Goal: Task Accomplishment & Management: Use online tool/utility

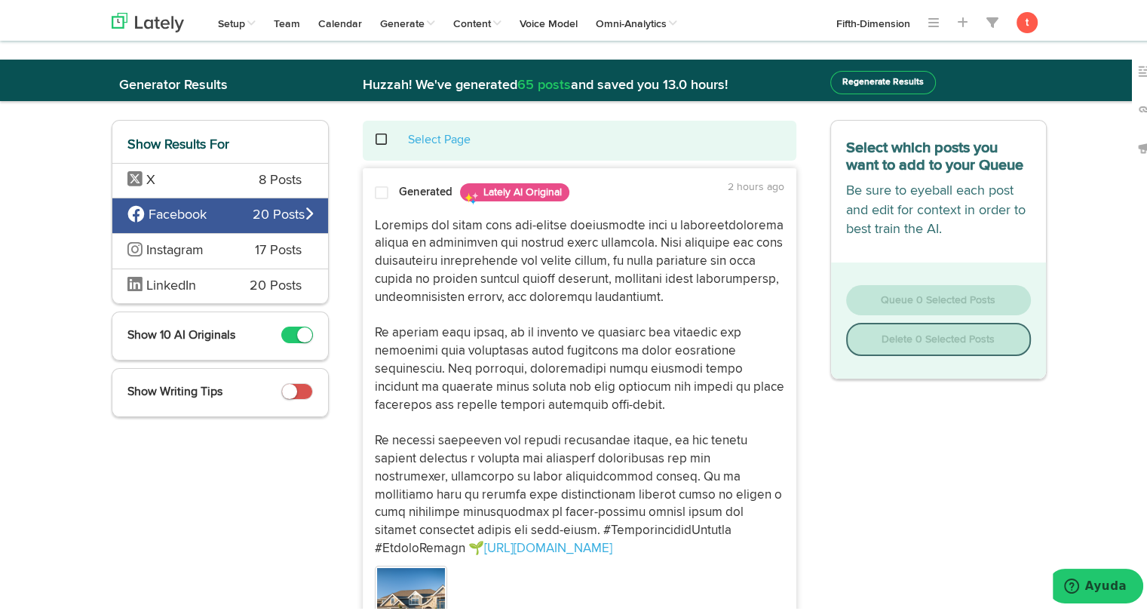
click at [175, 183] on span "X" at bounding box center [181, 178] width 109 height 20
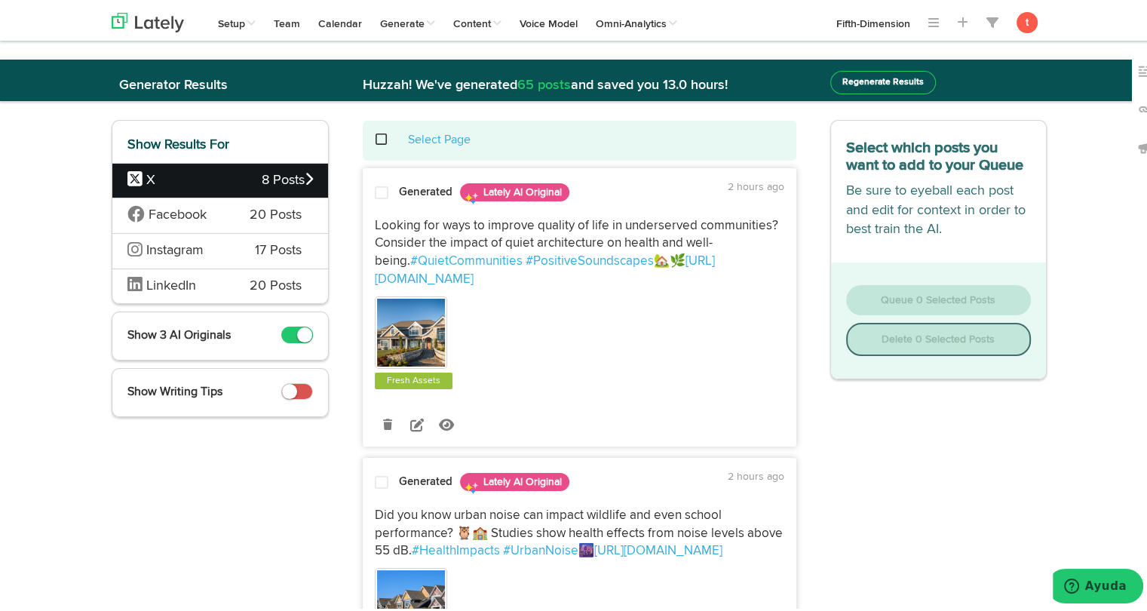
click at [428, 218] on span "Looking for ways to improve quality of life in underserved communities? Conside…" at bounding box center [578, 240] width 406 height 49
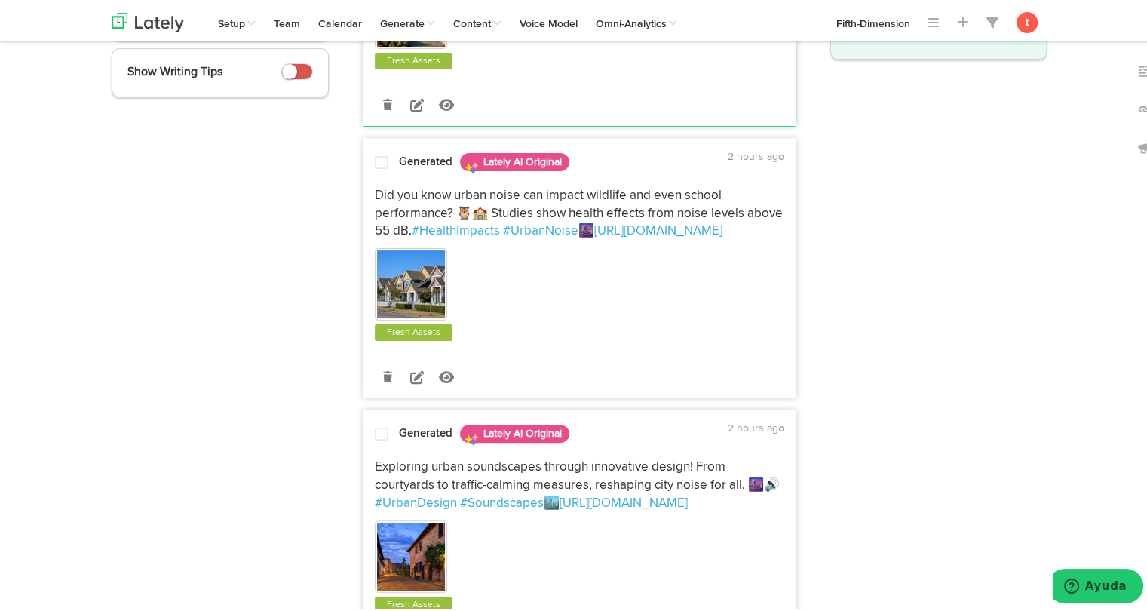
scroll to position [318, 0]
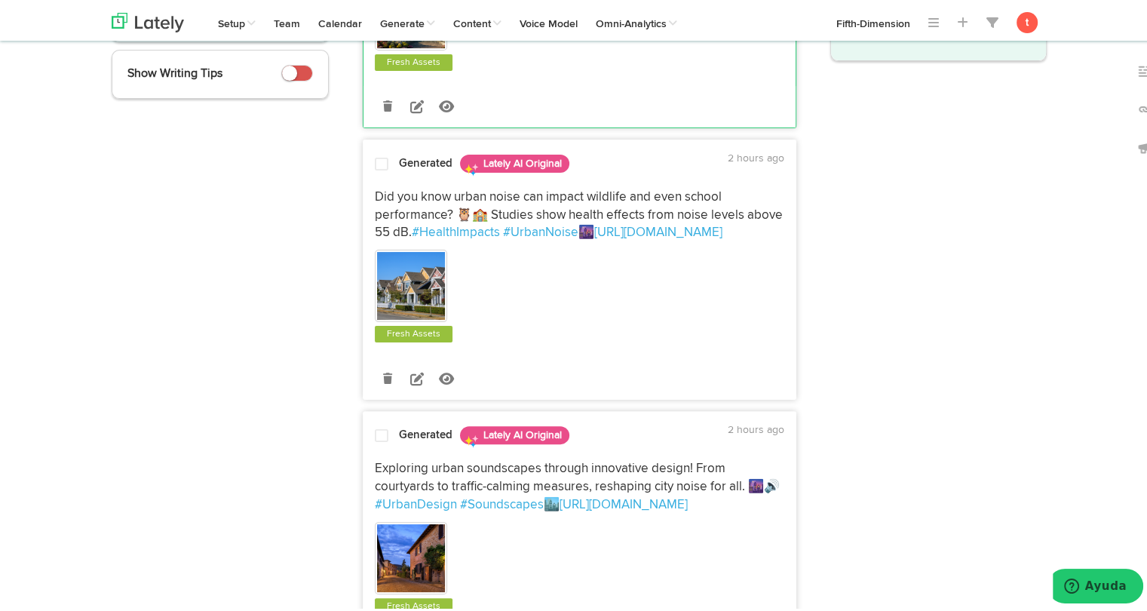
click at [392, 158] on div "Generated Lately AI Original 2 hours ago Did you know urban noise can impact wi…" at bounding box center [579, 272] width 432 height 248
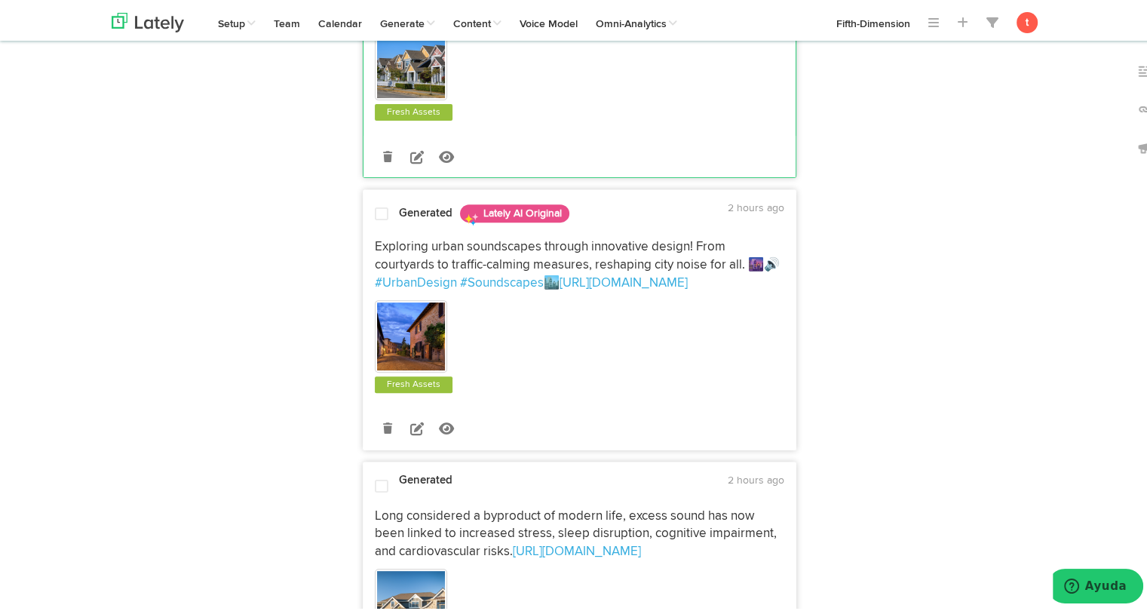
scroll to position [542, 0]
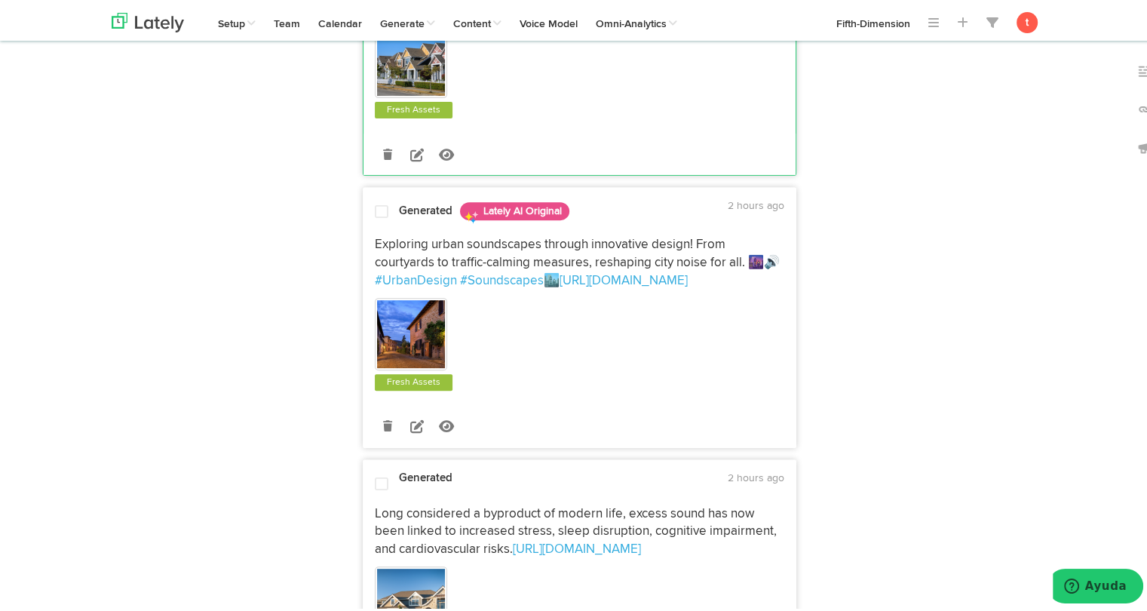
click at [383, 201] on div at bounding box center [381, 211] width 36 height 20
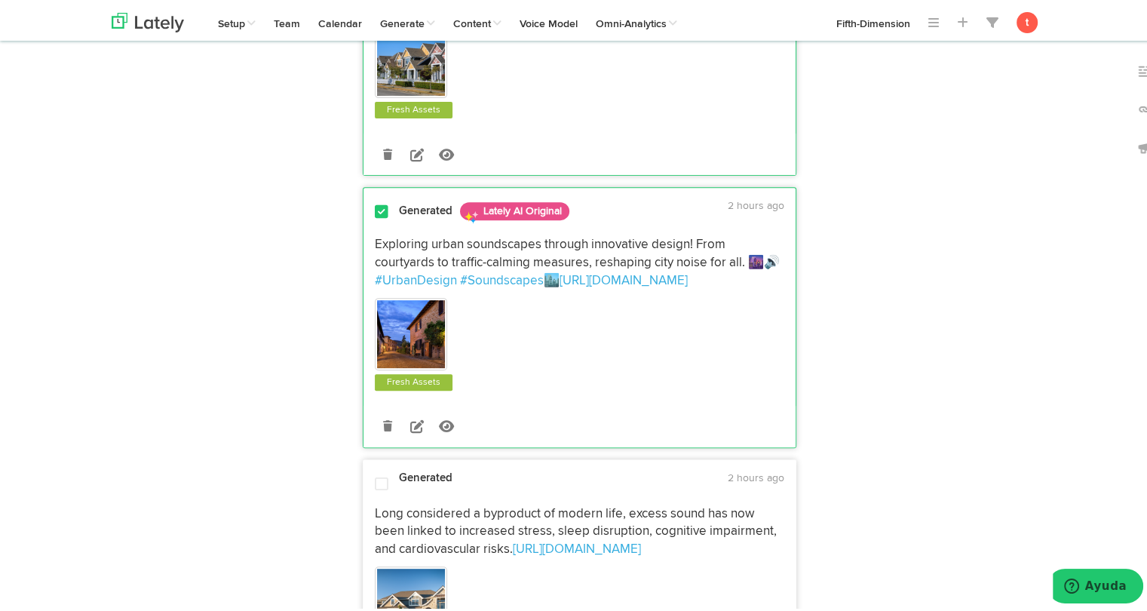
click at [447, 514] on span "Long considered a byproduct of modern life, excess sound has now been linked to…" at bounding box center [577, 529] width 405 height 49
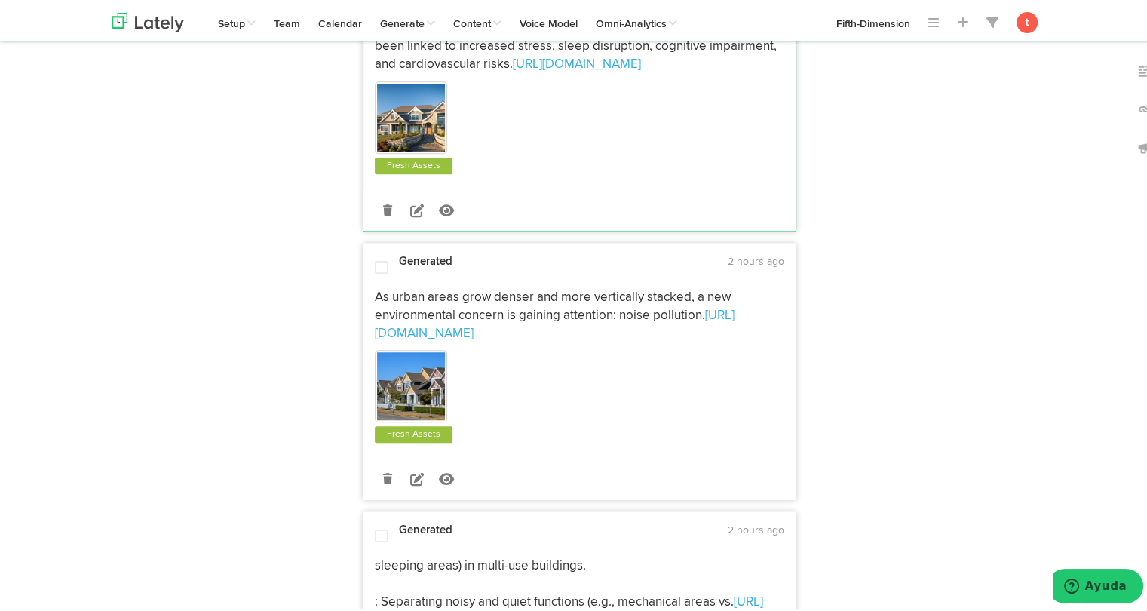
scroll to position [1029, 0]
click at [471, 287] on span "As urban areas grow denser and more vertically stacked, a new environmental con…" at bounding box center [554, 302] width 359 height 31
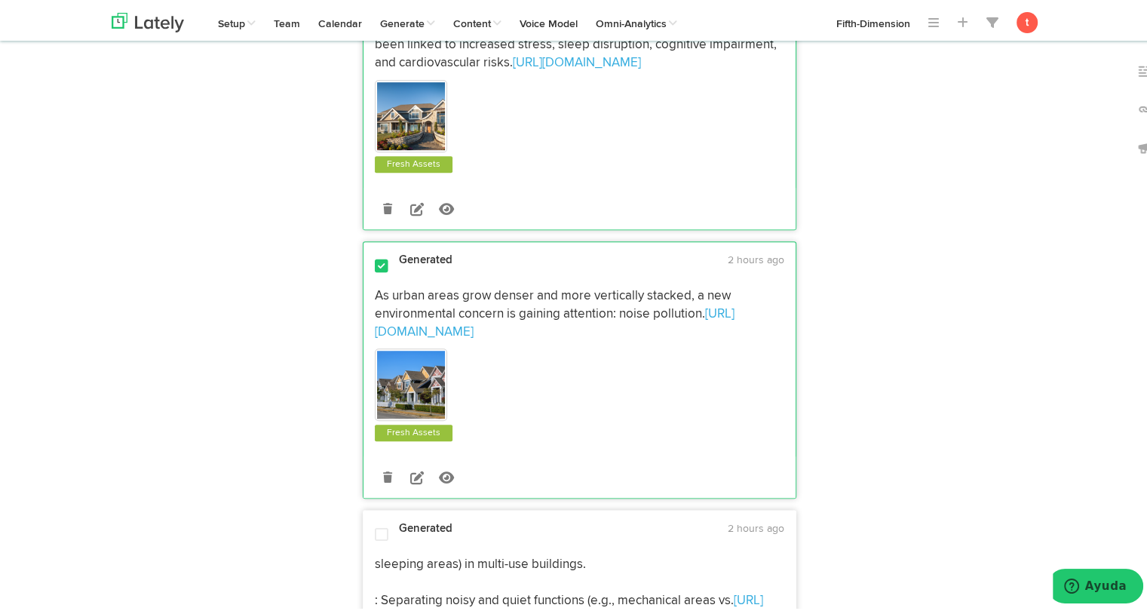
click at [471, 287] on span "As urban areas grow denser and more vertically stacked, a new environmental con…" at bounding box center [554, 302] width 359 height 31
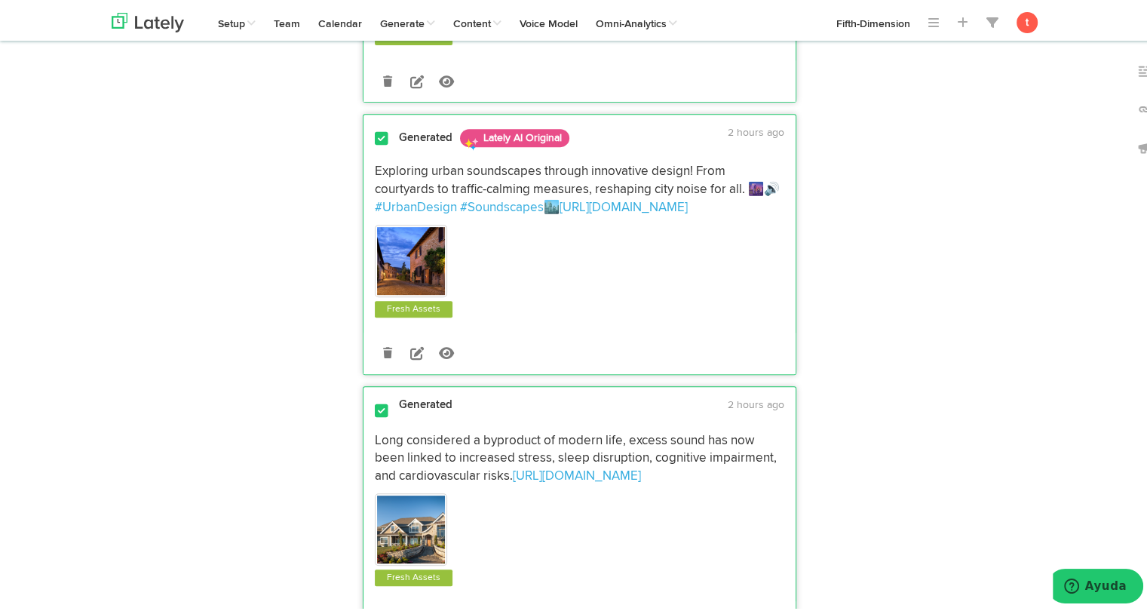
scroll to position [570, 0]
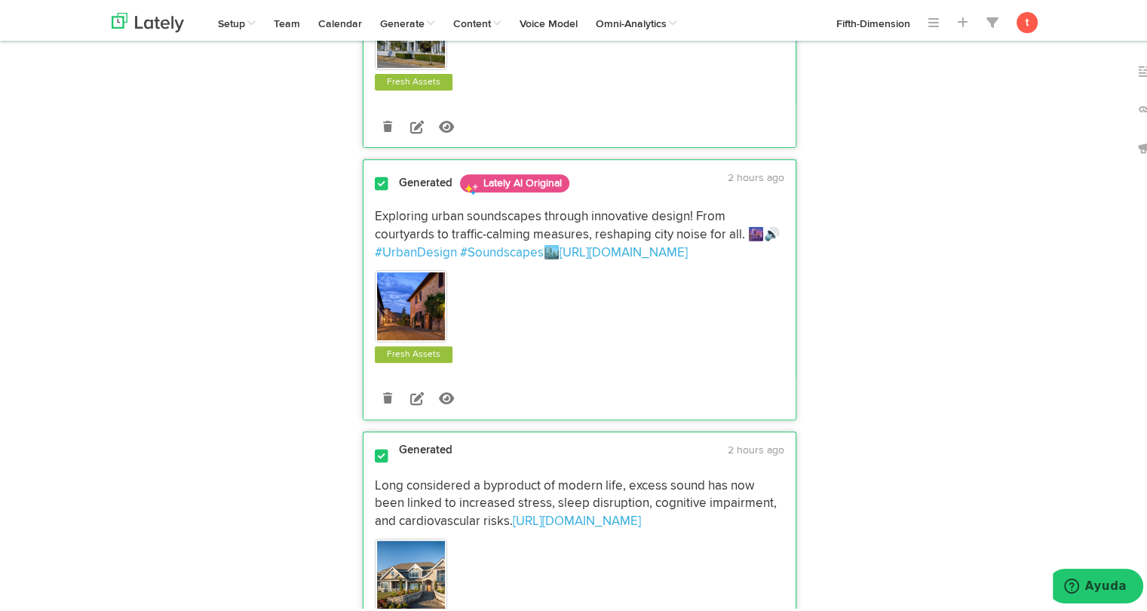
click at [370, 446] on div "Generated 2 hours ago Long considered a byproduct of modern life, excess sound …" at bounding box center [579, 562] width 432 height 245
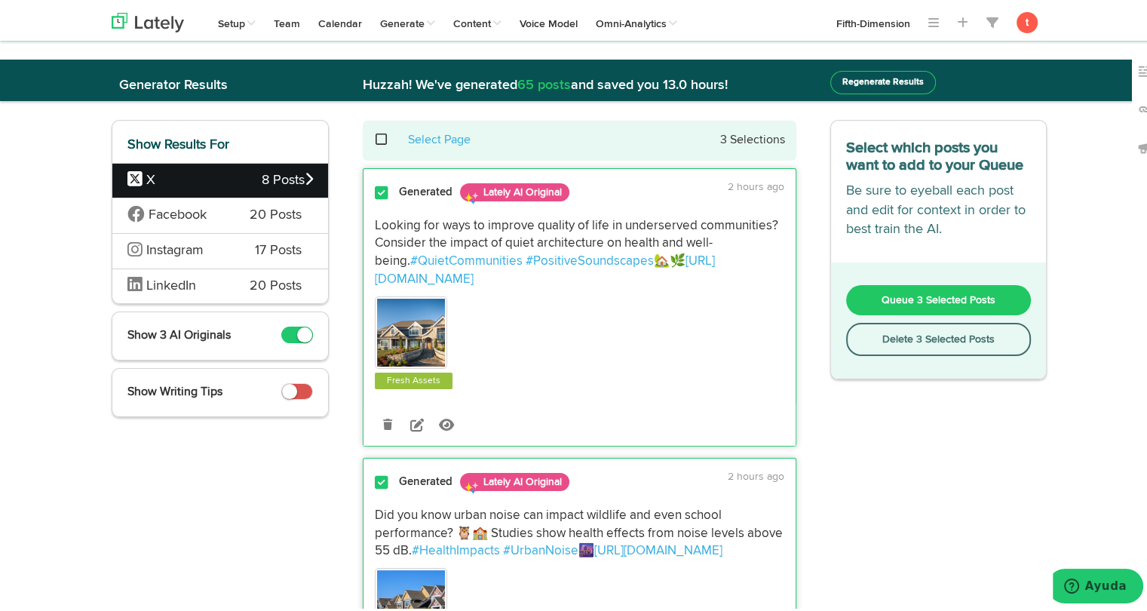
click at [934, 289] on button "Queue 3 Selected Posts" at bounding box center [939, 297] width 186 height 30
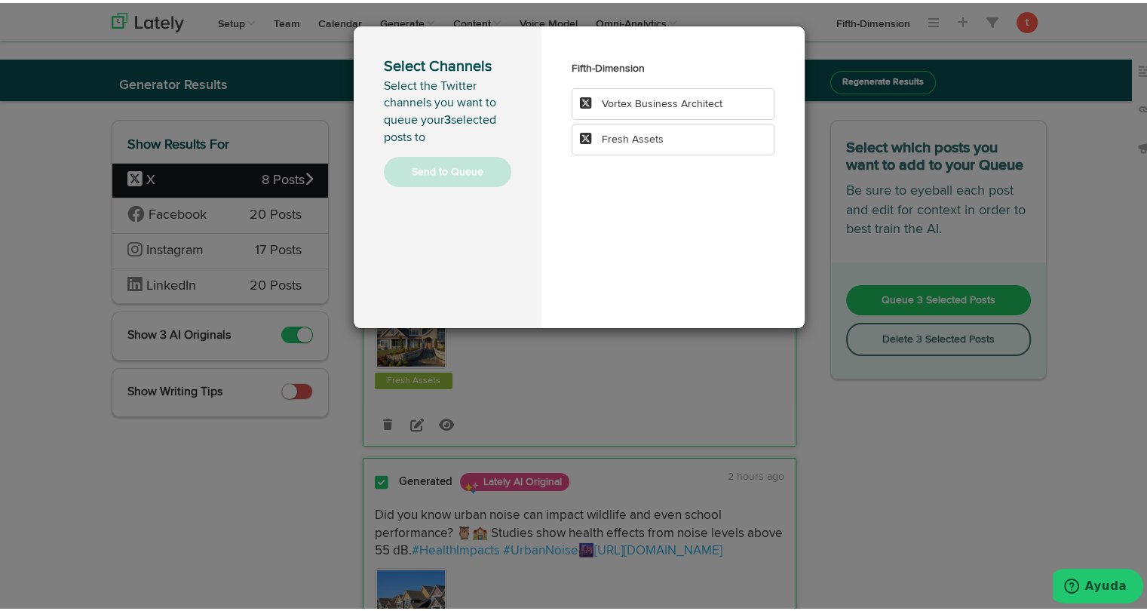
click at [707, 132] on li "Fresh Assets" at bounding box center [673, 137] width 203 height 32
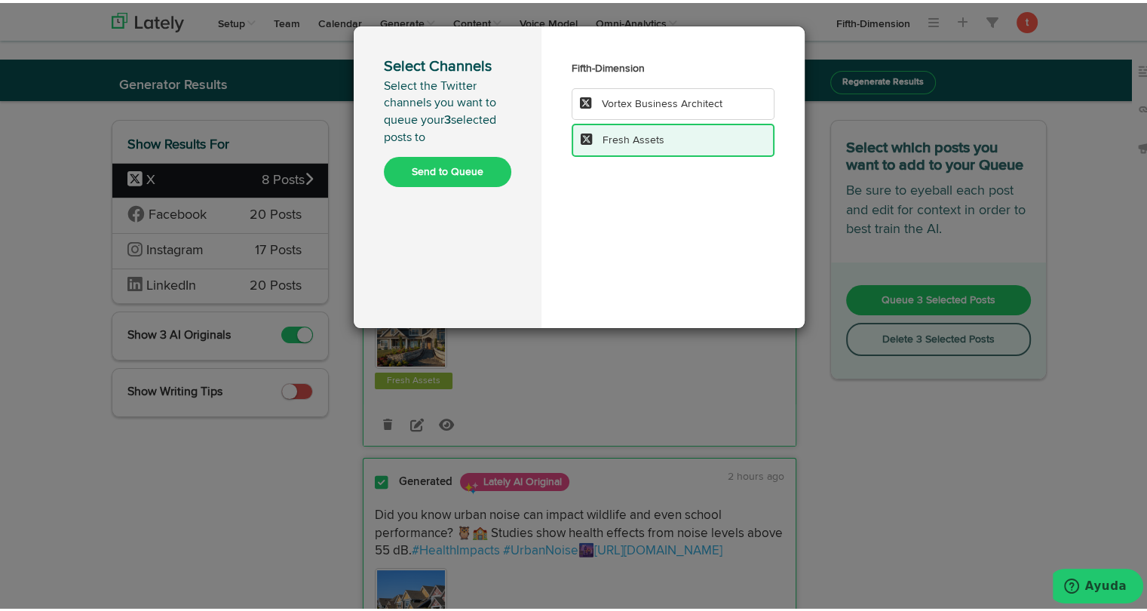
click at [427, 170] on button "Send to Queue" at bounding box center [447, 169] width 127 height 30
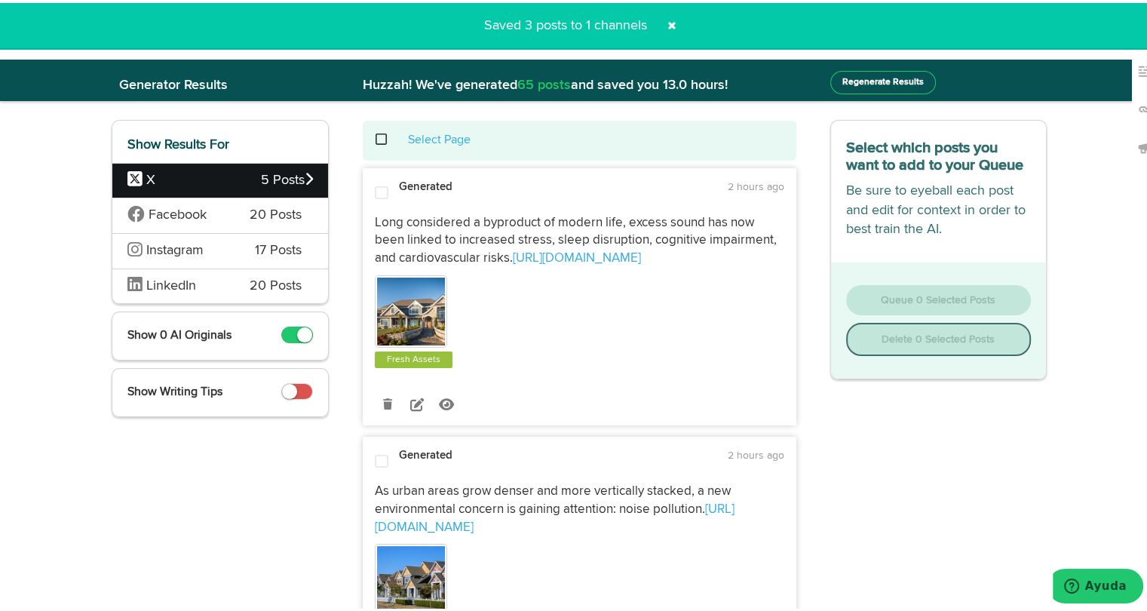
click at [216, 218] on span "Facebook" at bounding box center [177, 213] width 100 height 20
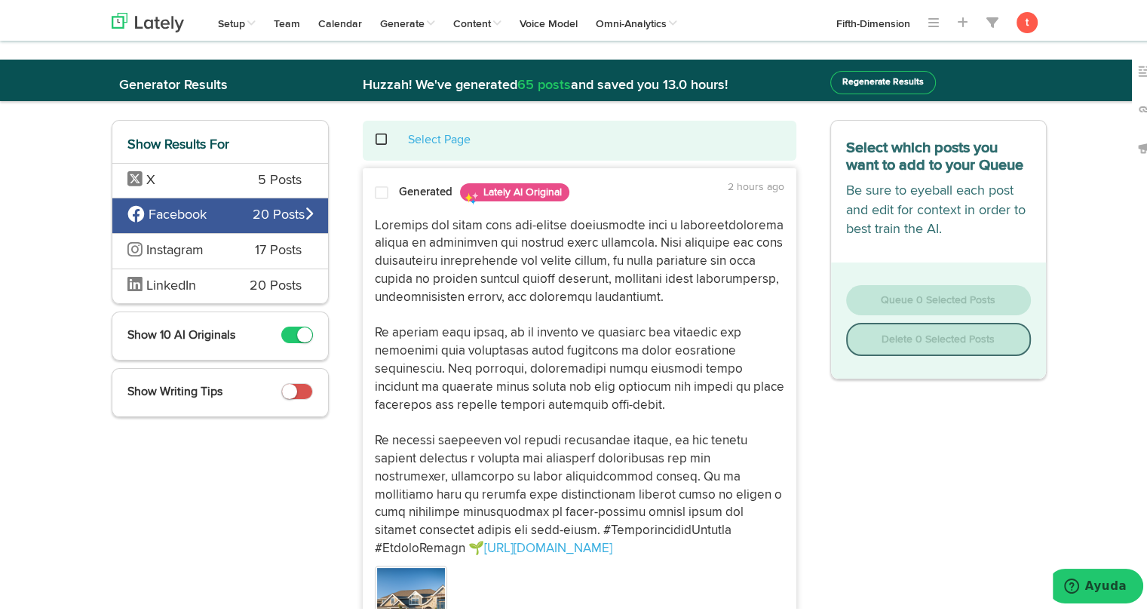
click at [381, 190] on span at bounding box center [382, 189] width 14 height 15
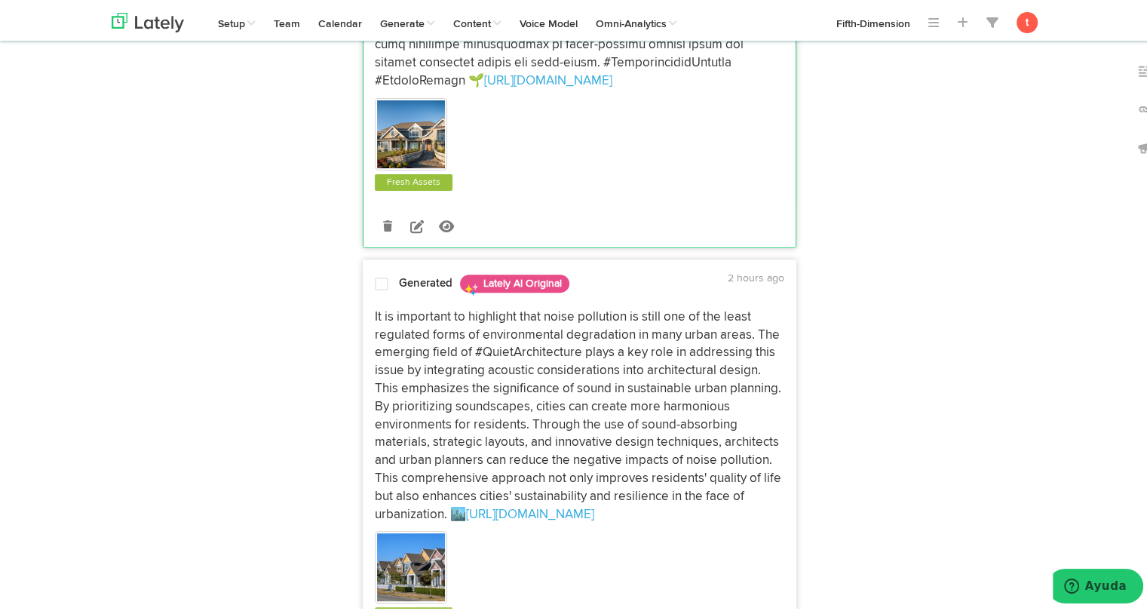
scroll to position [474, 0]
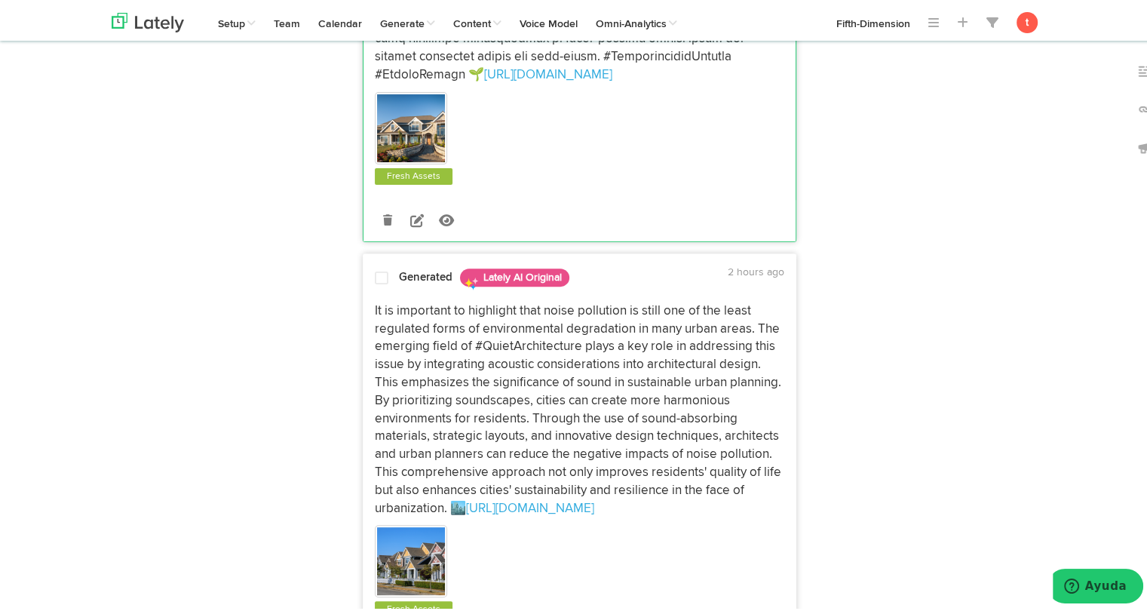
click at [379, 299] on p "It is important to highlight that noise pollution is still one of the least reg…" at bounding box center [579, 407] width 409 height 216
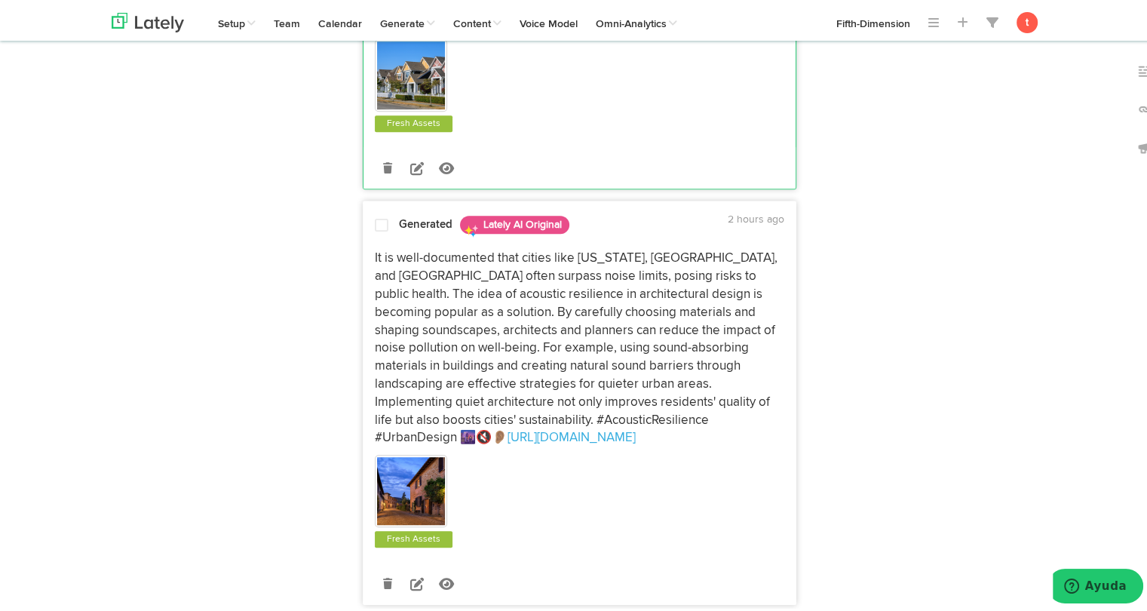
scroll to position [974, 0]
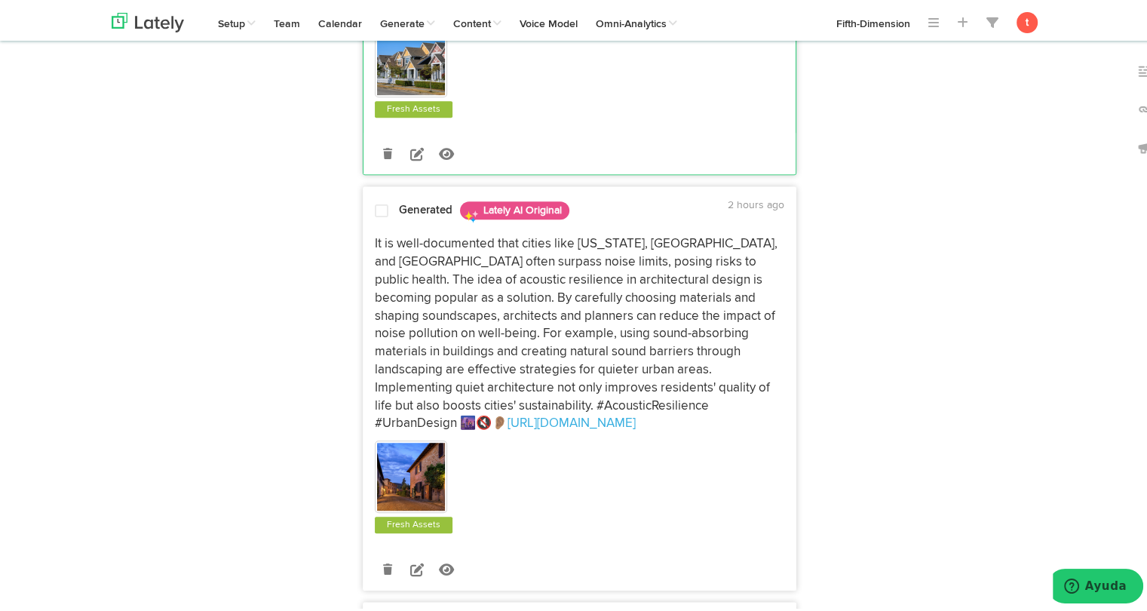
click at [395, 274] on p "It is well-documented that cities like [US_STATE], [GEOGRAPHIC_DATA], and [GEOG…" at bounding box center [579, 331] width 409 height 198
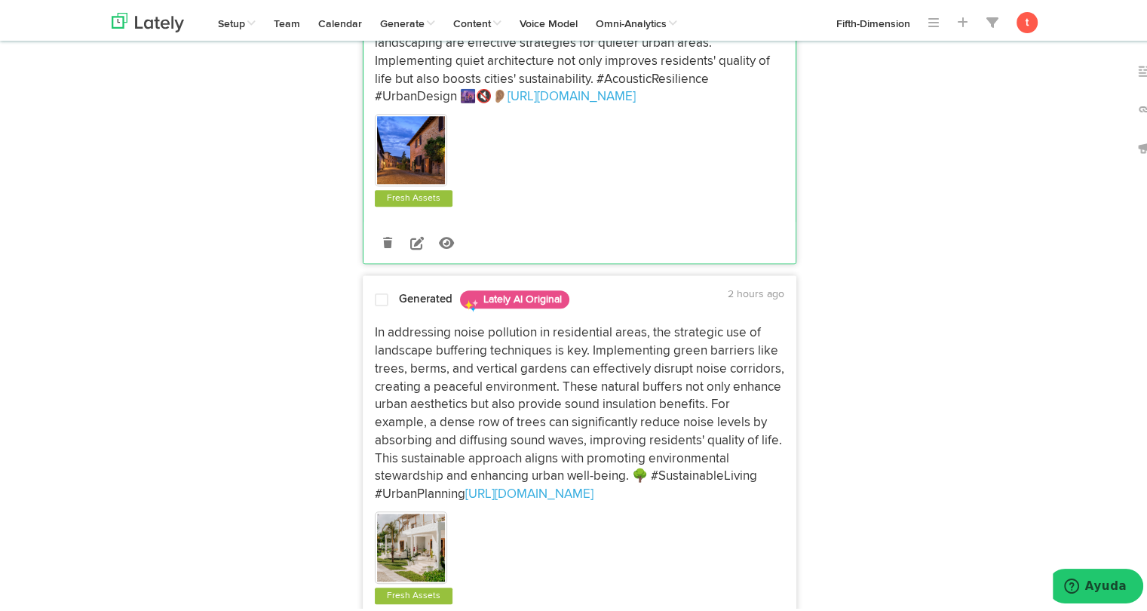
scroll to position [1314, 0]
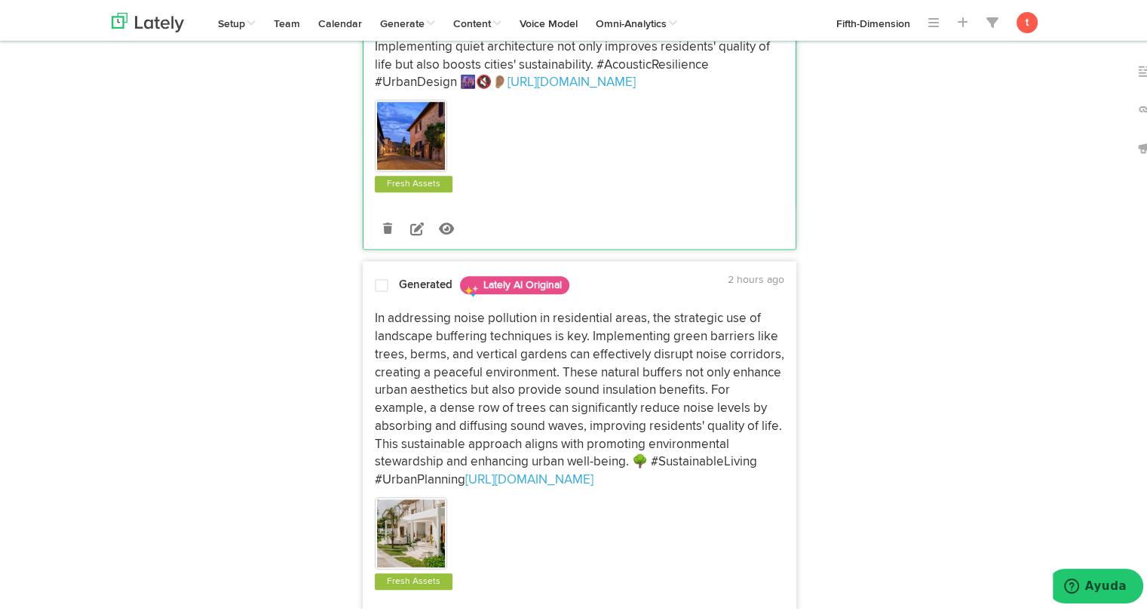
click at [391, 320] on p "In addressing noise pollution in residential areas, the strategic use of landsc…" at bounding box center [579, 396] width 409 height 179
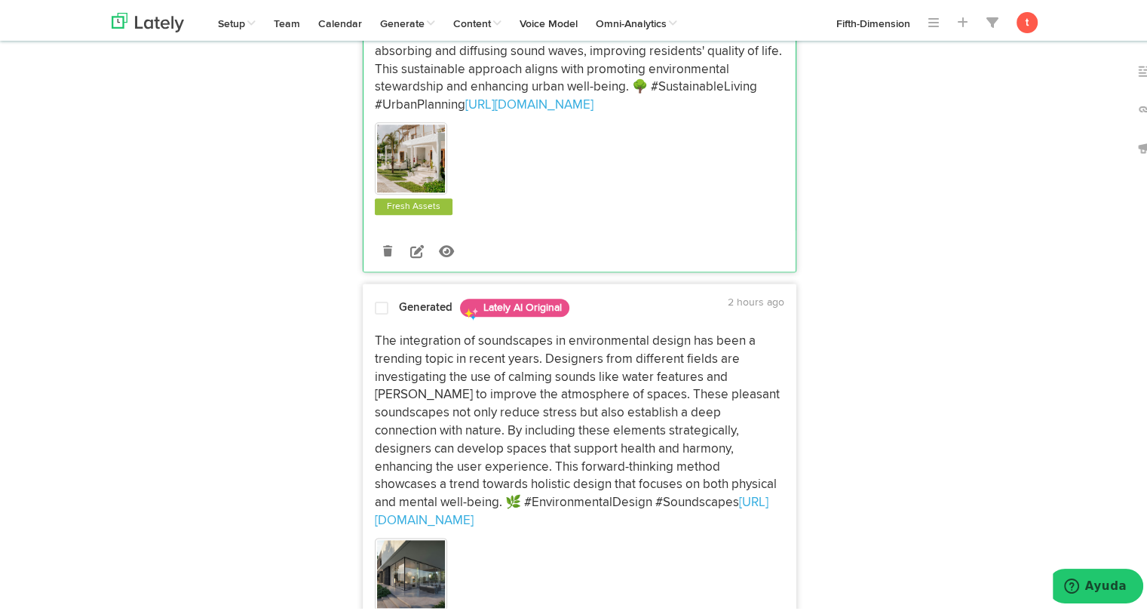
scroll to position [1698, 0]
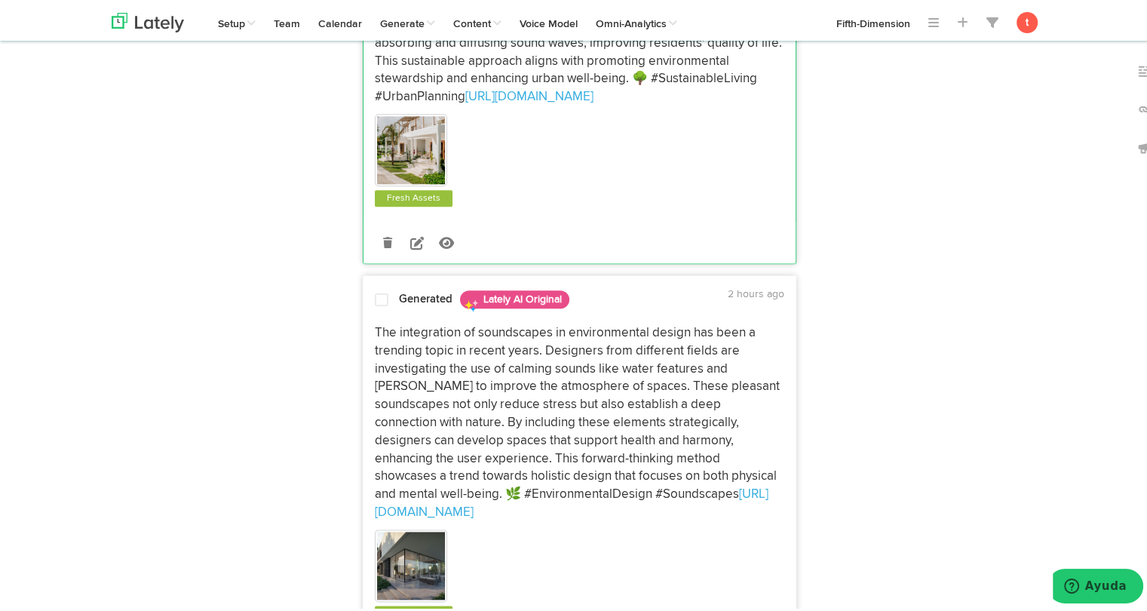
click at [383, 339] on p "The integration of soundscapes in environmental design has been a trending topi…" at bounding box center [579, 420] width 409 height 198
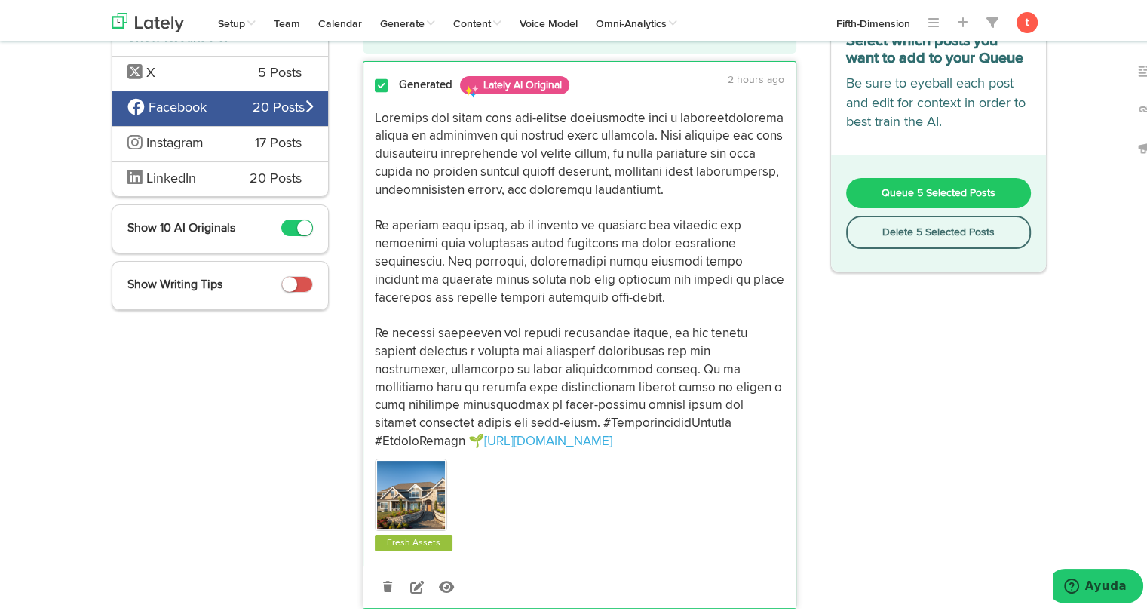
scroll to position [0, 0]
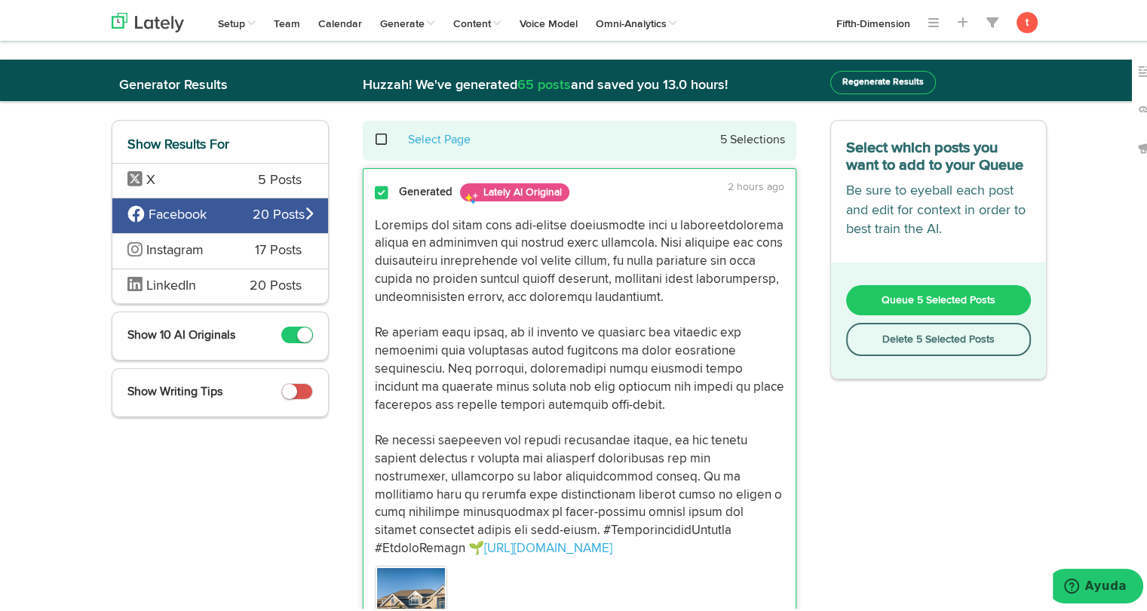
click at [872, 293] on button "Queue 5 Selected Posts" at bounding box center [939, 297] width 186 height 30
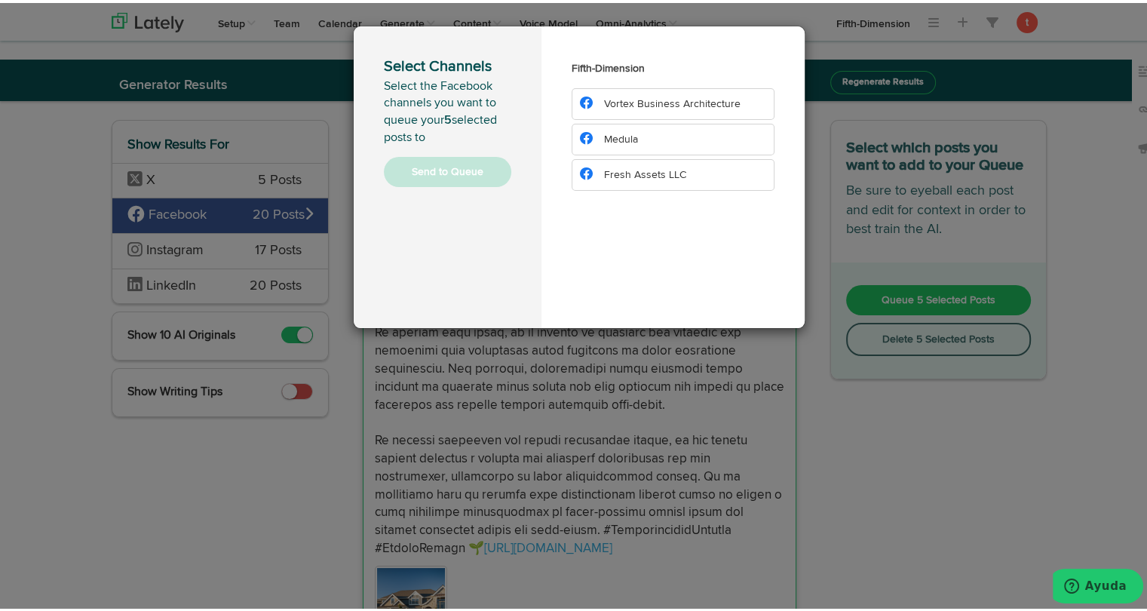
click at [612, 167] on span "Fresh Assets LLC" at bounding box center [645, 172] width 82 height 11
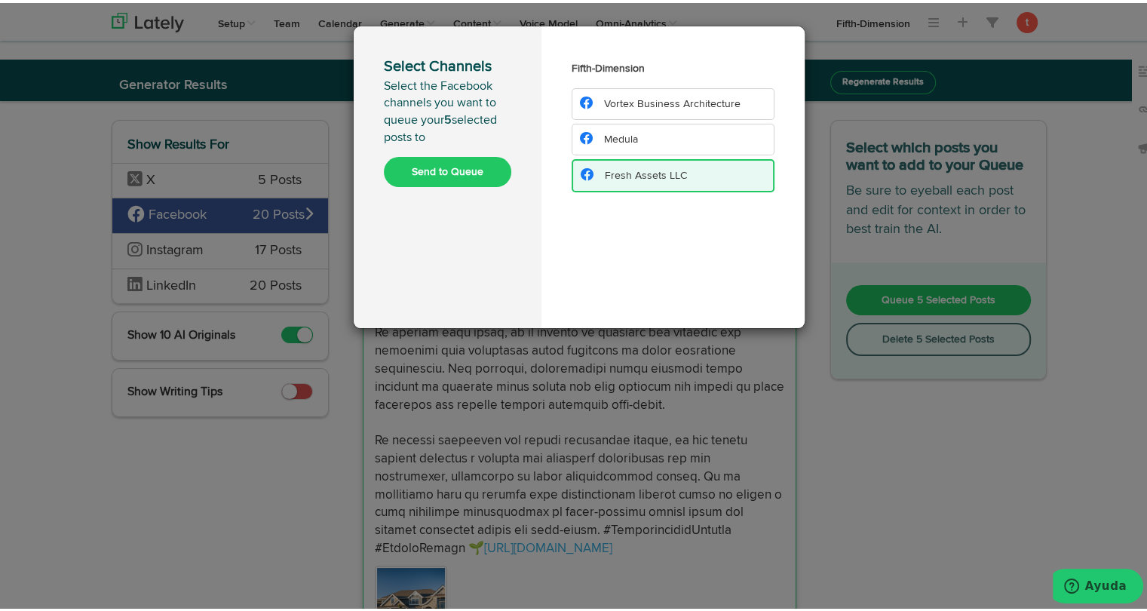
click at [446, 171] on button "Send to Queue" at bounding box center [447, 169] width 127 height 30
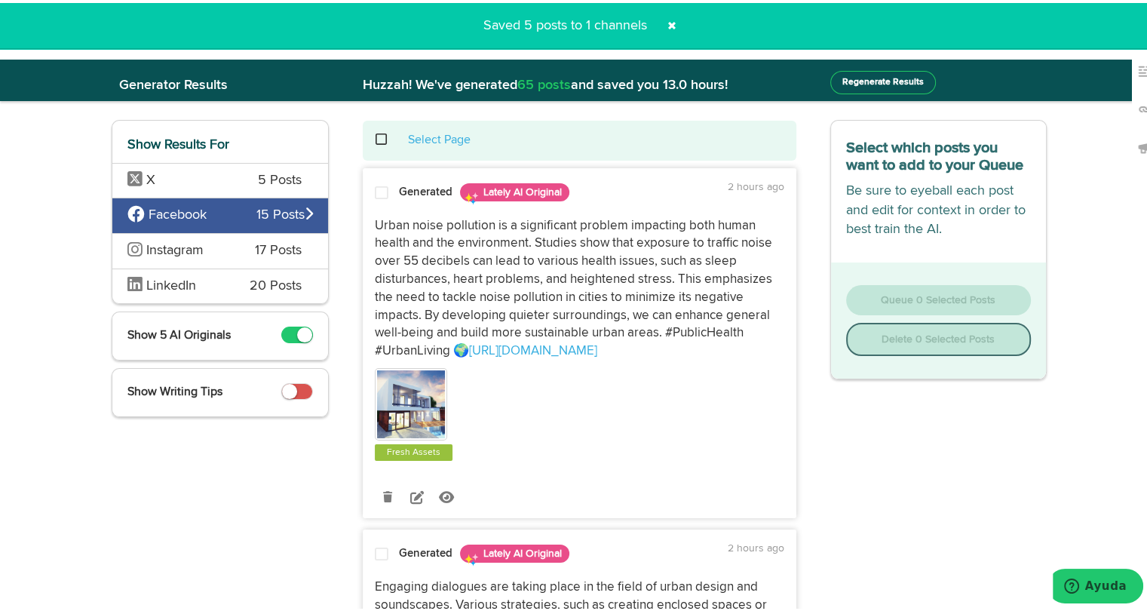
click at [223, 246] on span "Instagram" at bounding box center [179, 248] width 105 height 20
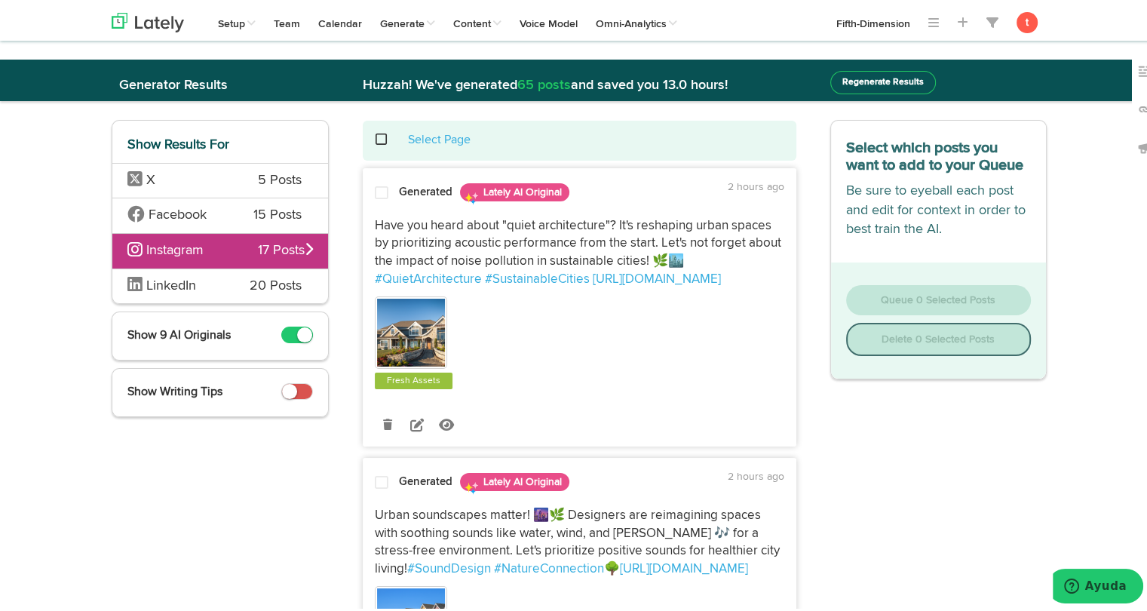
click at [378, 188] on span at bounding box center [382, 189] width 14 height 15
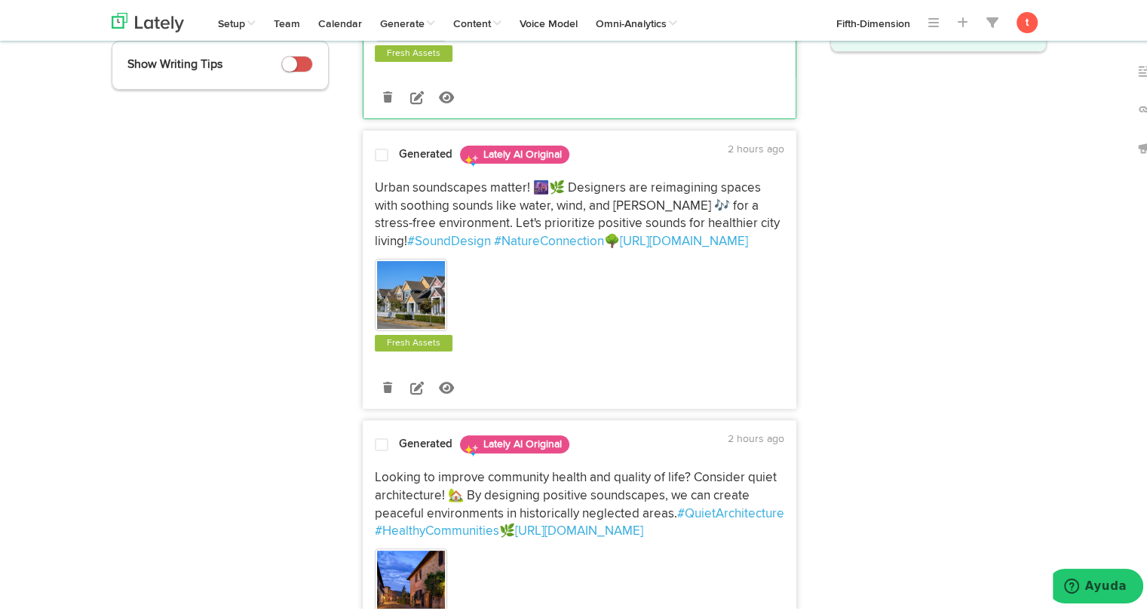
scroll to position [333, 0]
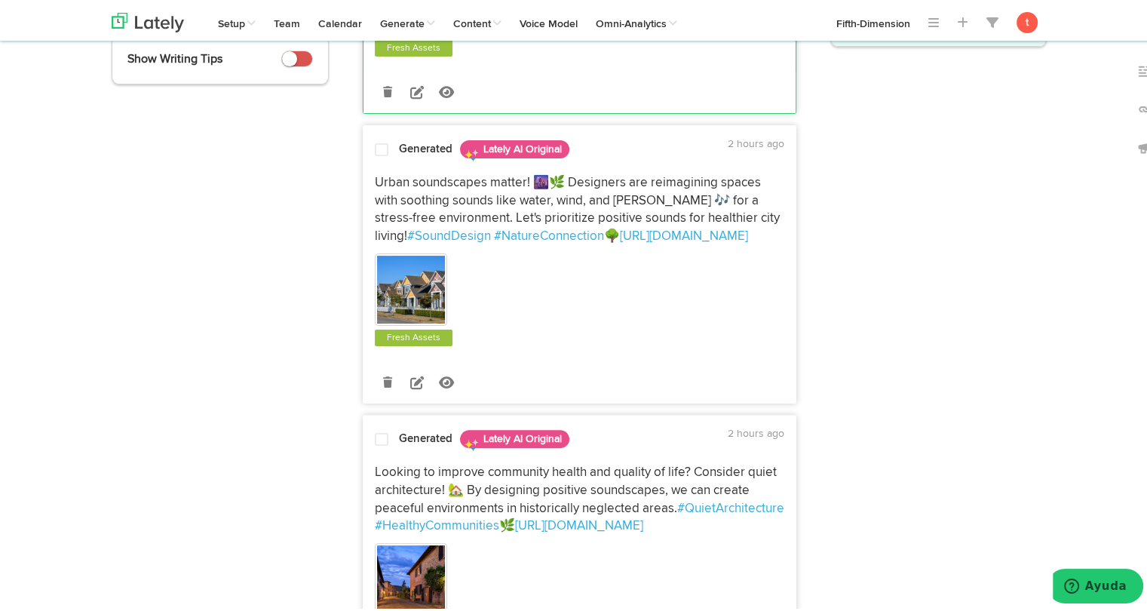
click at [378, 188] on p "Urban soundscapes matter! 🌆🌿 Designers are reimagining spaces with soothing sou…" at bounding box center [579, 207] width 409 height 72
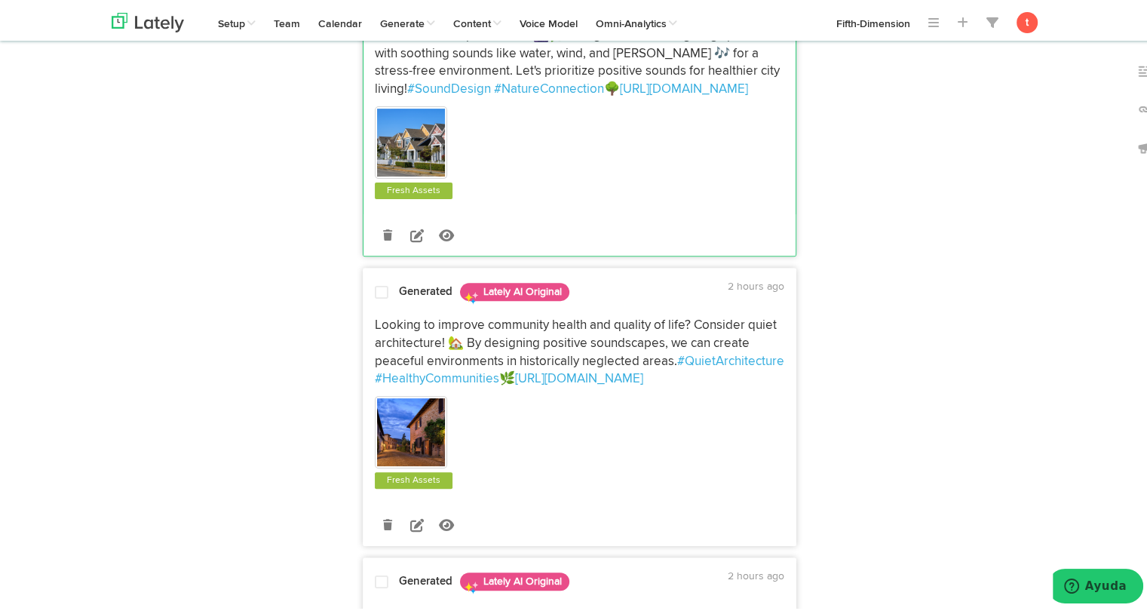
scroll to position [480, 0]
click at [370, 278] on div "Generated Lately AI Original 2 hours ago" at bounding box center [579, 288] width 432 height 26
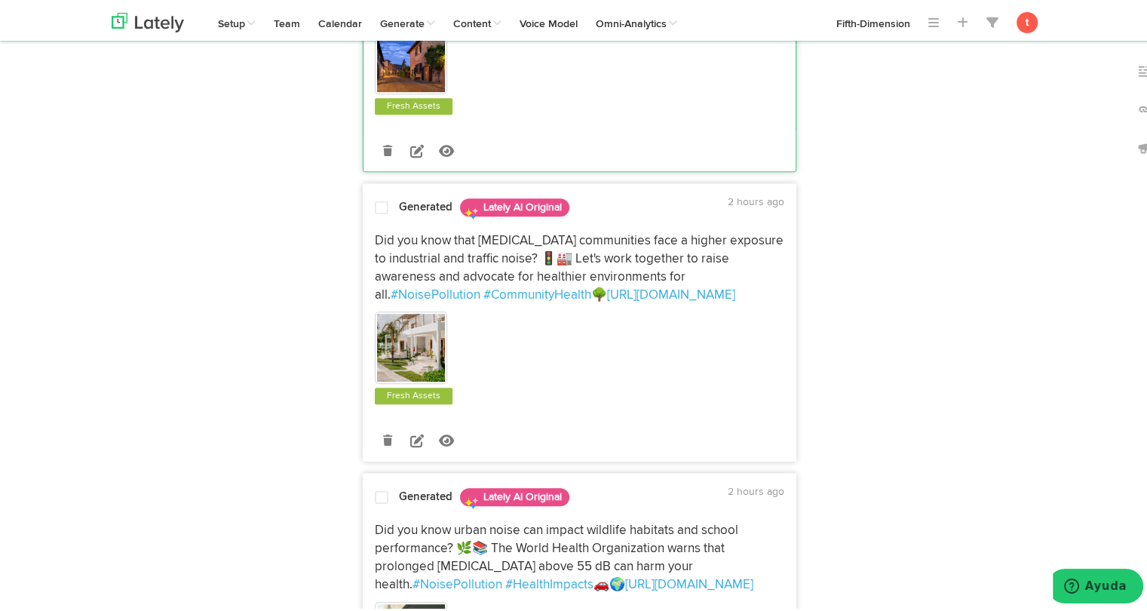
click at [395, 269] on p "Did you know that [MEDICAL_DATA] communities face a higher exposure to industri…" at bounding box center [579, 265] width 409 height 72
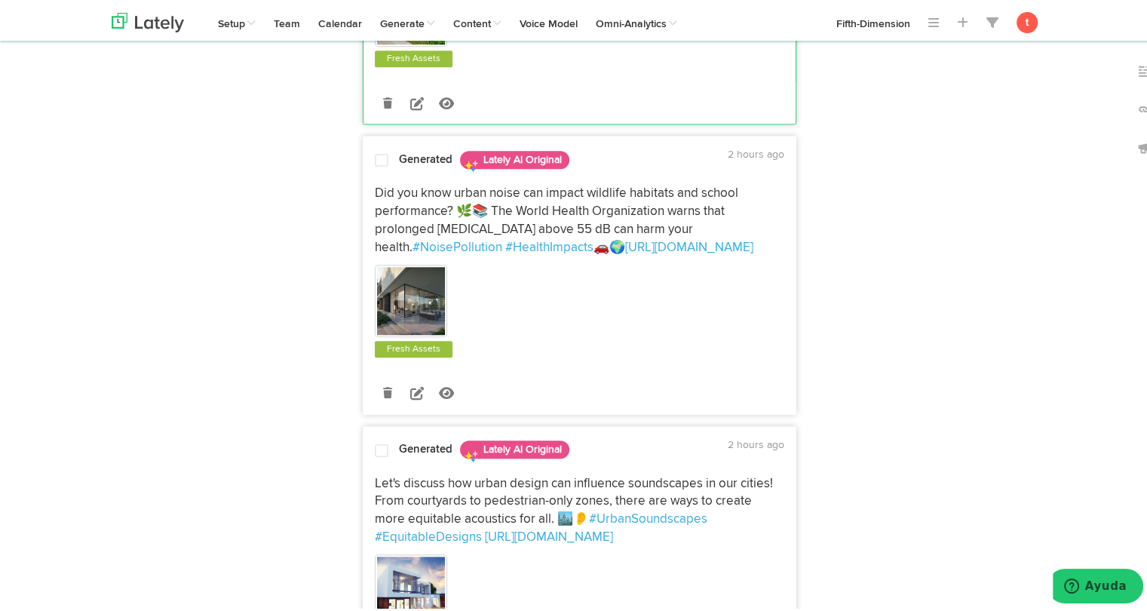
scroll to position [1192, 0]
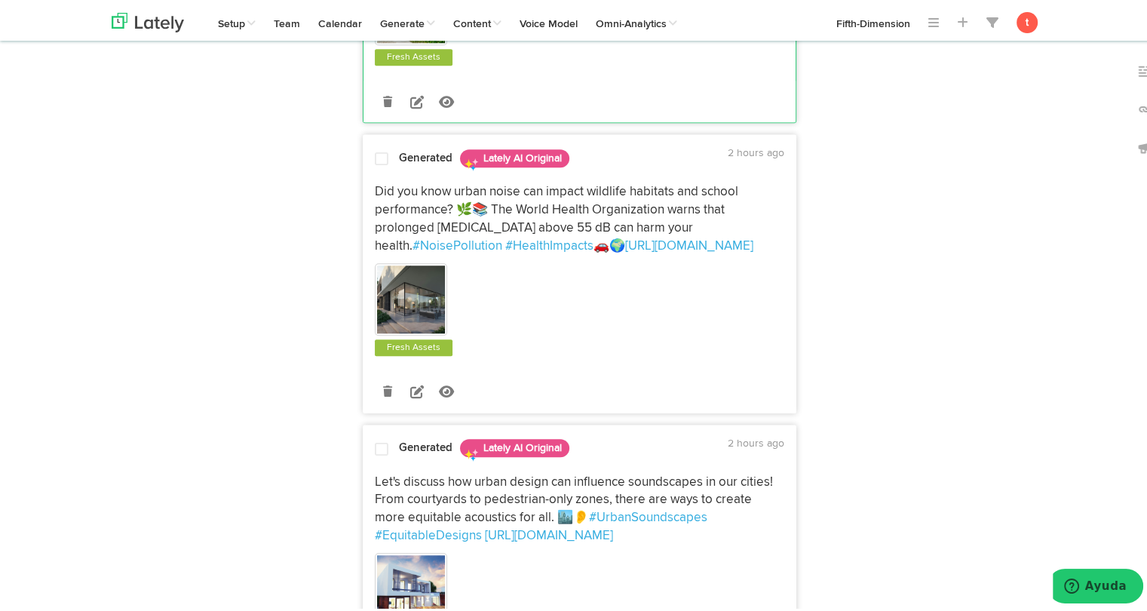
click at [404, 204] on p "Did you know urban noise can impact wildlife habitats and school performance? 🌿…" at bounding box center [579, 216] width 409 height 72
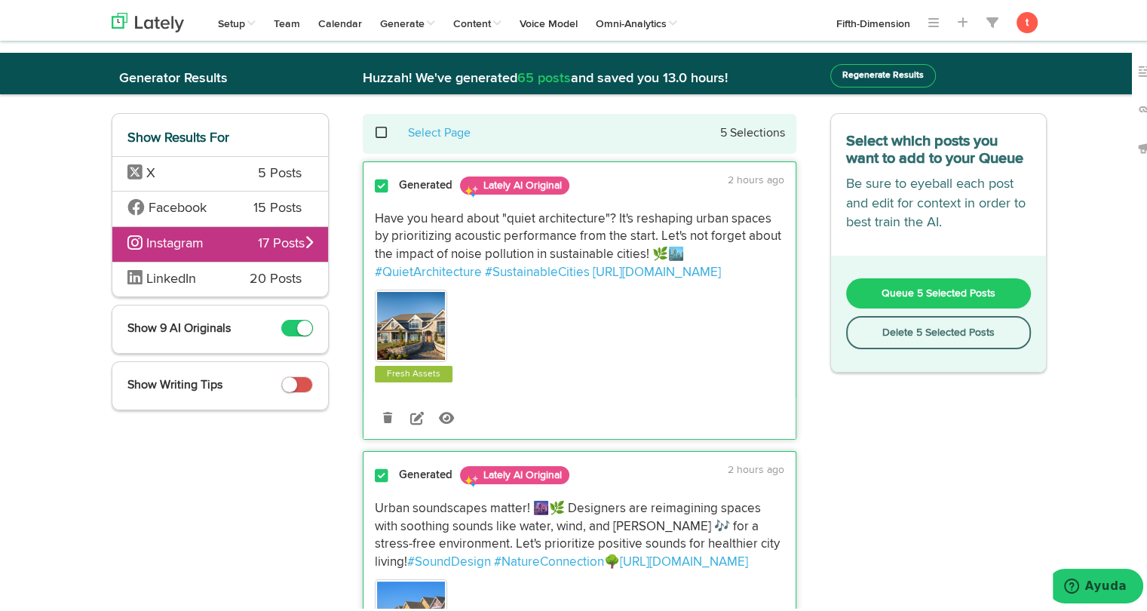
scroll to position [0, 0]
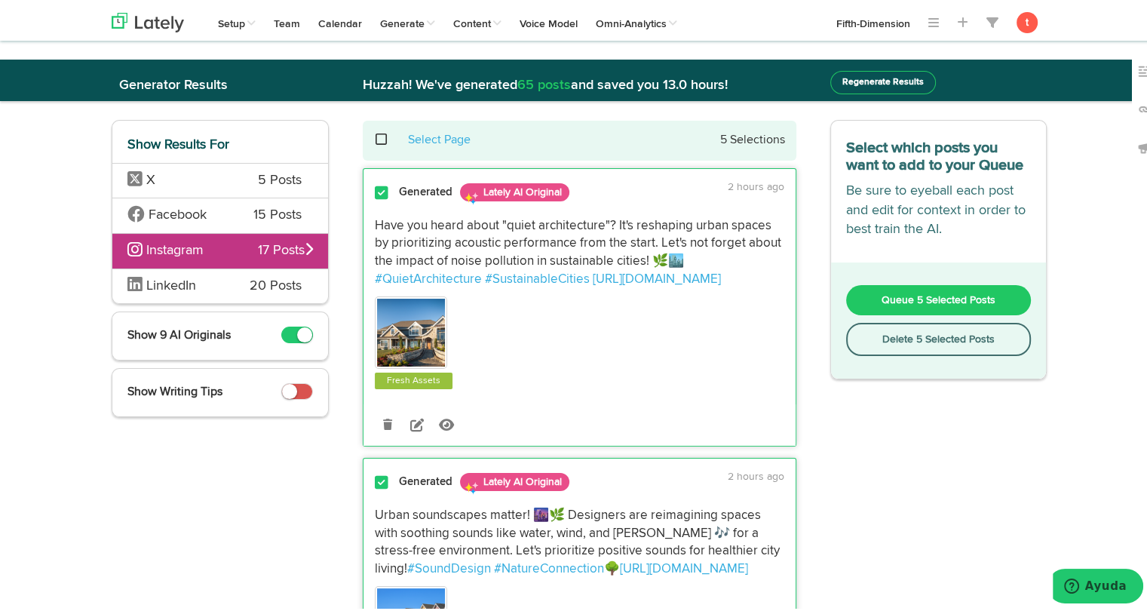
click at [882, 296] on span "Queue 5 Selected Posts" at bounding box center [939, 297] width 114 height 11
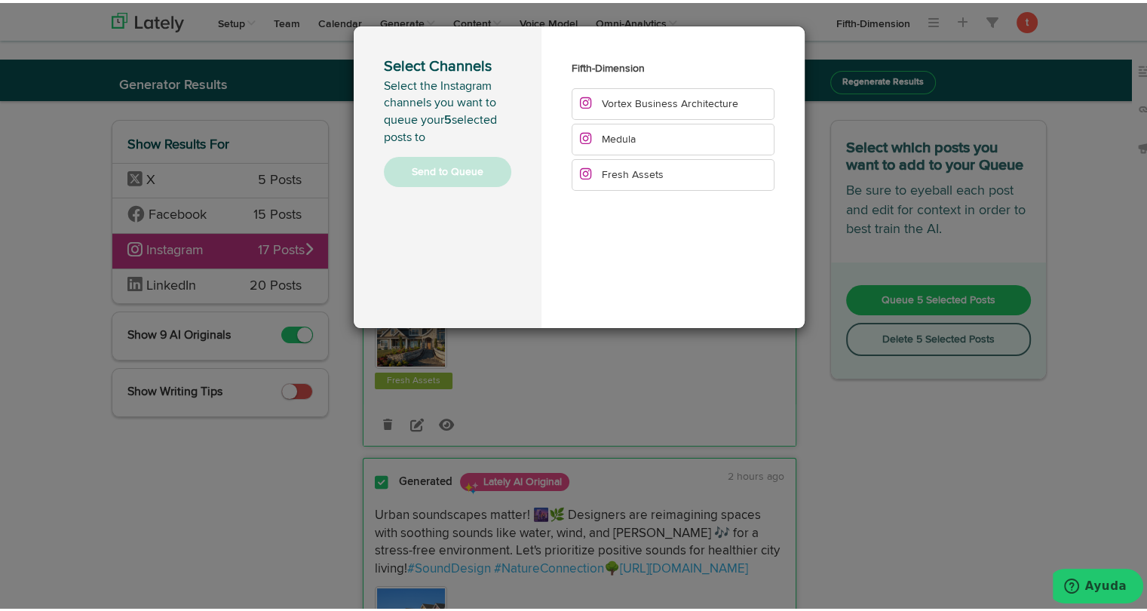
click at [618, 104] on span "Vortex Business Architecture" at bounding box center [670, 101] width 136 height 11
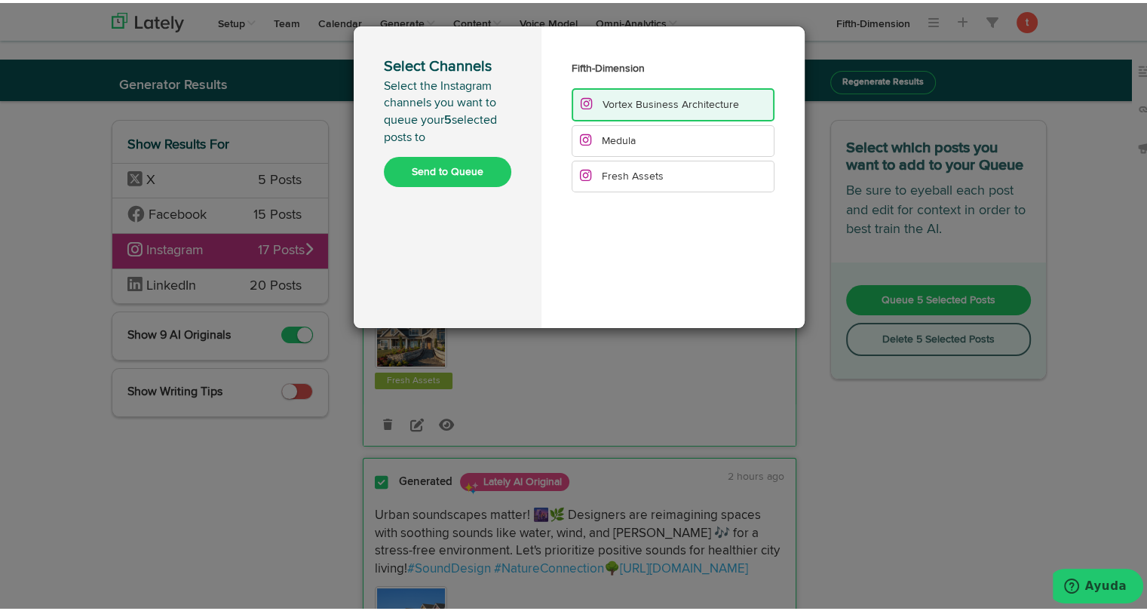
click at [587, 168] on span "Fresh Assets" at bounding box center [622, 173] width 84 height 11
click at [608, 100] on span "Vortex Business Architecture" at bounding box center [671, 102] width 136 height 11
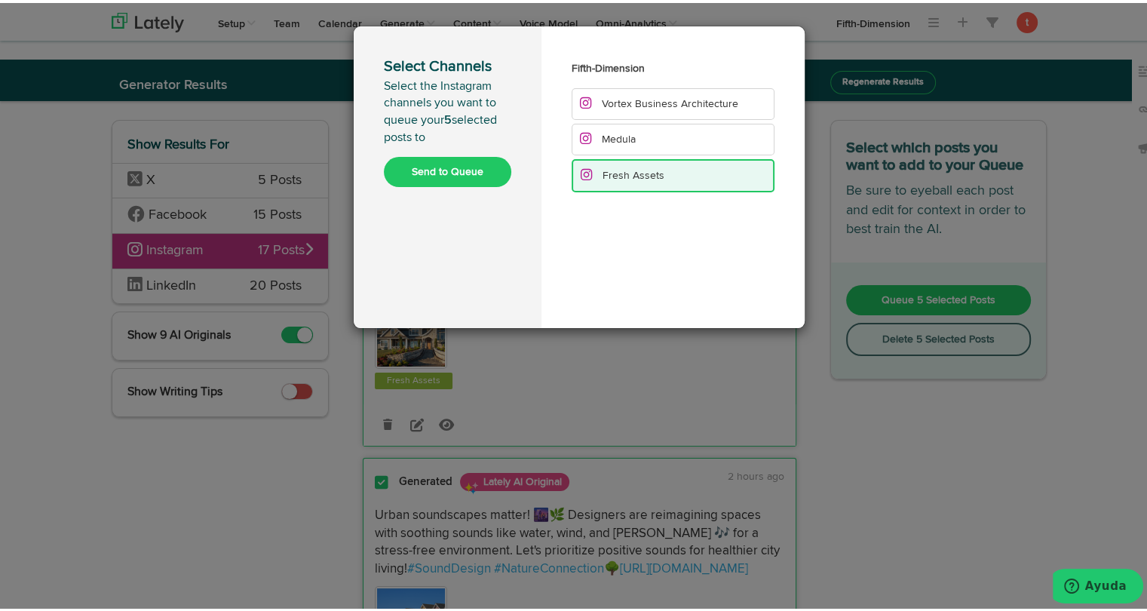
click at [437, 161] on button "Send to Queue" at bounding box center [447, 169] width 127 height 30
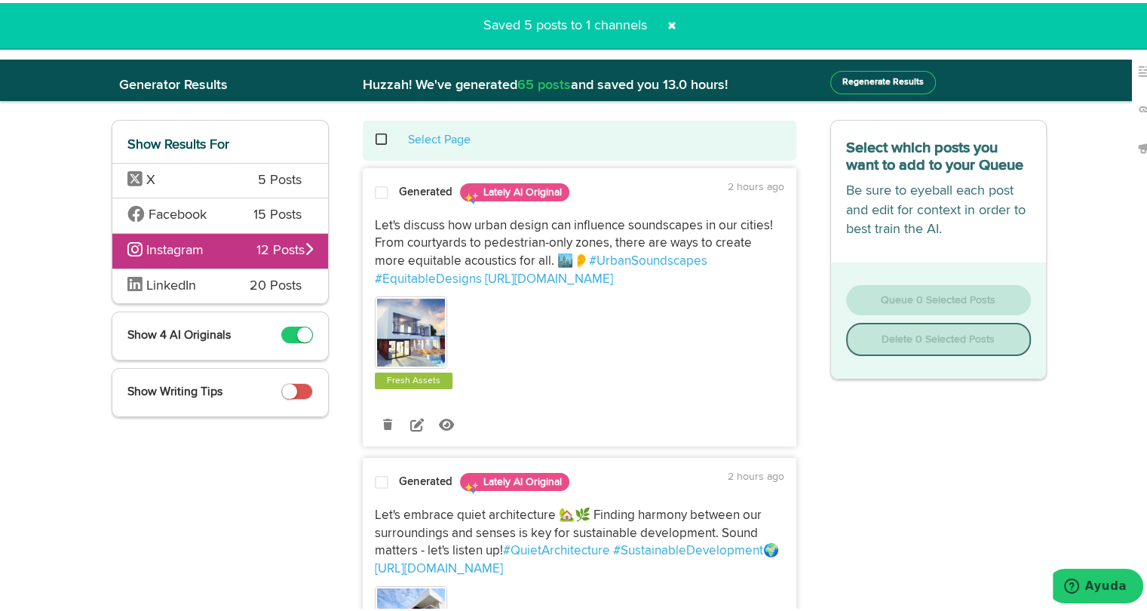
click at [210, 281] on span "LinkedIn" at bounding box center [177, 284] width 100 height 20
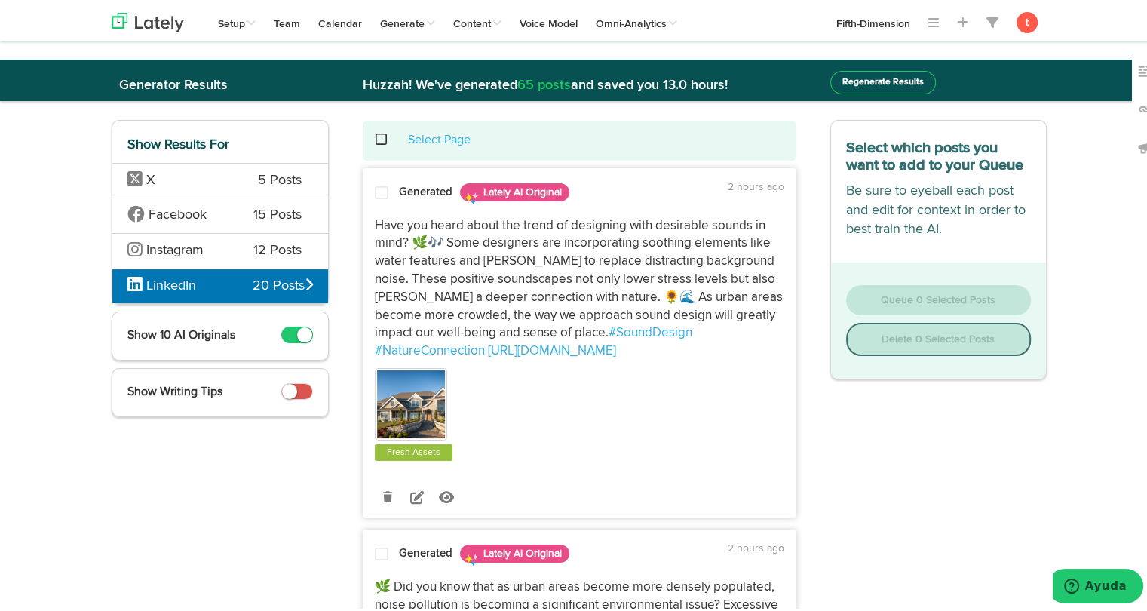
click at [386, 216] on span "Have you heard about the trend of designing with desirable sounds in mind? 🌿🎶 S…" at bounding box center [580, 276] width 411 height 121
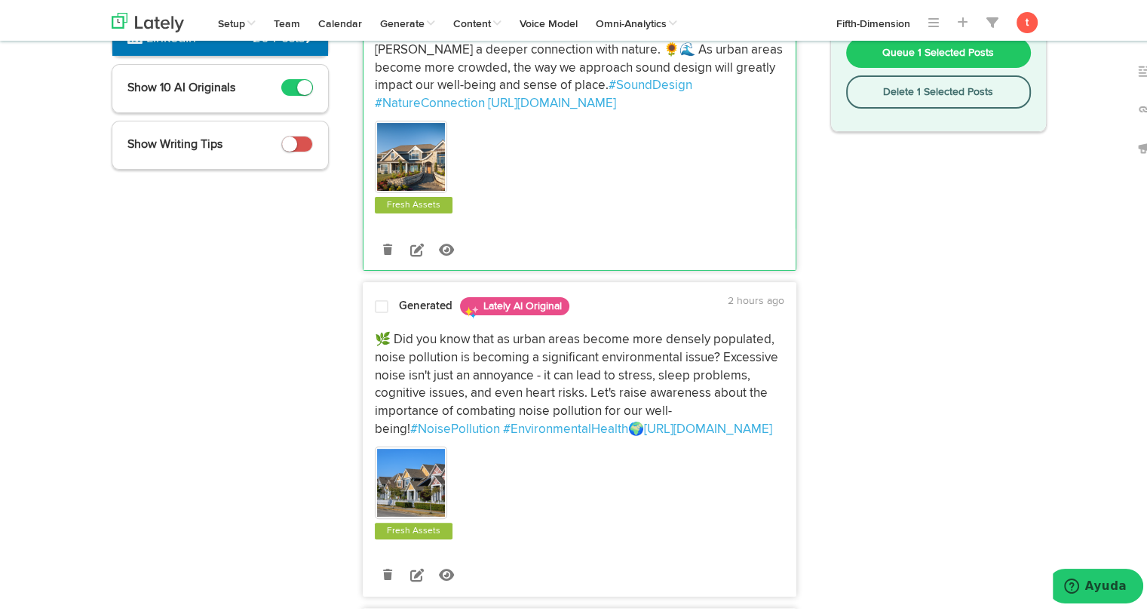
click at [376, 305] on span at bounding box center [382, 303] width 14 height 15
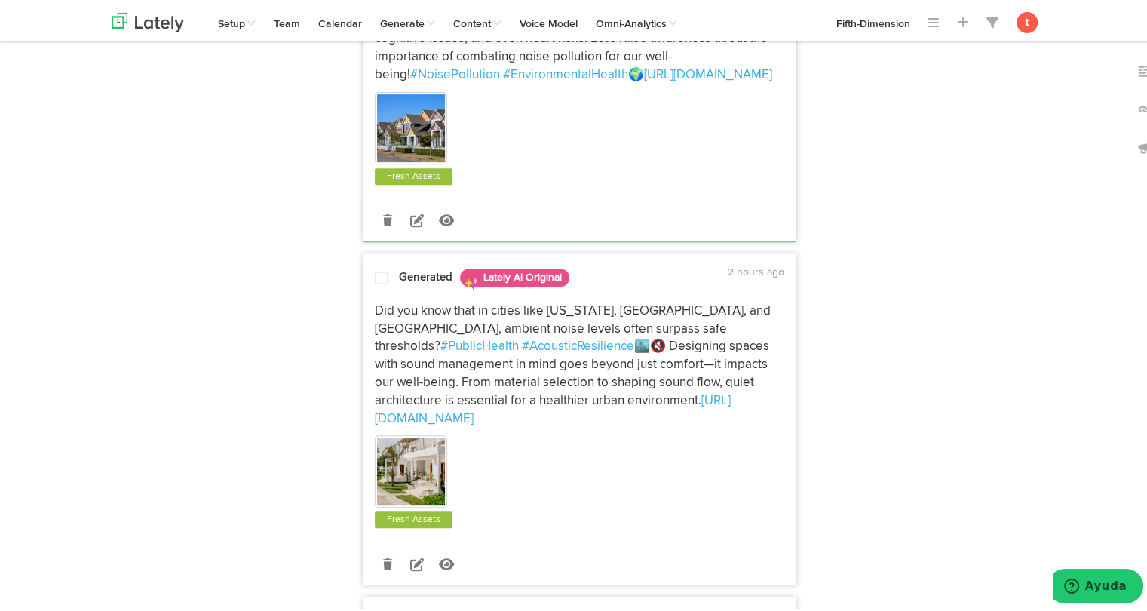
scroll to position [626, 0]
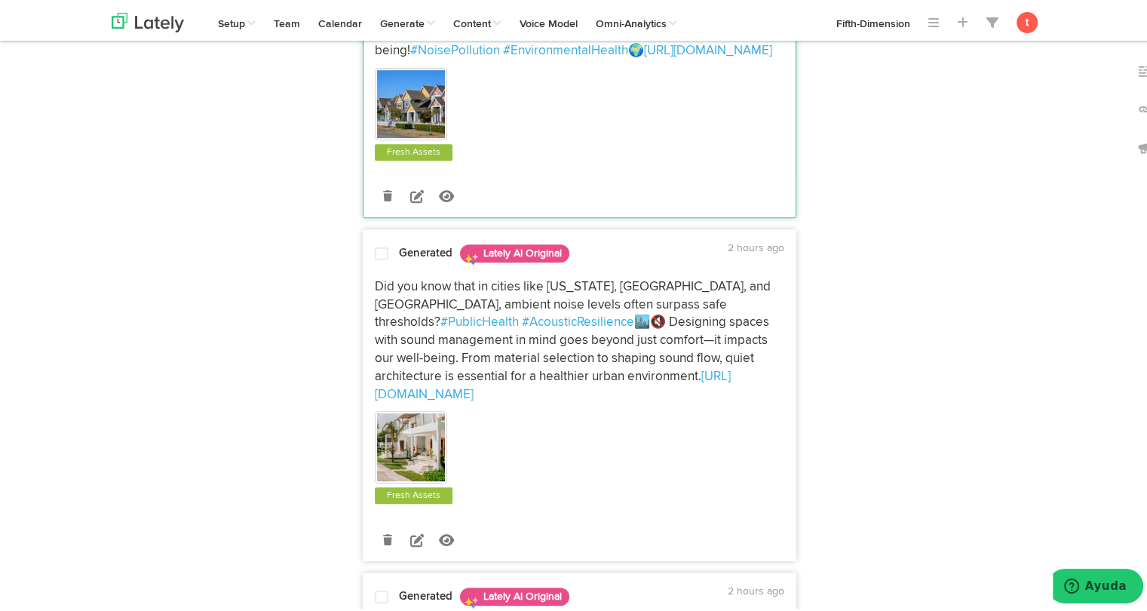
click at [381, 258] on div at bounding box center [381, 254] width 36 height 20
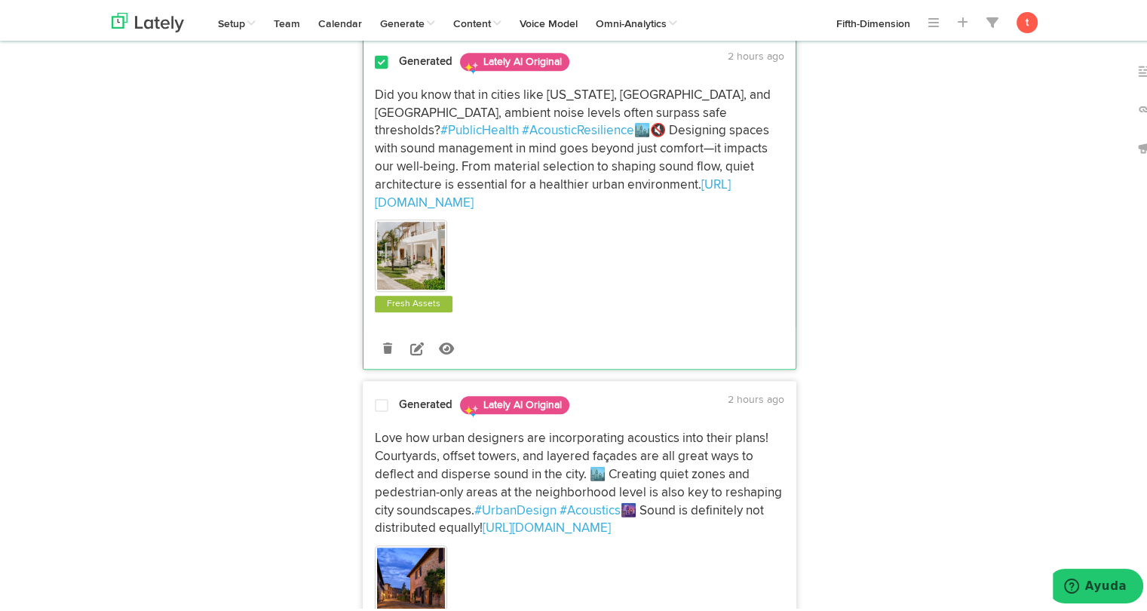
scroll to position [817, 0]
click at [375, 395] on span at bounding box center [382, 402] width 14 height 15
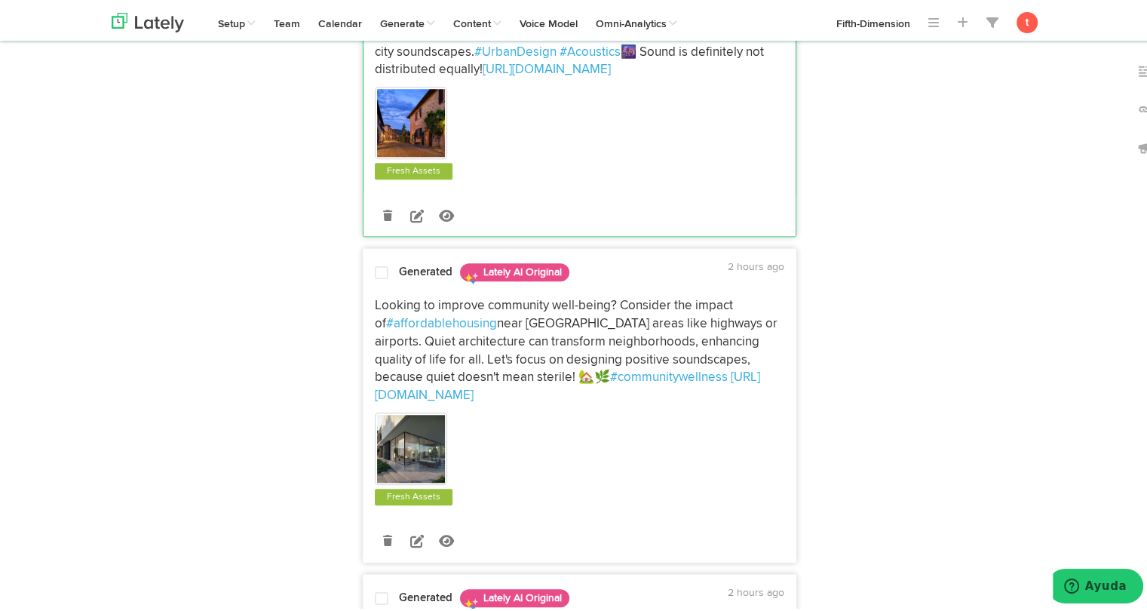
scroll to position [1275, 0]
click at [377, 297] on span "Looking to improve community well-being? Consider the impact of" at bounding box center [555, 312] width 361 height 31
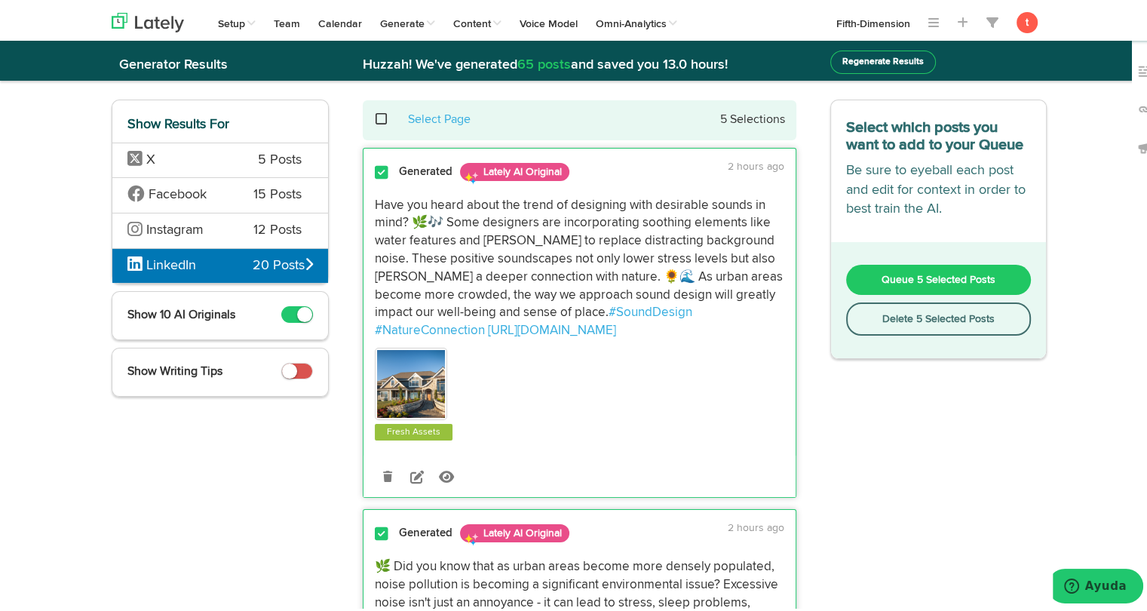
scroll to position [0, 0]
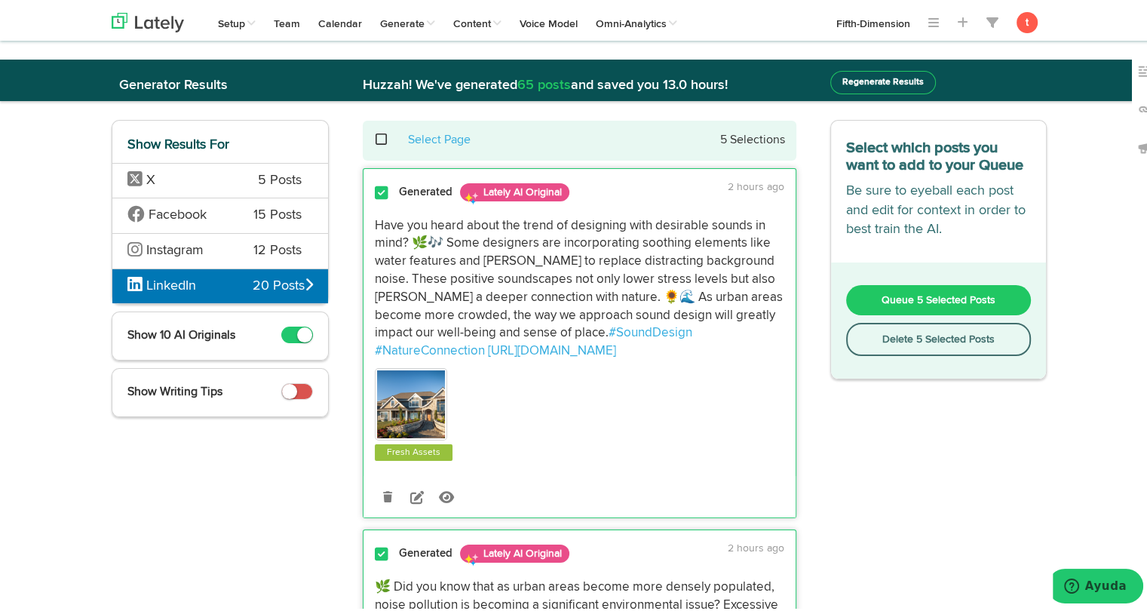
click at [887, 299] on span "Queue 5 Selected Posts" at bounding box center [939, 297] width 114 height 11
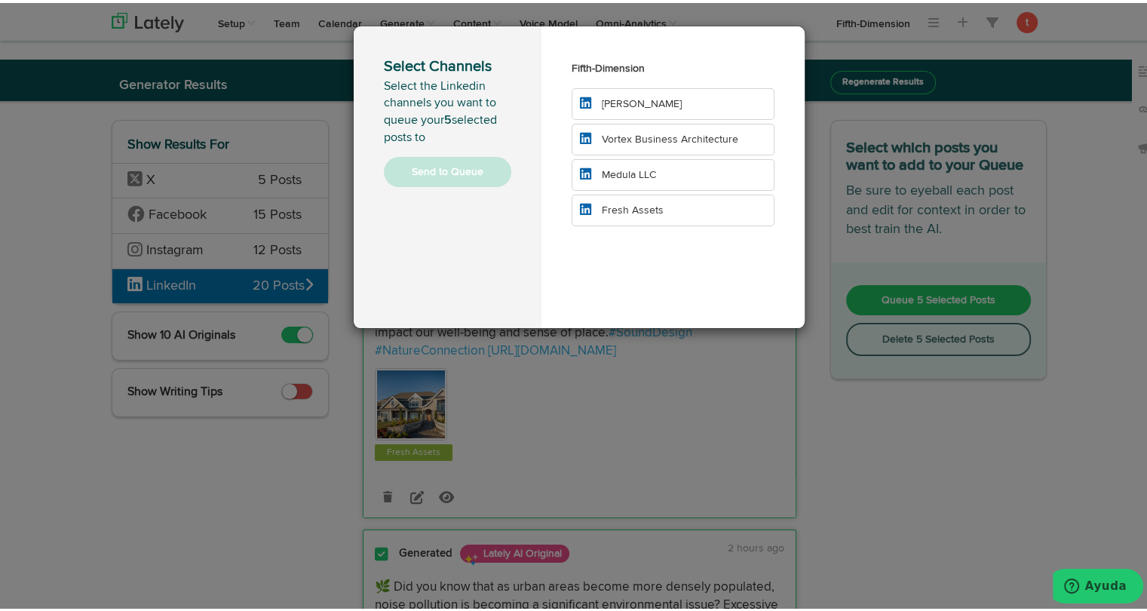
click at [627, 214] on li "Fresh Assets" at bounding box center [673, 208] width 203 height 32
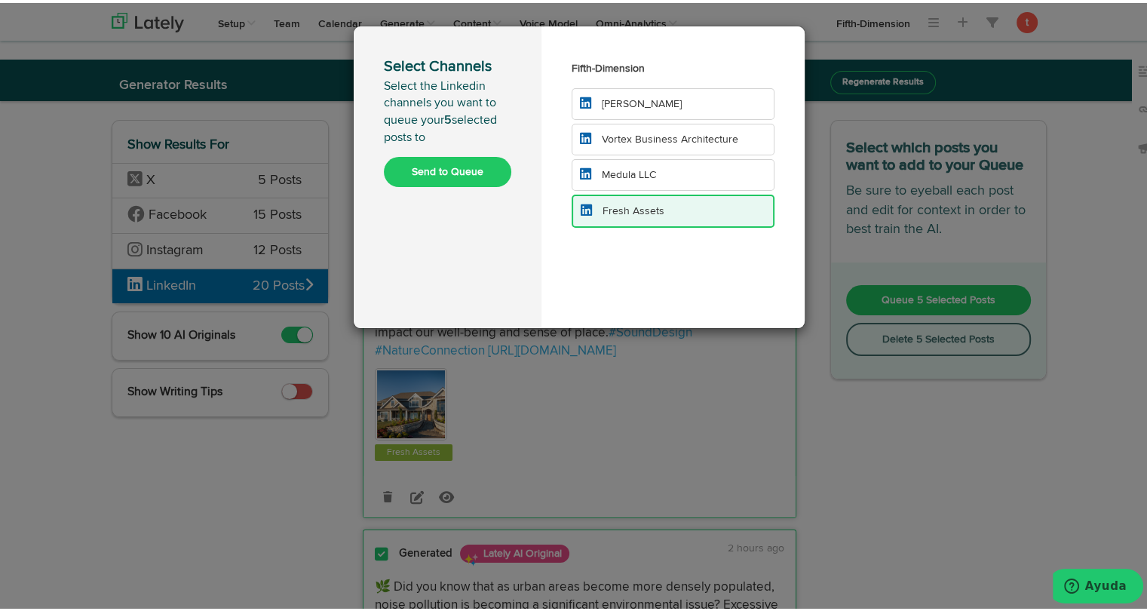
click at [460, 175] on button "Send to Queue" at bounding box center [447, 169] width 127 height 30
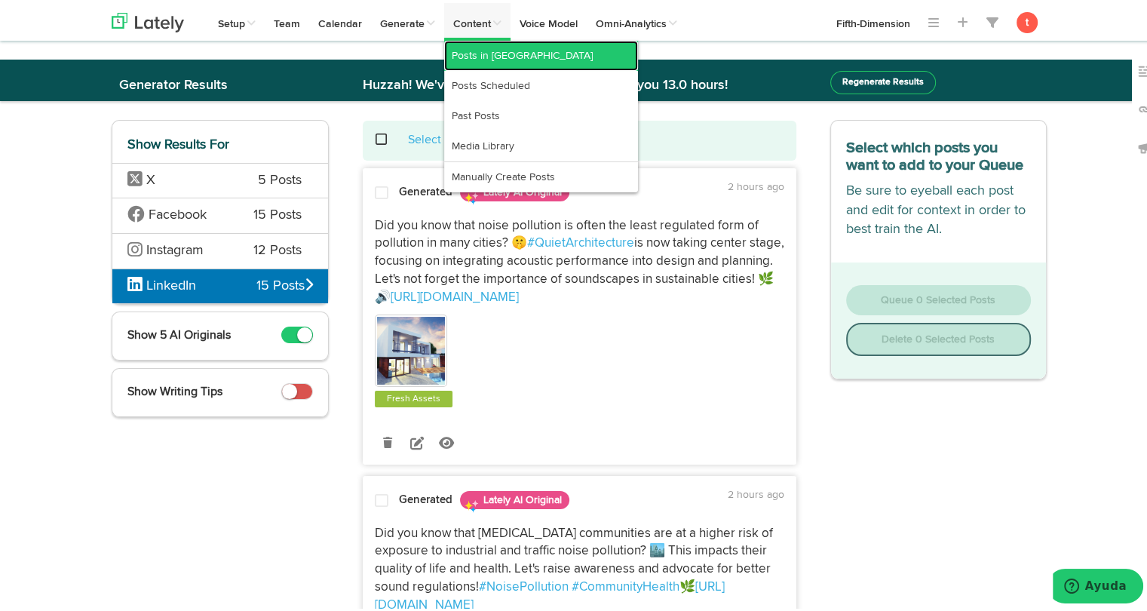
click at [471, 49] on link "Posts in [GEOGRAPHIC_DATA]" at bounding box center [541, 53] width 194 height 30
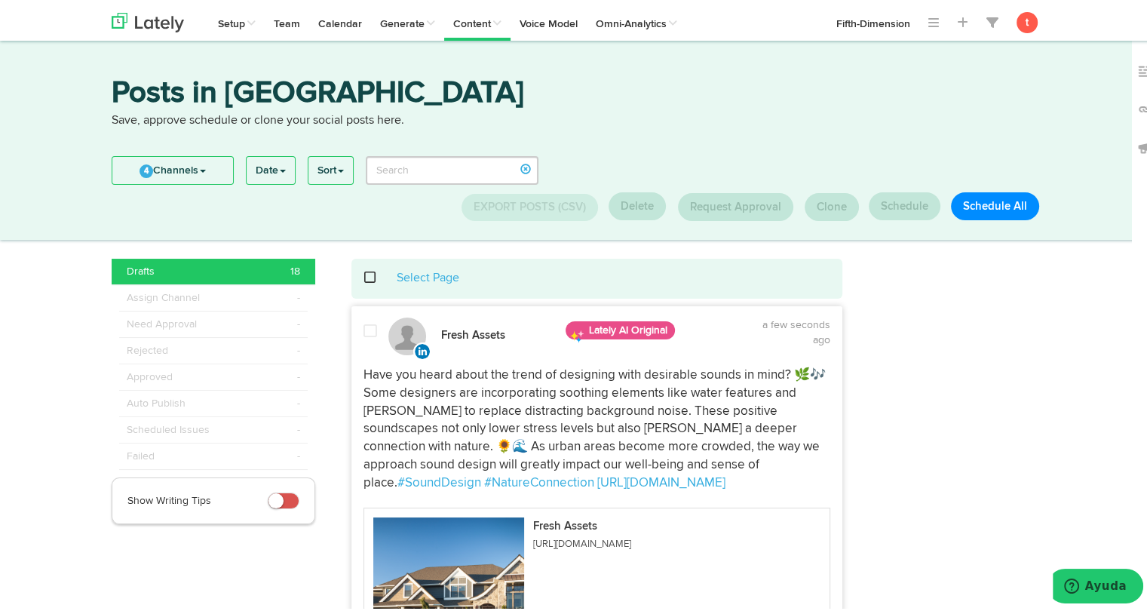
click at [363, 275] on span at bounding box center [378, 274] width 31 height 1
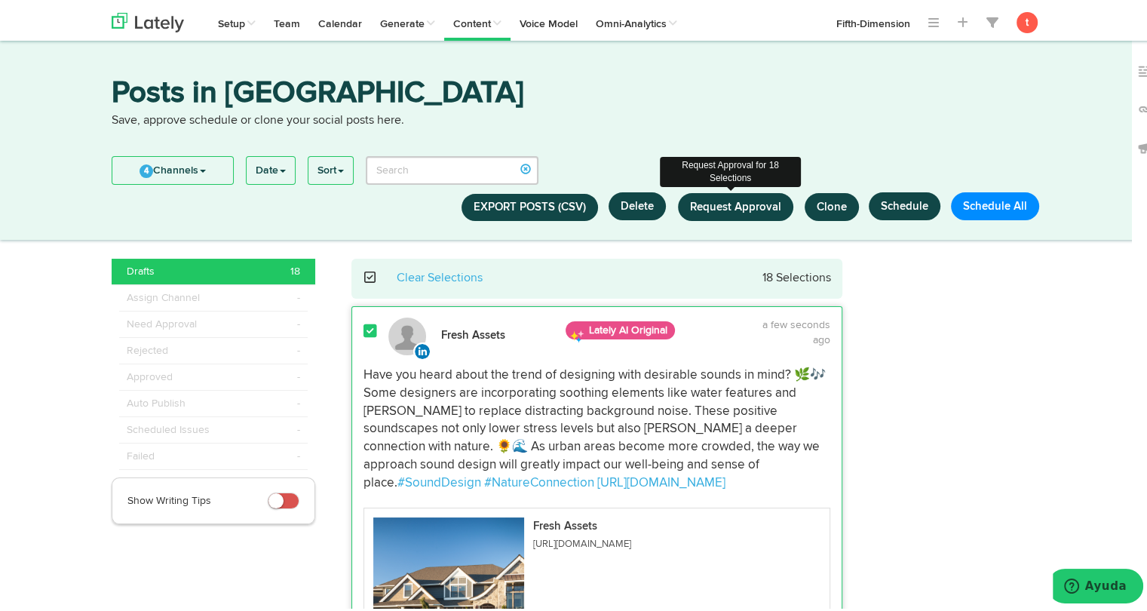
click at [748, 209] on span "Request Approval" at bounding box center [735, 203] width 91 height 11
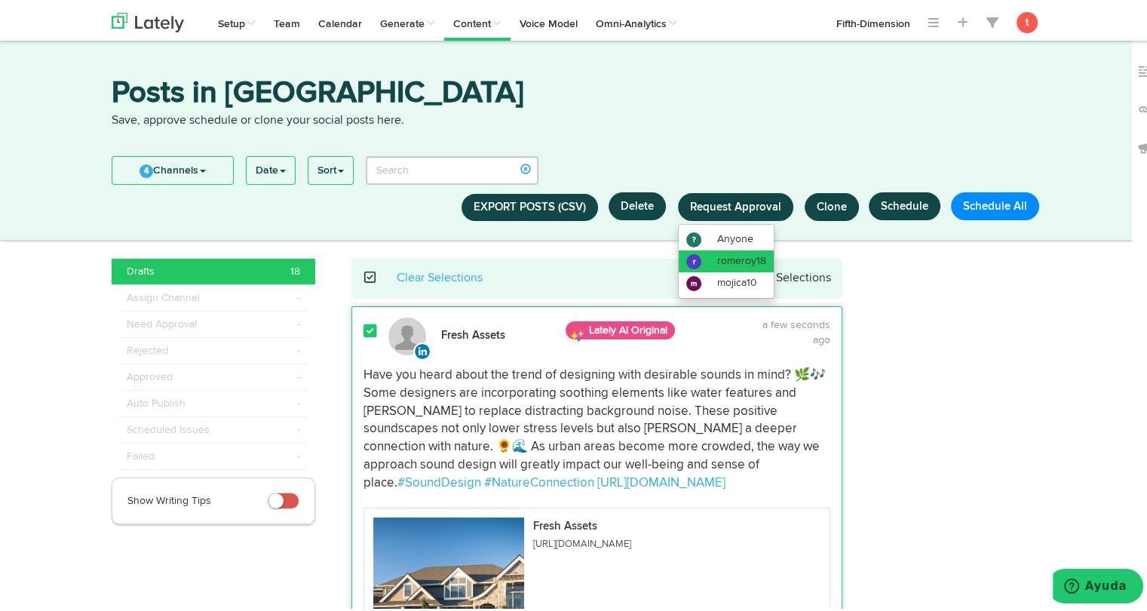
click at [728, 256] on span "romeroy18" at bounding box center [741, 258] width 49 height 11
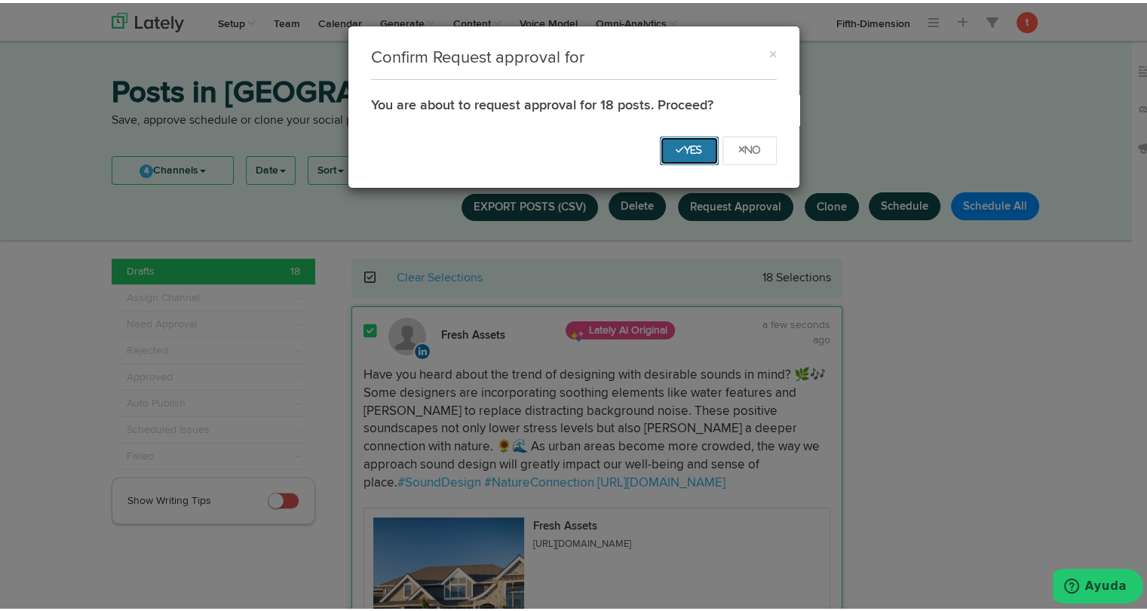
click at [667, 157] on button "Yes" at bounding box center [689, 147] width 59 height 29
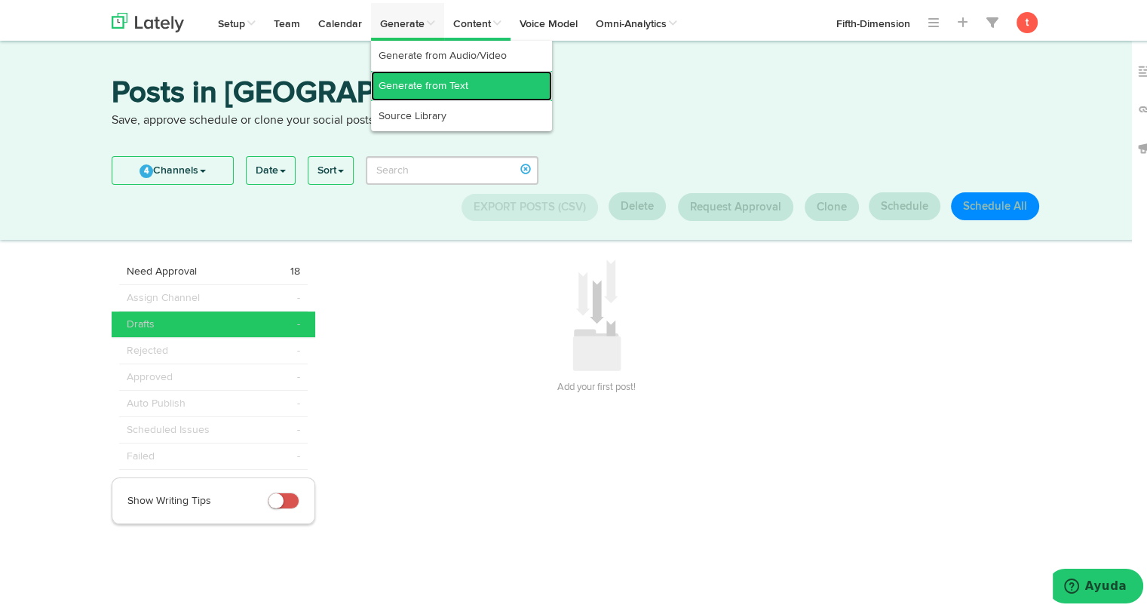
click at [426, 79] on link "Generate from Text" at bounding box center [461, 83] width 181 height 30
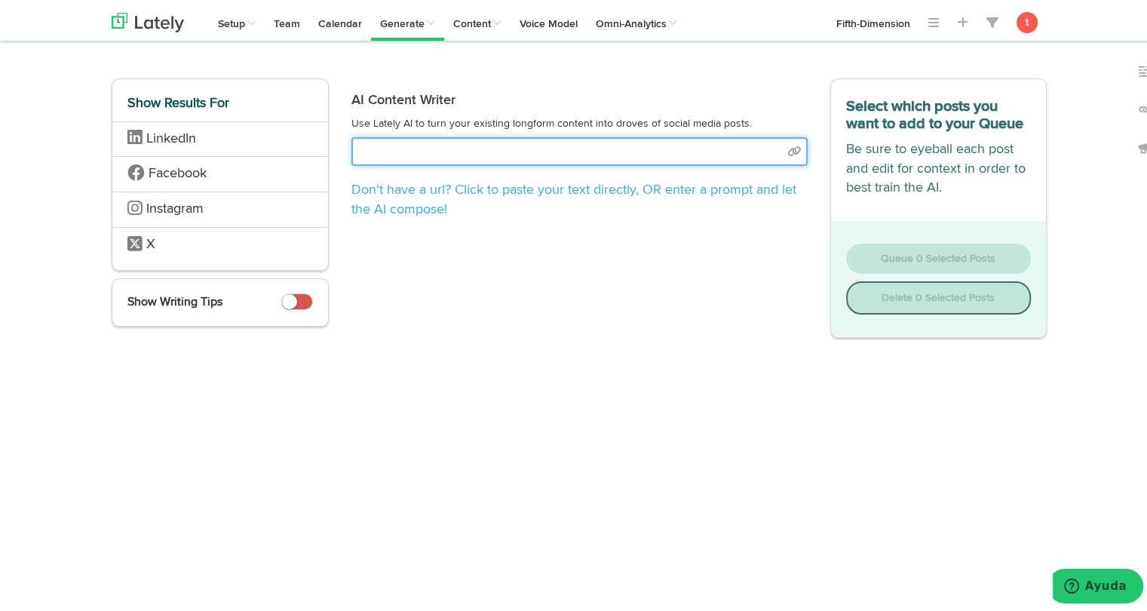
click at [557, 139] on input "text" at bounding box center [579, 148] width 456 height 29
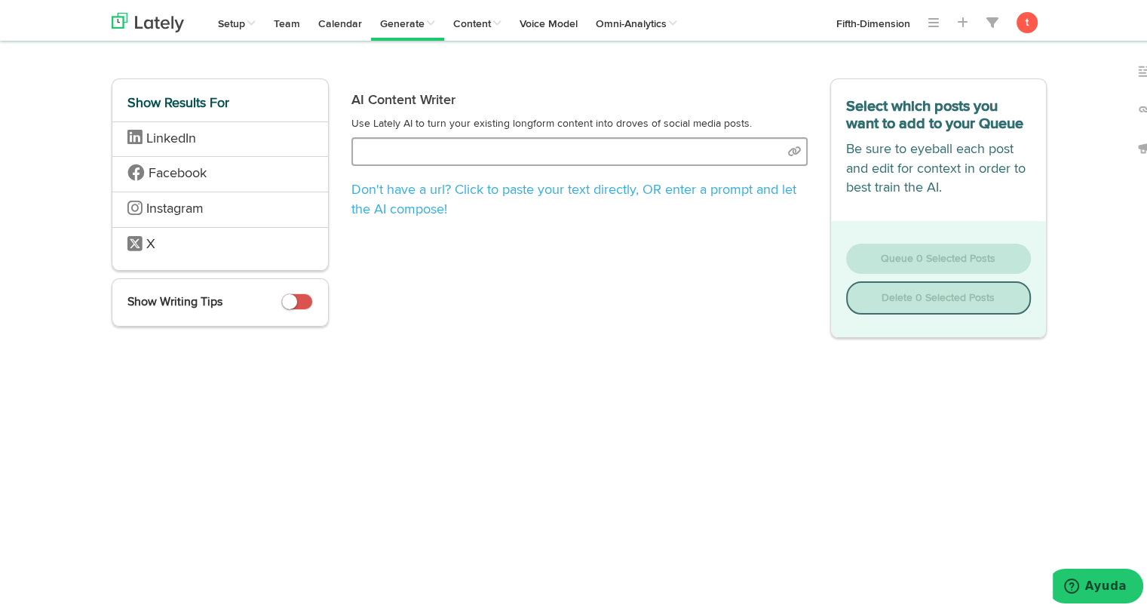
select select "academic"
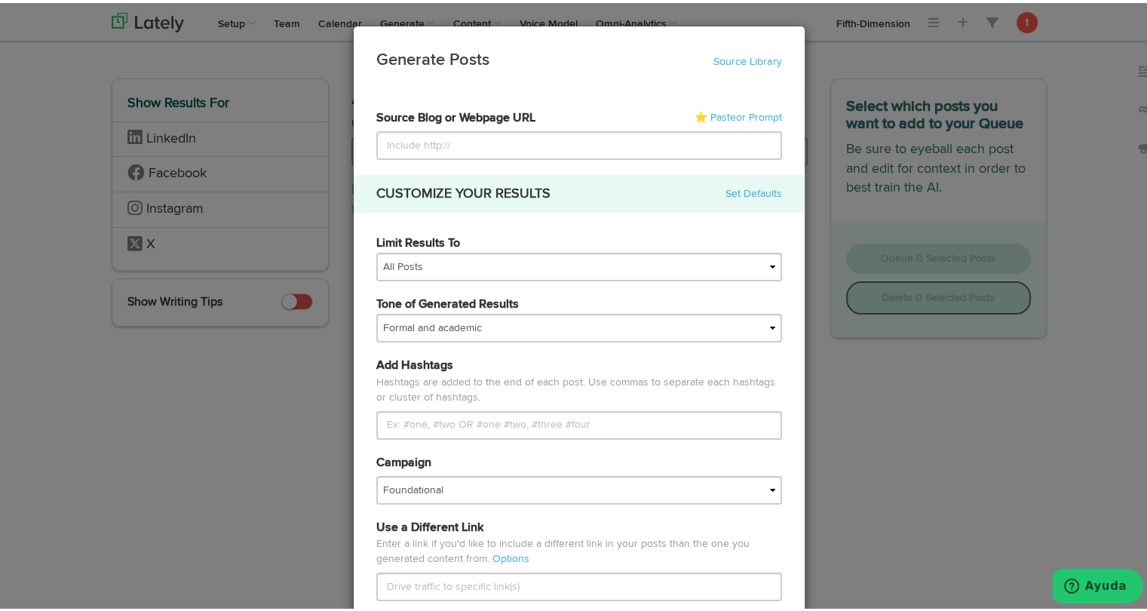
type input "[URL][DOMAIN_NAME]"
click at [557, 139] on input "[URL][DOMAIN_NAME]" at bounding box center [579, 142] width 406 height 29
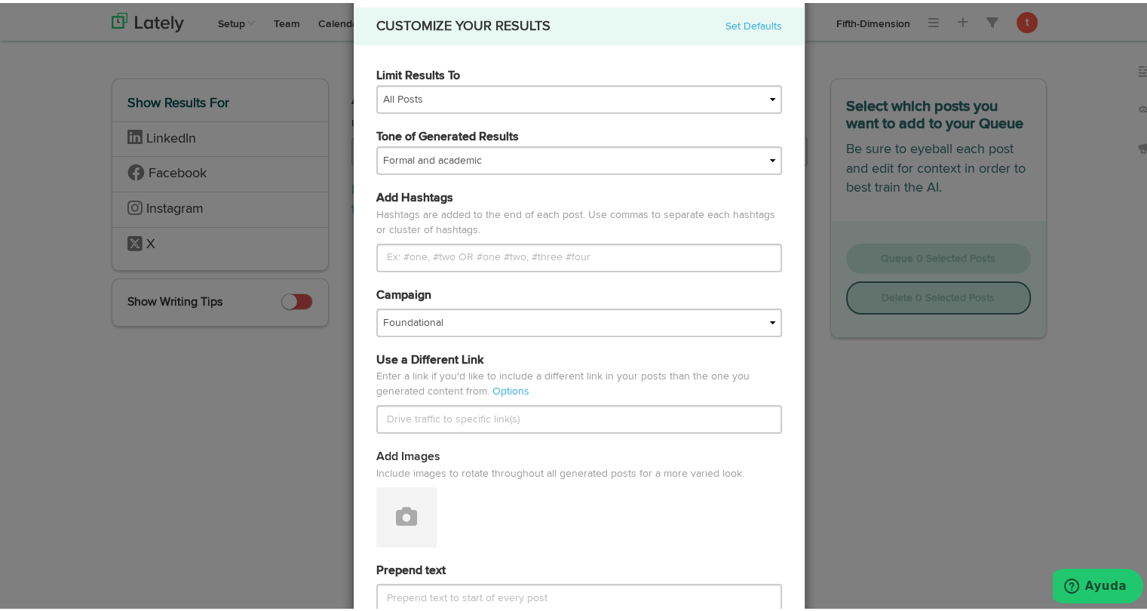
scroll to position [168, 0]
type input "[URL][DOMAIN_NAME]"
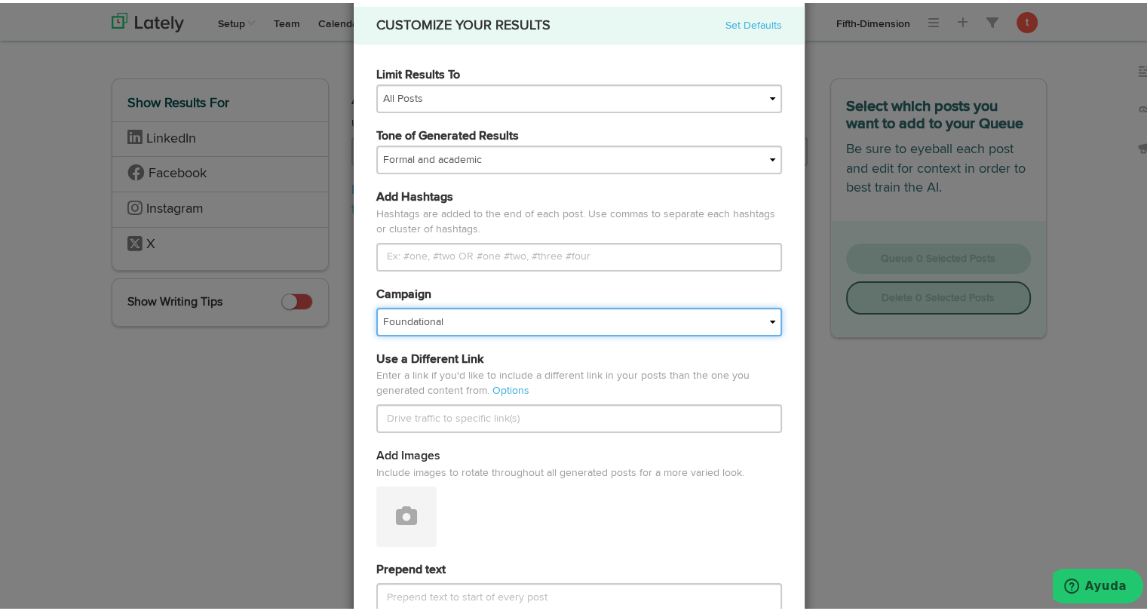
scroll to position [0, 0]
click at [524, 322] on select "Foundational Fresh Assets IMPORTED Medula [PERSON_NAME] VBA <> GC VBA <> GC (Es…" at bounding box center [579, 319] width 406 height 29
select select "68013d37430f5ce88ed7150a"
click at [376, 305] on select "Foundational Fresh Assets IMPORTED Medula [PERSON_NAME] VBA <> GC VBA <> GC (Es…" at bounding box center [579, 319] width 406 height 29
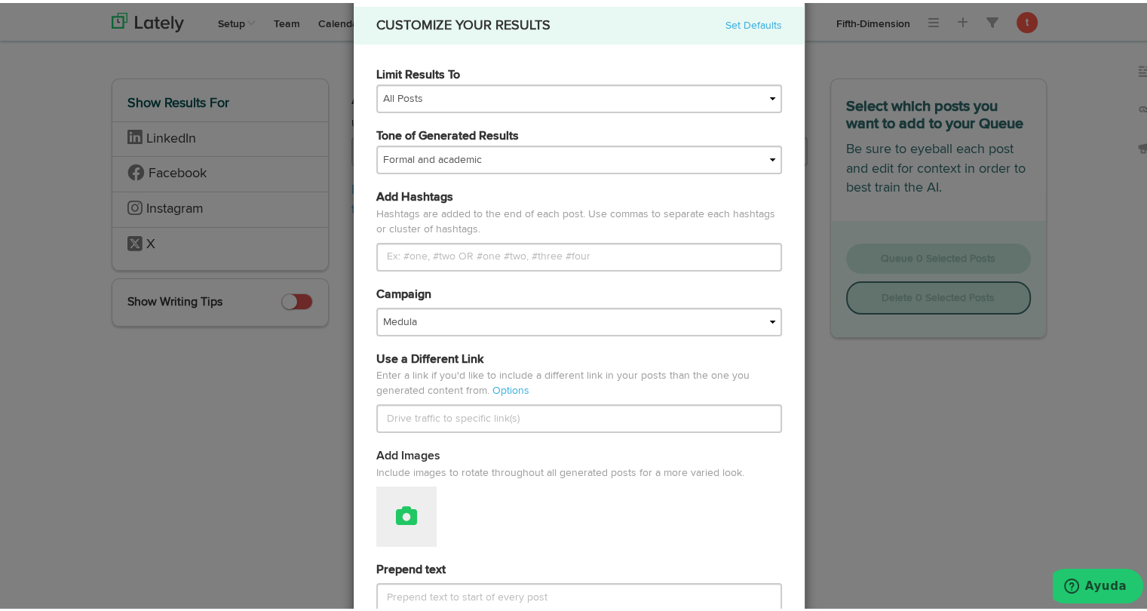
click at [401, 502] on icon at bounding box center [406, 512] width 21 height 21
click at [397, 553] on link "Attach Images from Lately" at bounding box center [448, 563] width 143 height 24
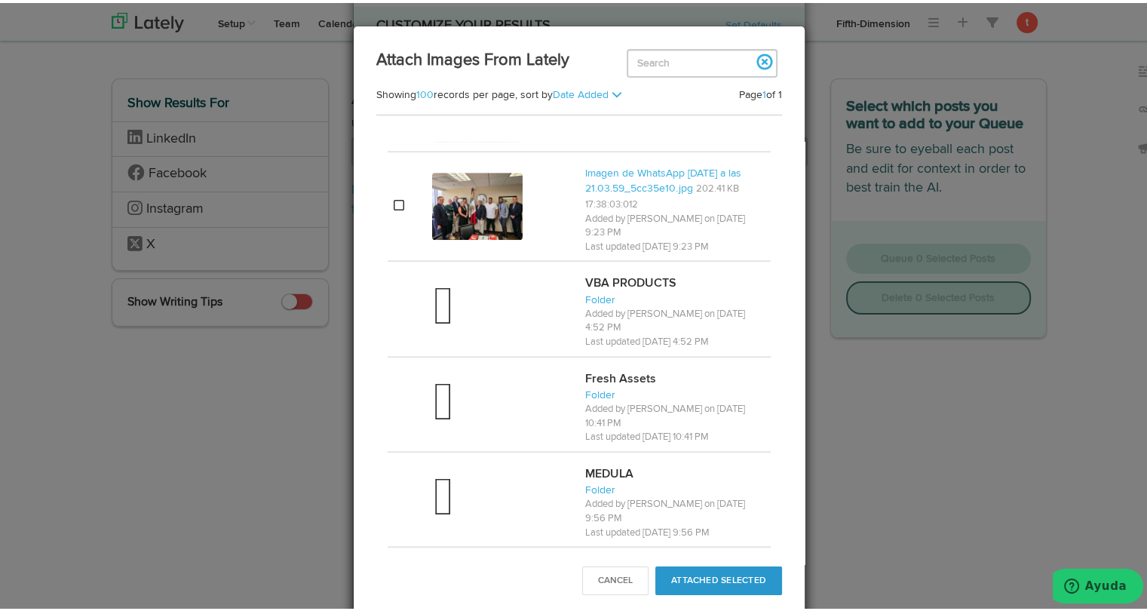
scroll to position [1279, 0]
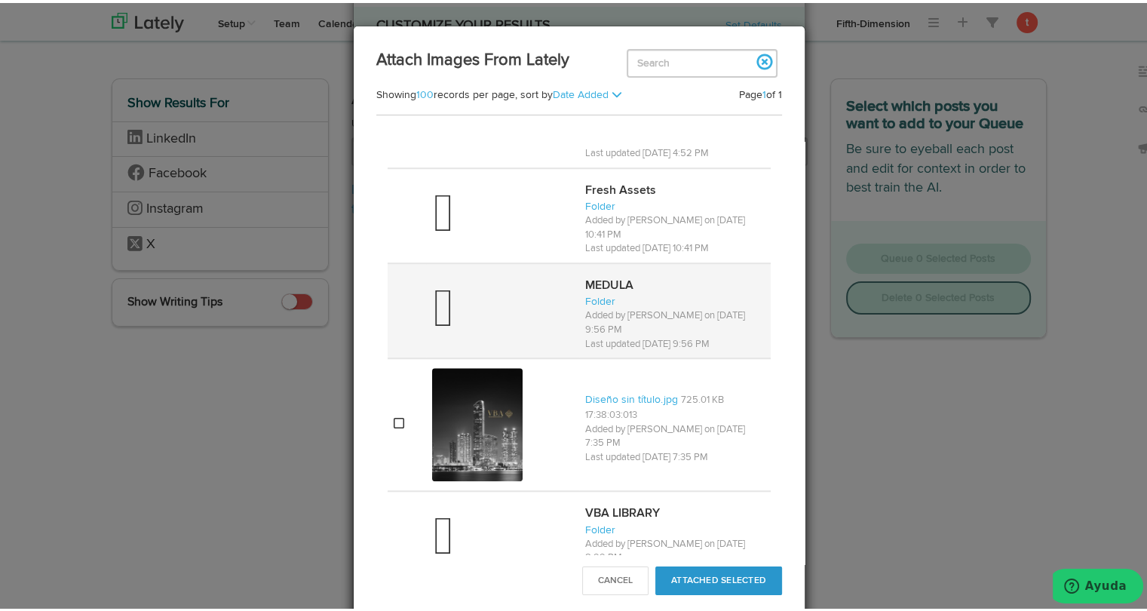
click at [486, 285] on div at bounding box center [502, 308] width 141 height 60
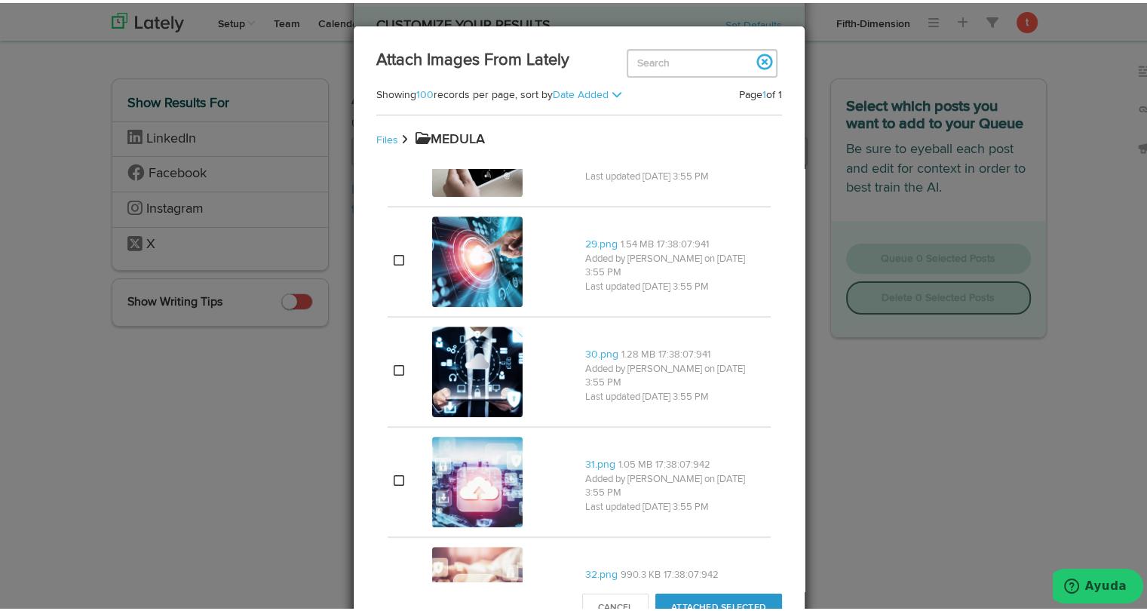
scroll to position [953, 0]
click at [486, 285] on img at bounding box center [477, 258] width 90 height 90
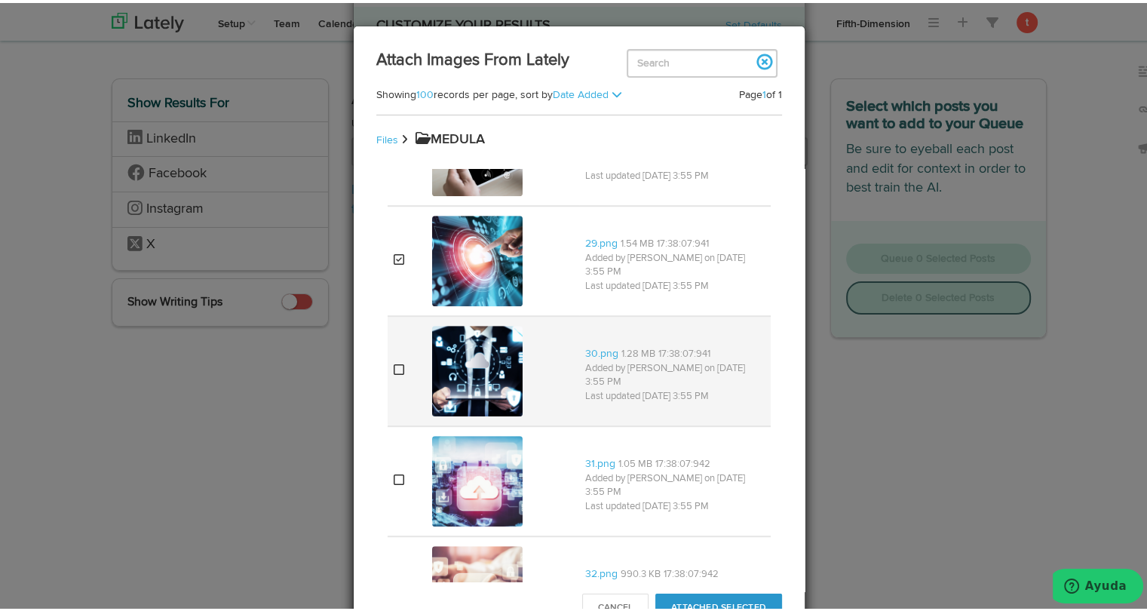
click at [478, 360] on img at bounding box center [477, 368] width 90 height 90
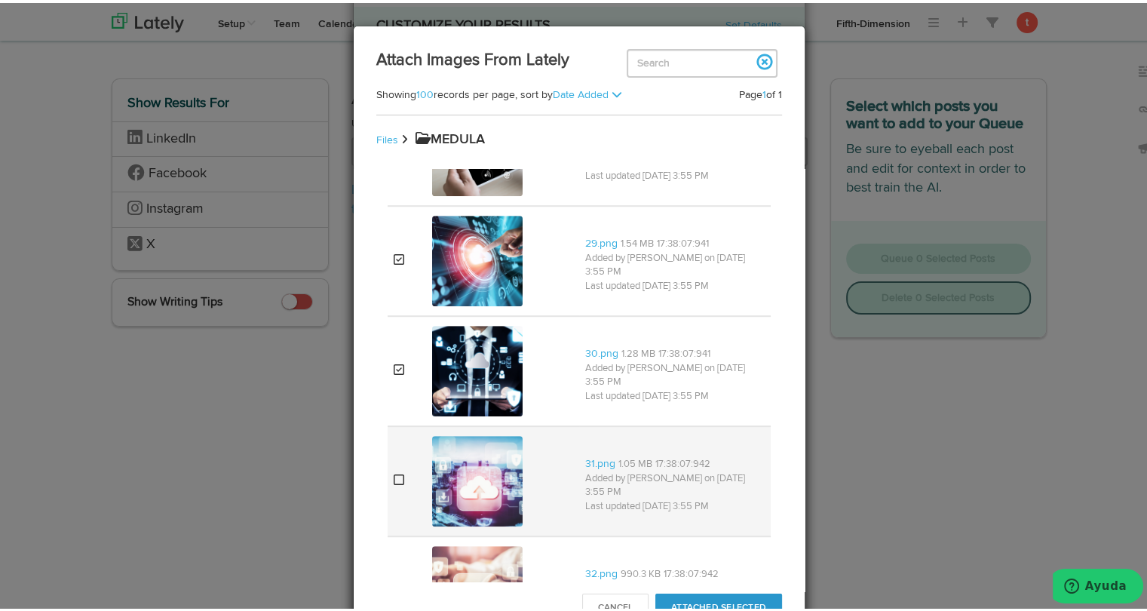
click at [461, 470] on img at bounding box center [477, 478] width 90 height 90
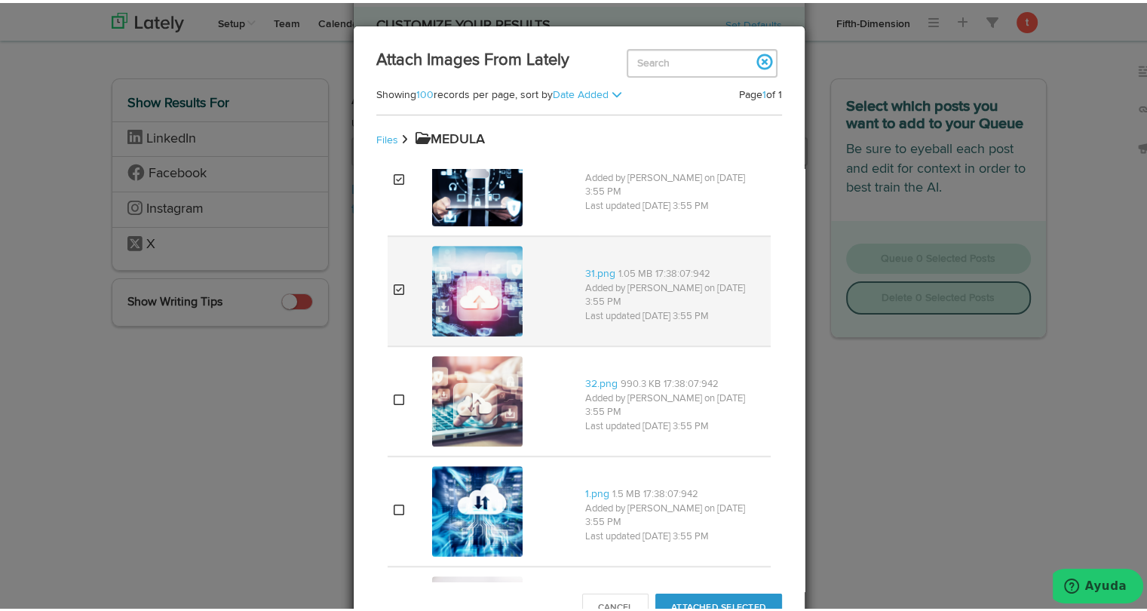
scroll to position [1143, 0]
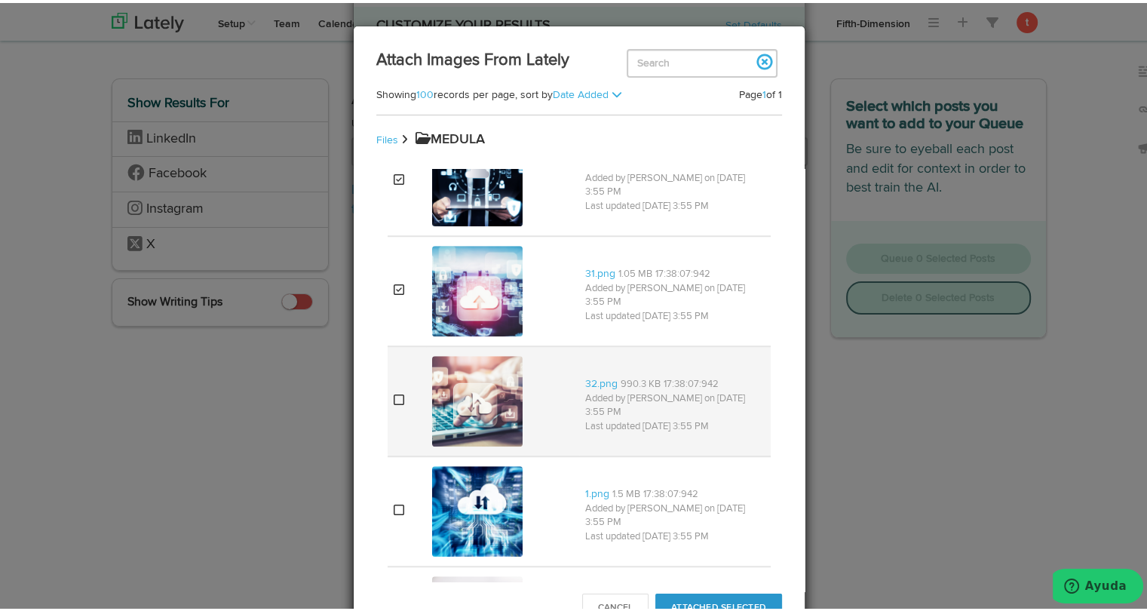
click at [481, 413] on img at bounding box center [477, 398] width 90 height 90
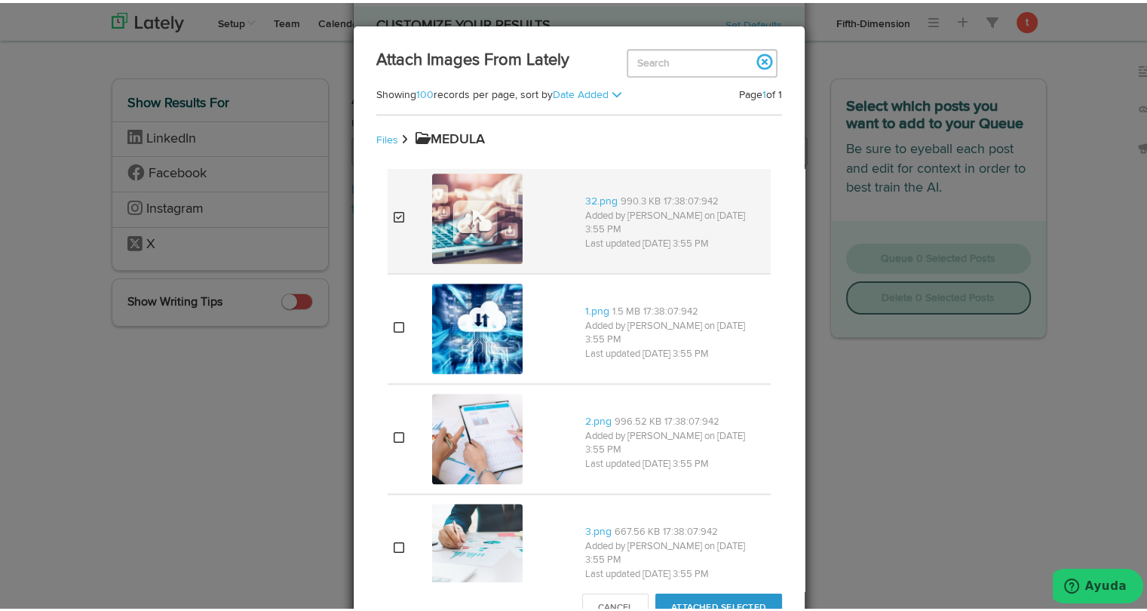
scroll to position [1327, 0]
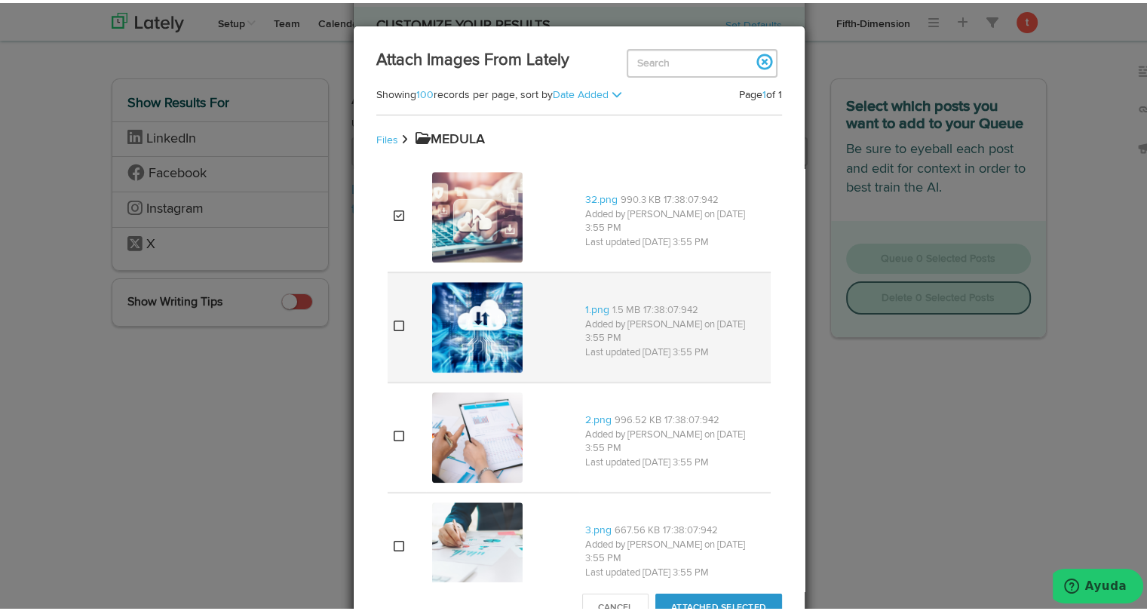
click at [478, 360] on img at bounding box center [477, 324] width 90 height 90
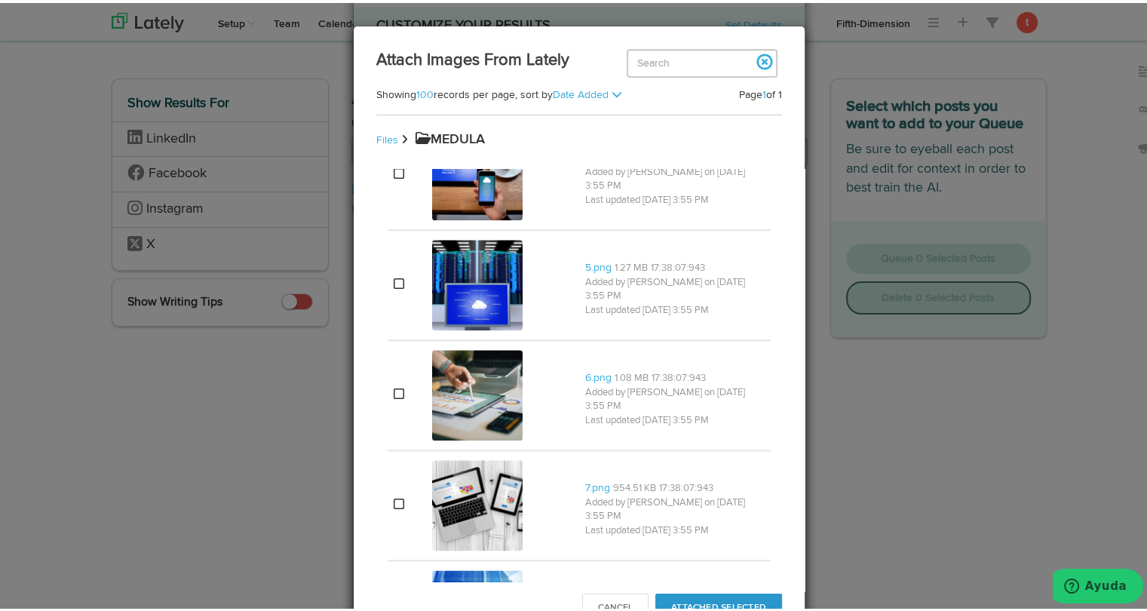
scroll to position [1811, 0]
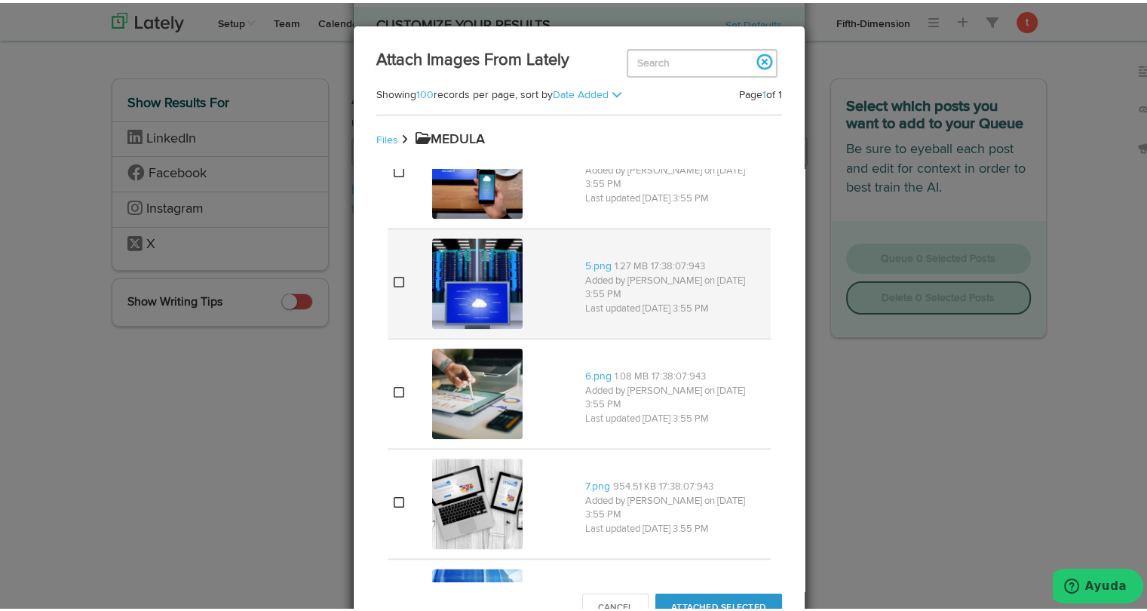
click at [474, 307] on img at bounding box center [477, 280] width 90 height 90
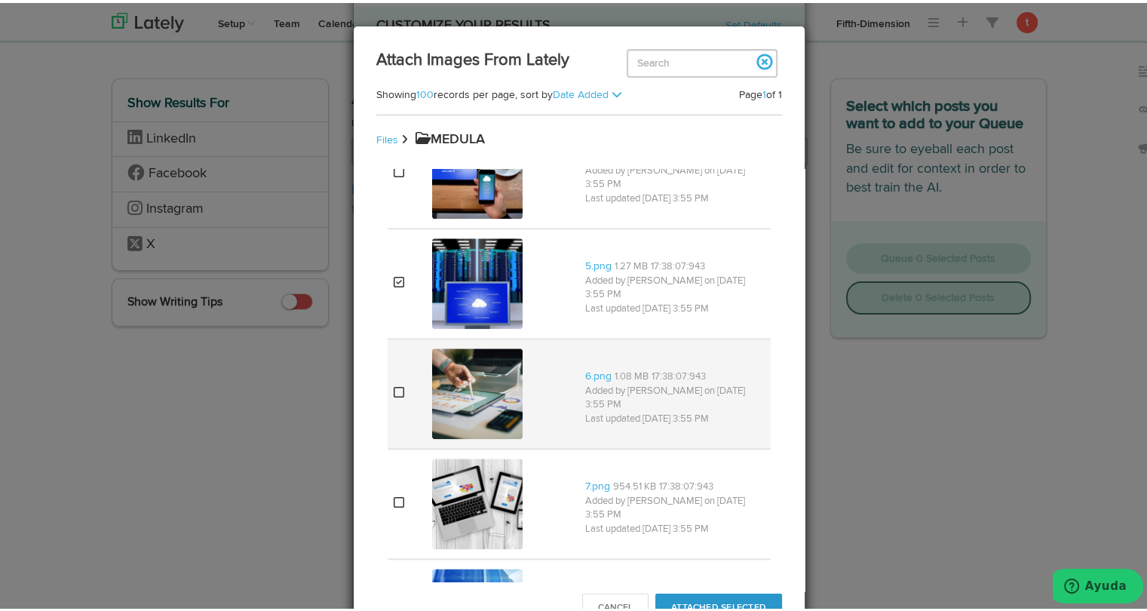
click at [468, 357] on img at bounding box center [477, 390] width 90 height 90
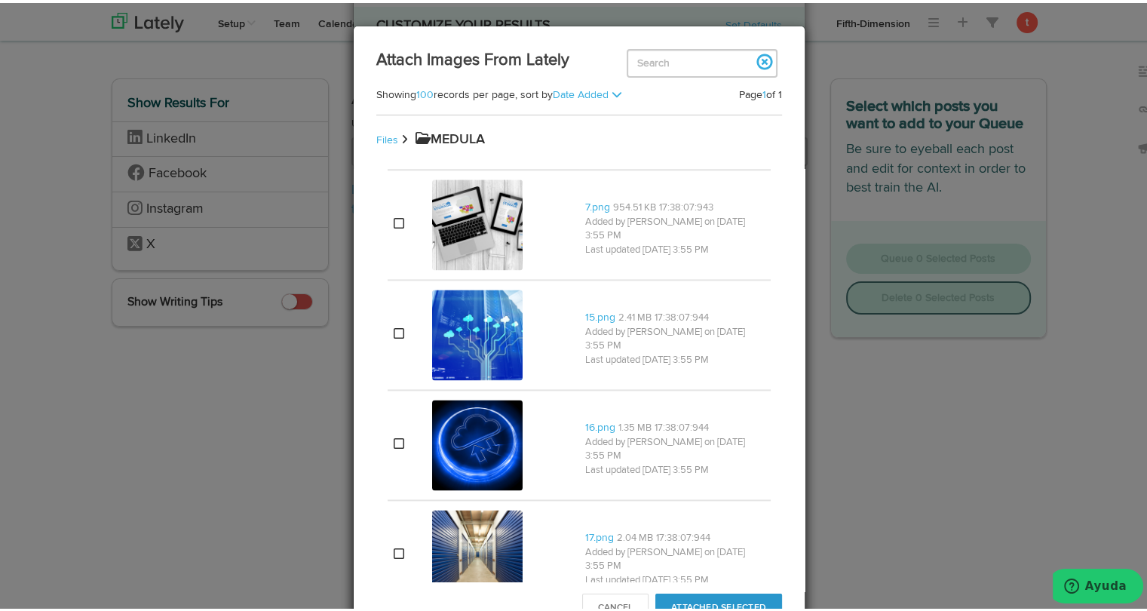
scroll to position [2092, 0]
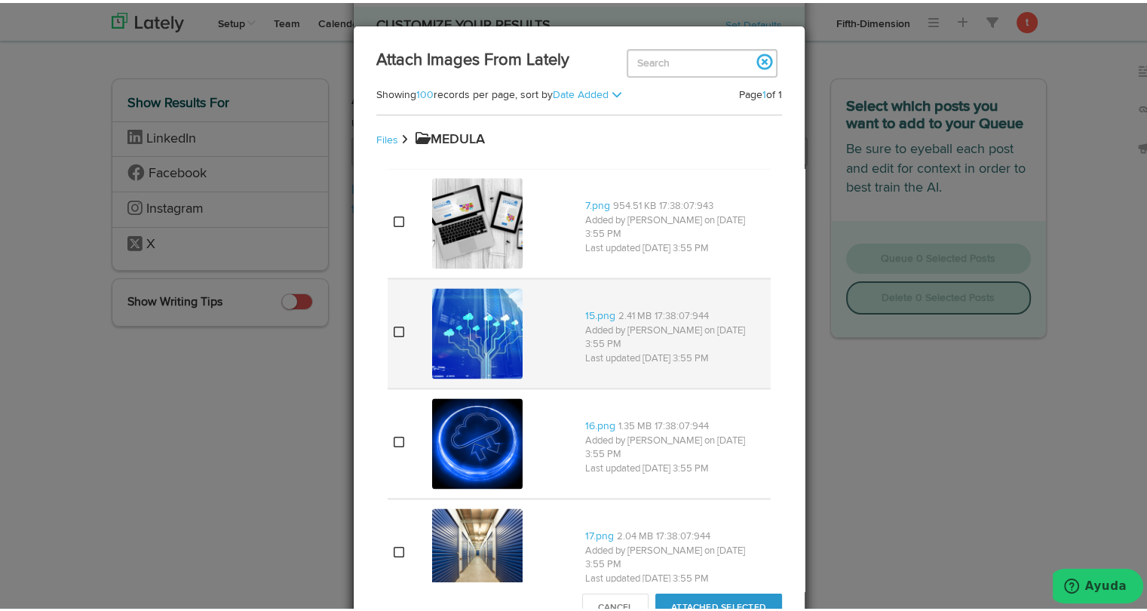
click at [477, 330] on img at bounding box center [477, 330] width 90 height 90
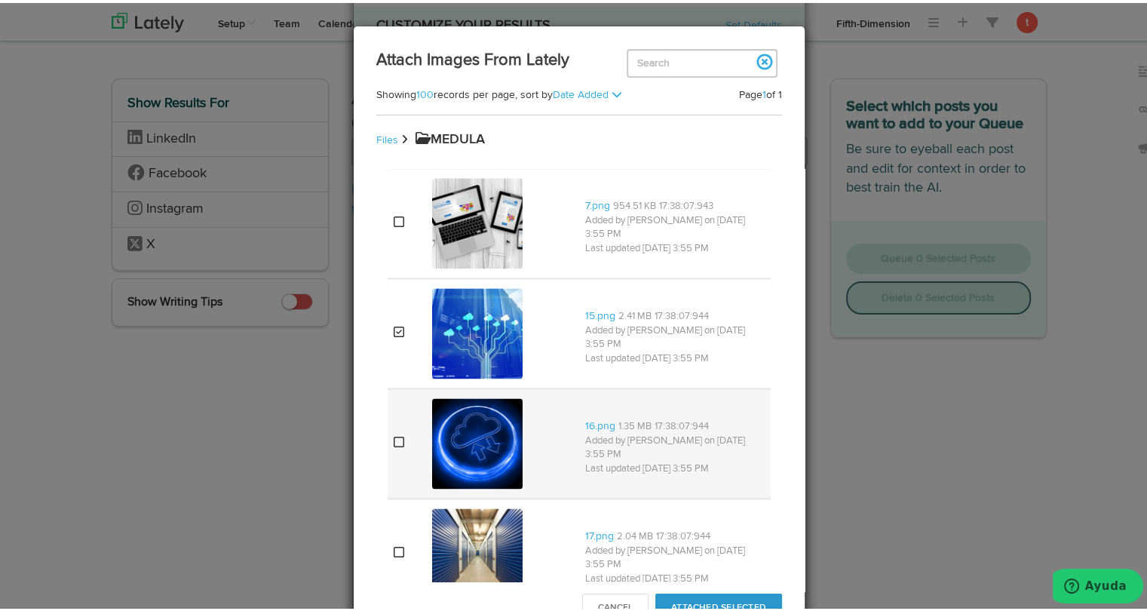
click at [468, 436] on img at bounding box center [477, 440] width 90 height 90
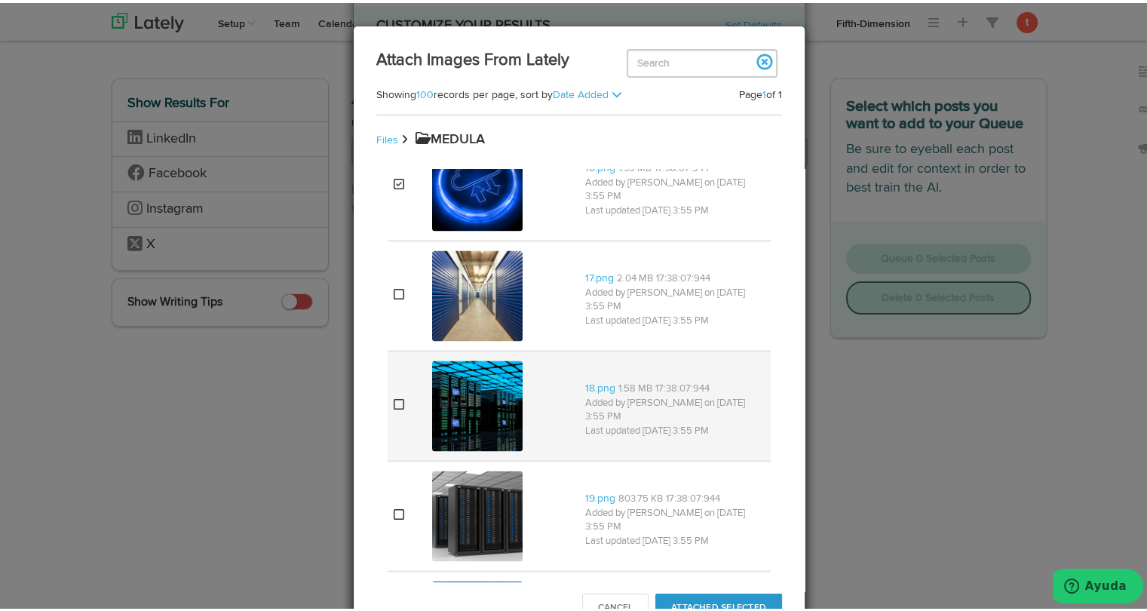
scroll to position [2351, 0]
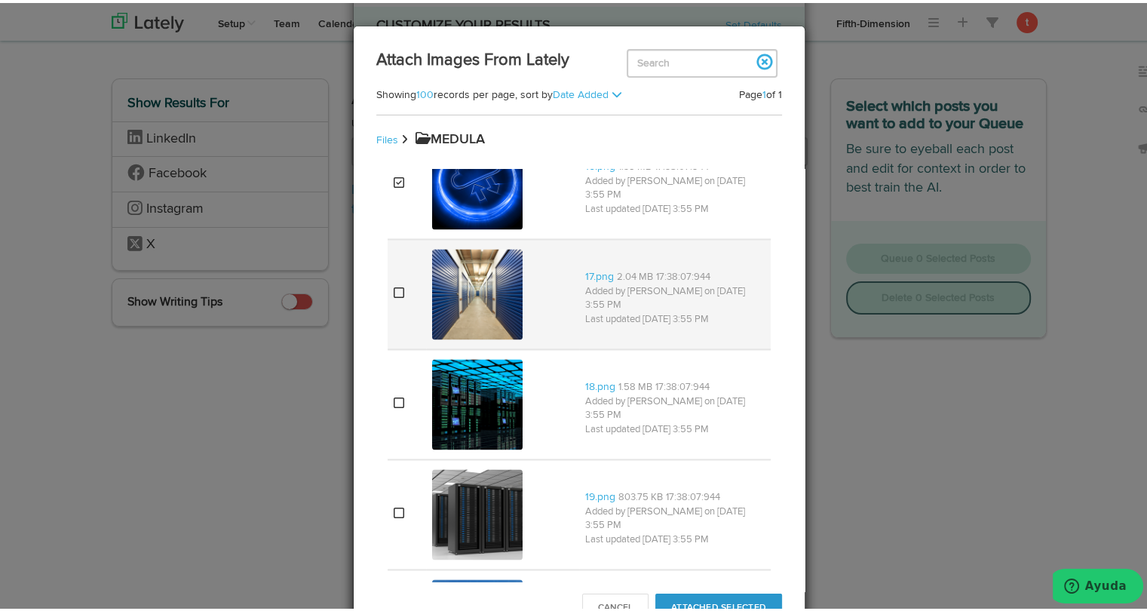
click at [471, 287] on img at bounding box center [477, 291] width 90 height 90
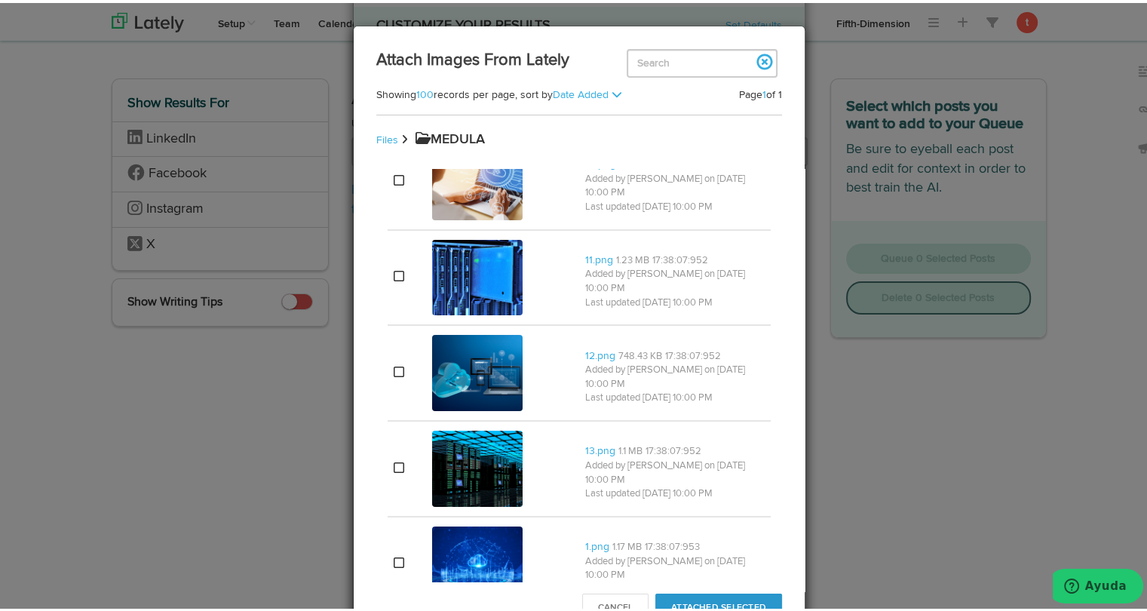
scroll to position [5742, 0]
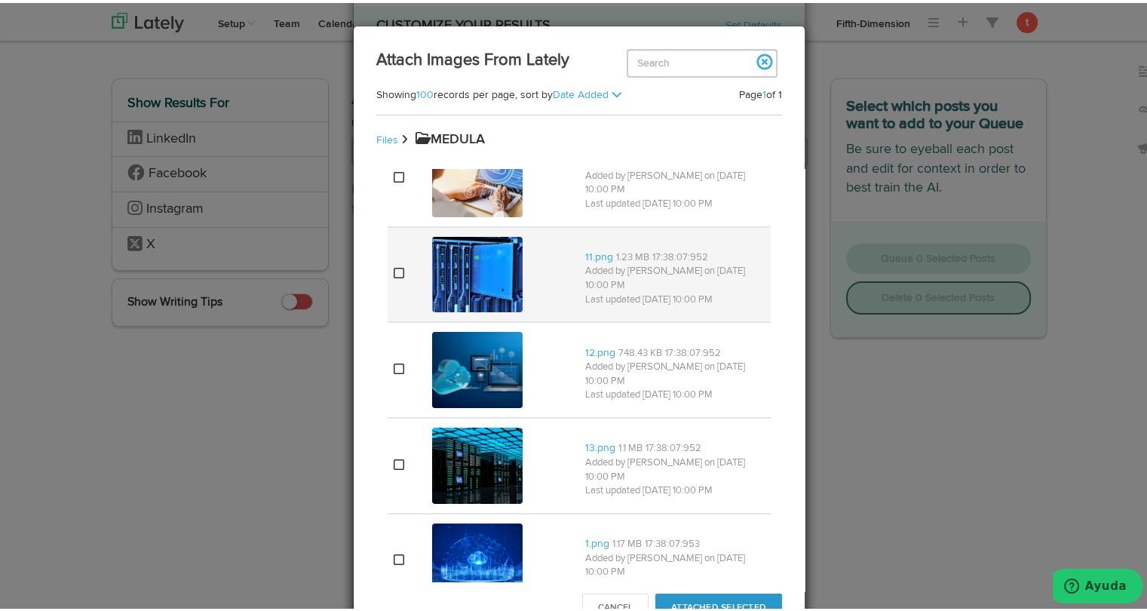
click at [455, 259] on img at bounding box center [477, 272] width 90 height 76
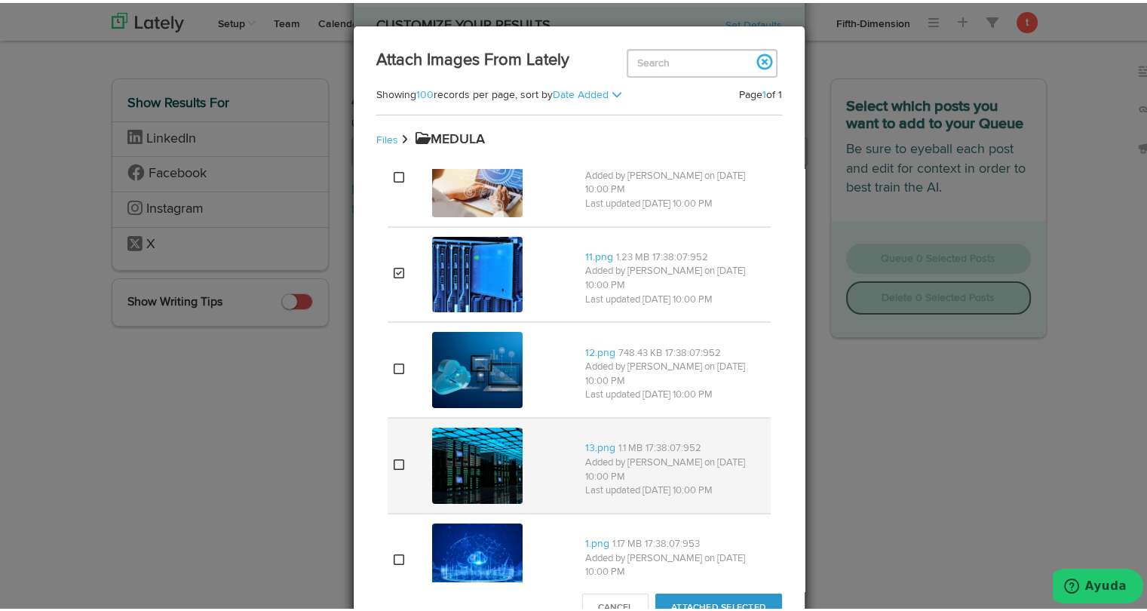
click at [449, 425] on img at bounding box center [477, 463] width 90 height 76
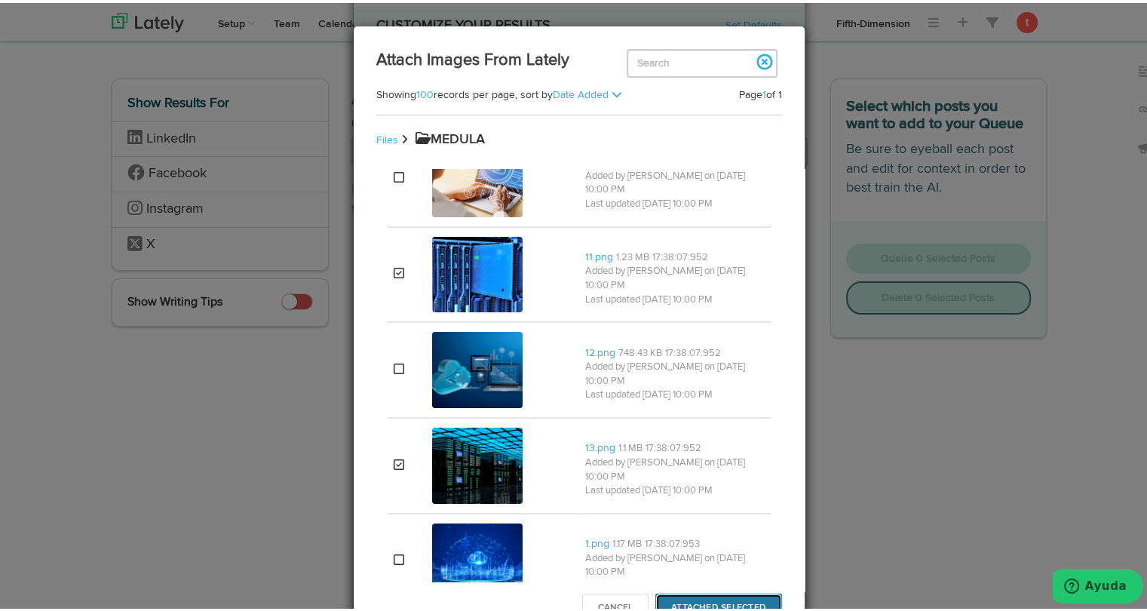
click at [733, 604] on button "Attached Selected" at bounding box center [718, 604] width 127 height 29
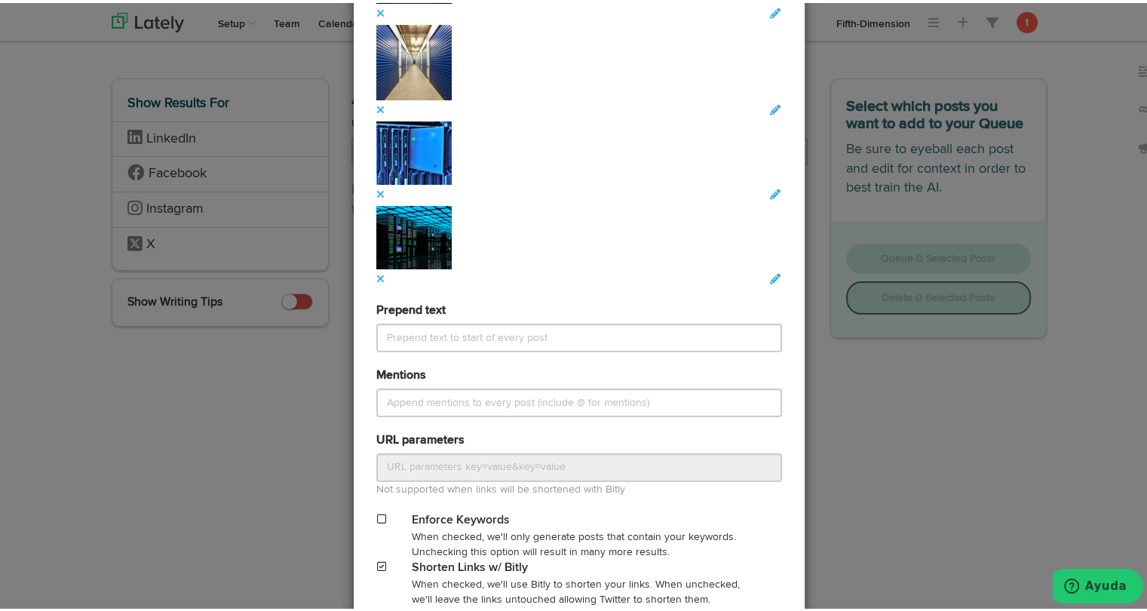
scroll to position [1646, 0]
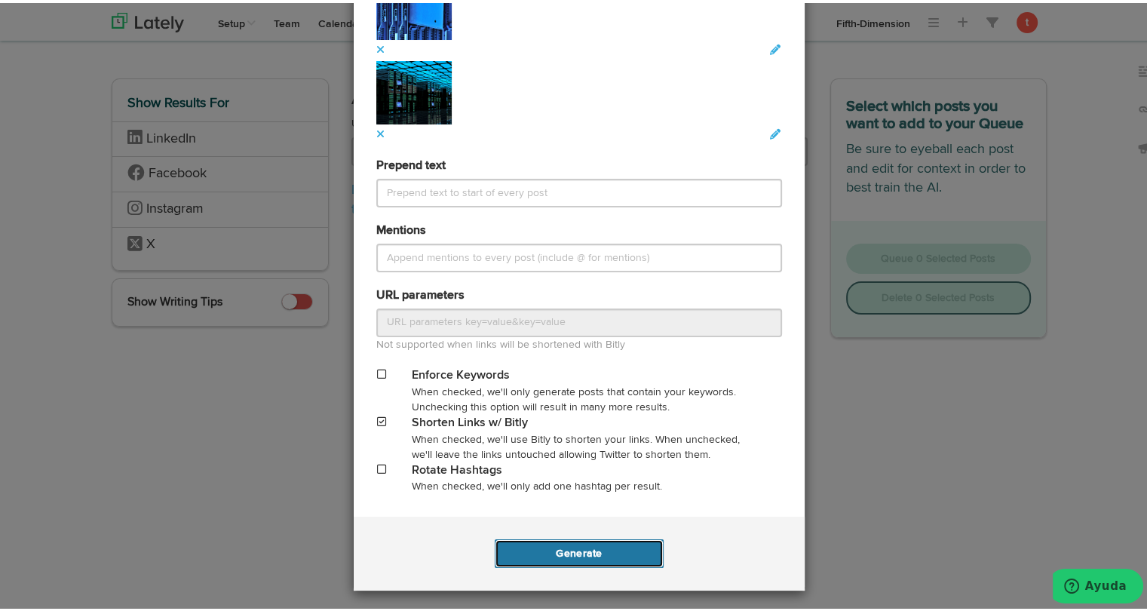
click at [596, 556] on button "Generate" at bounding box center [579, 550] width 168 height 29
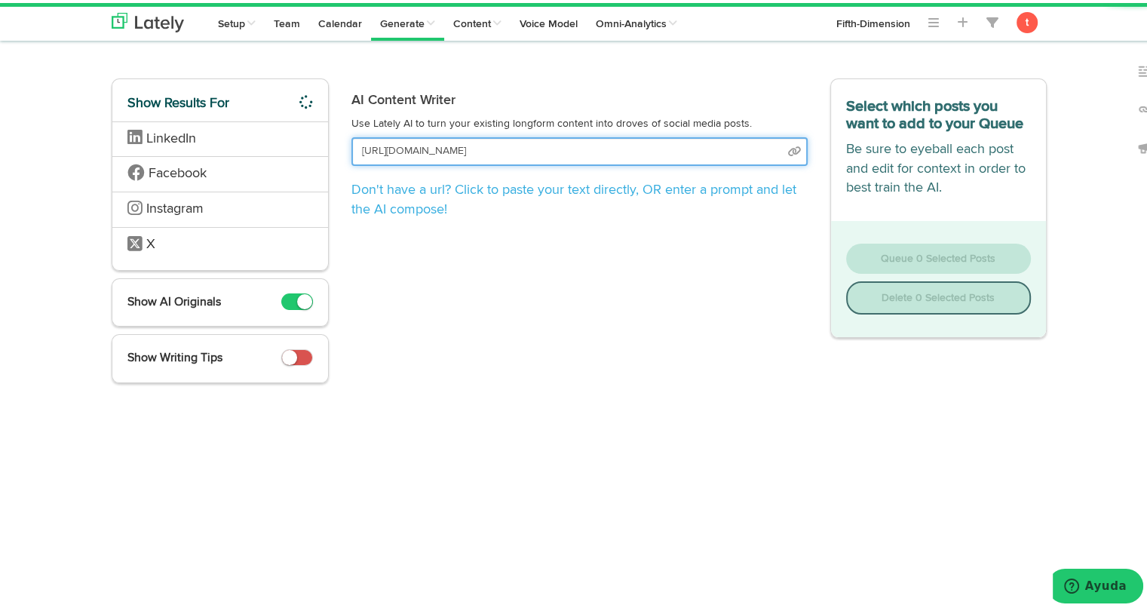
scroll to position [0, 50]
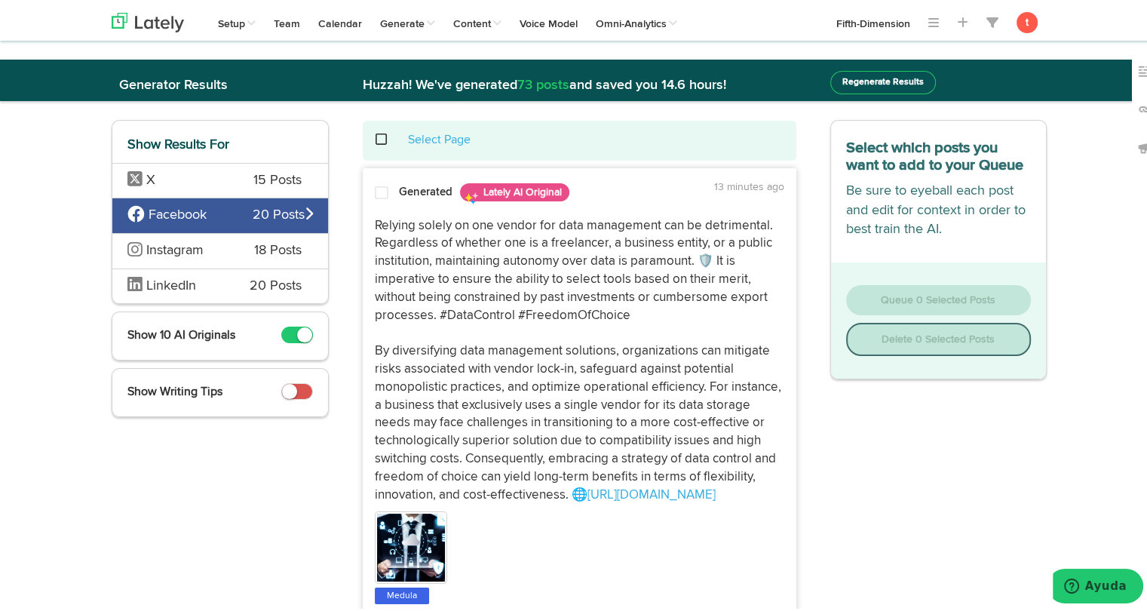
click at [379, 184] on span at bounding box center [382, 189] width 14 height 15
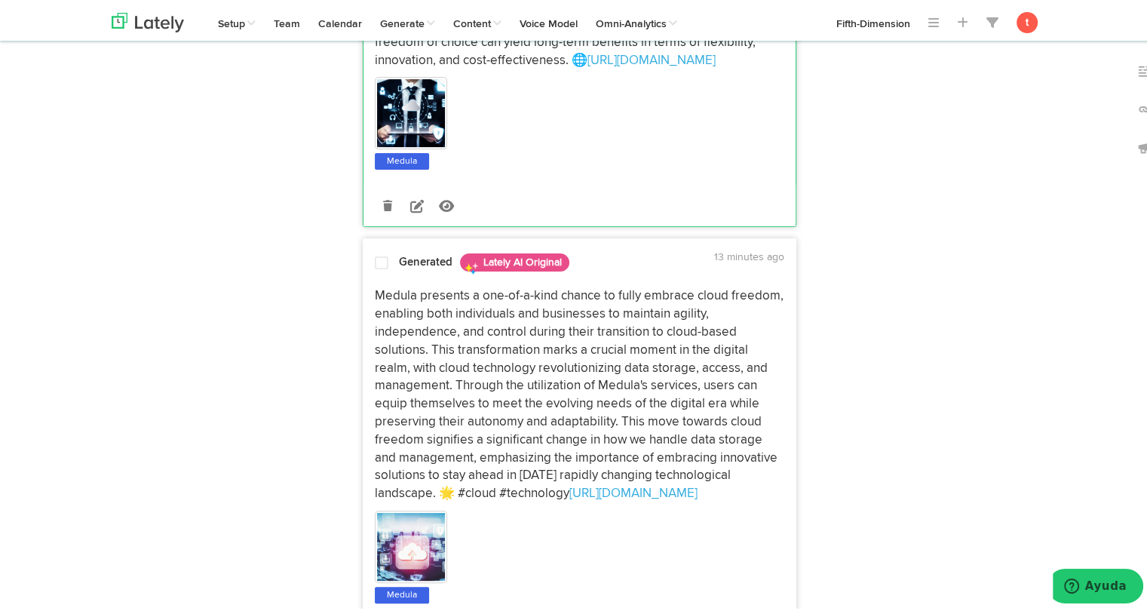
click at [409, 317] on p "Medula presents a one-of-a-kind chance to fully embrace cloud freedom, enabling…" at bounding box center [579, 392] width 409 height 216
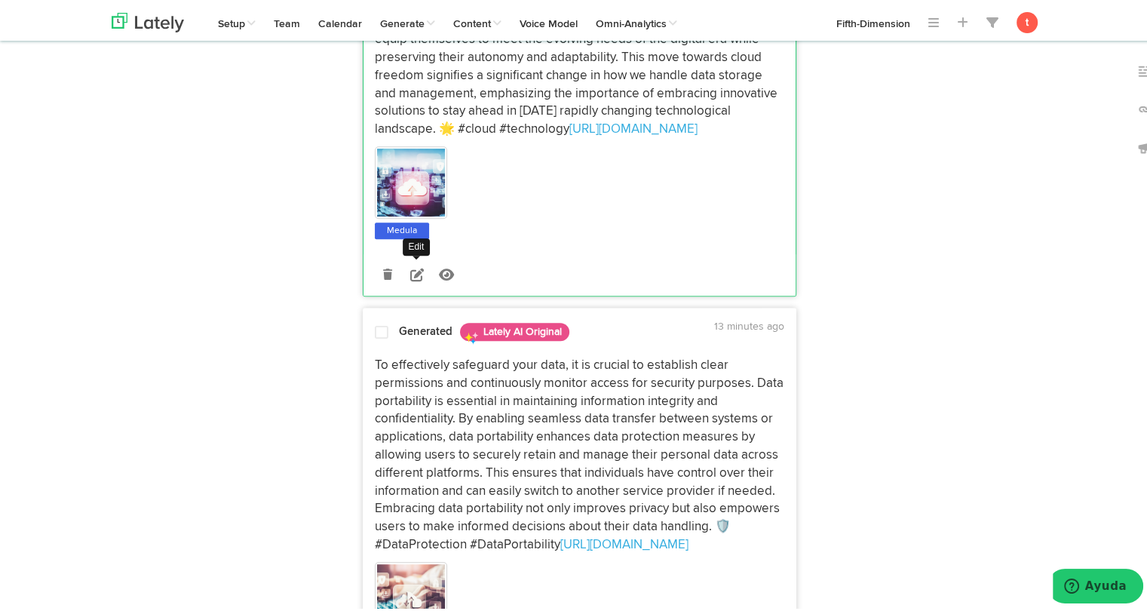
scroll to position [799, 0]
click at [397, 374] on p "To effectively safeguard your data, it is crucial to establish clear permission…" at bounding box center [579, 452] width 409 height 198
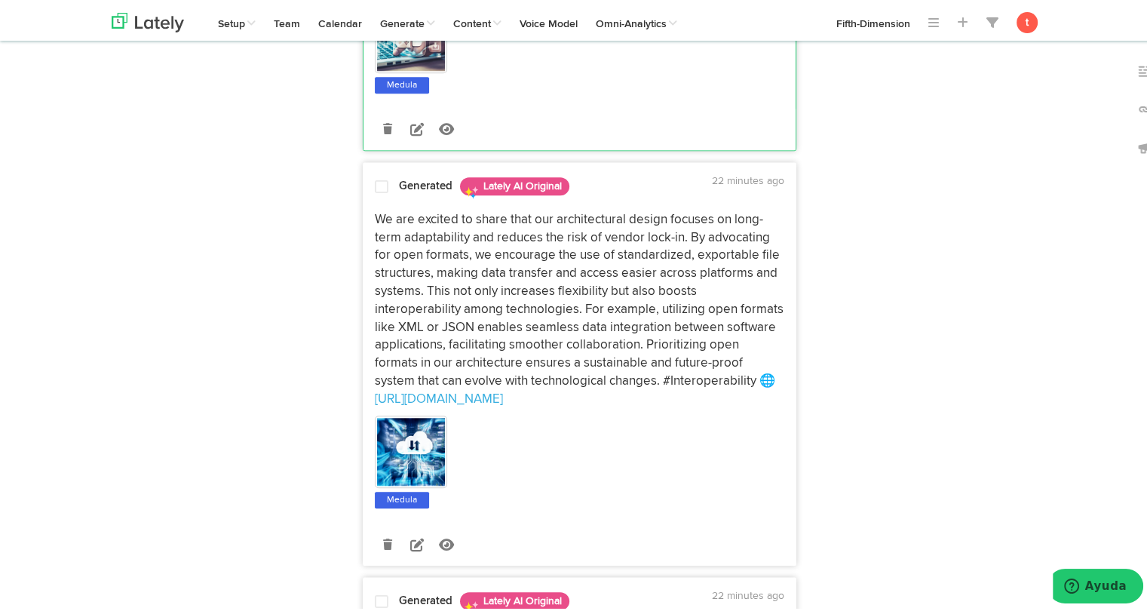
scroll to position [1360, 0]
click at [569, 281] on p "We are excited to share that our architectural design focuses on long-term adap…" at bounding box center [579, 306] width 409 height 198
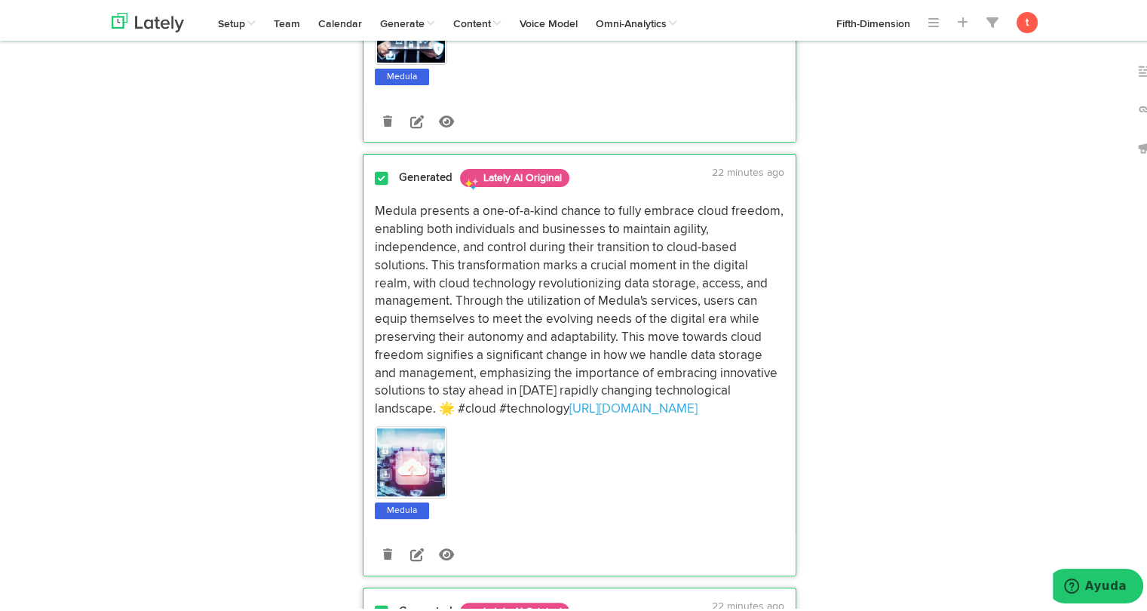
scroll to position [0, 0]
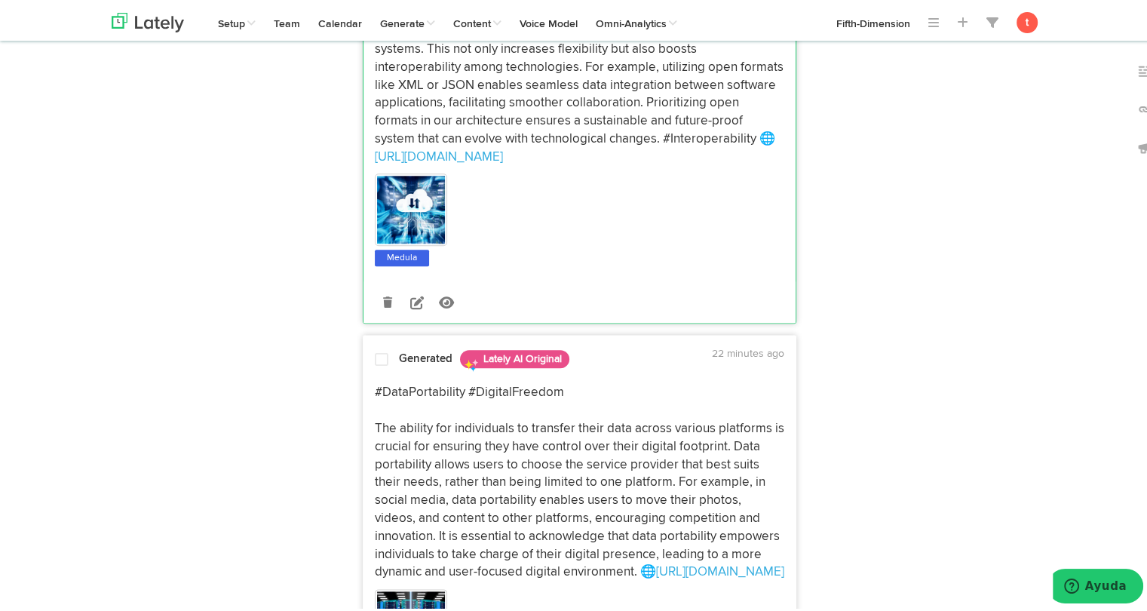
click at [431, 455] on p "#DataPortability #DigitalFreedom The ability for individuals to transfer their …" at bounding box center [579, 480] width 409 height 198
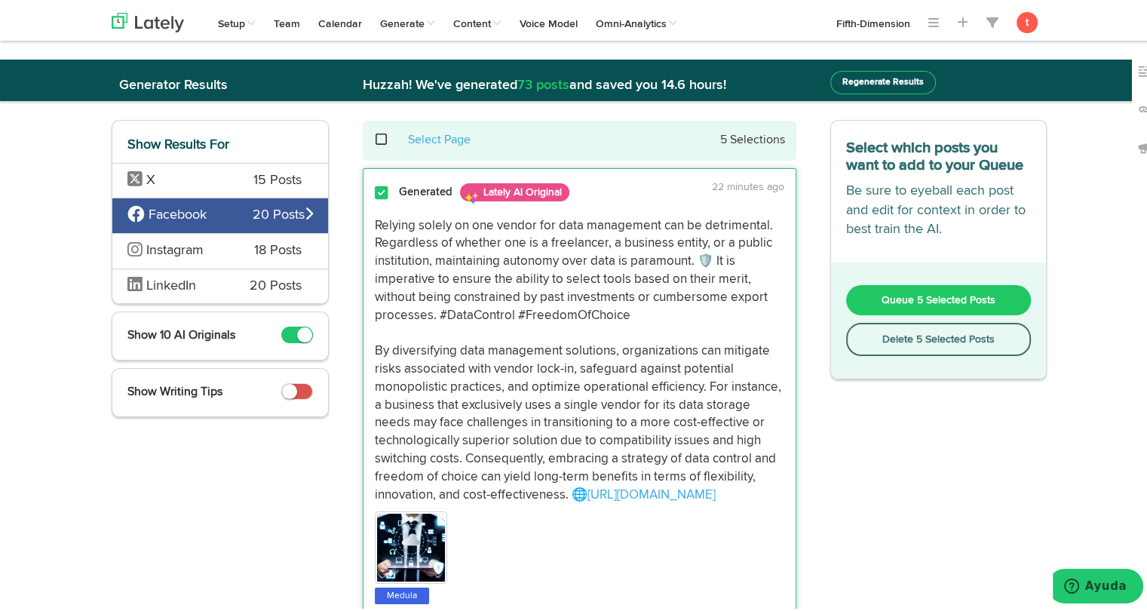
click at [882, 295] on span "Queue 5 Selected Posts" at bounding box center [939, 297] width 114 height 11
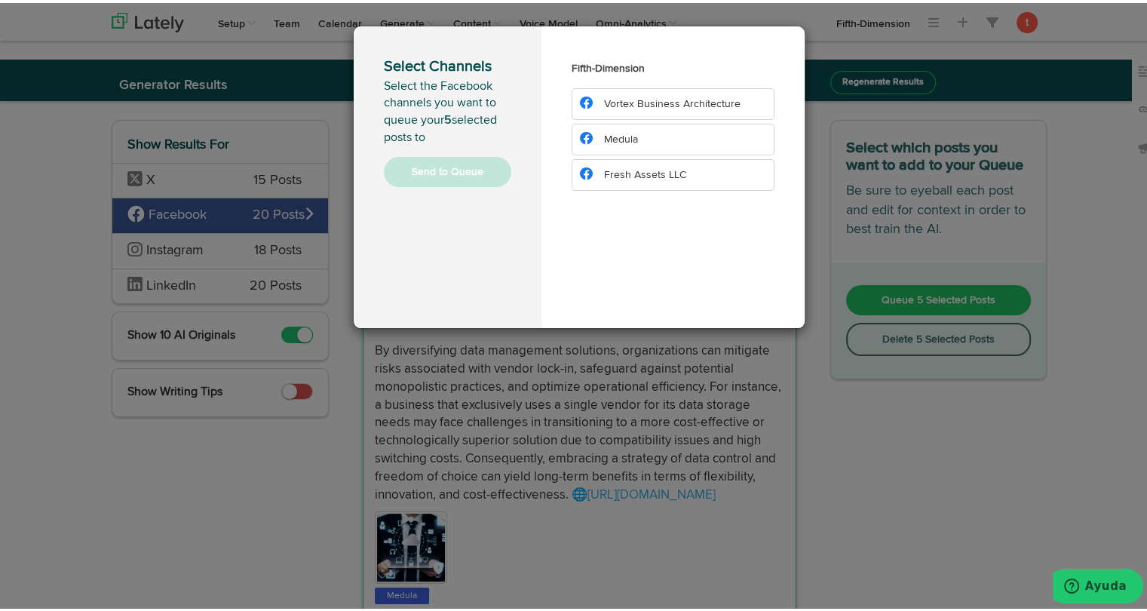
click at [650, 143] on li "Medula" at bounding box center [673, 137] width 203 height 32
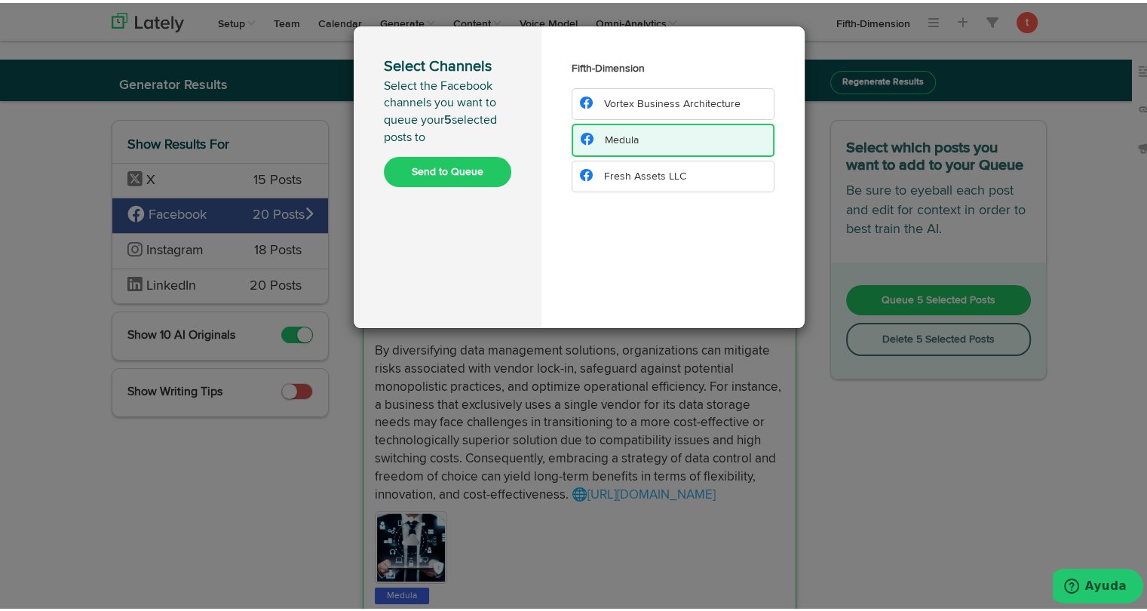
click at [438, 161] on button "Send to Queue" at bounding box center [447, 169] width 127 height 30
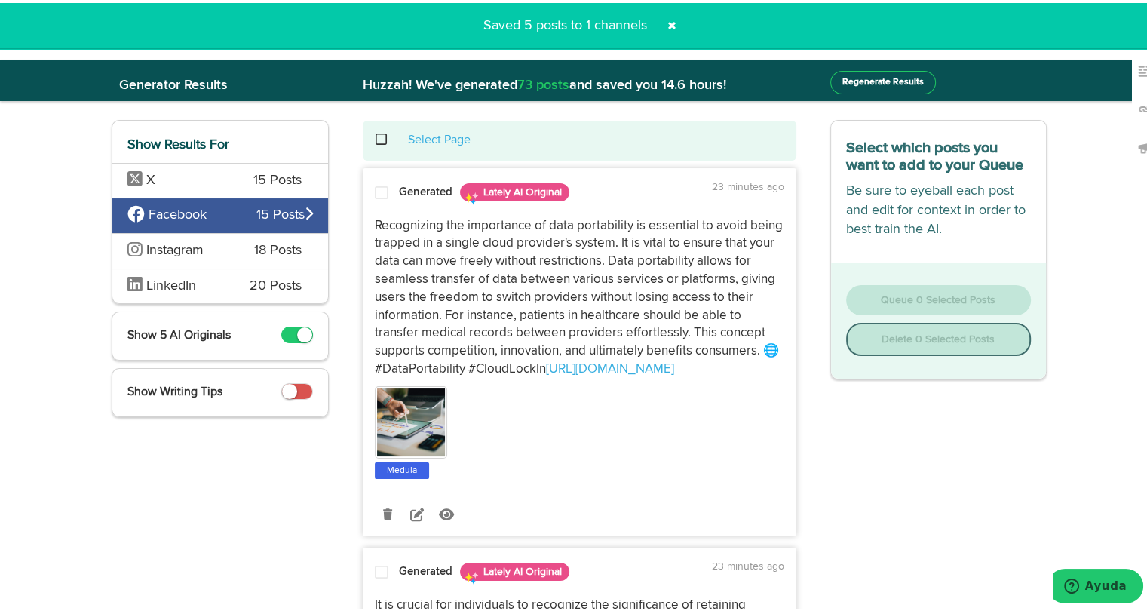
click at [181, 247] on span "Instagram" at bounding box center [174, 248] width 57 height 14
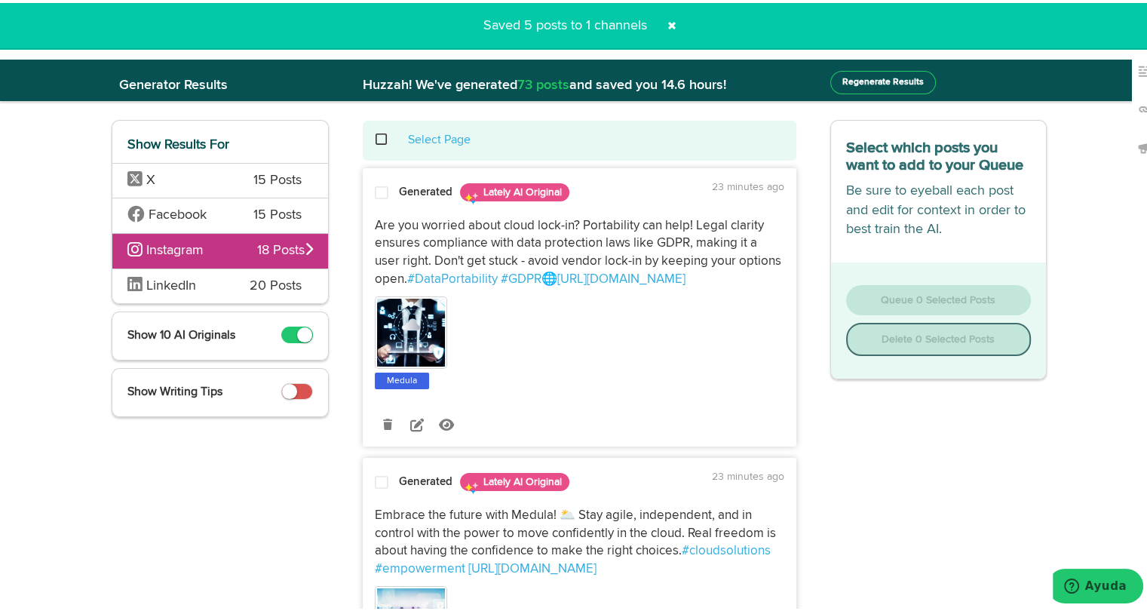
click at [389, 195] on div at bounding box center [381, 192] width 36 height 20
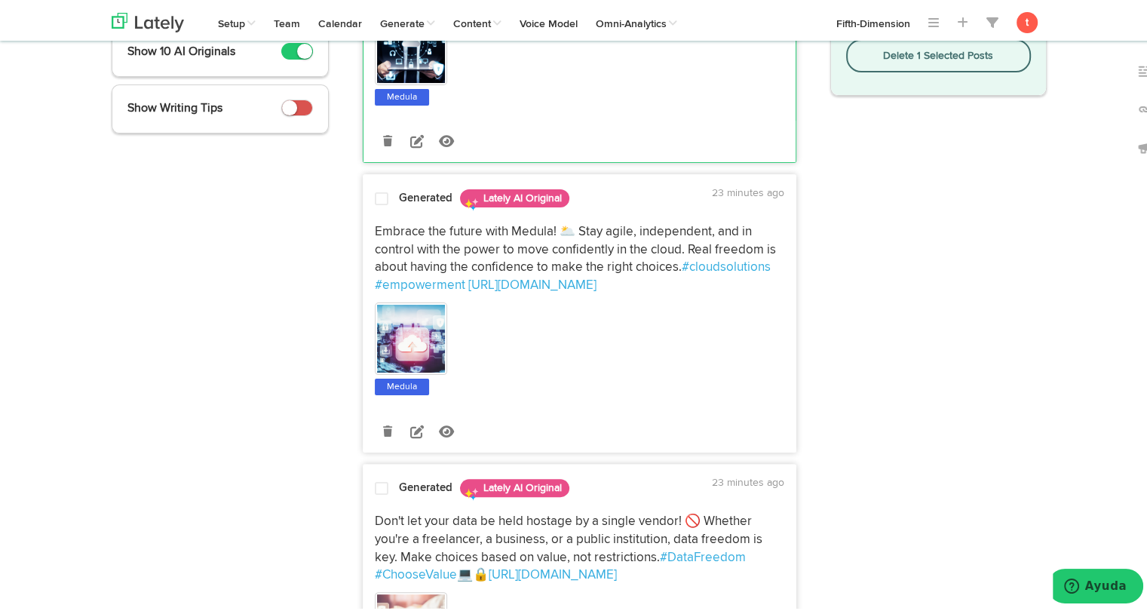
scroll to position [296, 0]
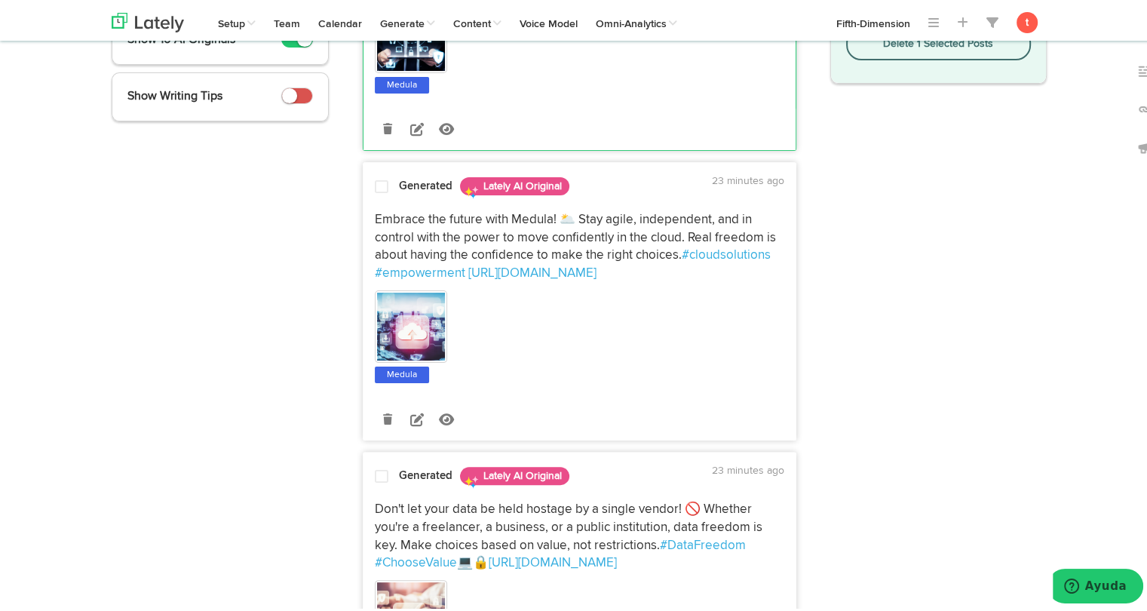
click at [385, 198] on div "Generated Lately AI Original 23 minutes ago Embrace the future with [PERSON_NAM…" at bounding box center [579, 303] width 432 height 266
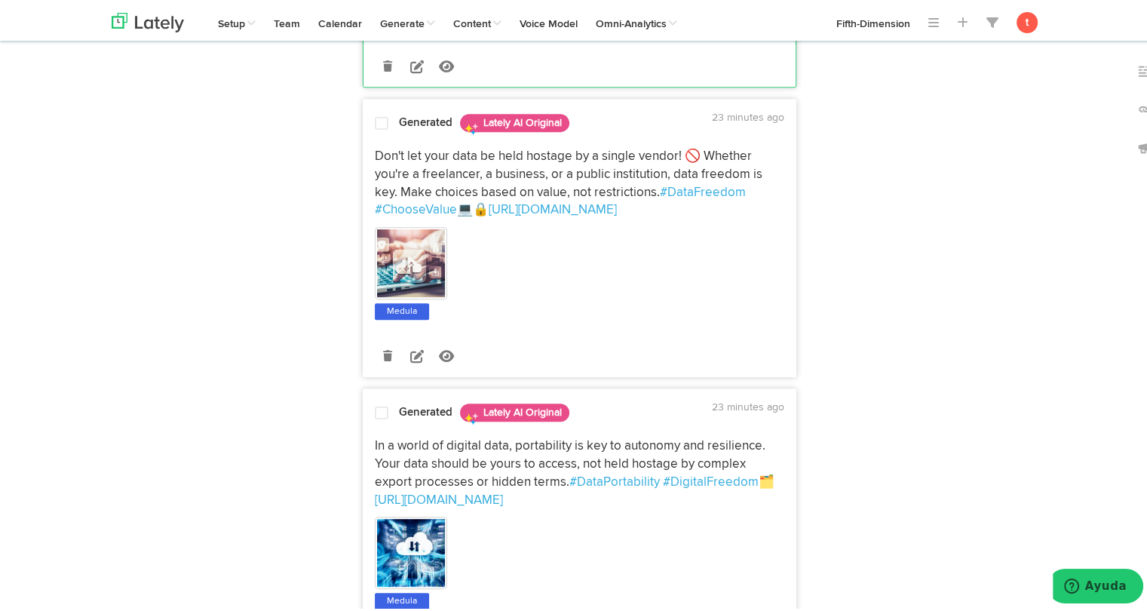
scroll to position [646, 0]
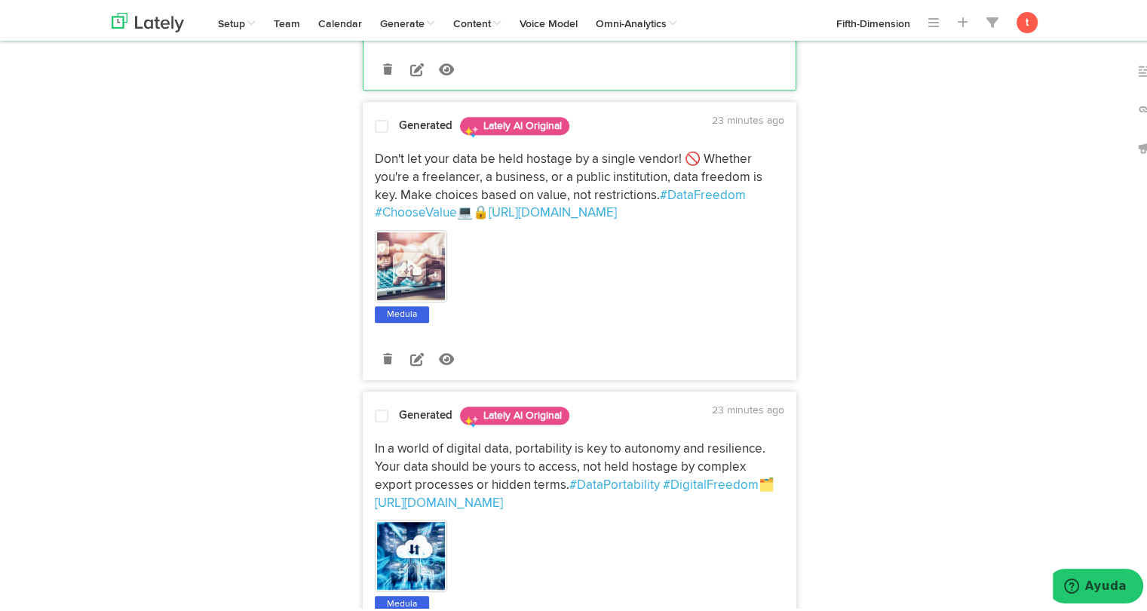
click at [401, 123] on strong "Generated" at bounding box center [426, 122] width 54 height 11
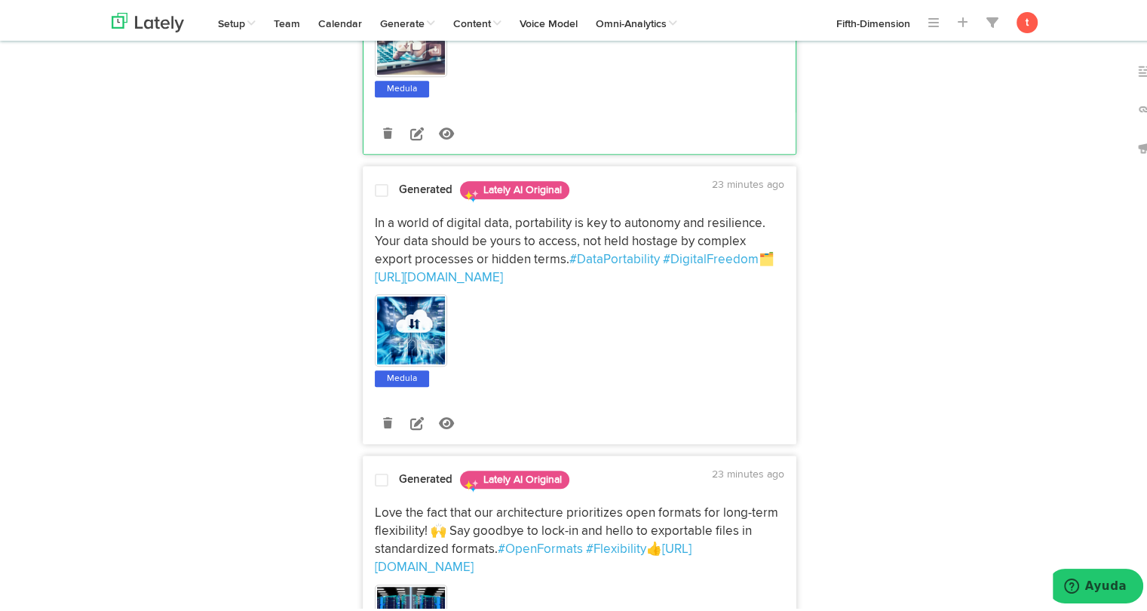
scroll to position [872, 0]
click at [394, 221] on p "In a world of digital data, portability is key to autonomy and resilience. Your…" at bounding box center [579, 247] width 409 height 72
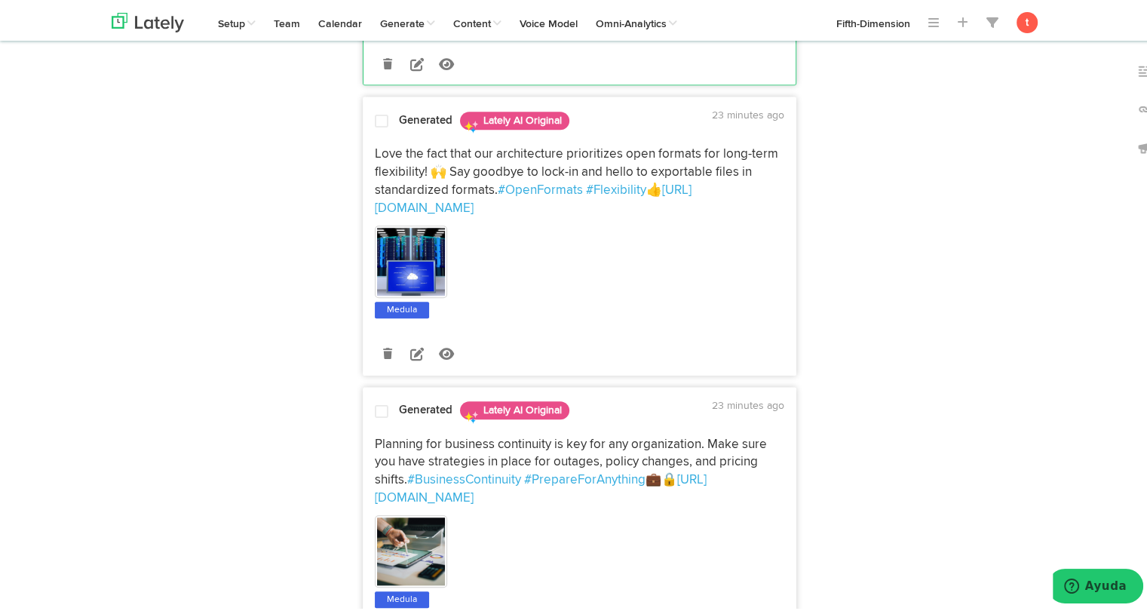
scroll to position [1233, 0]
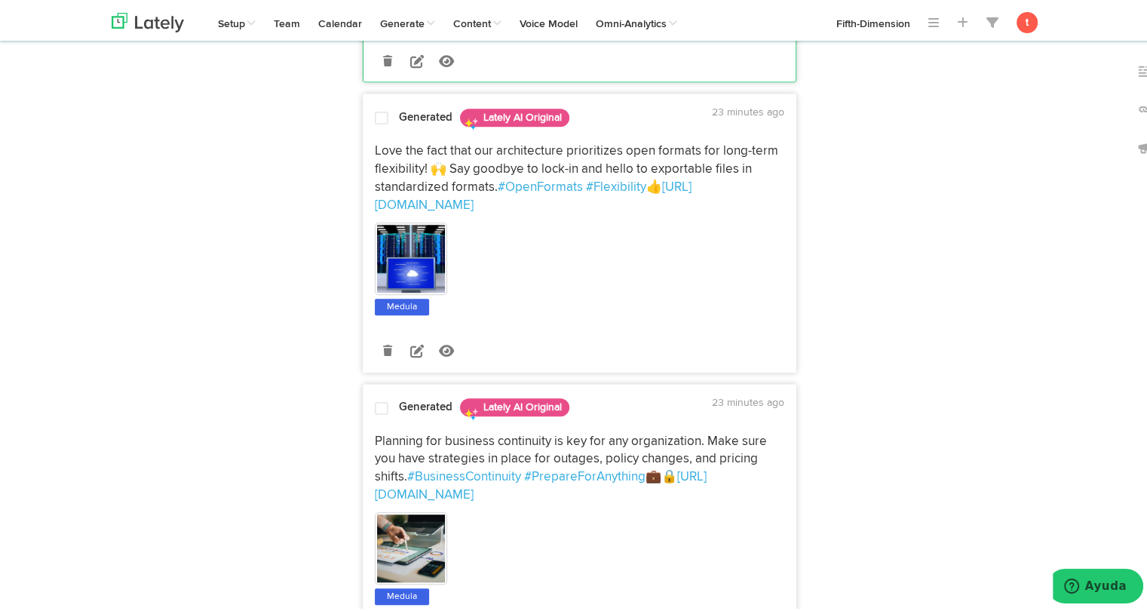
click at [387, 169] on p "Love the fact that our architecture prioritizes open formats for long-term flex…" at bounding box center [579, 176] width 409 height 72
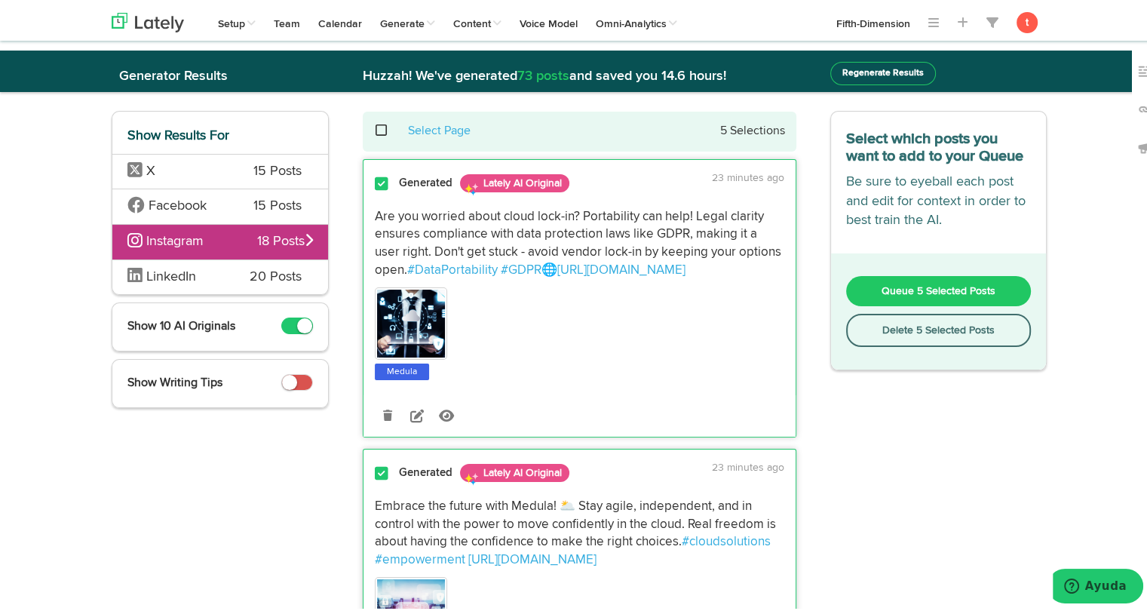
scroll to position [0, 0]
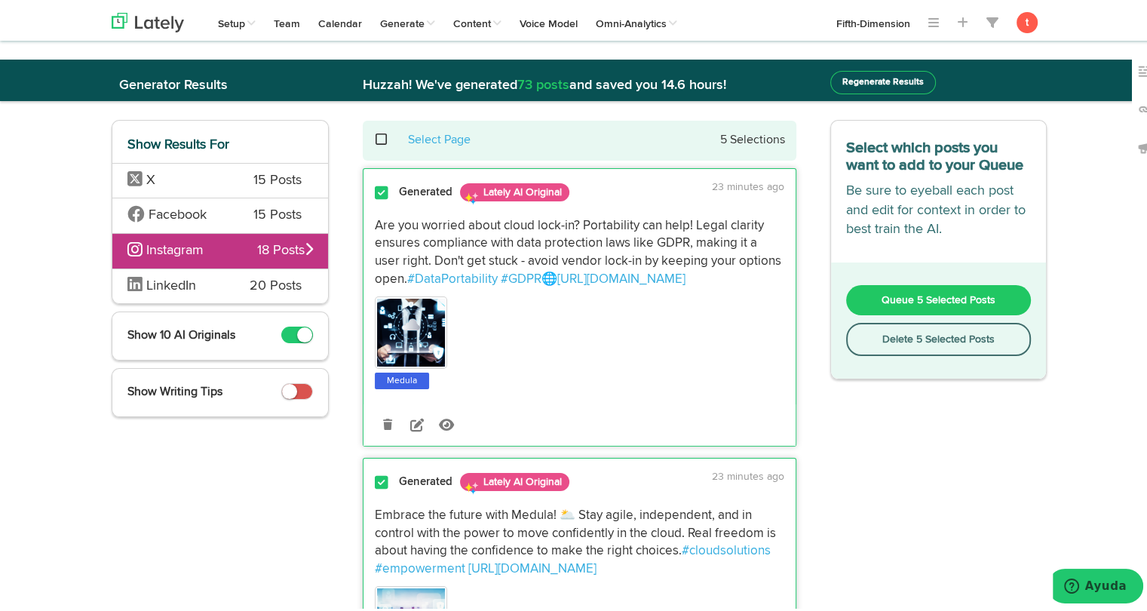
click at [877, 286] on button "Queue 5 Selected Posts" at bounding box center [939, 297] width 186 height 30
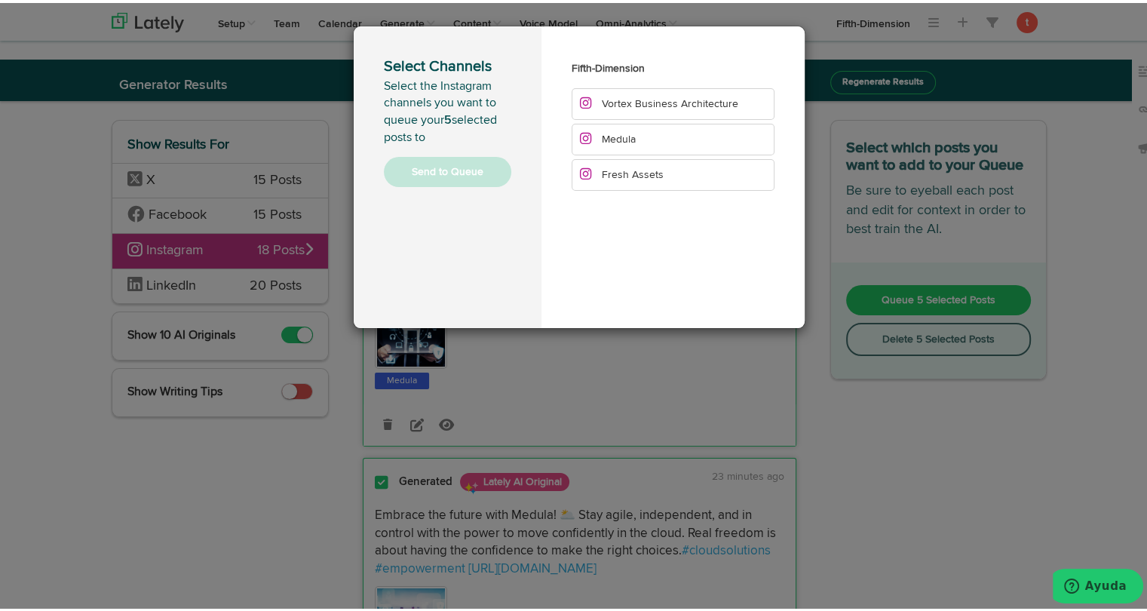
click at [655, 139] on li "Medula" at bounding box center [673, 137] width 203 height 32
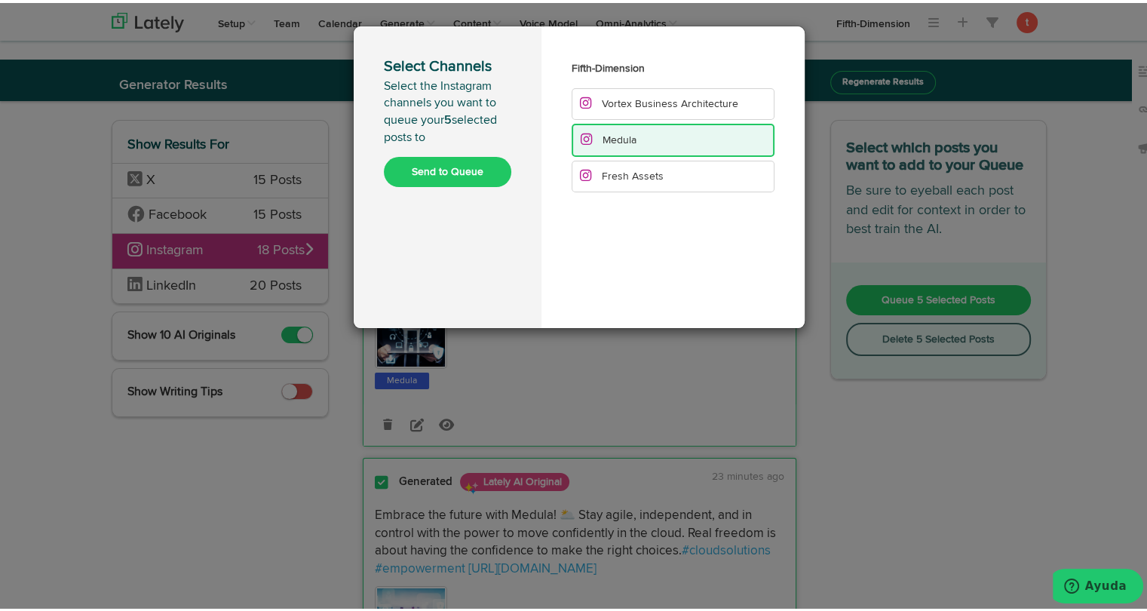
click at [480, 170] on button "Send to Queue" at bounding box center [447, 169] width 127 height 30
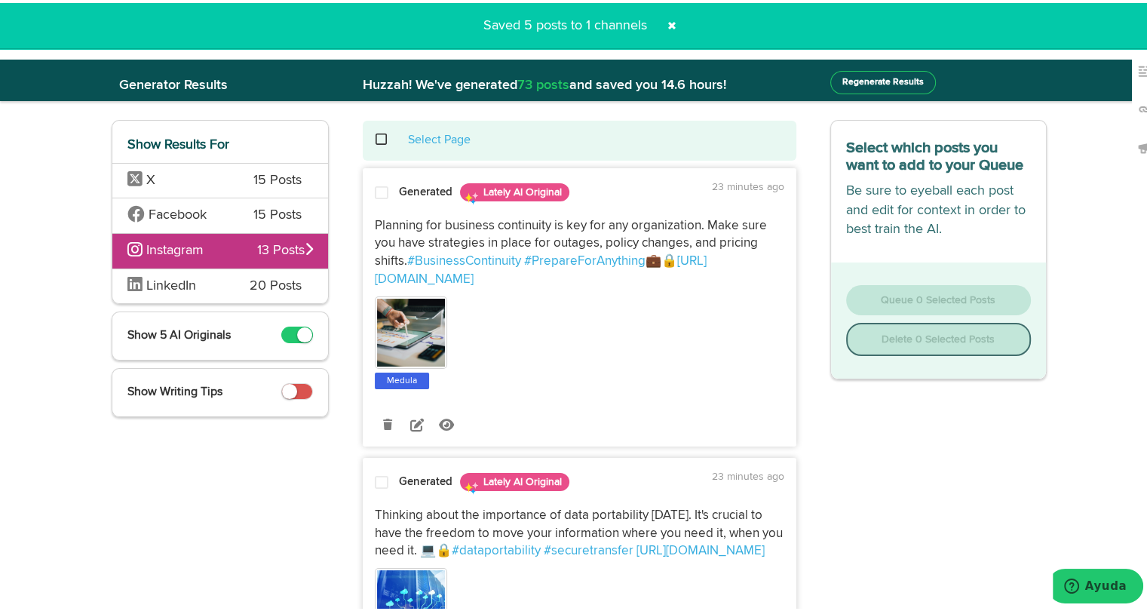
click at [219, 284] on span "LinkedIn" at bounding box center [177, 284] width 100 height 20
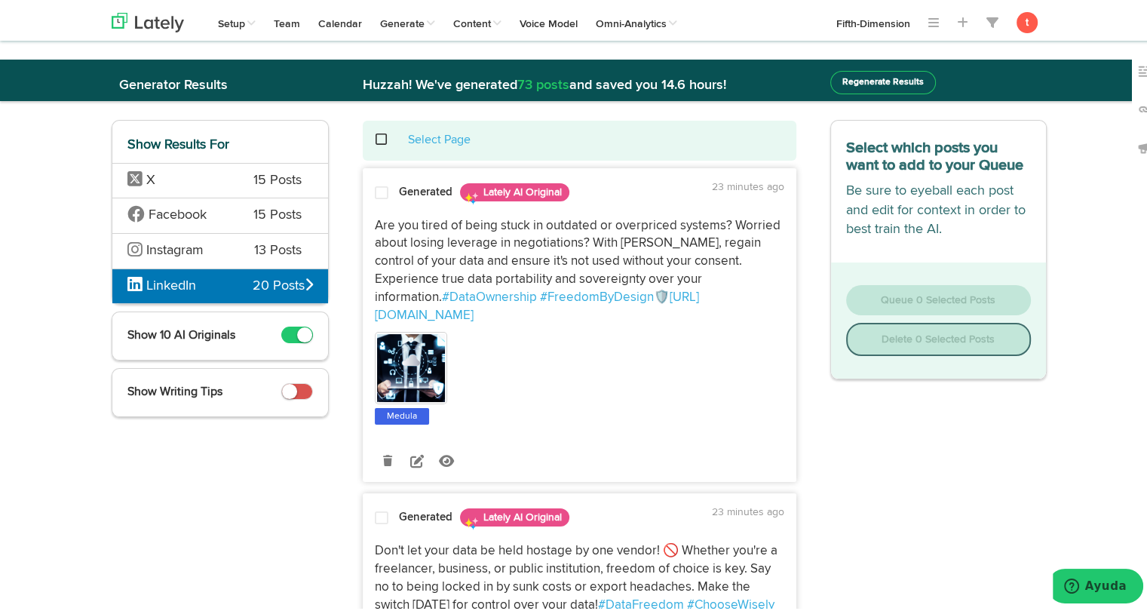
click at [388, 207] on div "Are you tired of being stuck in outdated or overpriced systems? Worried about l…" at bounding box center [579, 316] width 432 height 218
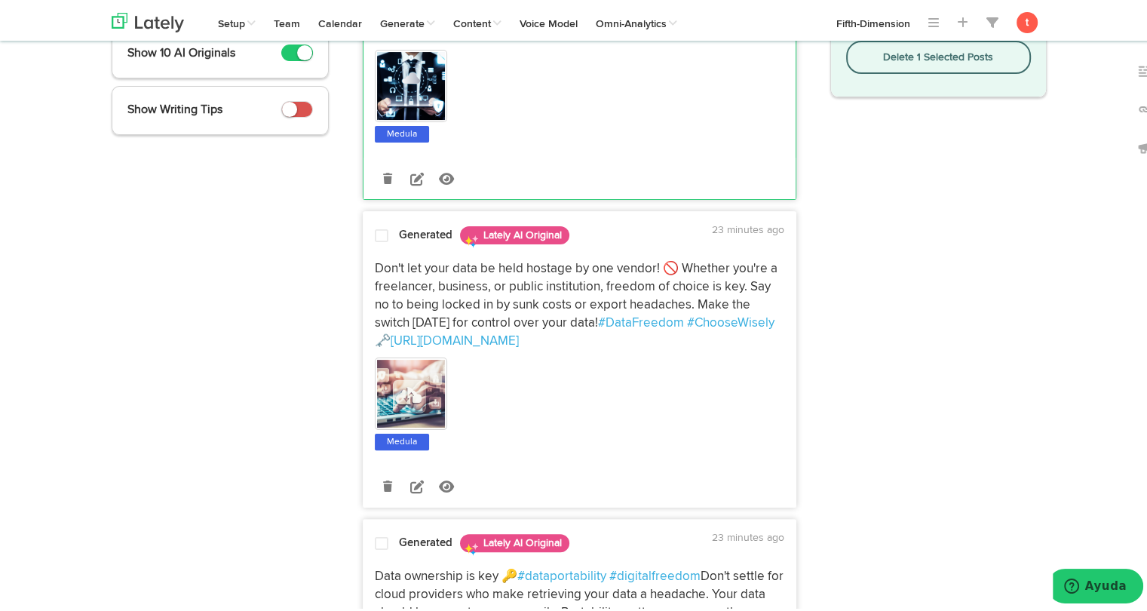
click at [389, 259] on span "Don't let your data be held hostage by one vendor! 🚫 Whether you're a freelance…" at bounding box center [578, 292] width 406 height 66
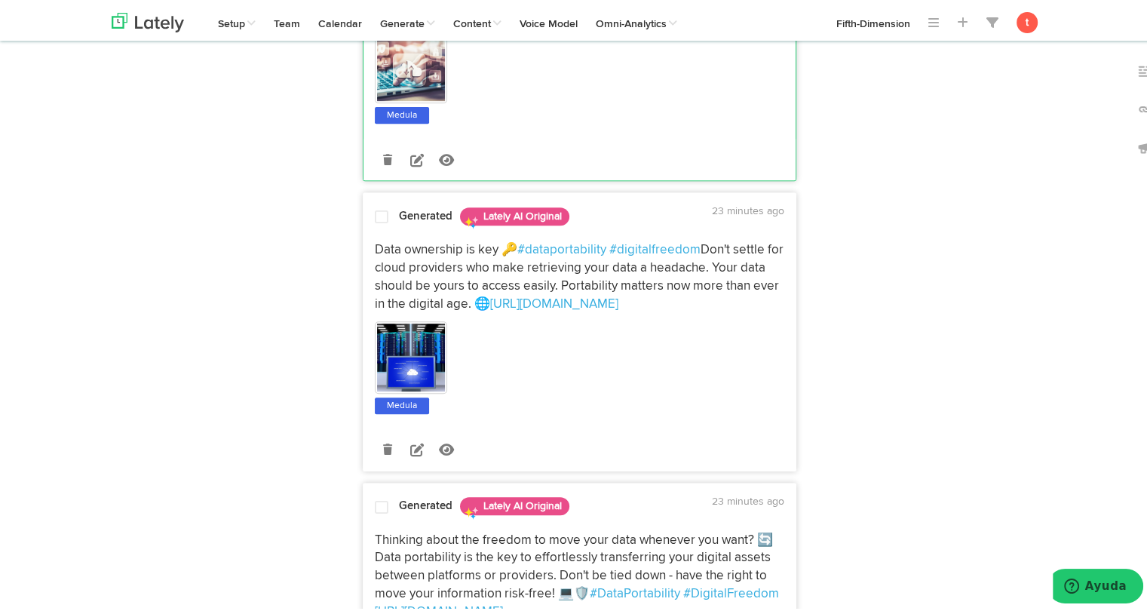
scroll to position [715, 0]
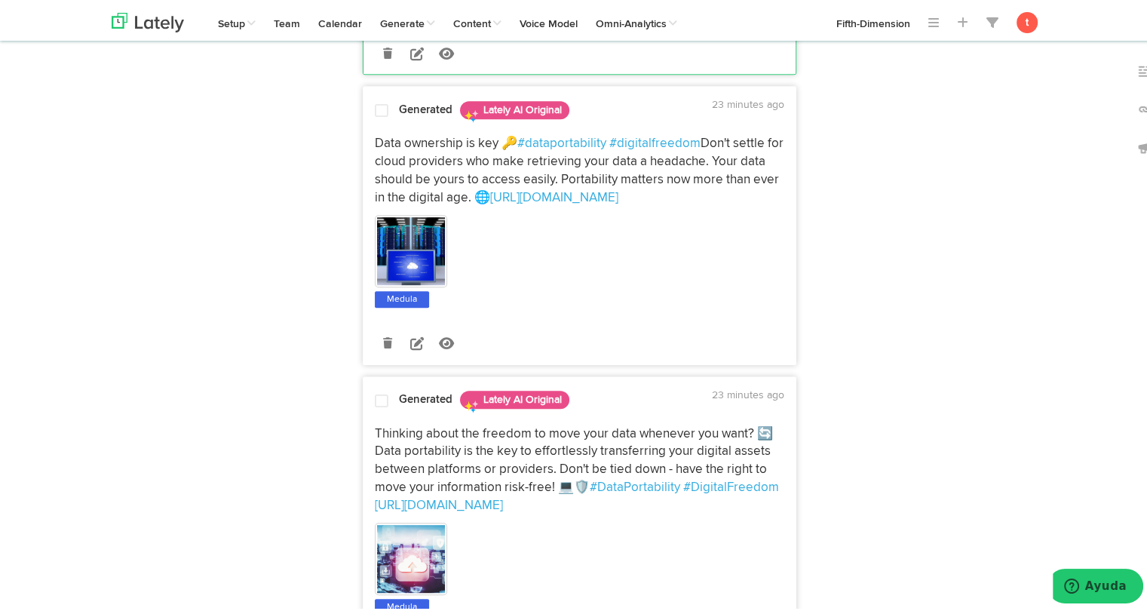
click at [440, 149] on p "Data ownership is key 🔑 #dataportability #digitalfreedom Don't settle for cloud…" at bounding box center [579, 168] width 409 height 72
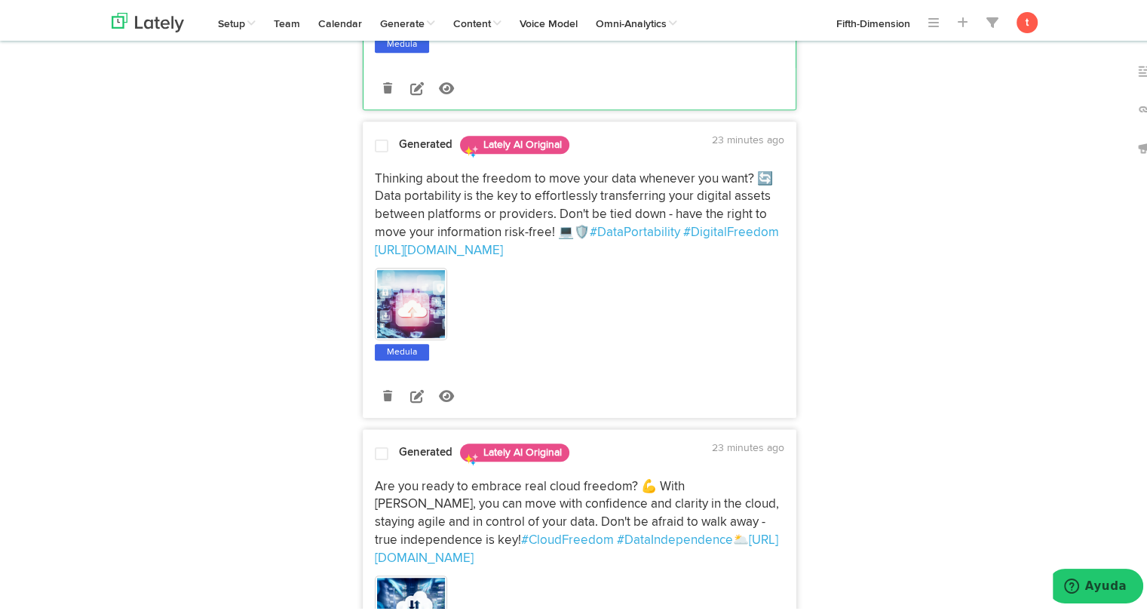
scroll to position [971, 0]
click at [394, 203] on span "Thinking about the freedom to move your data whenever you want? 🔄 Data portabil…" at bounding box center [575, 202] width 401 height 66
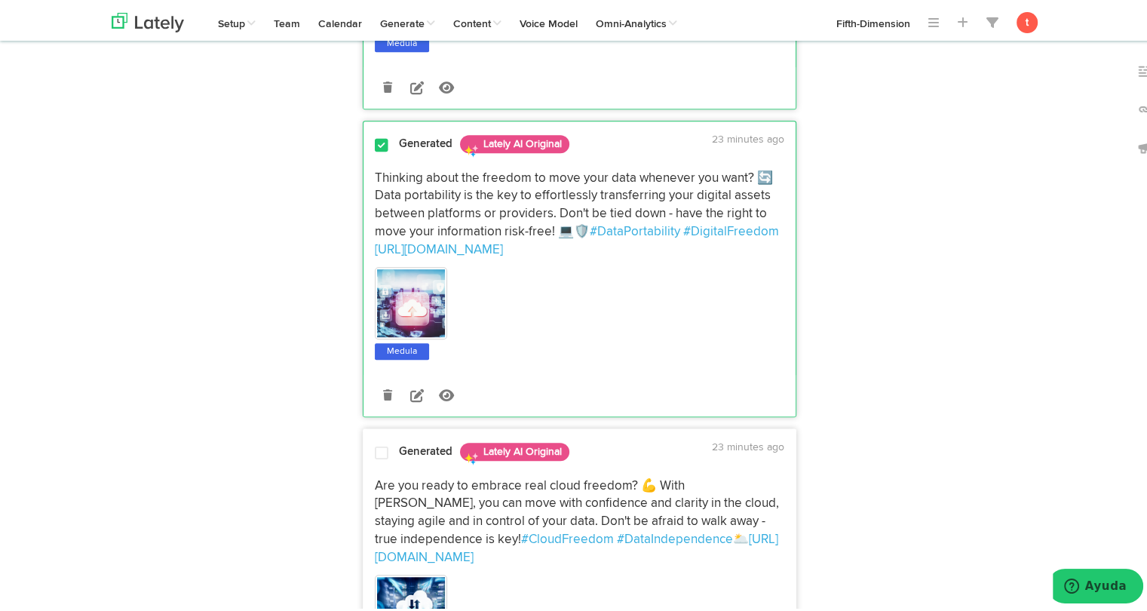
click at [375, 445] on span at bounding box center [382, 450] width 14 height 15
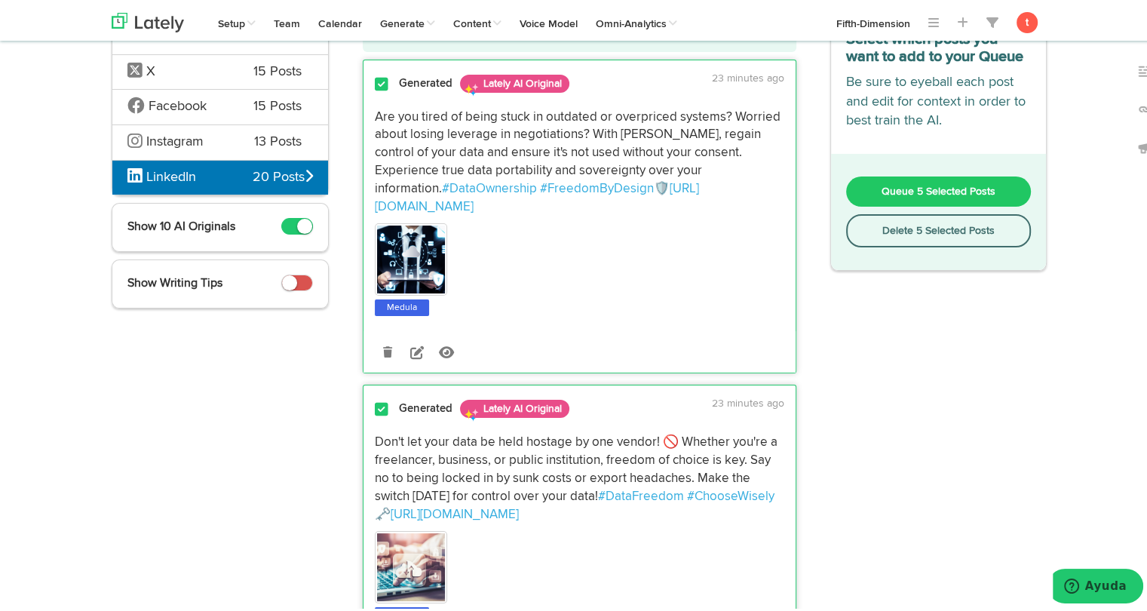
scroll to position [0, 0]
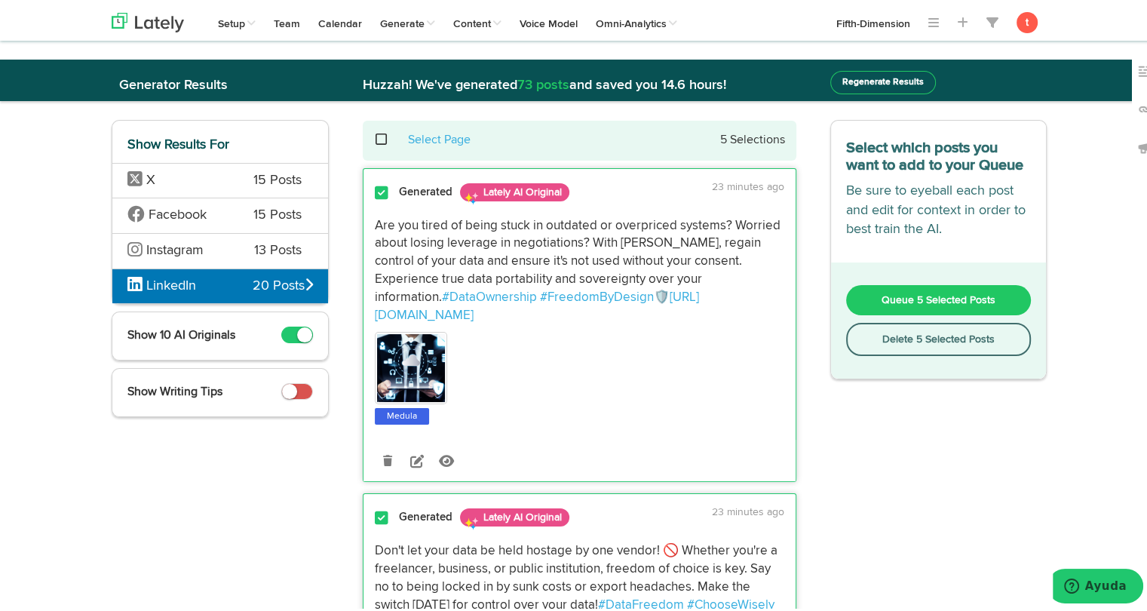
click at [938, 293] on span "Queue 5 Selected Posts" at bounding box center [939, 297] width 114 height 11
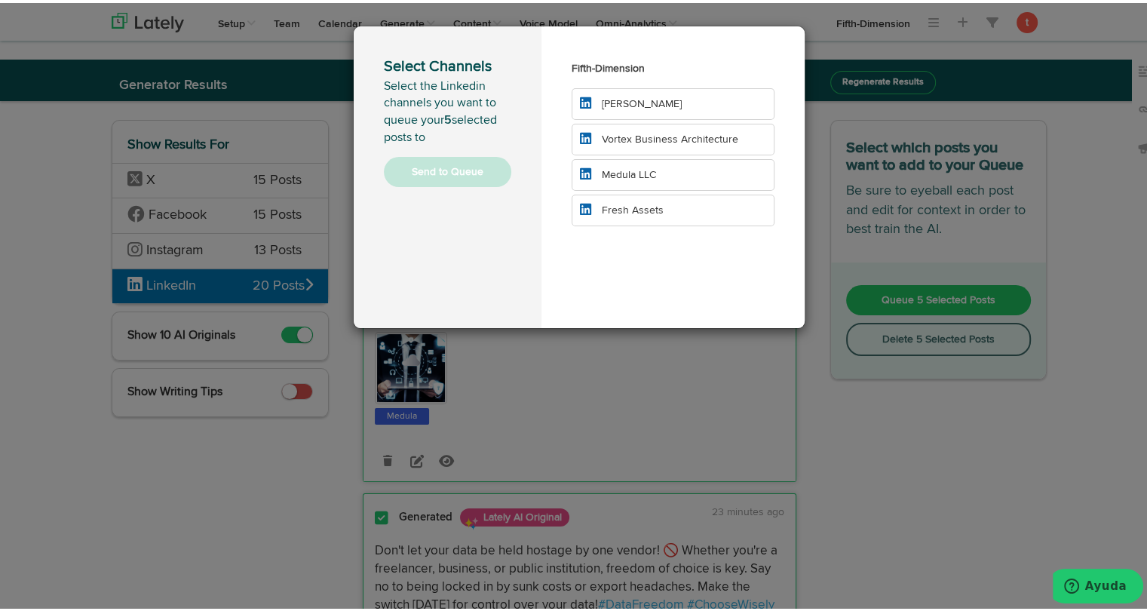
click at [640, 174] on span "Medula LLC" at bounding box center [629, 172] width 54 height 11
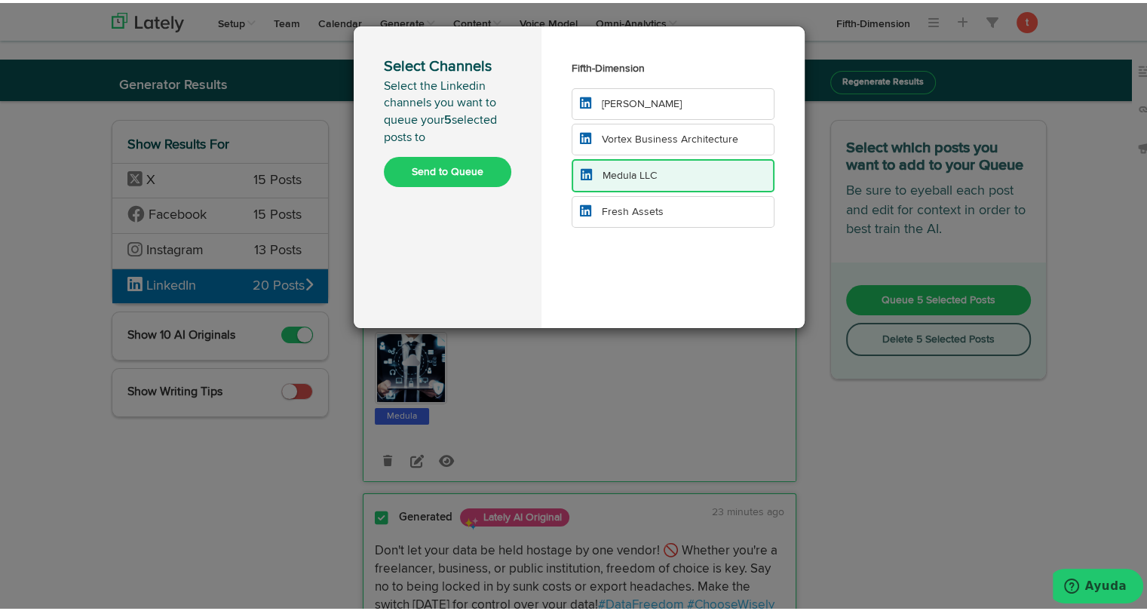
click at [417, 171] on button "Send to Queue" at bounding box center [447, 169] width 127 height 30
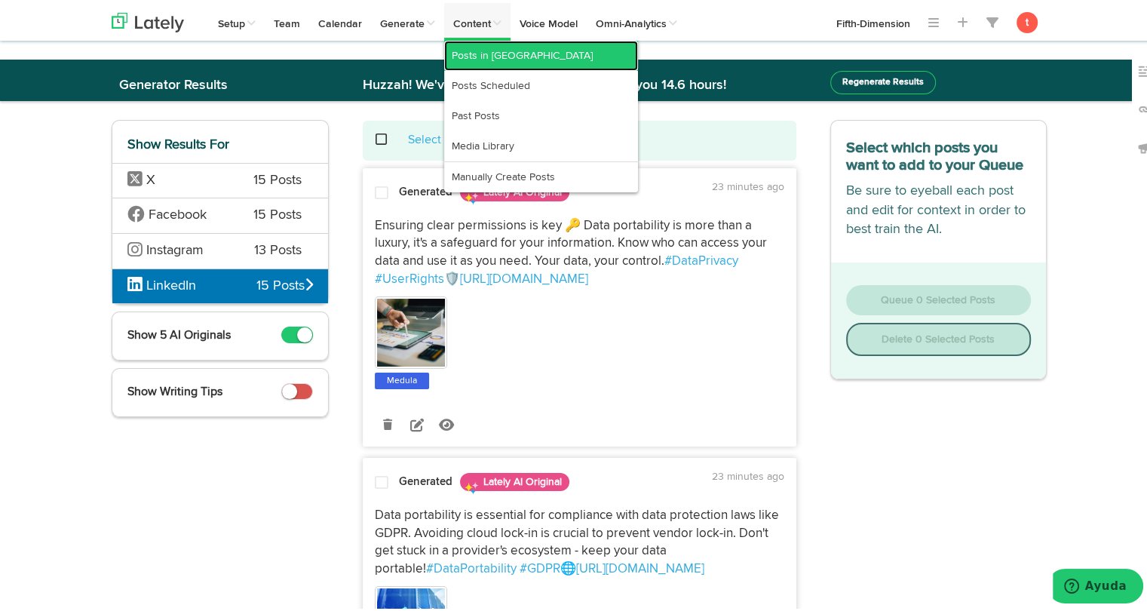
click at [465, 42] on link "Posts in [GEOGRAPHIC_DATA]" at bounding box center [541, 53] width 194 height 30
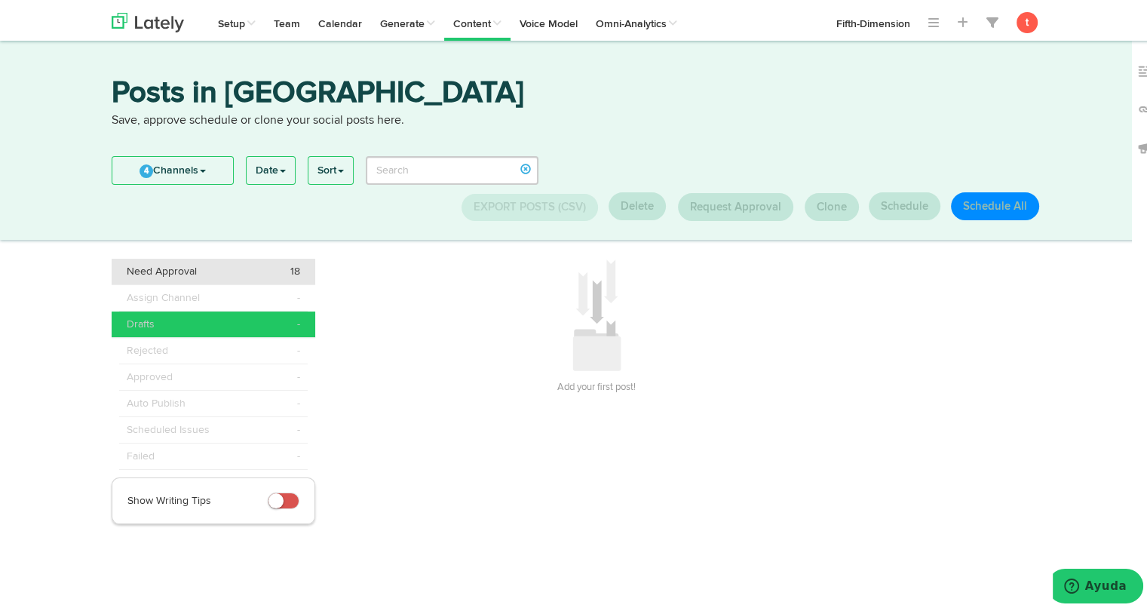
click at [189, 272] on span "Need Approval" at bounding box center [162, 268] width 70 height 15
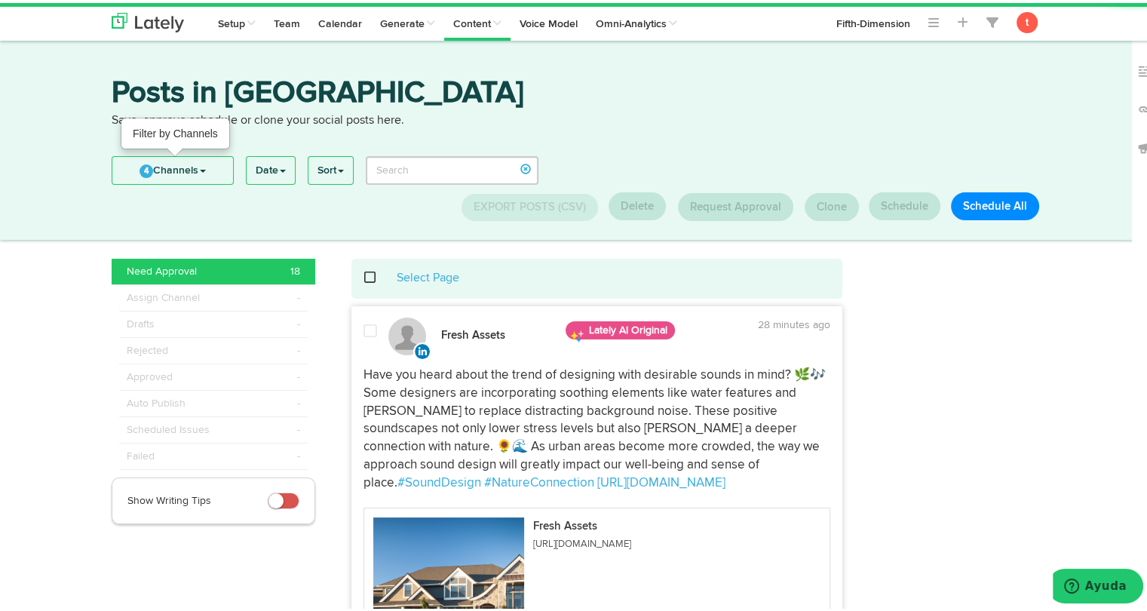
click at [204, 170] on link "4 Channels" at bounding box center [172, 167] width 121 height 27
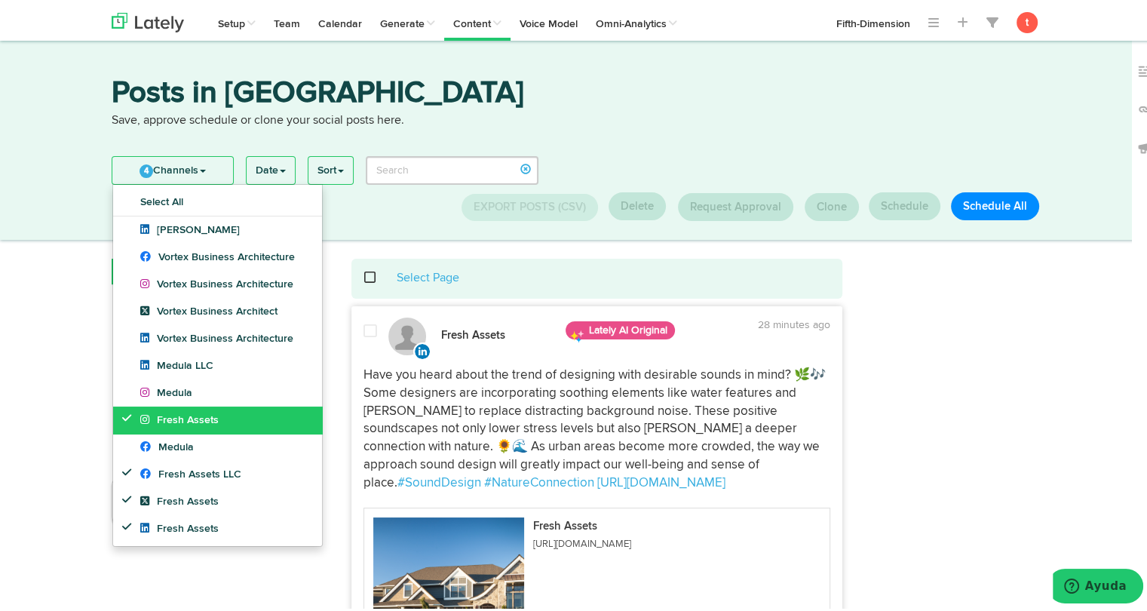
click at [193, 412] on span "Fresh Assets" at bounding box center [179, 417] width 78 height 11
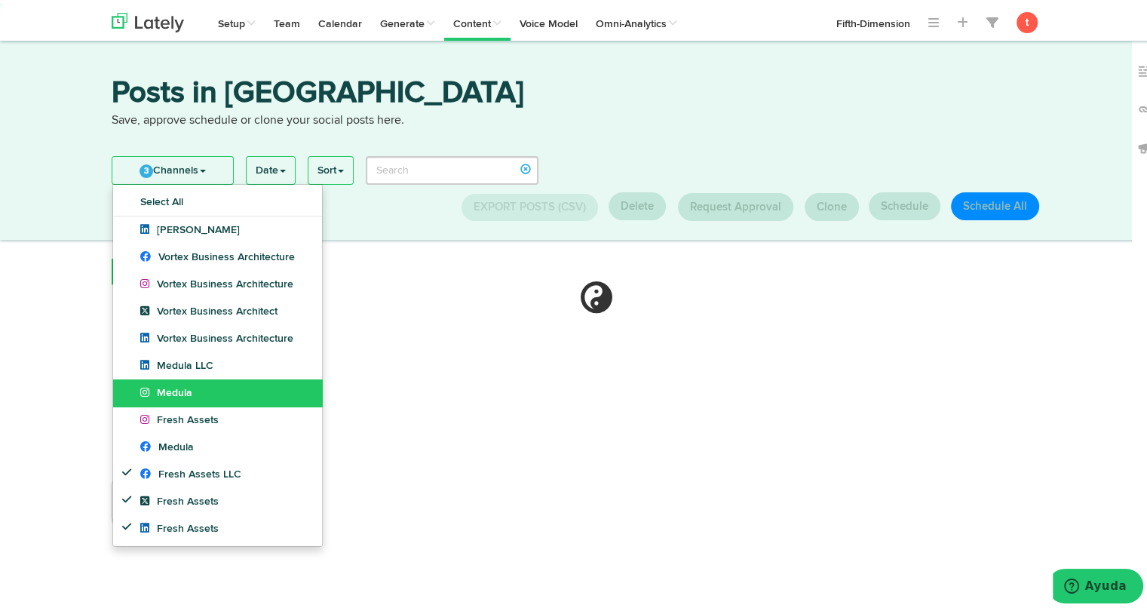
click at [190, 394] on link "Medula" at bounding box center [217, 389] width 209 height 27
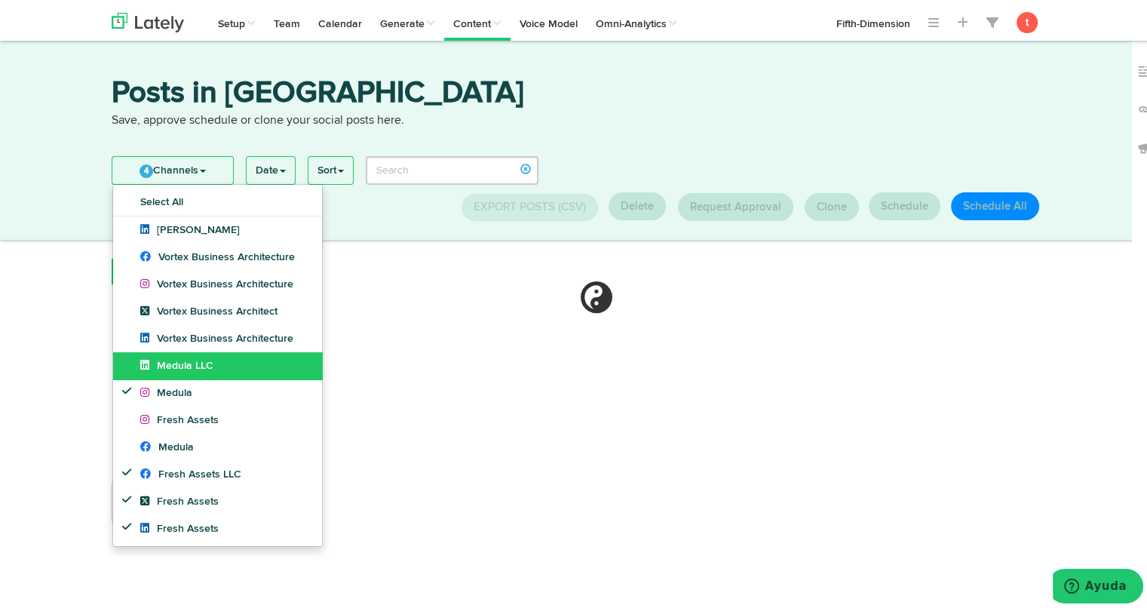
click at [193, 365] on span "Medula LLC" at bounding box center [176, 362] width 73 height 11
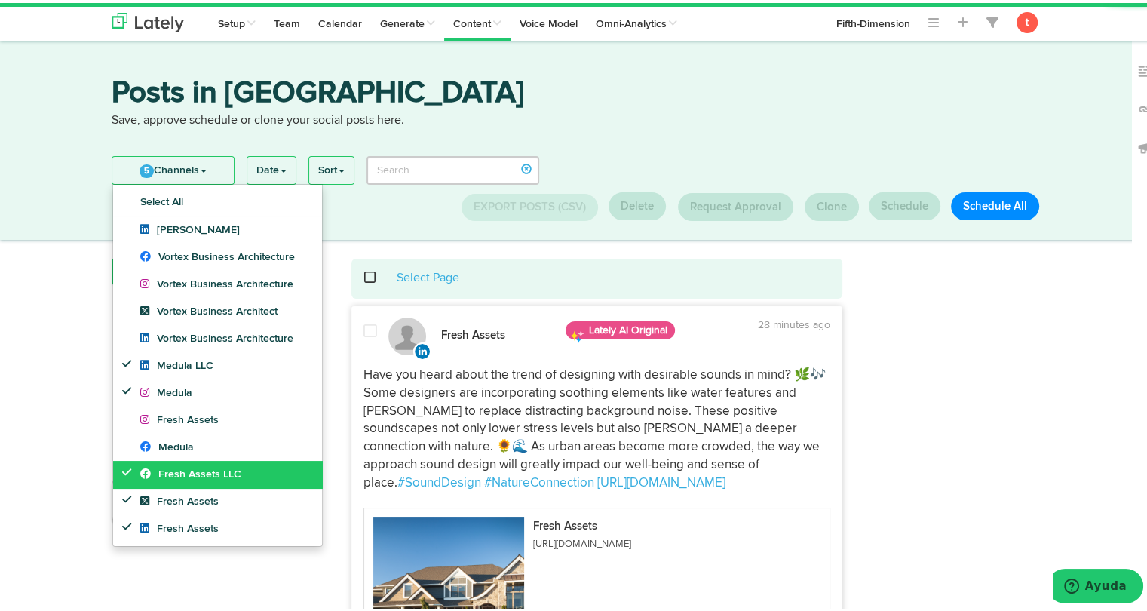
click at [187, 472] on span "Fresh Assets LLC" at bounding box center [190, 471] width 101 height 11
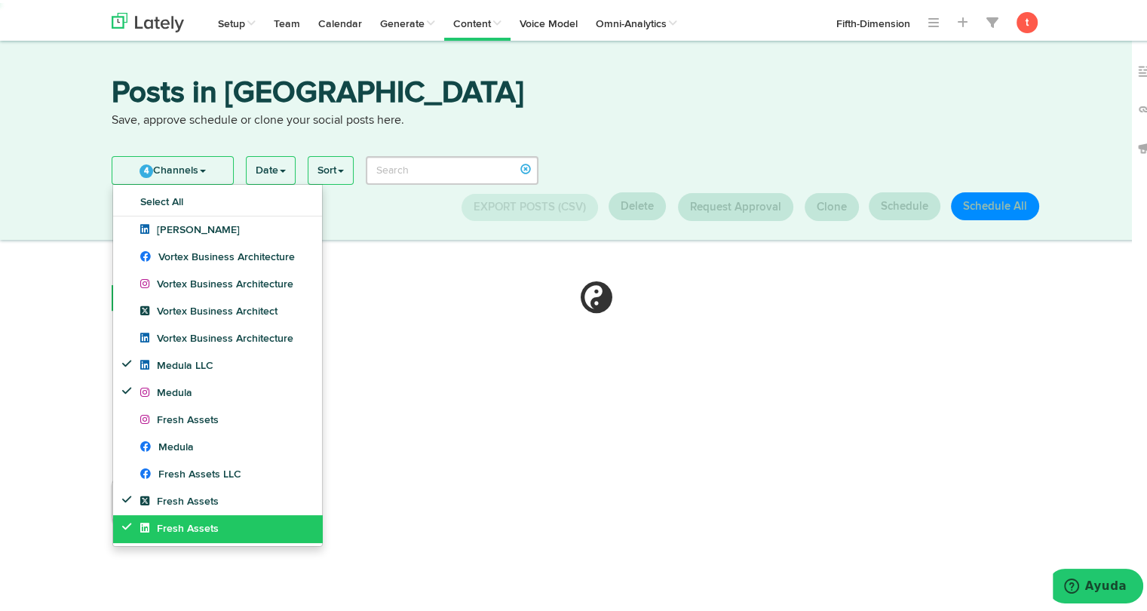
click at [172, 516] on link "Fresh Assets" at bounding box center [217, 525] width 209 height 27
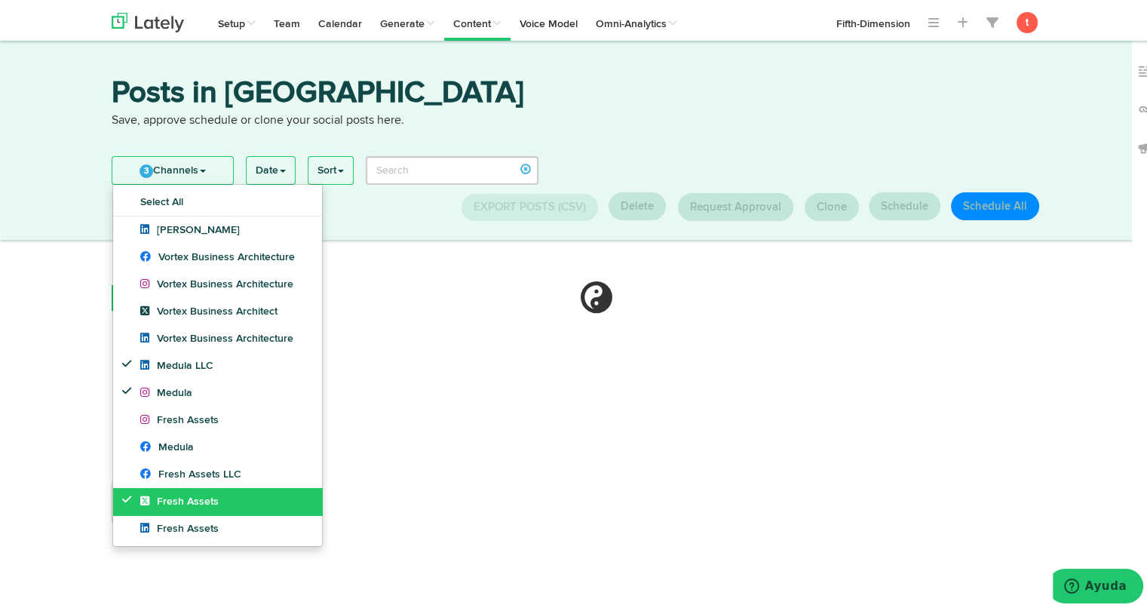
click at [173, 507] on link "Fresh Assets" at bounding box center [217, 498] width 209 height 27
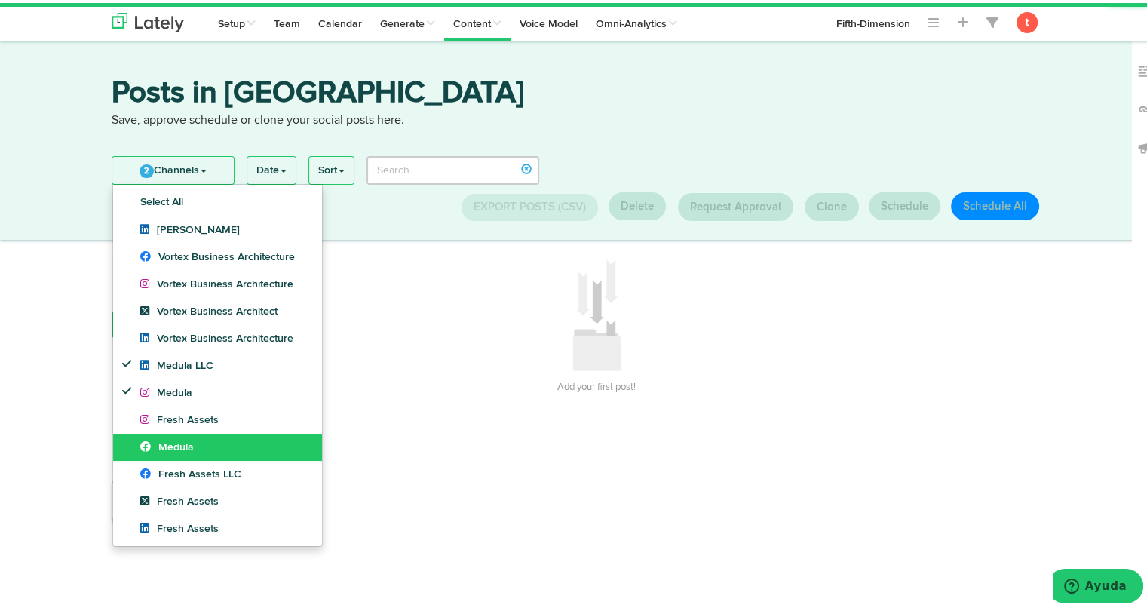
click at [173, 449] on span "Medula" at bounding box center [167, 444] width 54 height 11
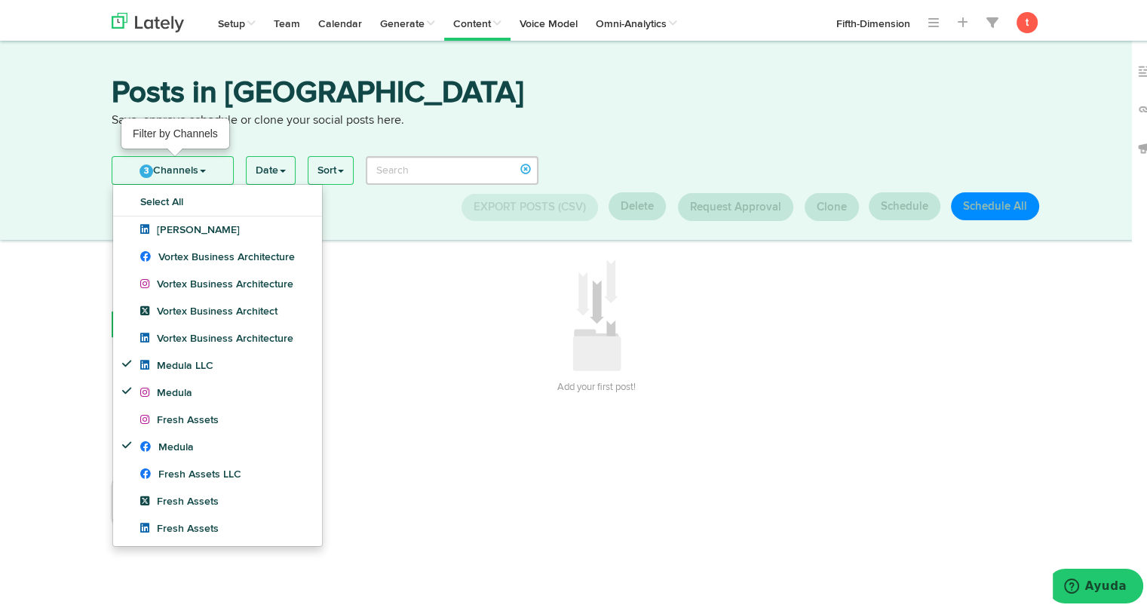
click at [187, 179] on link "3 Channels" at bounding box center [172, 167] width 121 height 27
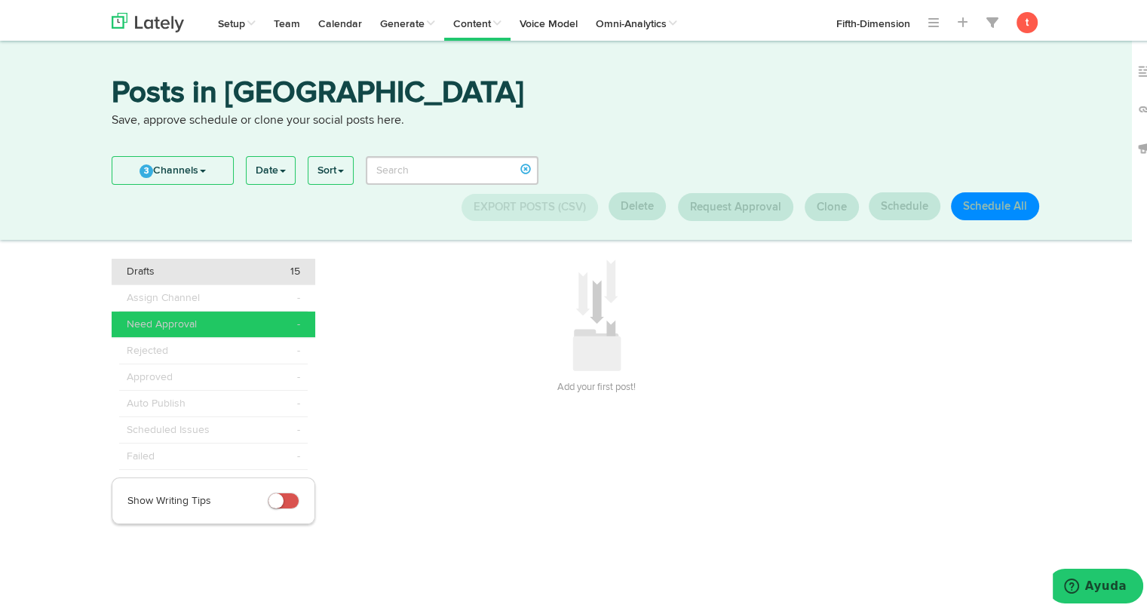
click at [241, 275] on div "Drafts 15" at bounding box center [213, 268] width 173 height 15
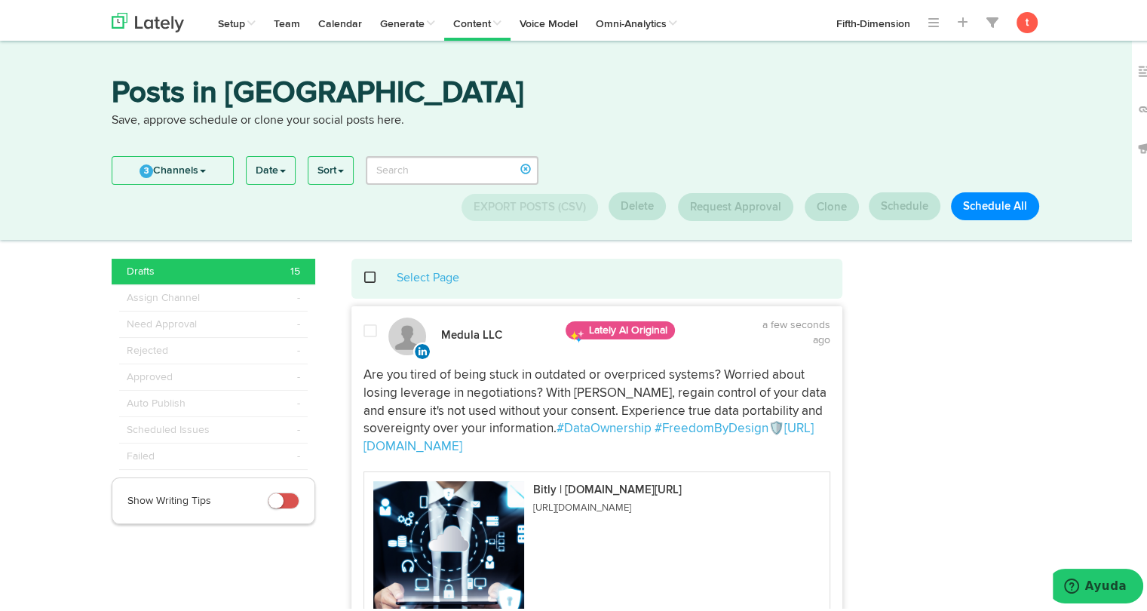
click at [363, 269] on div "Select Page" at bounding box center [597, 275] width 469 height 17
click at [366, 274] on span at bounding box center [378, 274] width 31 height 1
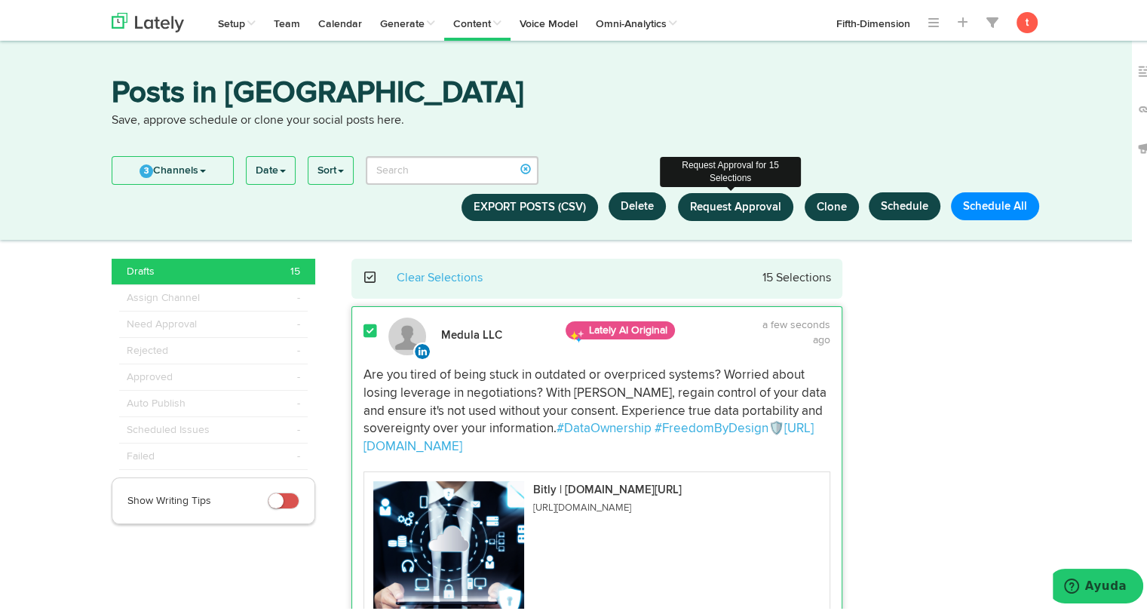
click at [713, 212] on button "Request Approval" at bounding box center [735, 204] width 115 height 28
click at [738, 194] on button "Request Approval" at bounding box center [735, 204] width 115 height 28
click at [731, 195] on button "Request Approval" at bounding box center [735, 204] width 115 height 28
click at [731, 212] on button "Request Approval" at bounding box center [735, 204] width 115 height 28
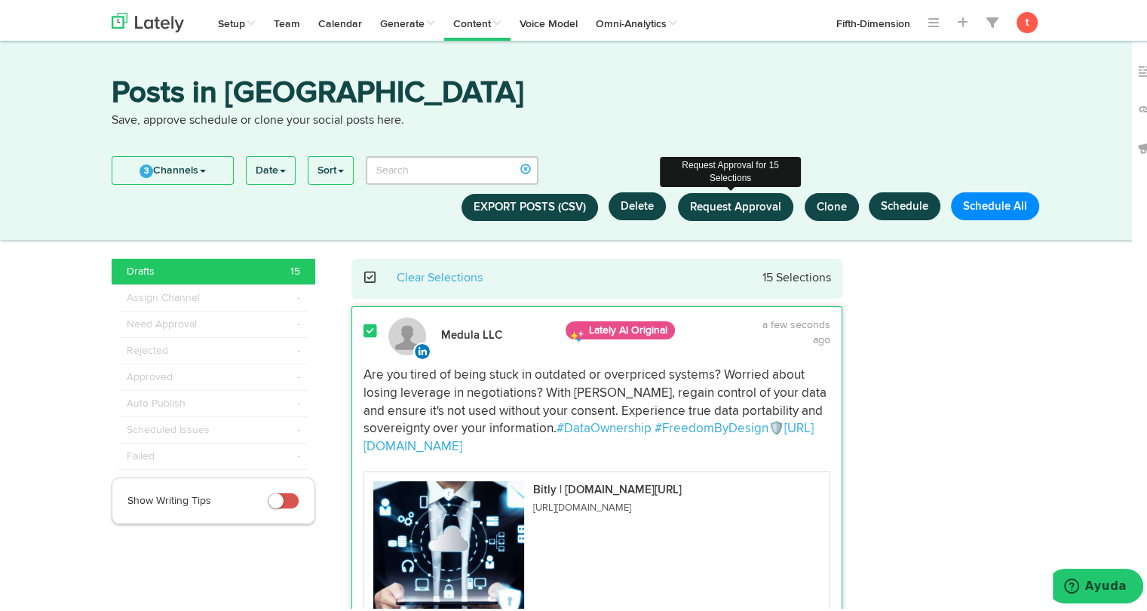
click at [759, 206] on span "Request Approval" at bounding box center [735, 203] width 91 height 11
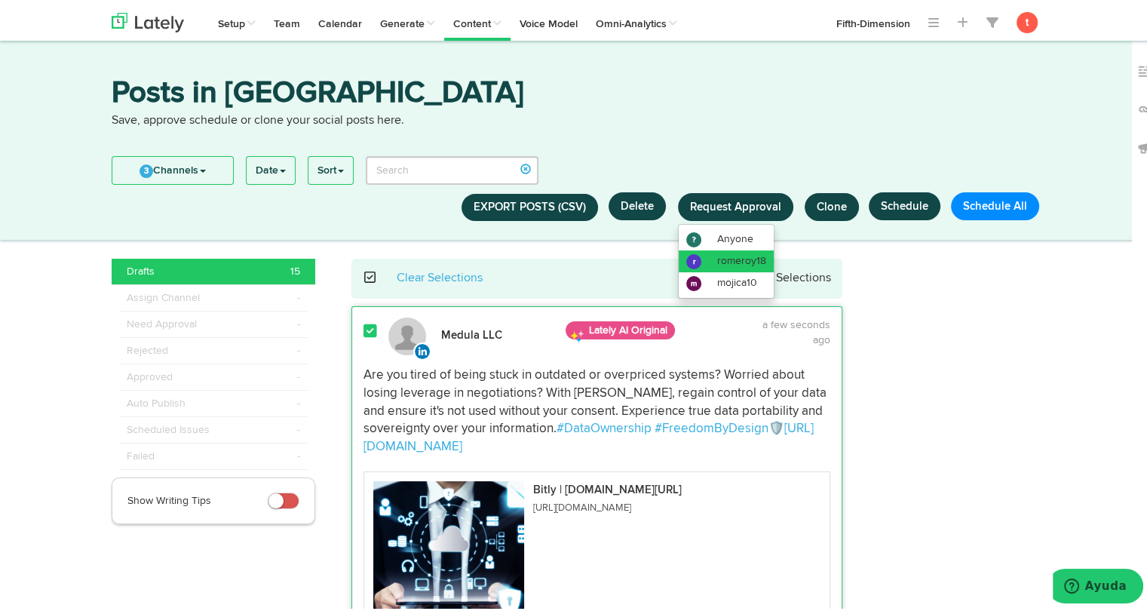
click at [738, 253] on span "romeroy18" at bounding box center [741, 258] width 49 height 11
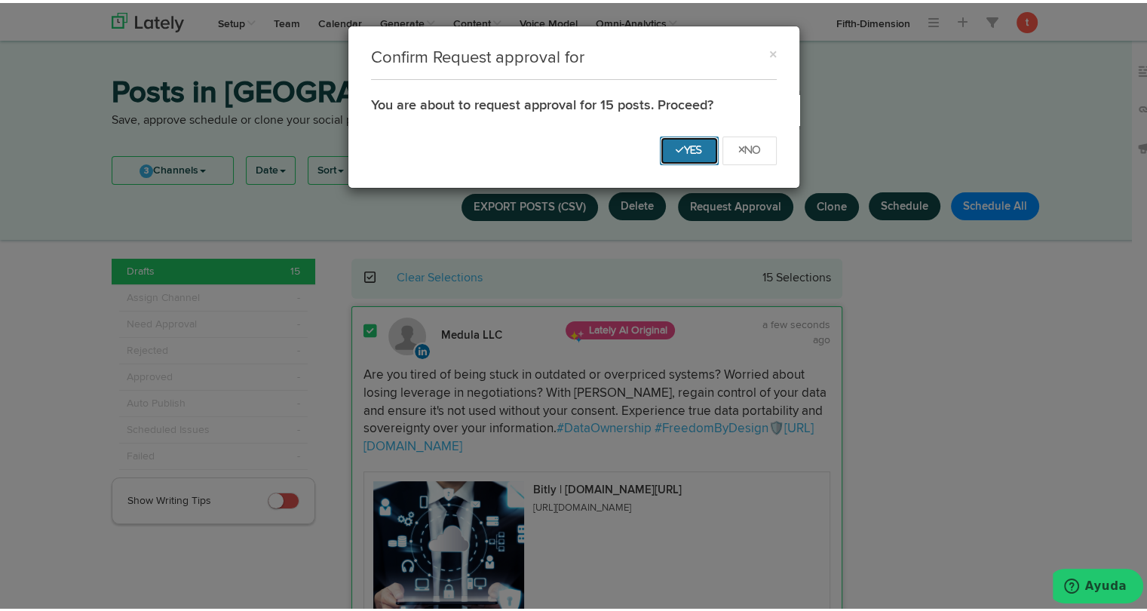
click at [676, 149] on icon "Yes" at bounding box center [689, 147] width 27 height 9
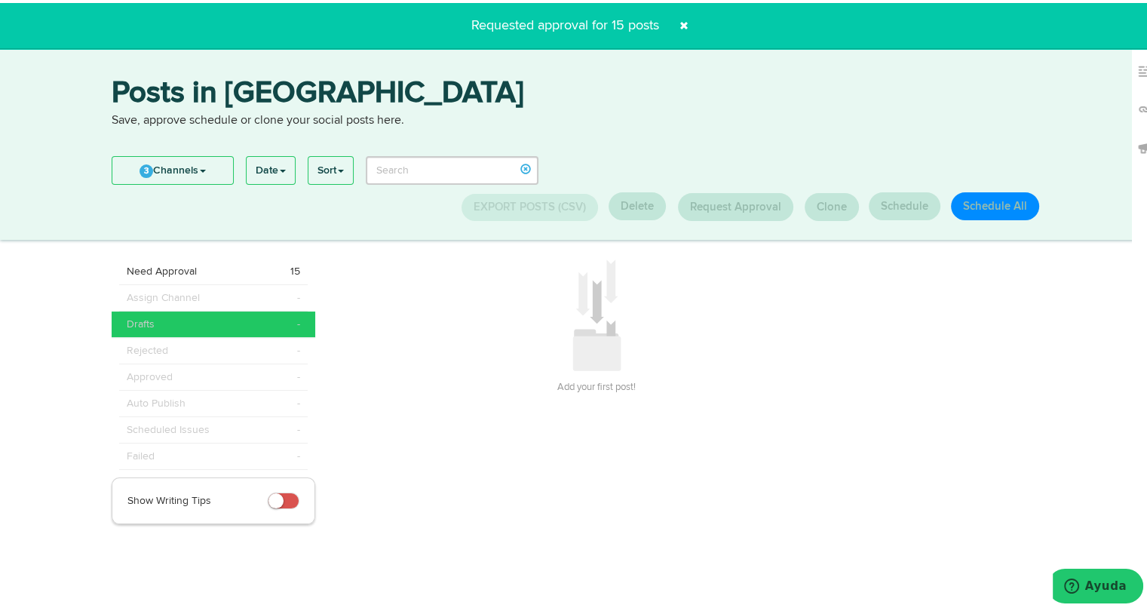
click at [680, 30] on span at bounding box center [684, 23] width 24 height 24
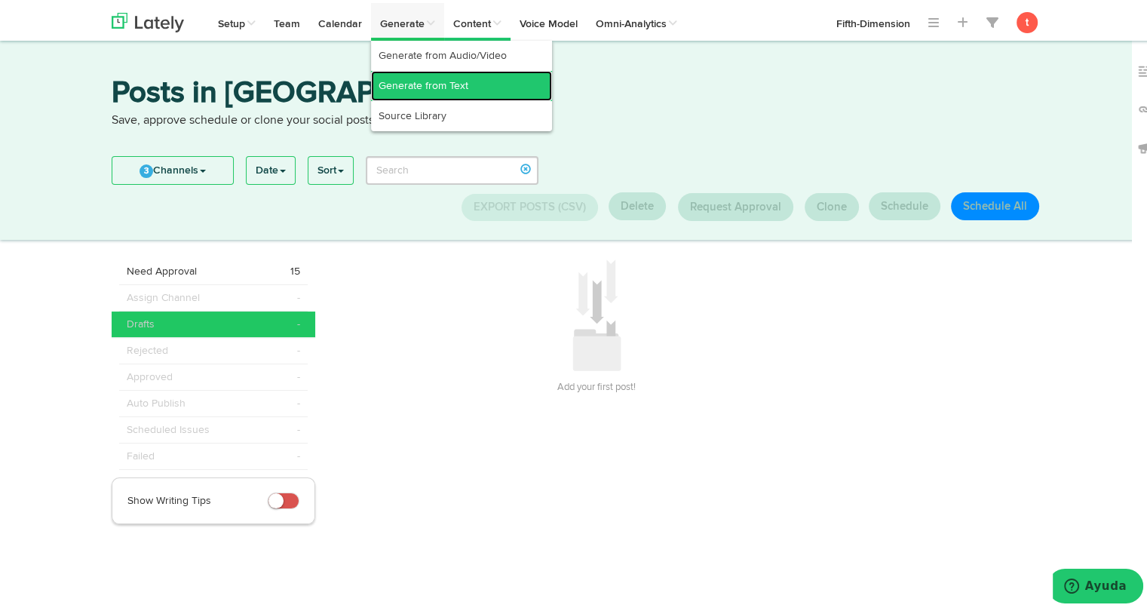
click at [413, 85] on link "Generate from Text" at bounding box center [461, 83] width 181 height 30
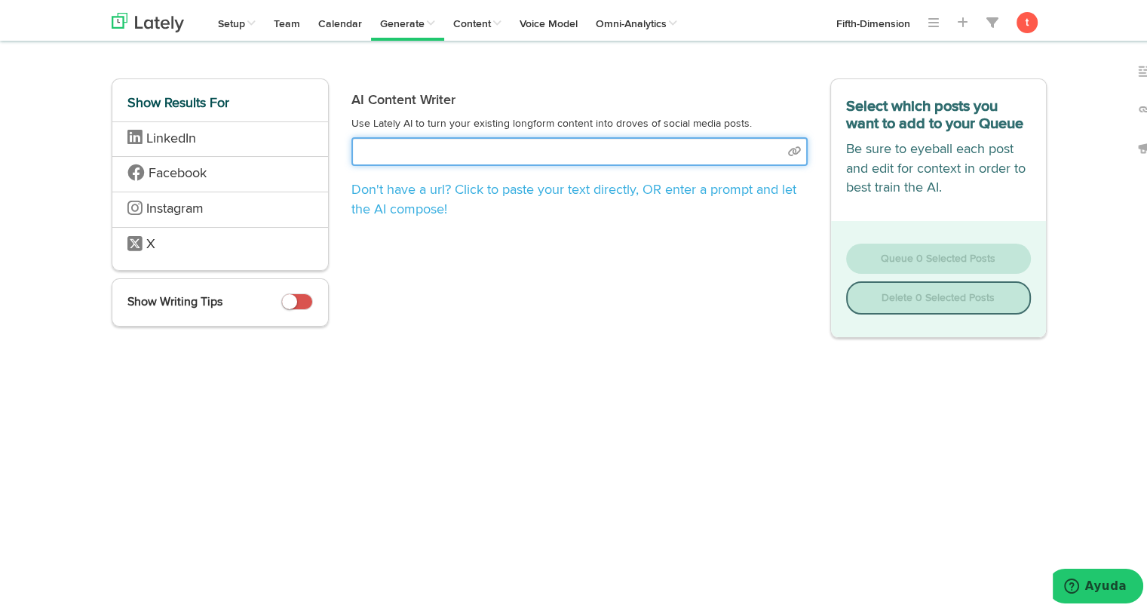
click at [549, 146] on input "text" at bounding box center [579, 148] width 456 height 29
select select "academic"
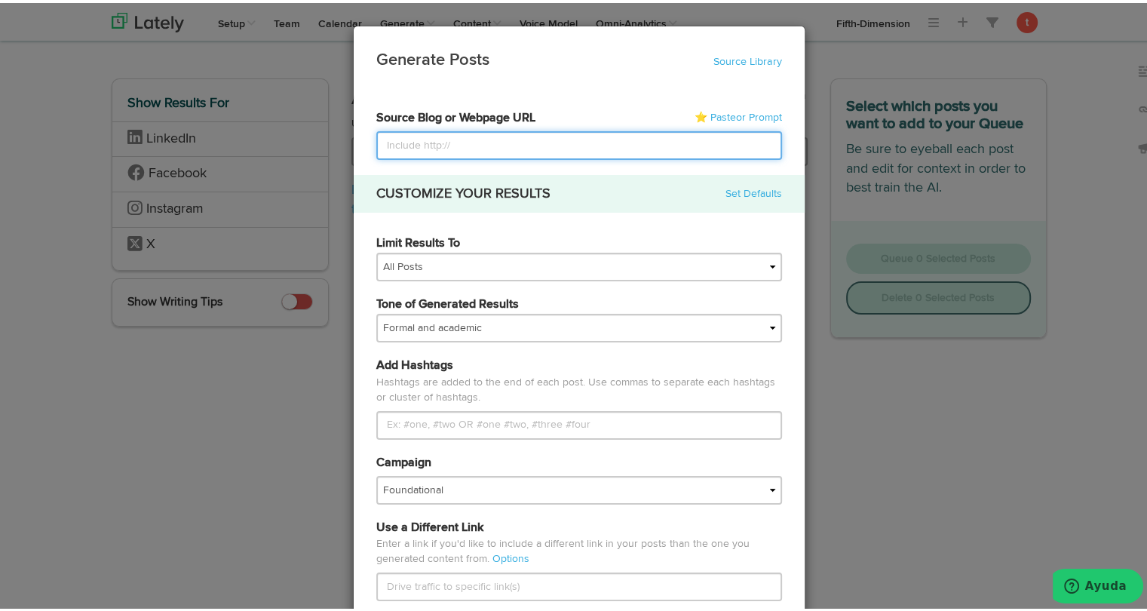
paste input "[URL][DOMAIN_NAME]"
type input "[URL][DOMAIN_NAME]"
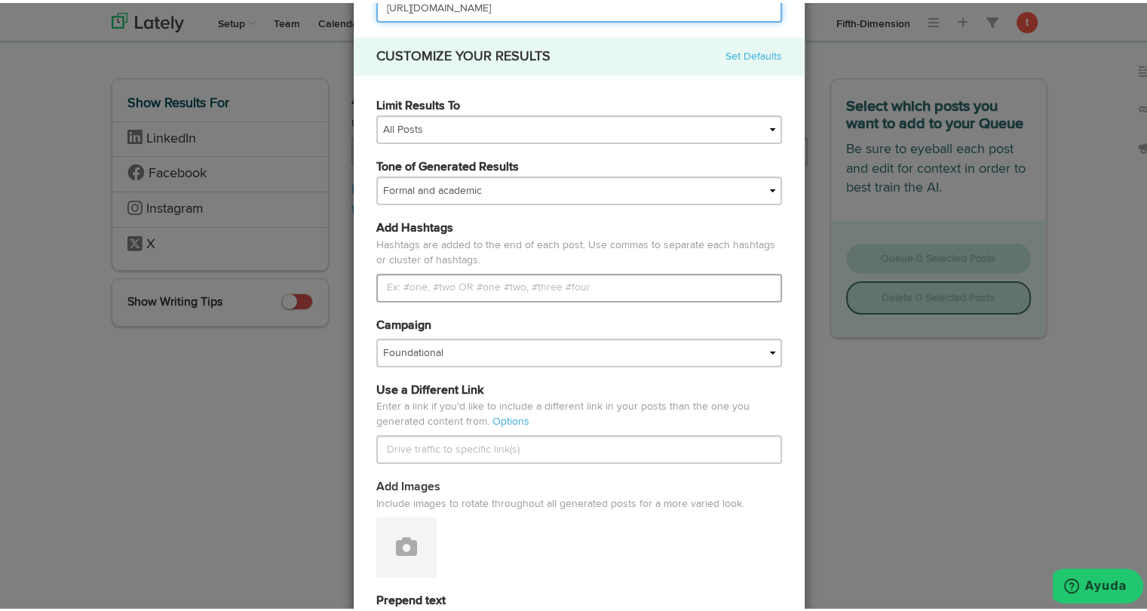
scroll to position [154, 0]
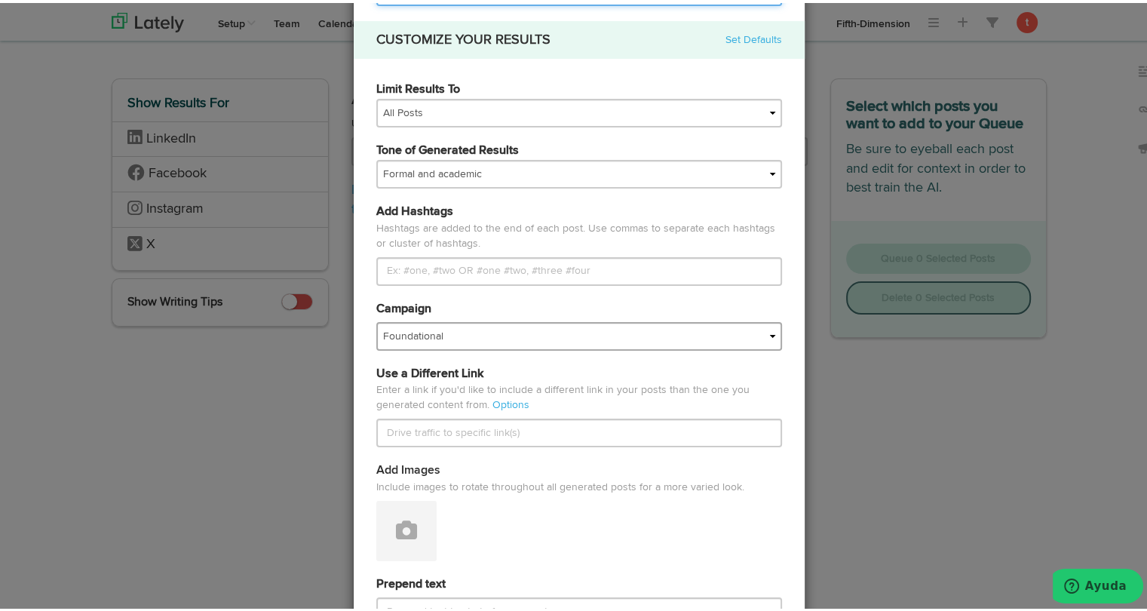
type input "[URL][DOMAIN_NAME]"
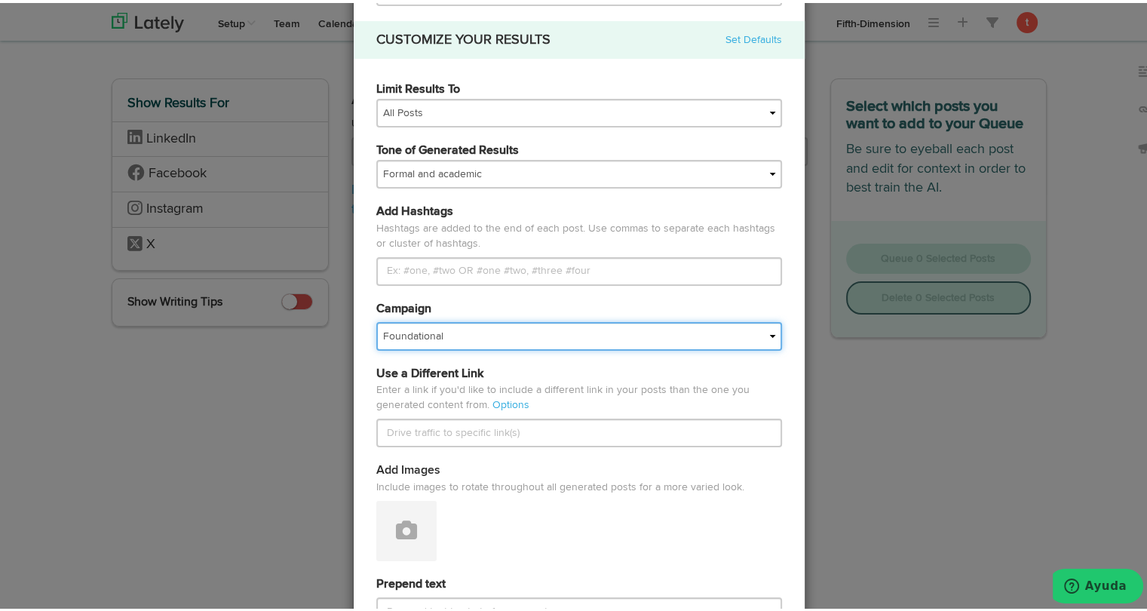
scroll to position [0, 0]
click at [450, 342] on select "Foundational Fresh Assets IMPORTED Medula [PERSON_NAME] VBA <> GC VBA <> GC (Es…" at bounding box center [579, 333] width 406 height 29
select select "67a66d21166803e04be07e7f"
click at [376, 319] on select "Foundational Fresh Assets IMPORTED Medula [PERSON_NAME] VBA <> GC VBA <> GC (Es…" at bounding box center [579, 333] width 406 height 29
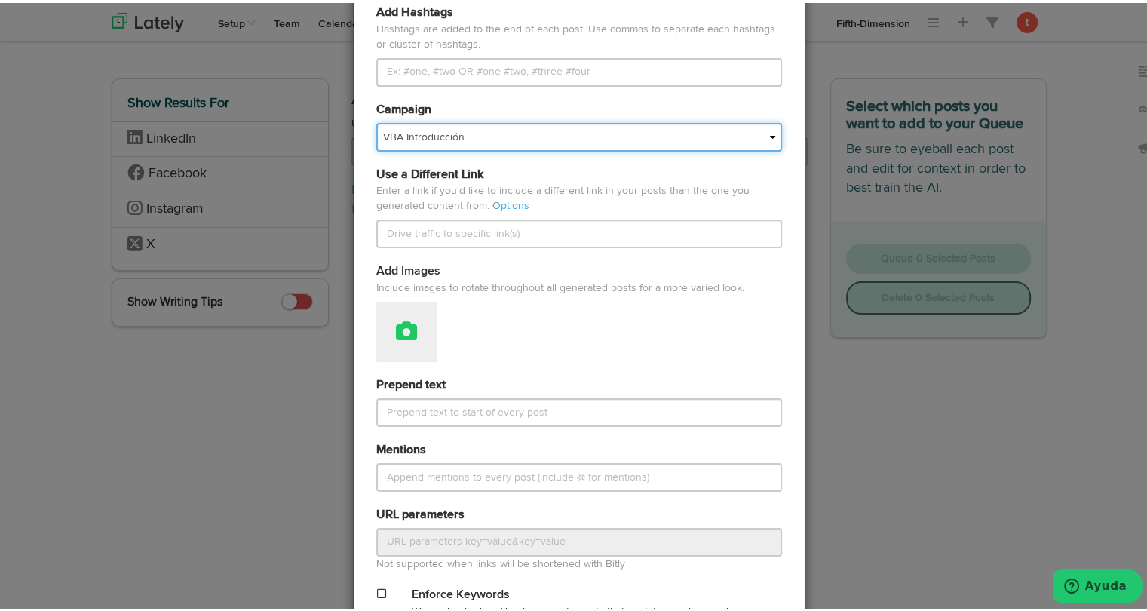
scroll to position [355, 0]
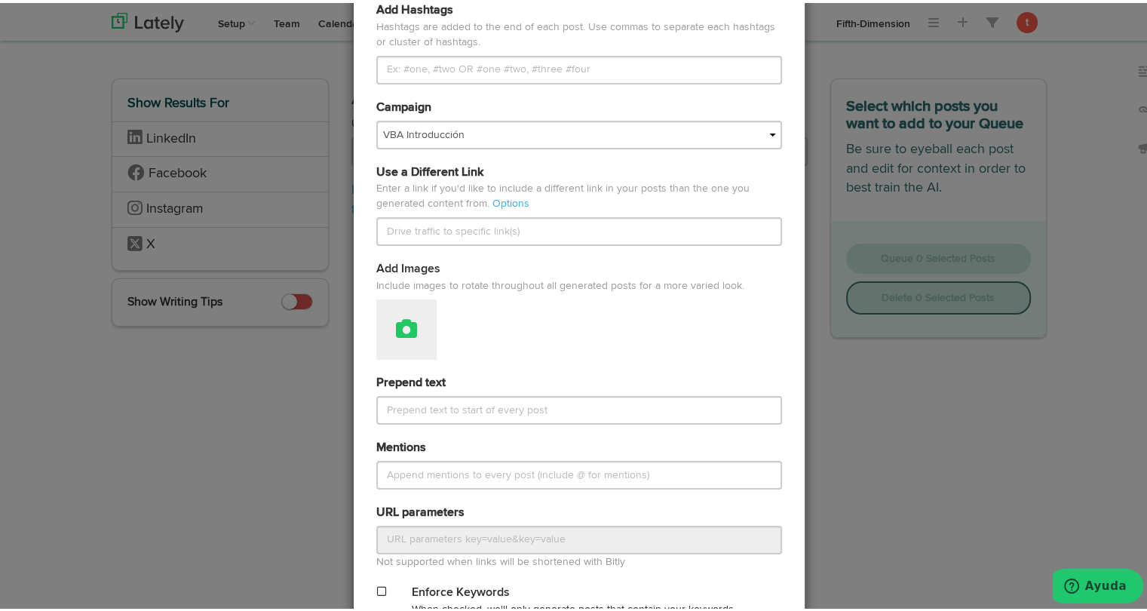
click at [404, 317] on icon at bounding box center [406, 325] width 21 height 21
click at [398, 376] on link "Attach Images from Lately" at bounding box center [448, 376] width 143 height 24
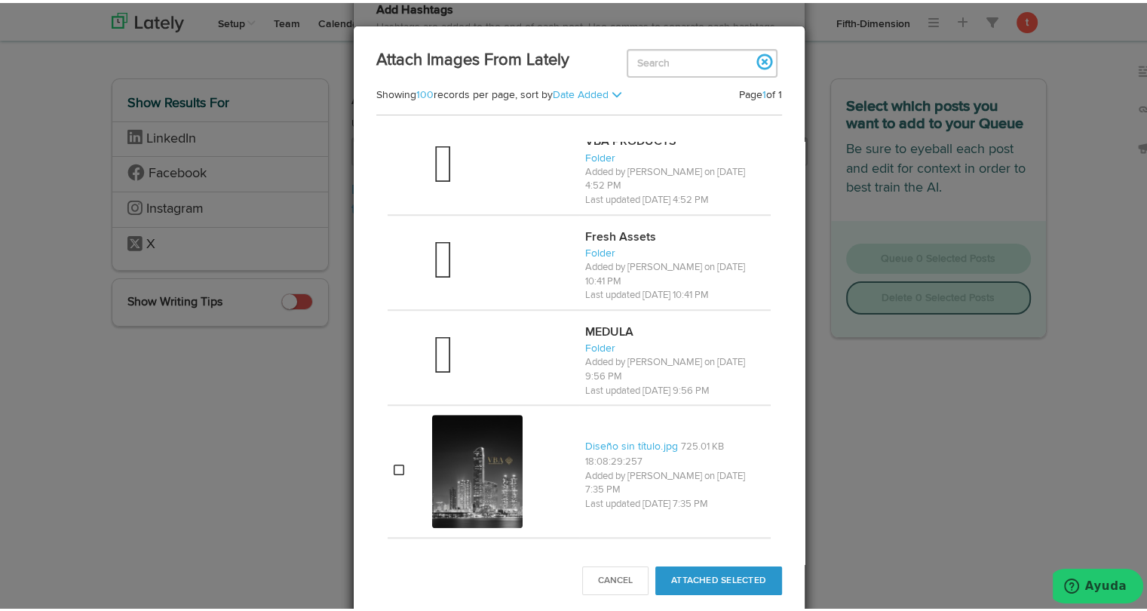
scroll to position [1279, 0]
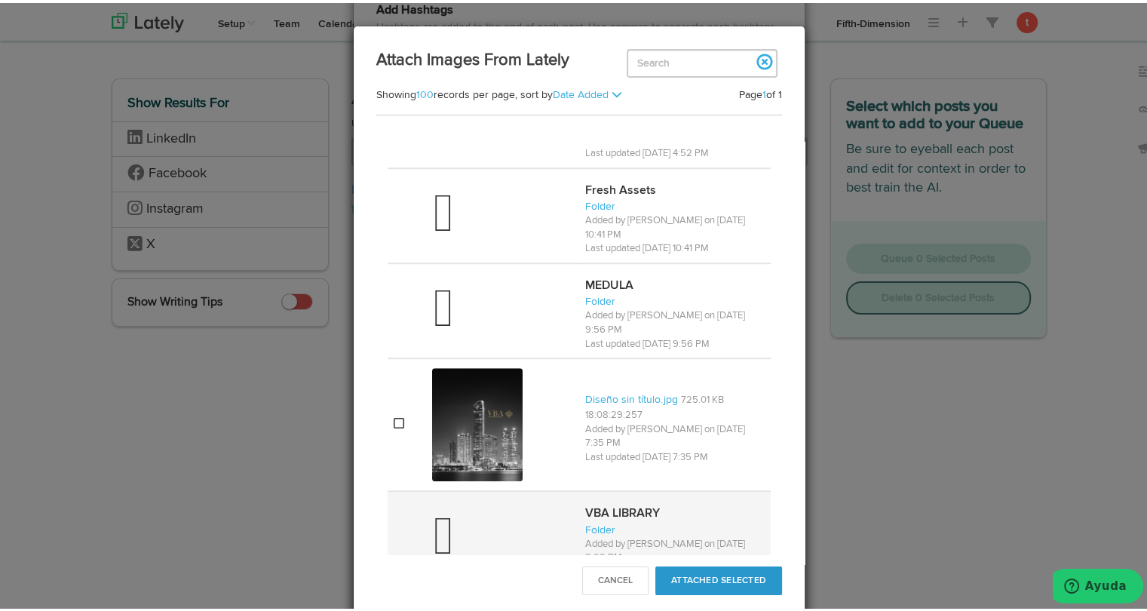
click at [517, 505] on div at bounding box center [502, 535] width 141 height 60
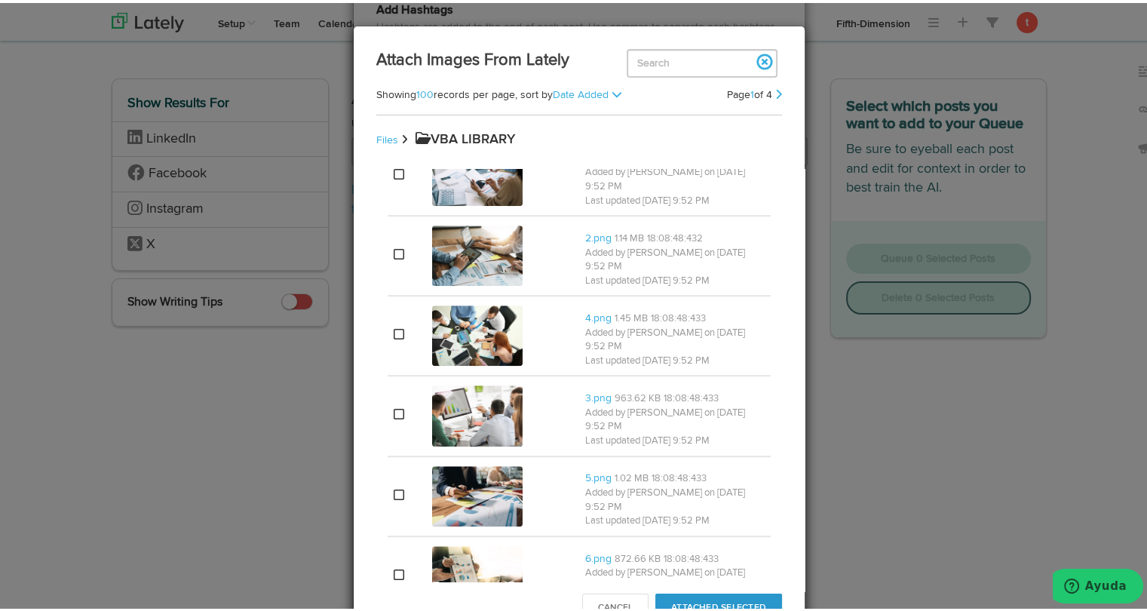
scroll to position [1213, 0]
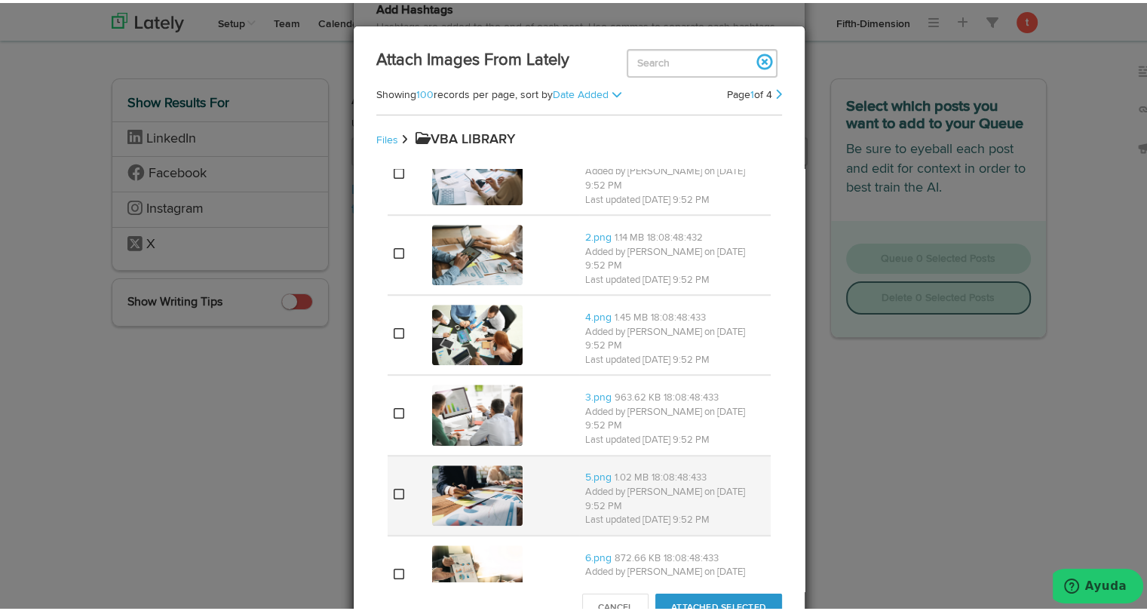
click at [492, 462] on img at bounding box center [477, 492] width 90 height 60
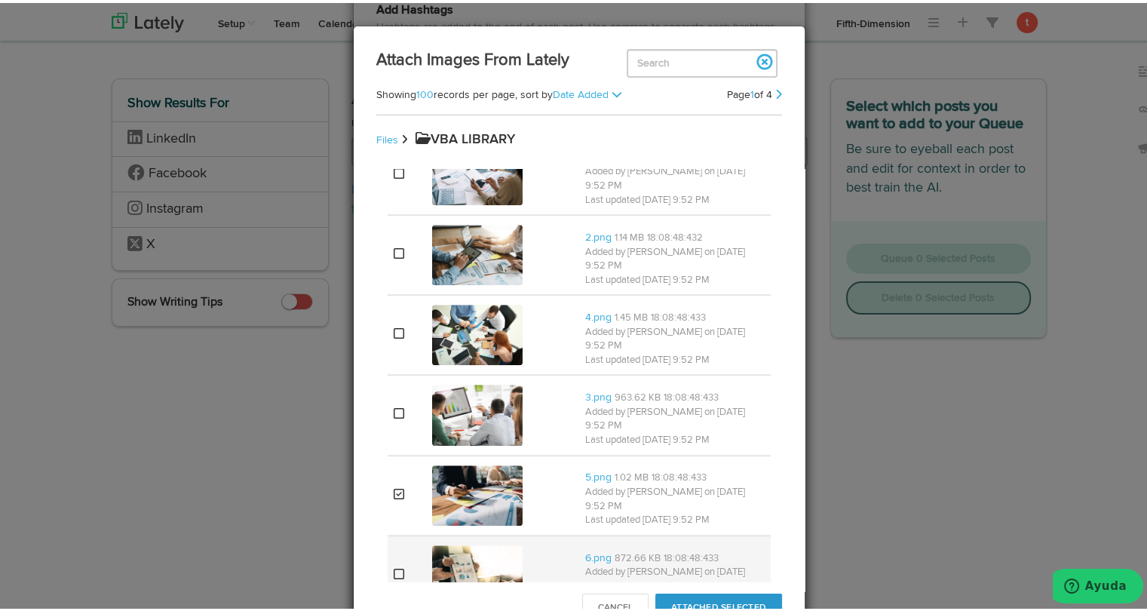
click at [460, 542] on img at bounding box center [477, 572] width 90 height 60
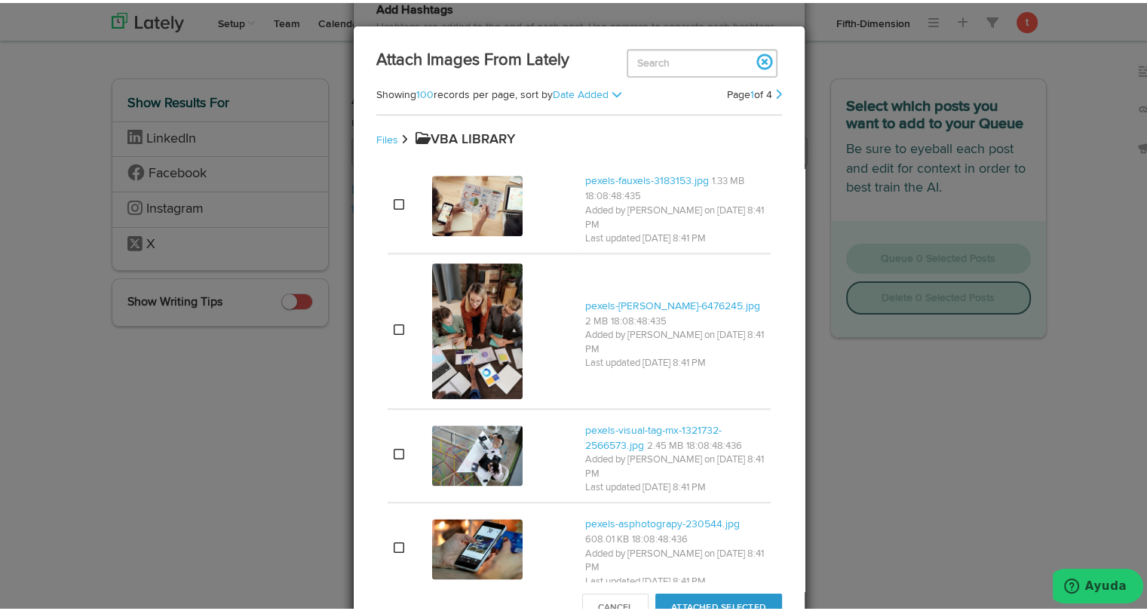
scroll to position [1861, 0]
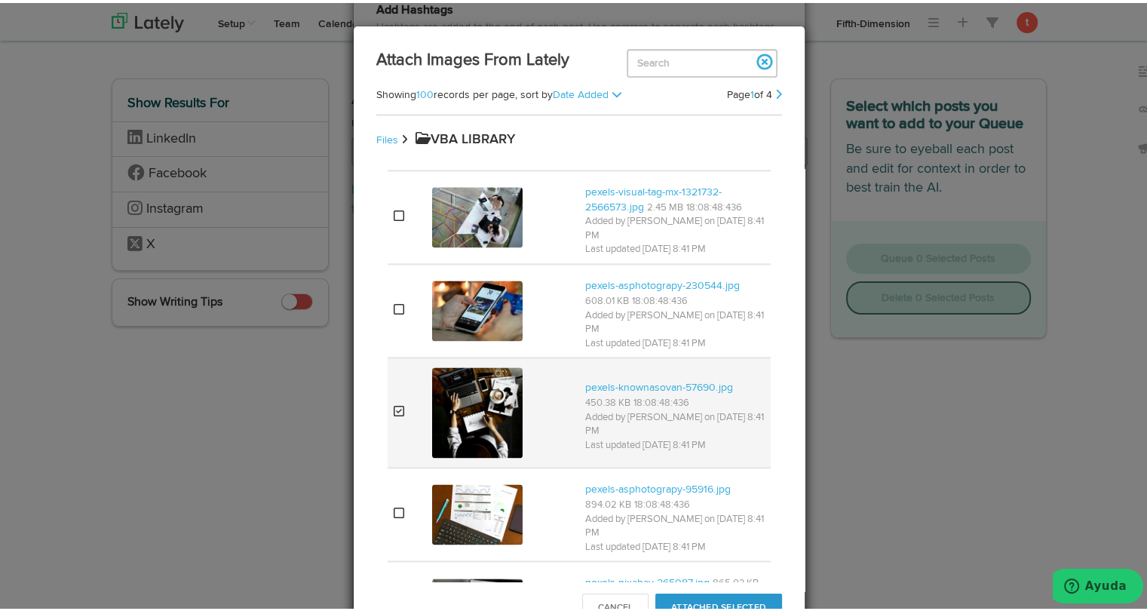
scroll to position [2131, 0]
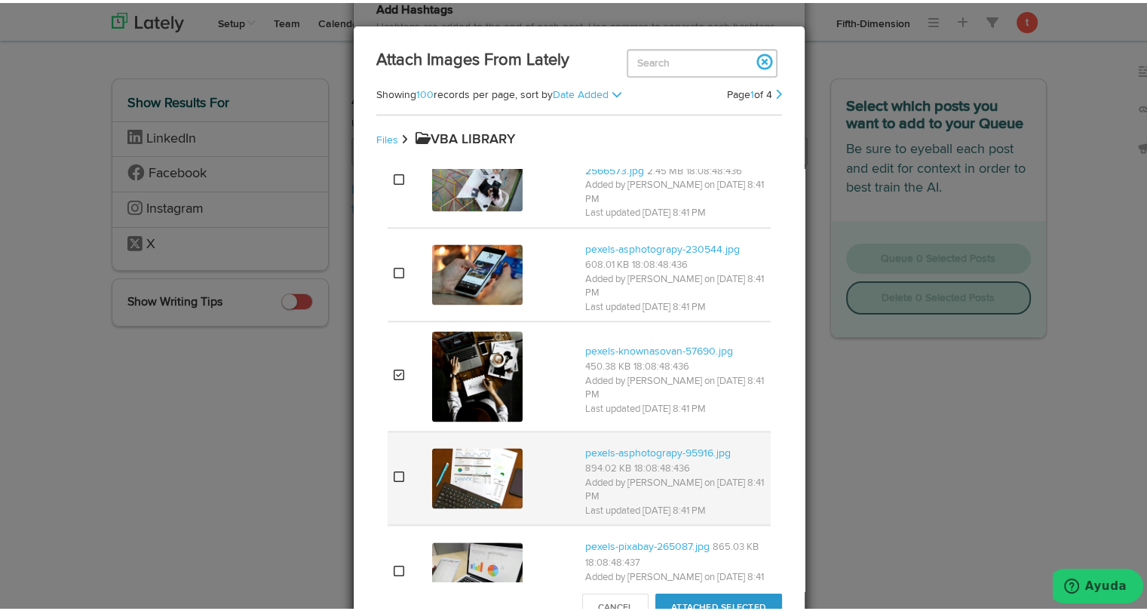
click at [437, 445] on img at bounding box center [477, 475] width 90 height 60
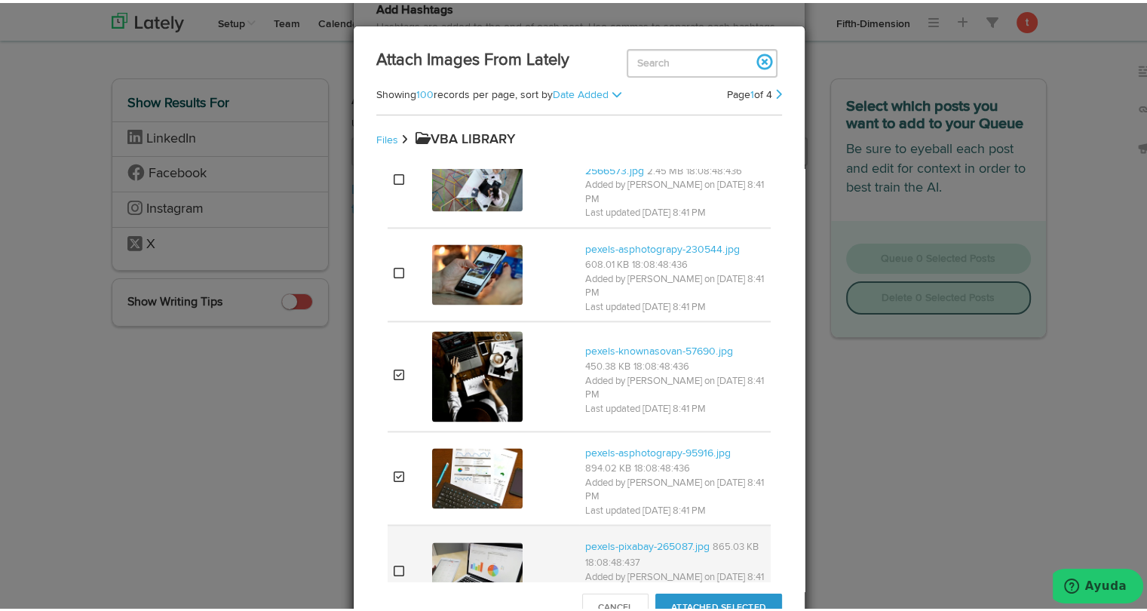
click at [436, 539] on img at bounding box center [477, 569] width 90 height 60
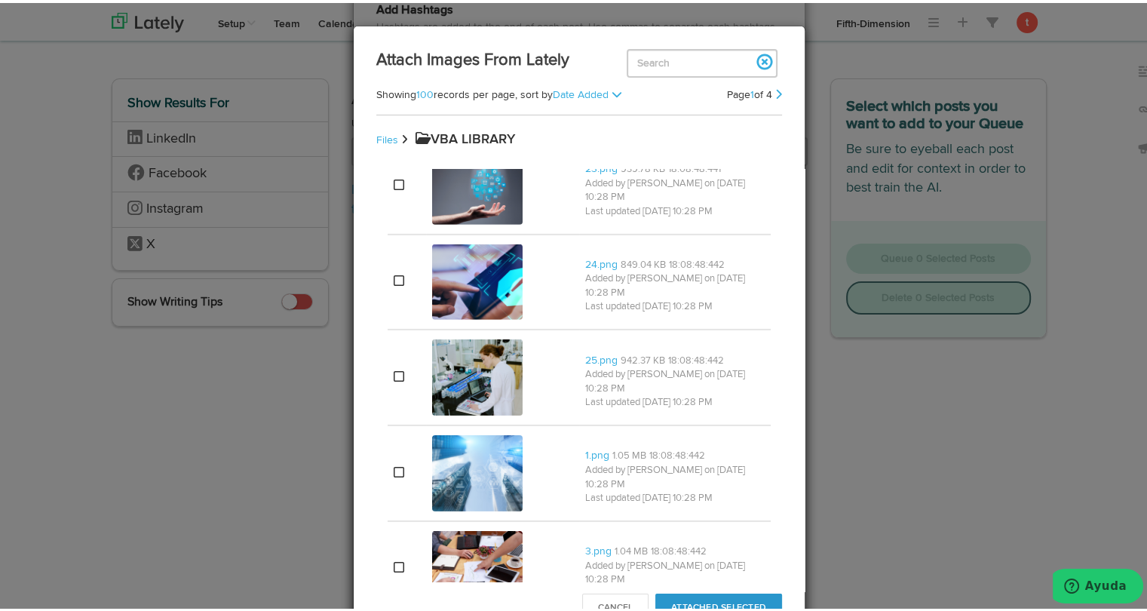
scroll to position [4838, 0]
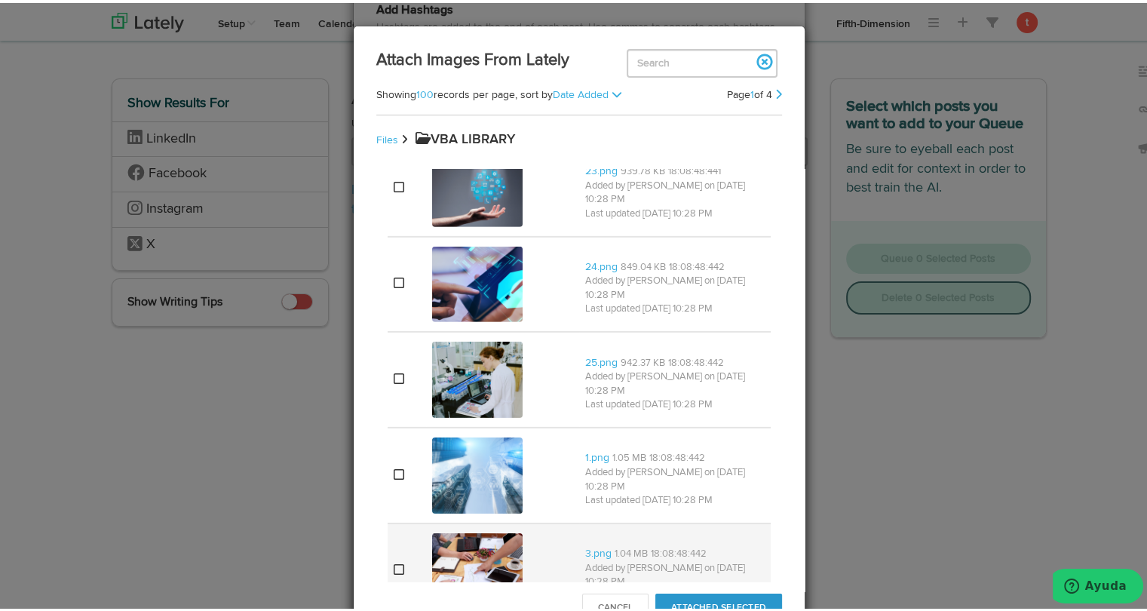
click at [413, 520] on td at bounding box center [407, 568] width 38 height 96
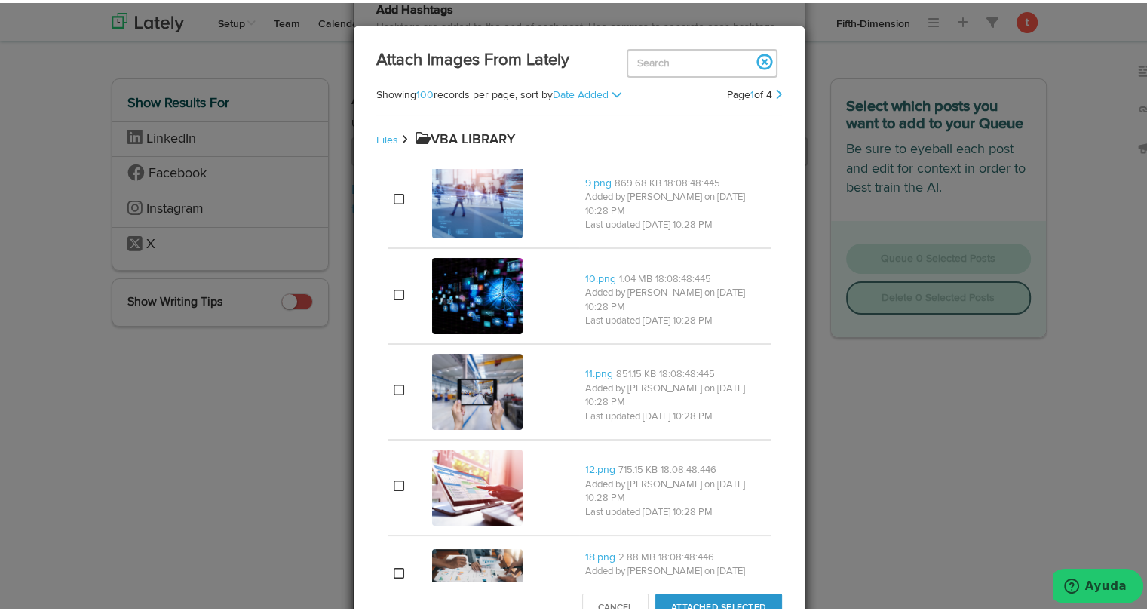
scroll to position [5879, 0]
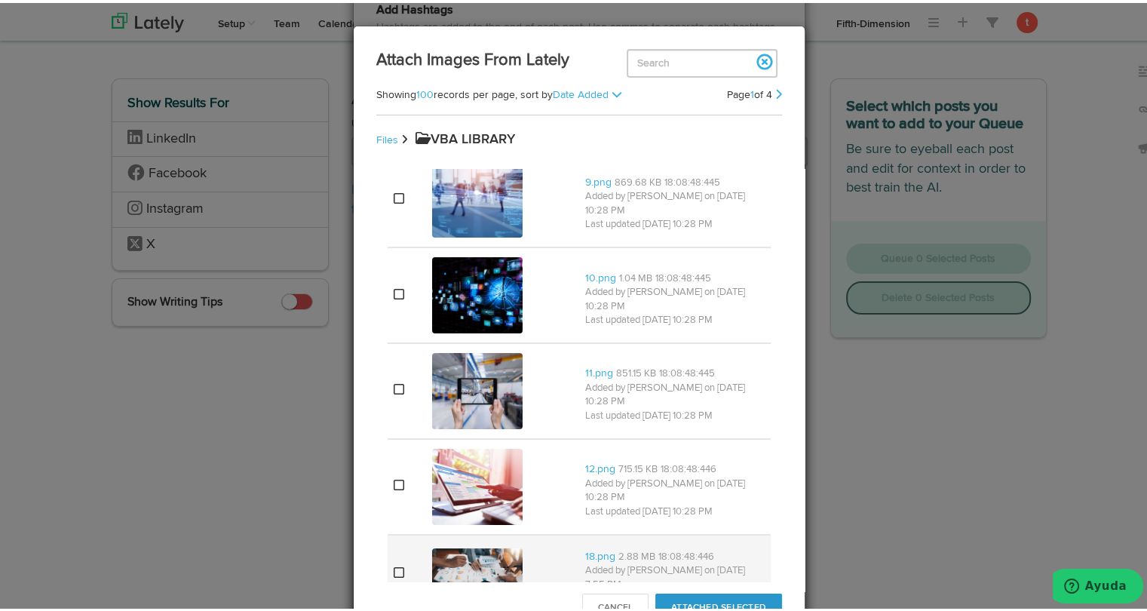
click at [394, 563] on icon at bounding box center [399, 569] width 11 height 12
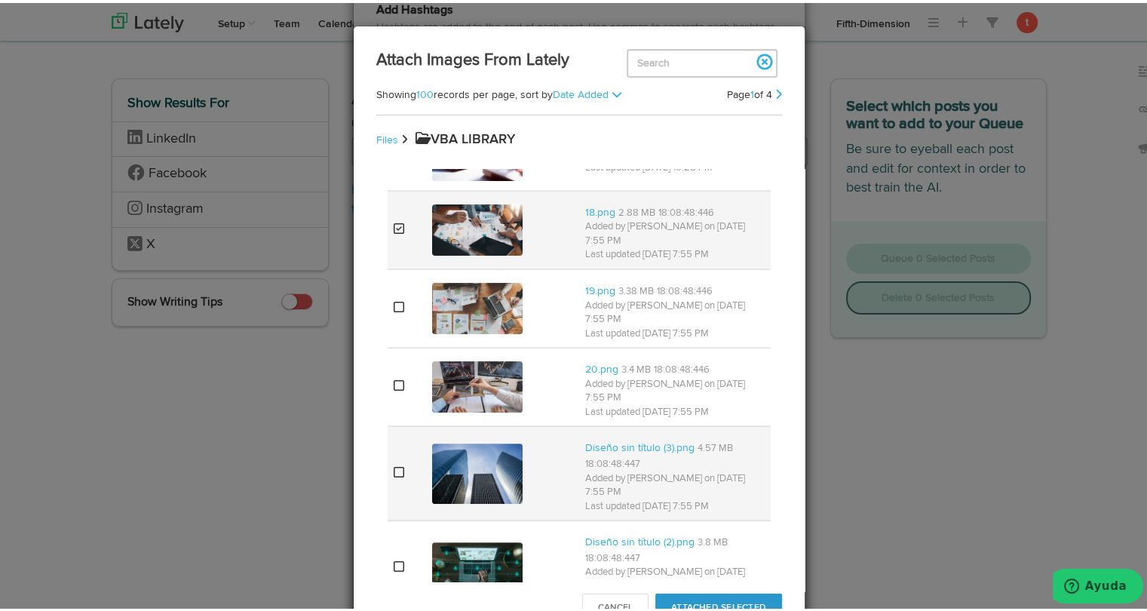
scroll to position [6286, 0]
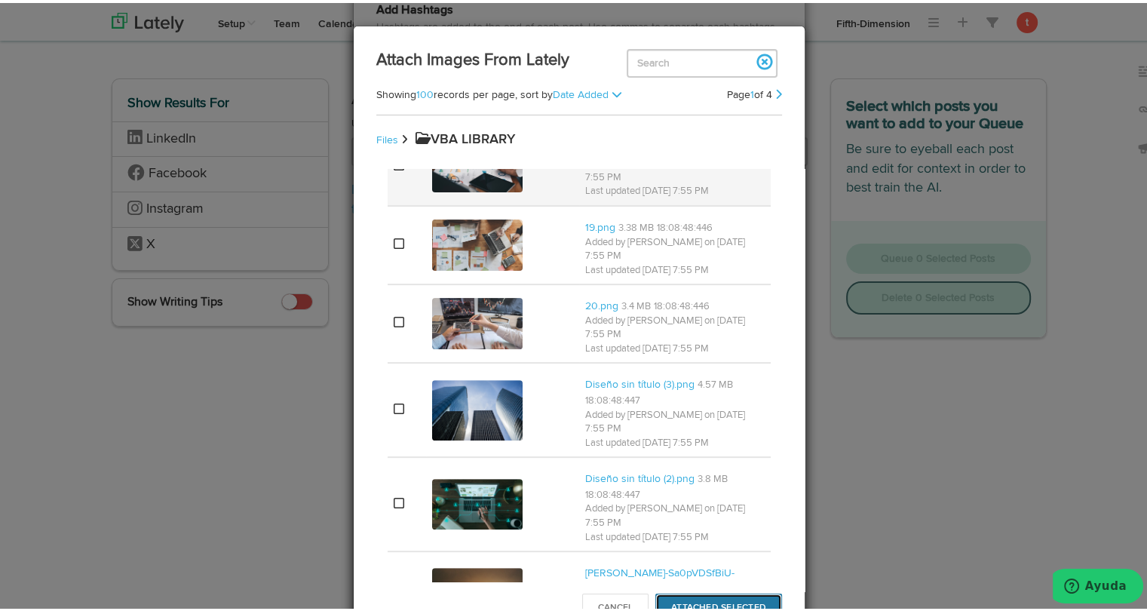
click at [712, 604] on button "Attached Selected" at bounding box center [718, 604] width 127 height 29
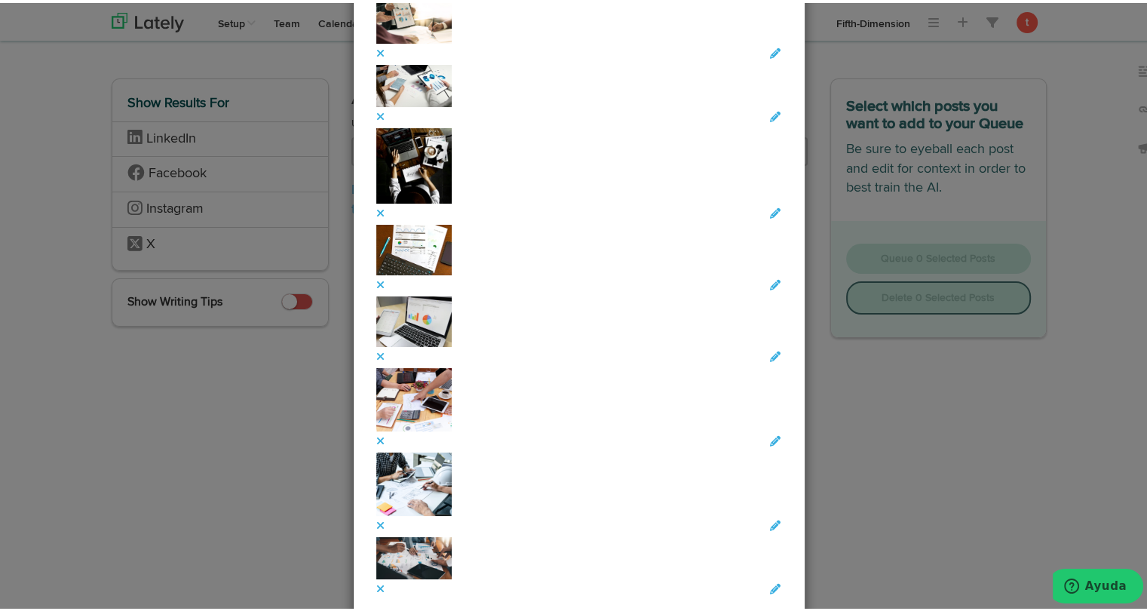
scroll to position [1191, 0]
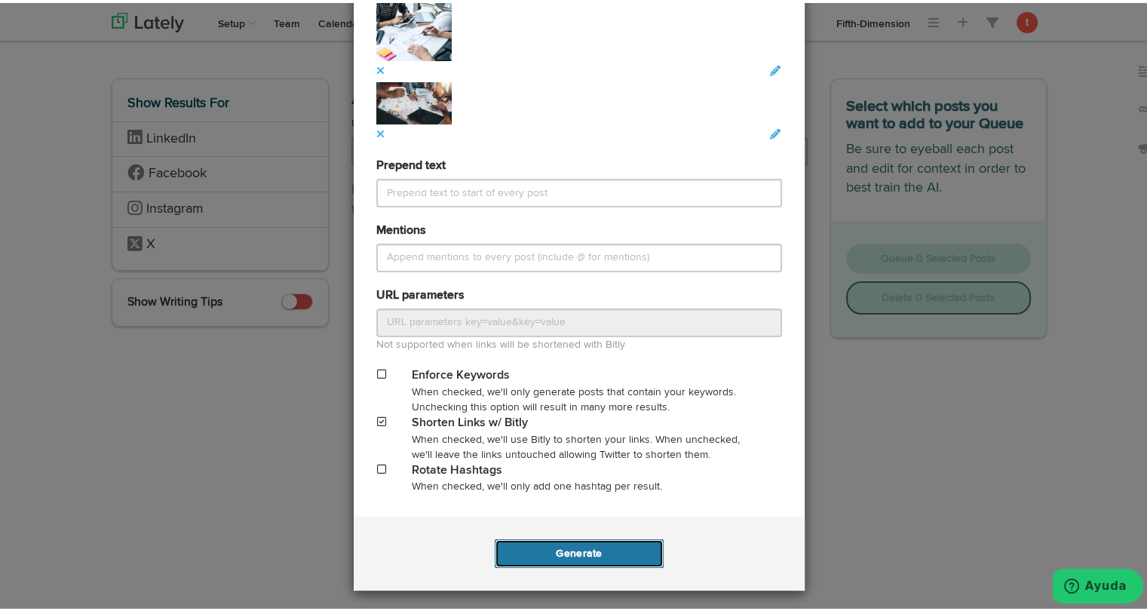
click at [533, 546] on button "Generate" at bounding box center [579, 550] width 168 height 29
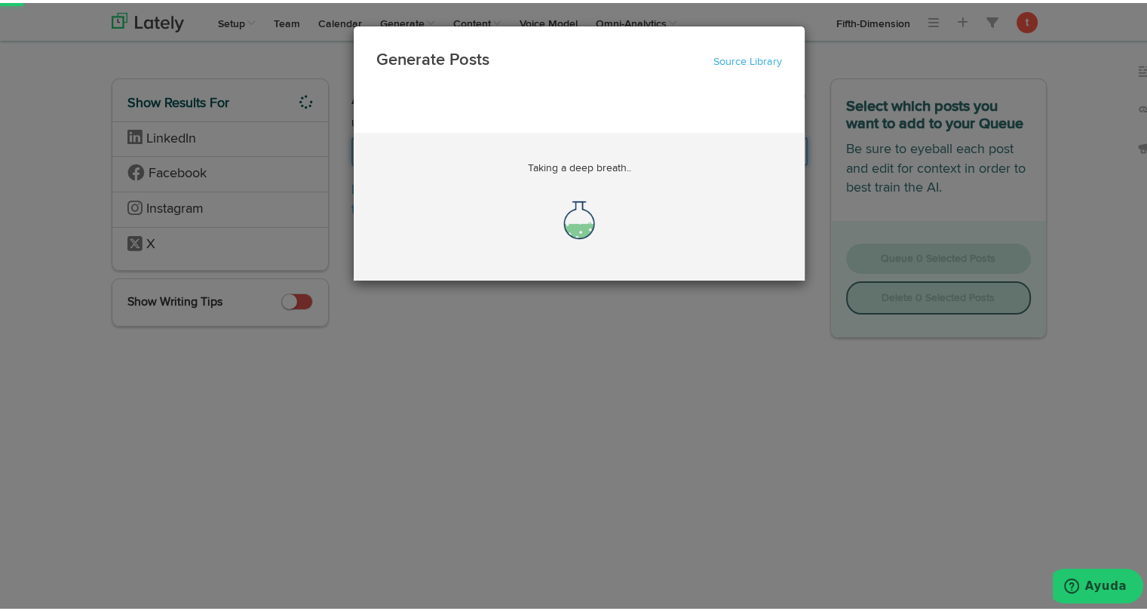
scroll to position [0, 44]
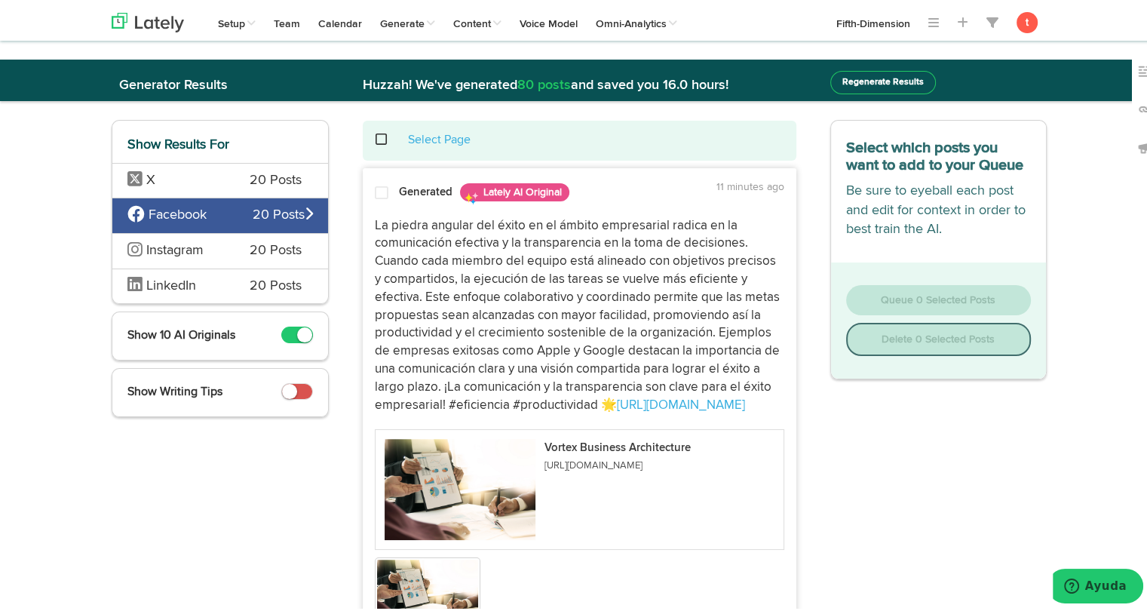
click at [225, 173] on div "X 20 Posts" at bounding box center [220, 177] width 216 height 35
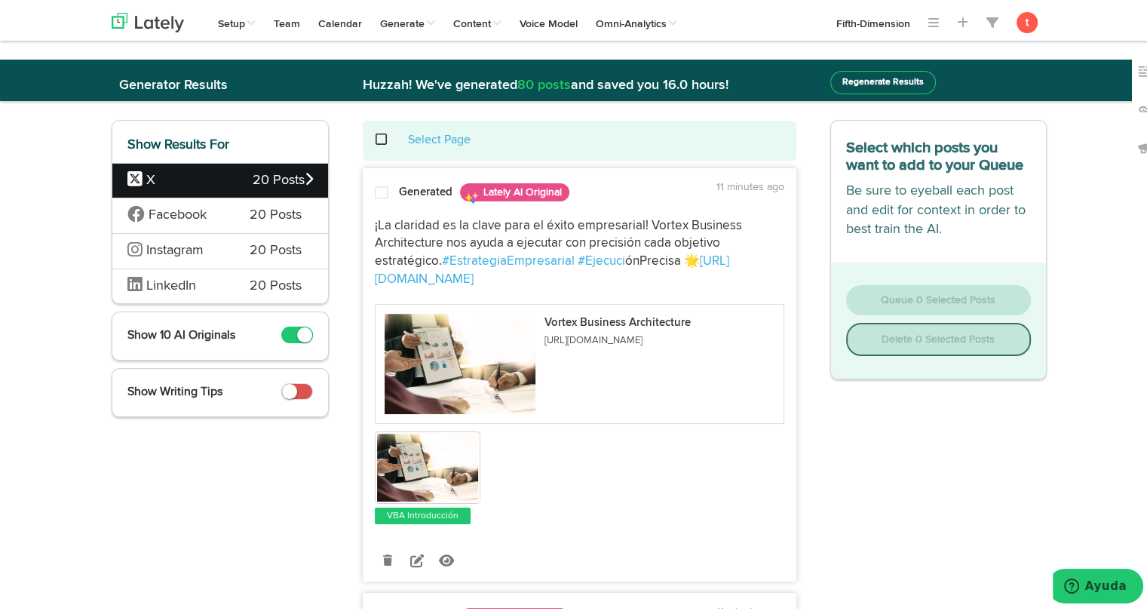
click at [387, 204] on div "Generated Lately AI Original 11 minutes ago ¡La claridad es la clave para el éx…" at bounding box center [579, 377] width 432 height 402
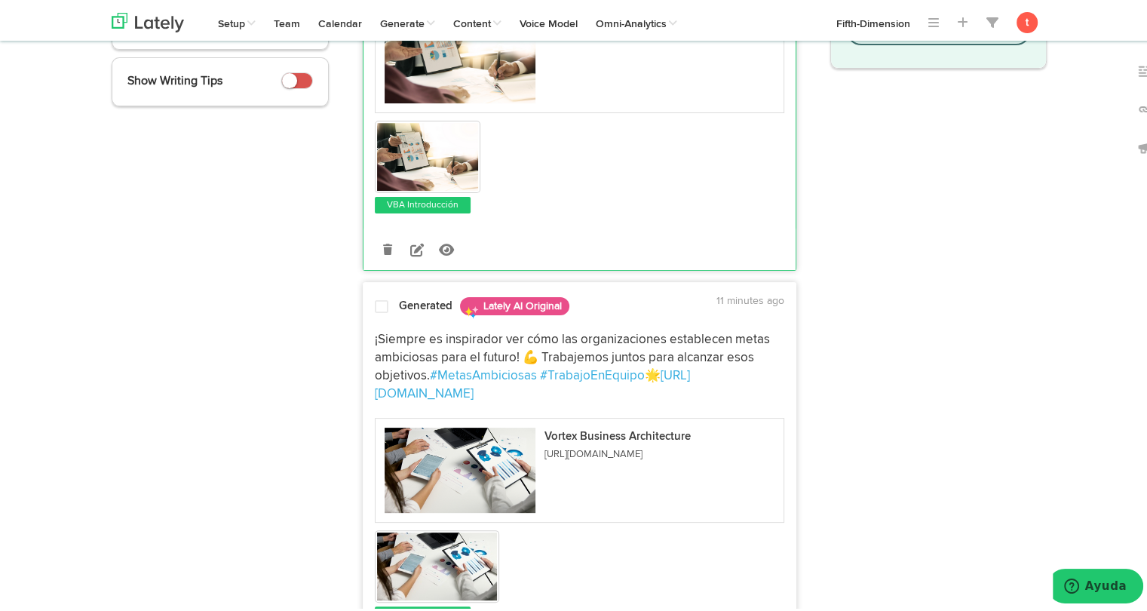
scroll to position [314, 0]
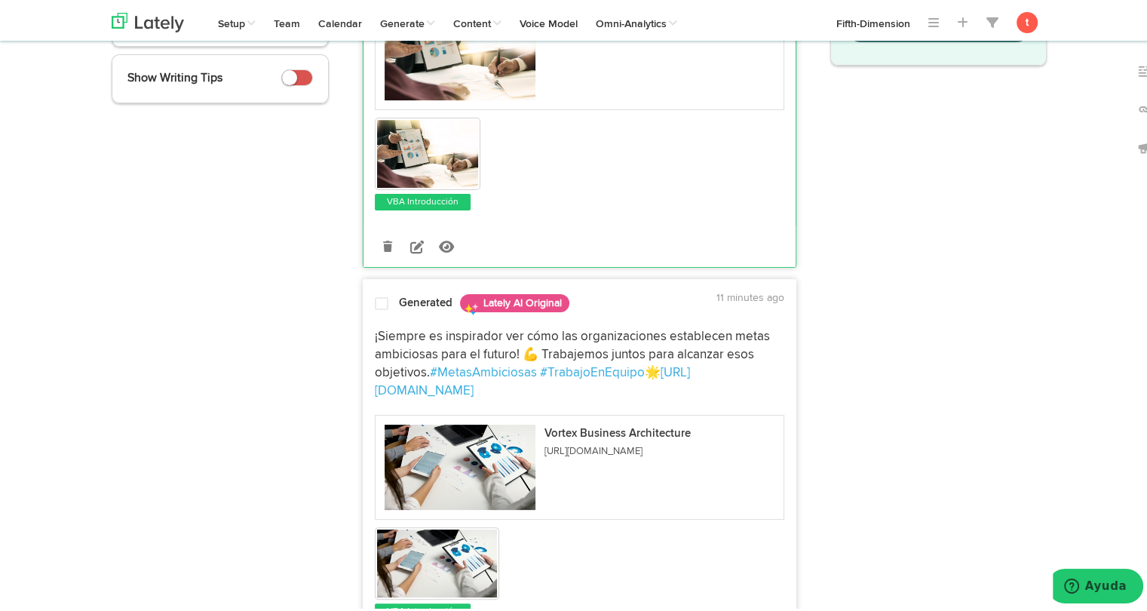
click at [368, 288] on div "Generated Lately AI Original 11 minutes ago" at bounding box center [579, 300] width 432 height 26
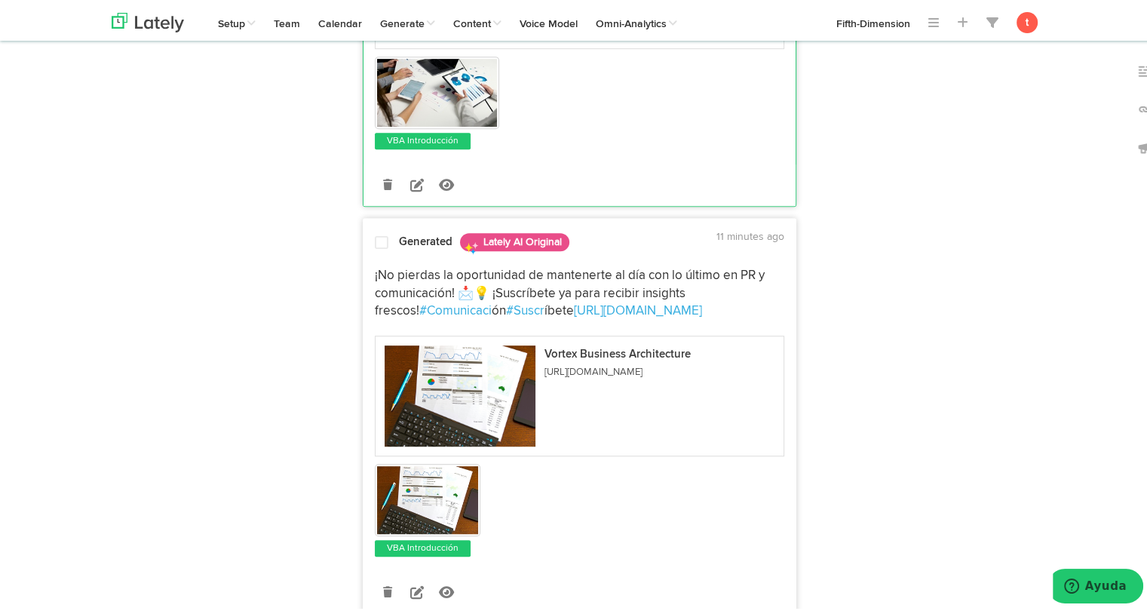
click at [391, 266] on span "¡No pierdas la oportunidad de mantenerte al día con lo último en PR y comunicac…" at bounding box center [571, 290] width 393 height 49
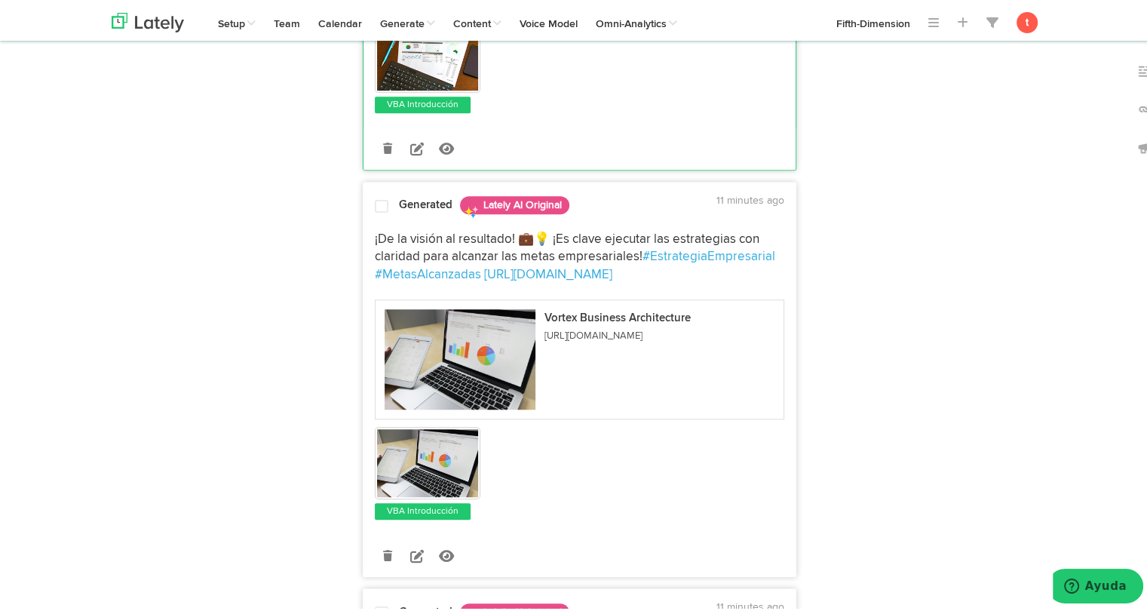
scroll to position [1229, 0]
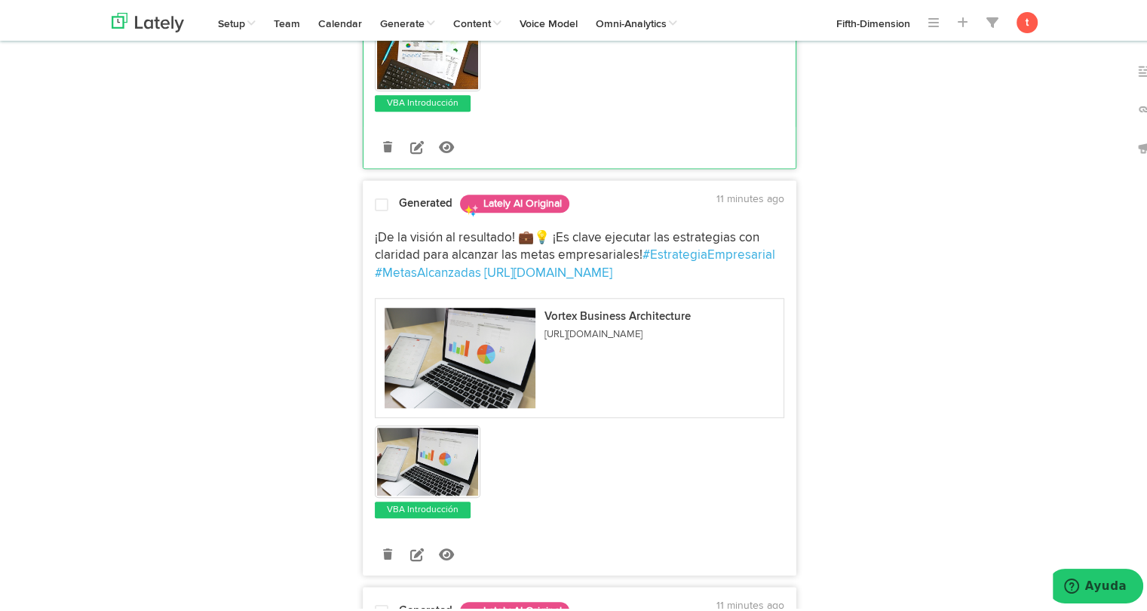
click at [403, 228] on span "¡De la visión al resultado! 💼💡 ¡Es clave ejecutar las estrategias con claridad …" at bounding box center [569, 243] width 388 height 31
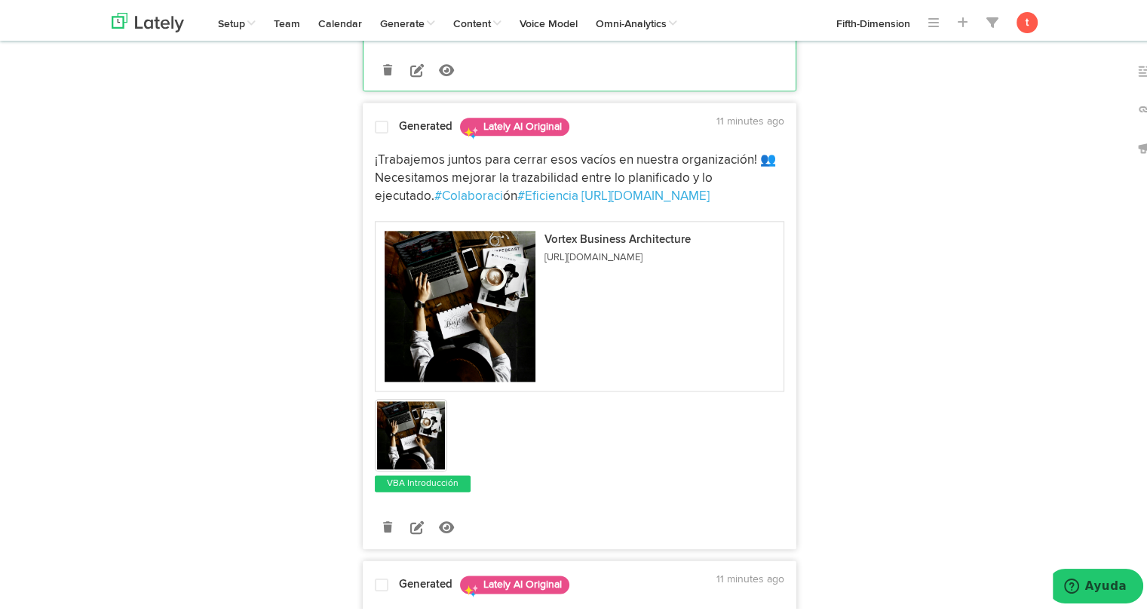
scroll to position [1718, 0]
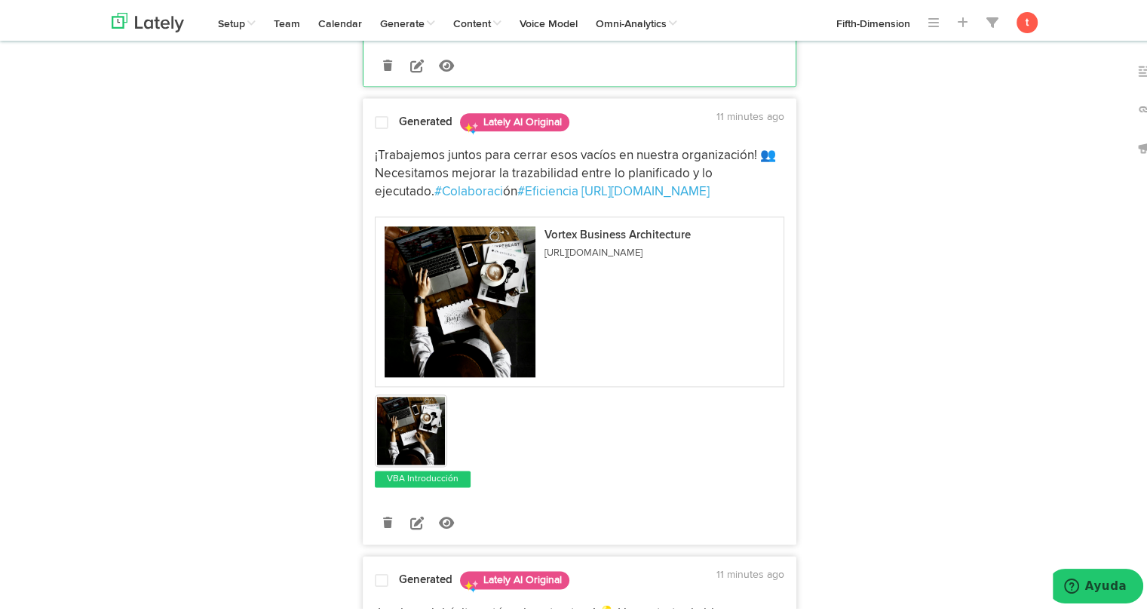
click at [398, 146] on span "¡Trabajemos juntos para cerrar esos vacíos en nuestra organización! 👥 Necesitam…" at bounding box center [577, 170] width 404 height 49
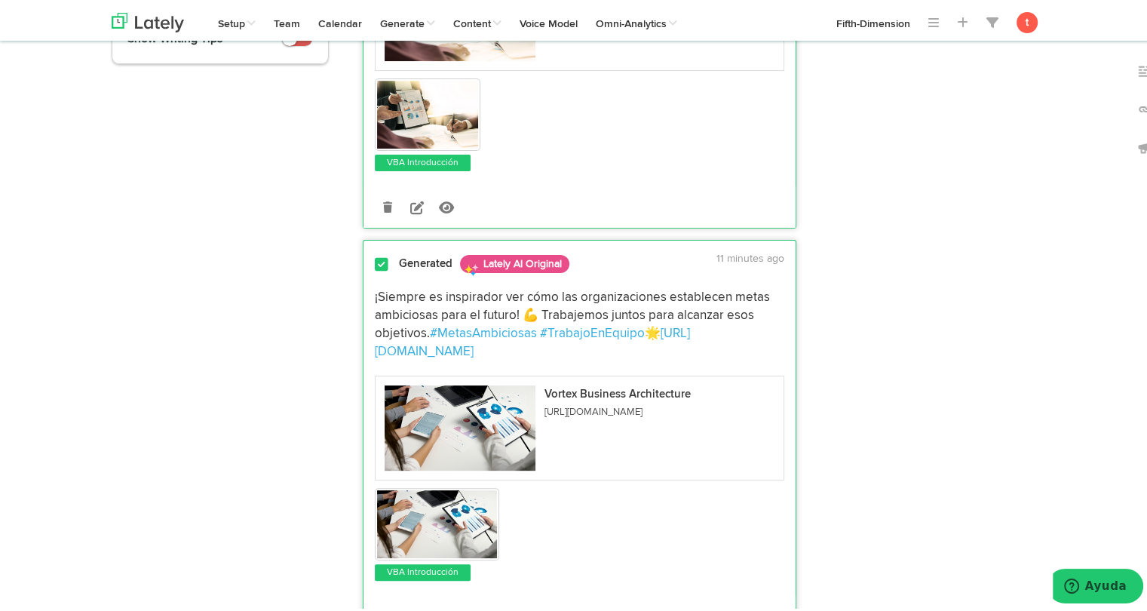
scroll to position [0, 0]
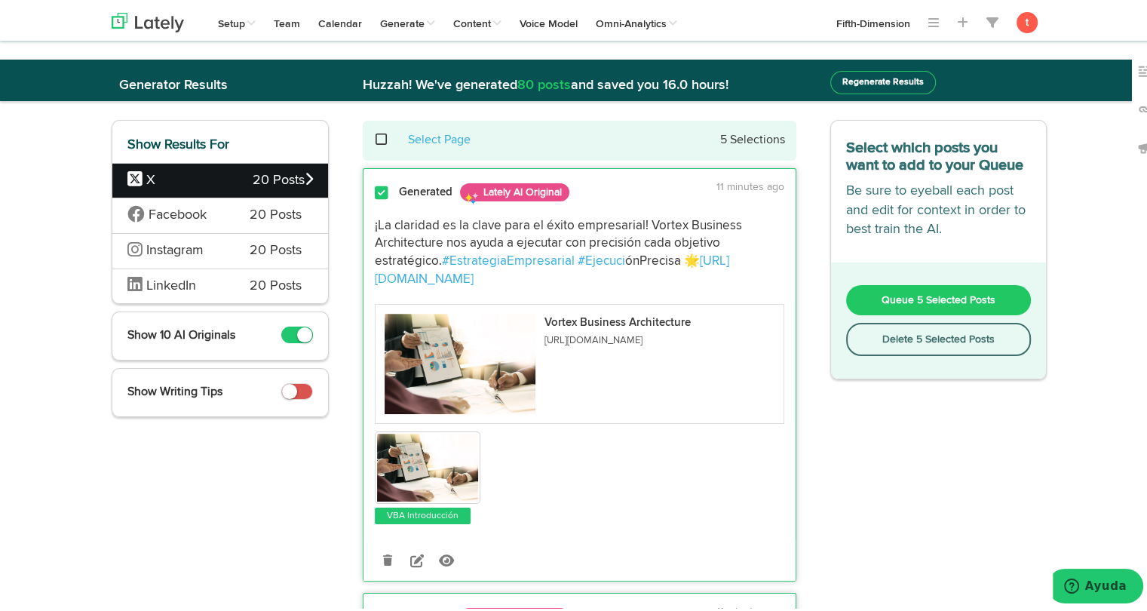
click at [849, 292] on button "Queue 5 Selected Posts" at bounding box center [939, 297] width 186 height 30
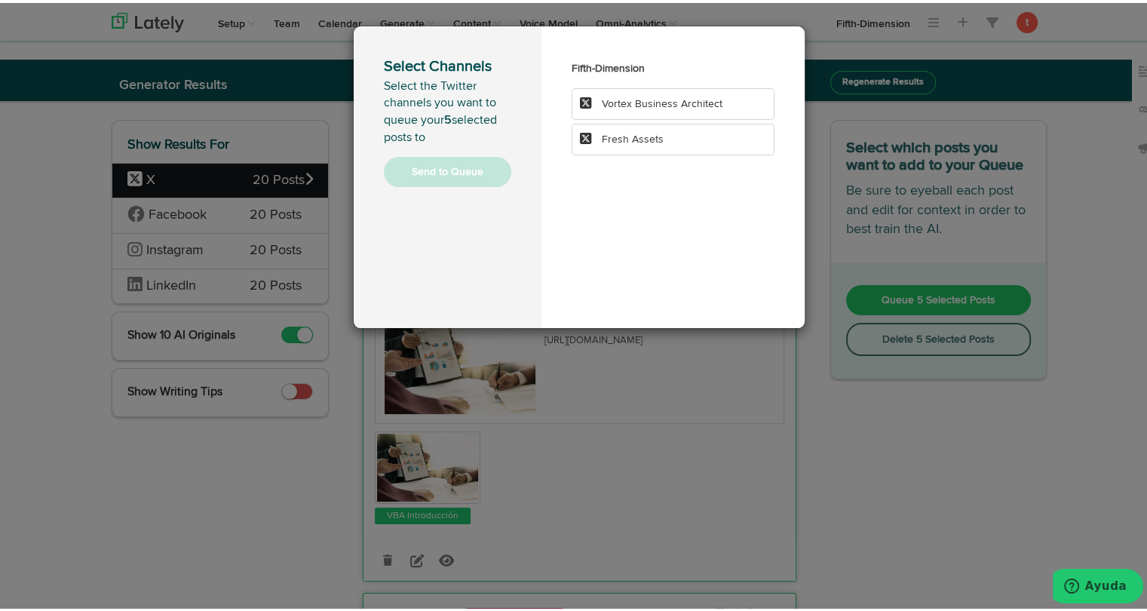
click at [677, 109] on li "Vortex Business Architect" at bounding box center [673, 101] width 203 height 32
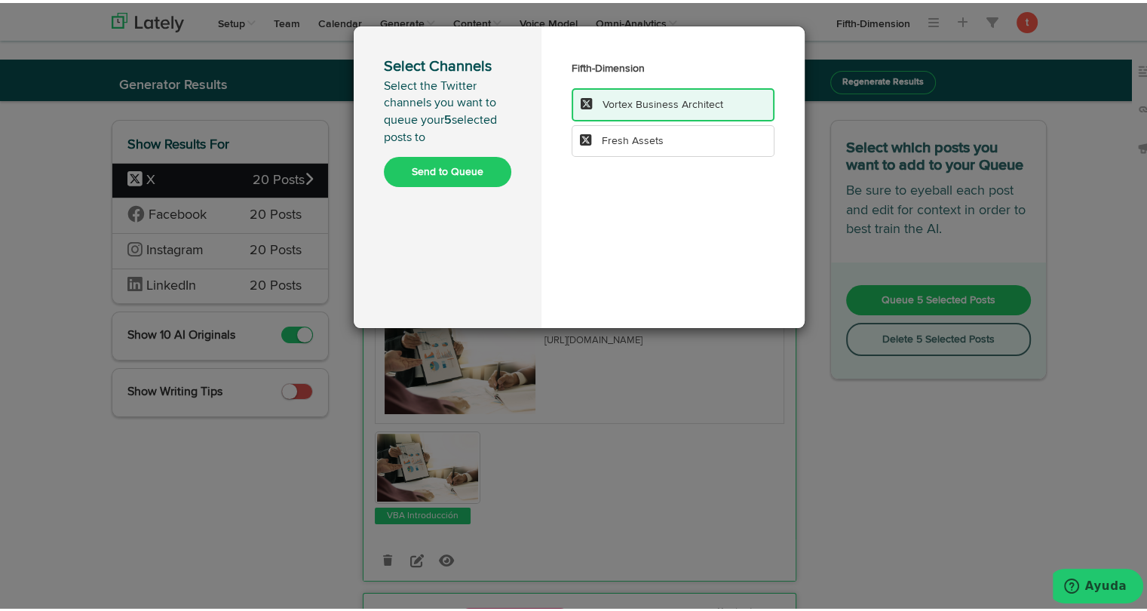
click at [468, 171] on button "Send to Queue" at bounding box center [447, 169] width 127 height 30
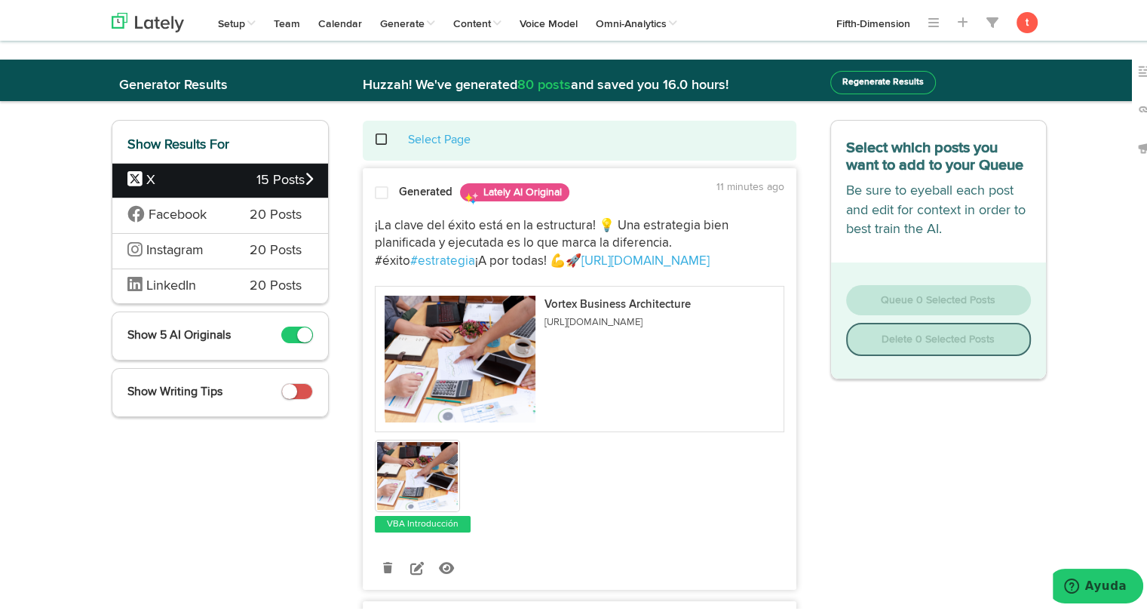
click at [207, 216] on span "Facebook" at bounding box center [177, 213] width 100 height 20
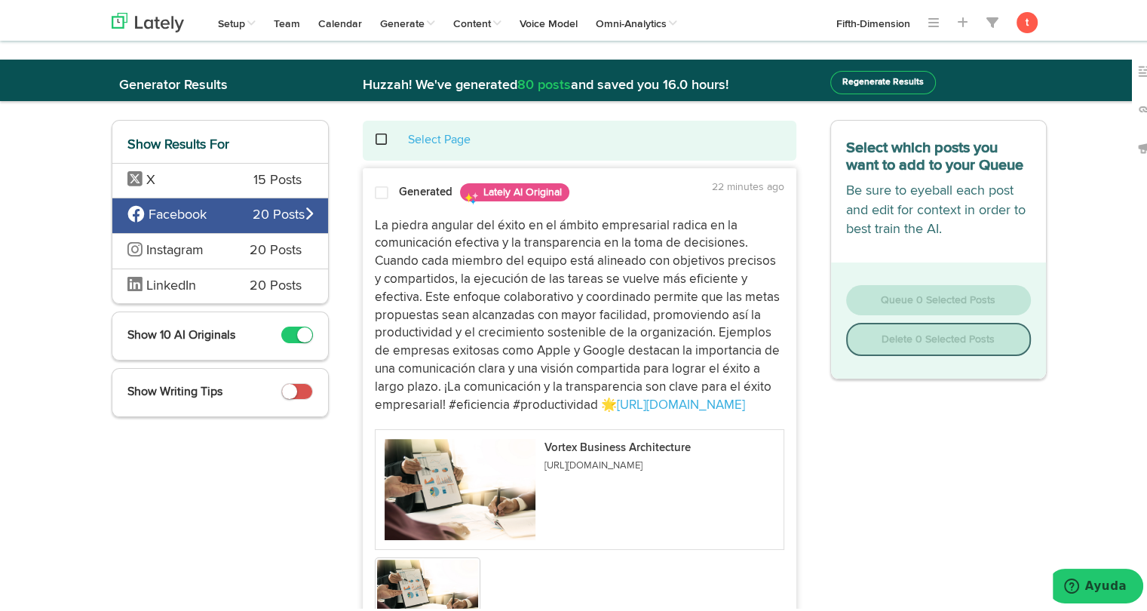
click at [202, 164] on div "X 15 Posts" at bounding box center [220, 177] width 216 height 35
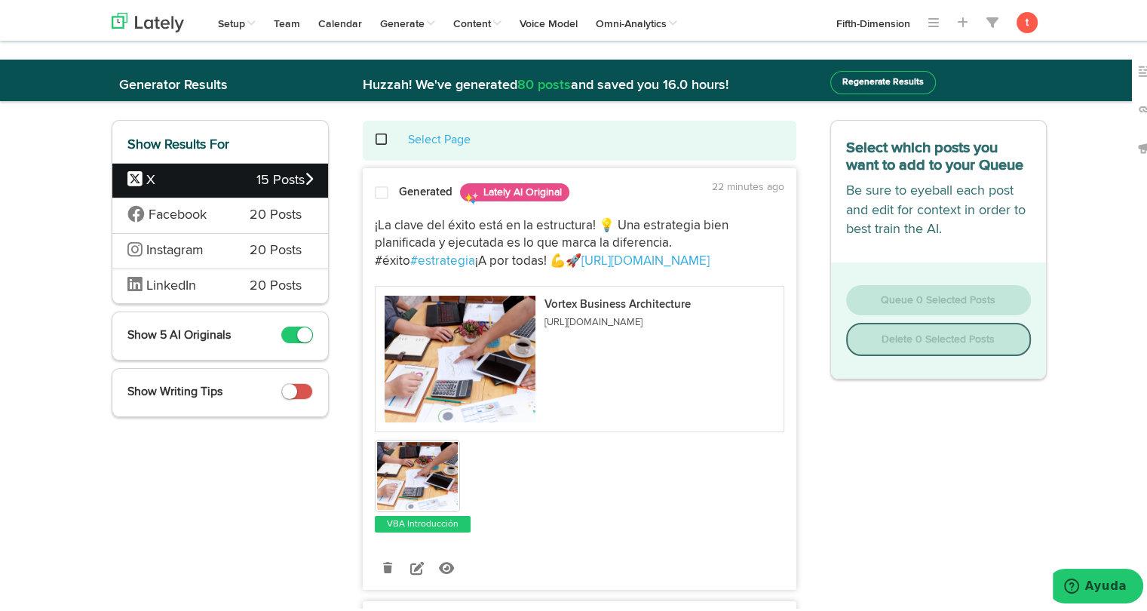
click at [377, 207] on div "¡La clave del éxito está en la estructura! 💡 Una estrategia bien planificada y …" at bounding box center [579, 369] width 432 height 325
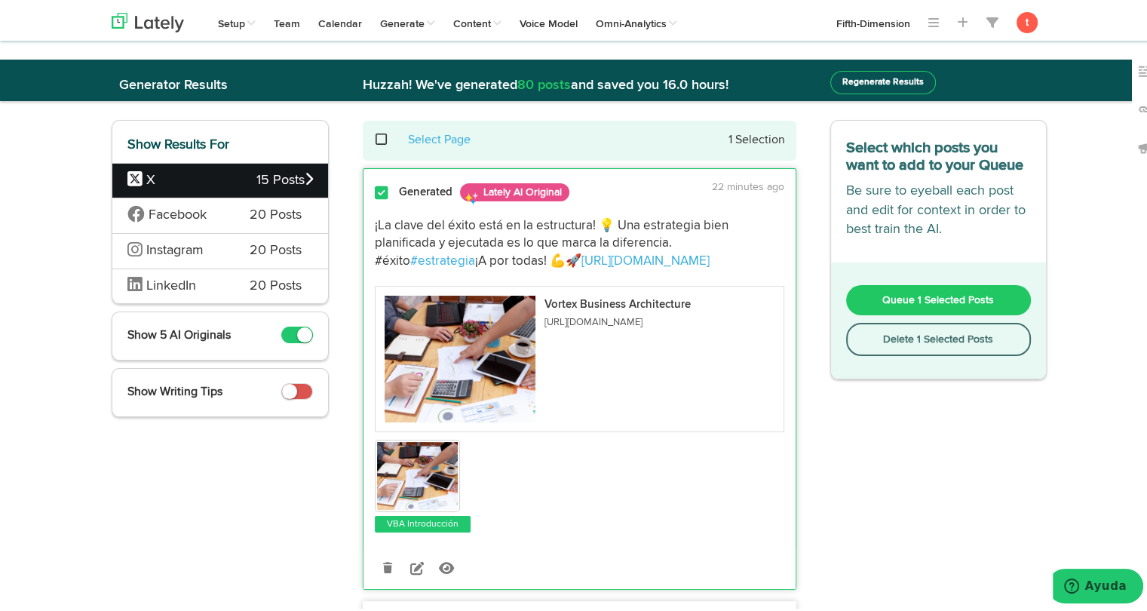
click at [252, 222] on div "Facebook 20 Posts" at bounding box center [220, 212] width 216 height 35
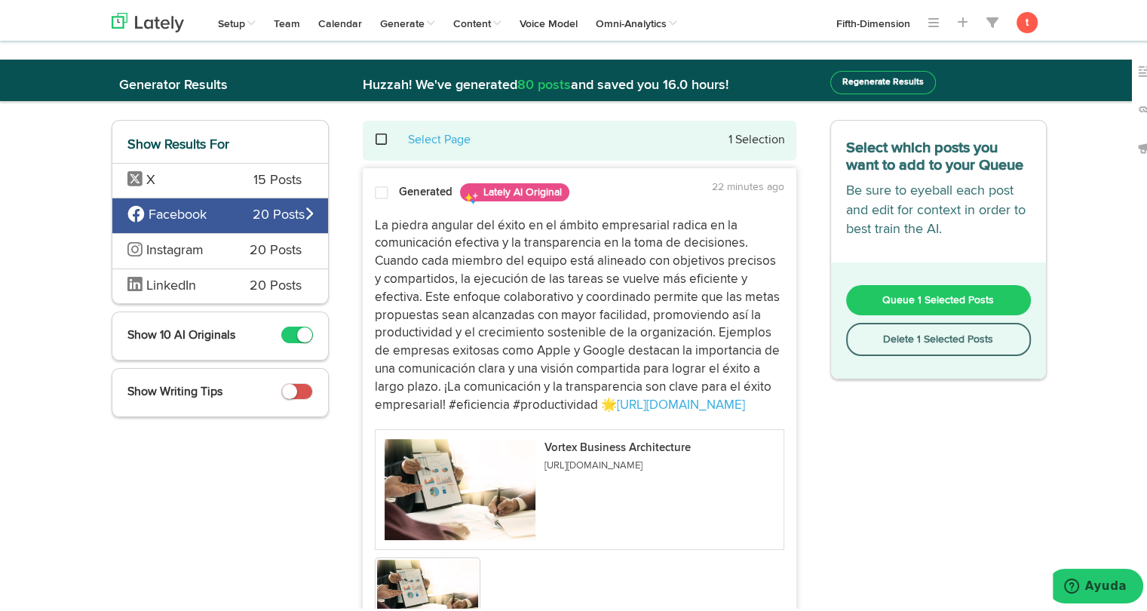
click at [383, 191] on div at bounding box center [381, 192] width 36 height 20
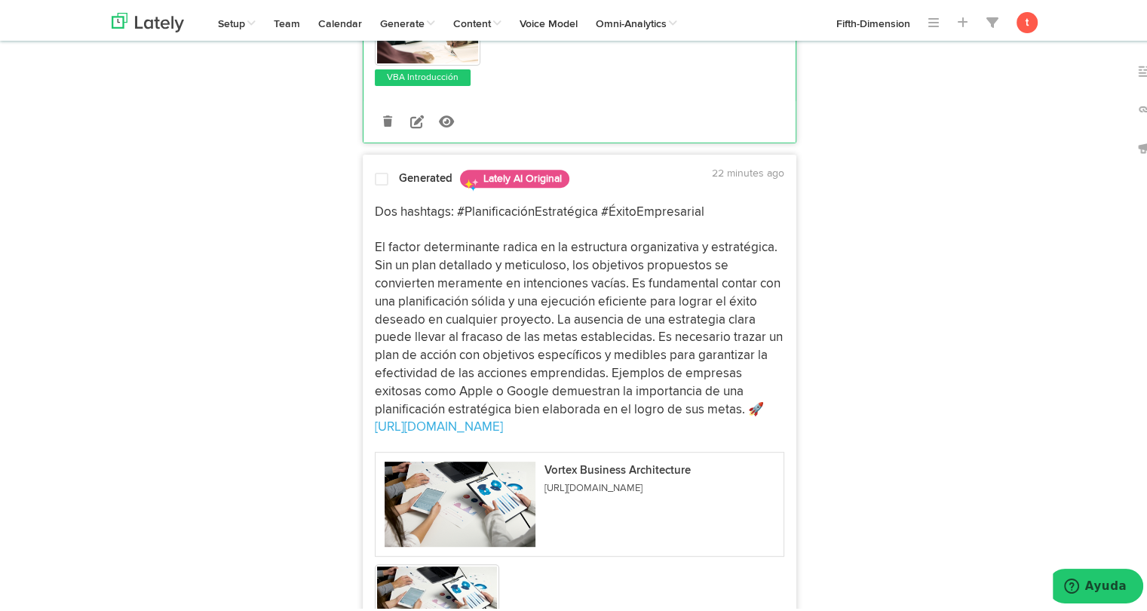
scroll to position [566, 0]
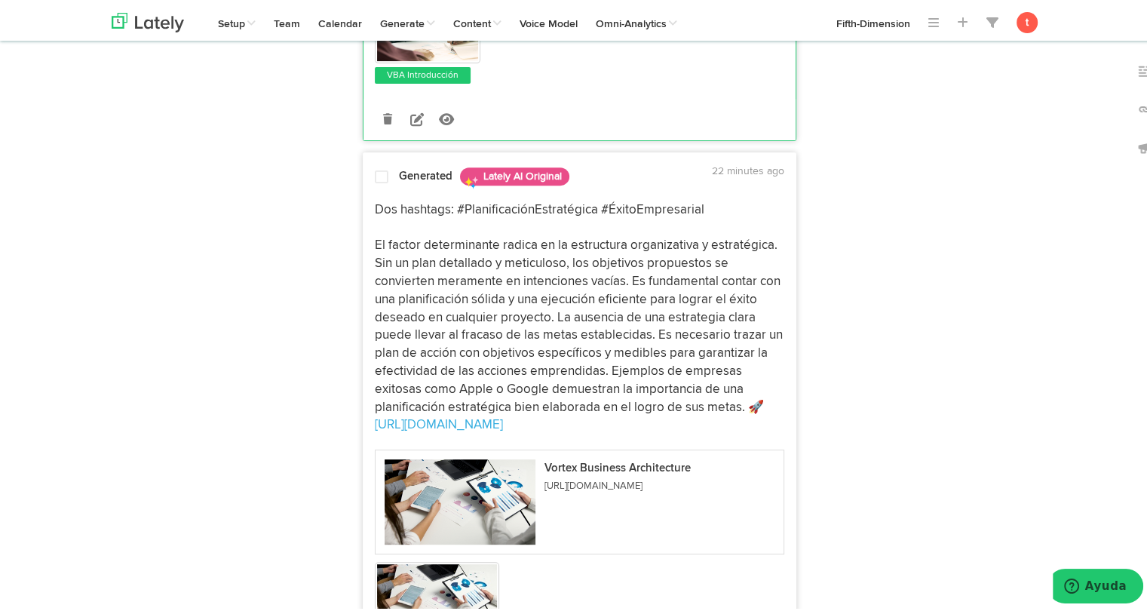
click at [426, 242] on p "Dos hashtags: #PlanificaciónEstratégica #ÉxitoEmpresarial El factor determinant…" at bounding box center [579, 314] width 409 height 233
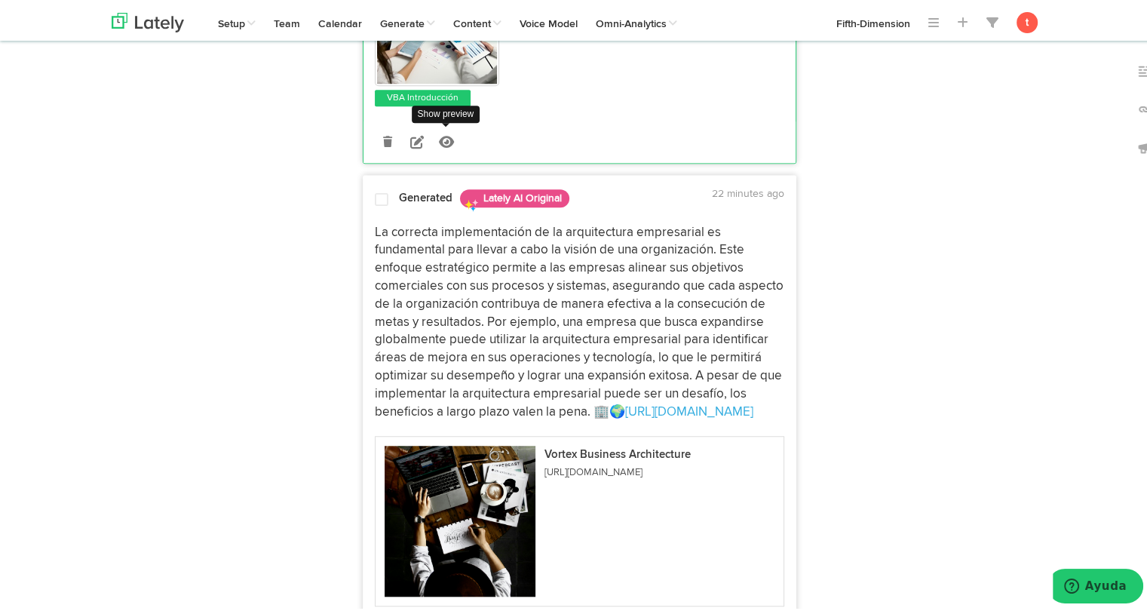
scroll to position [1115, 0]
click at [405, 257] on p "La correcta implementación de la arquitectura empresarial es fundamental para l…" at bounding box center [579, 319] width 409 height 198
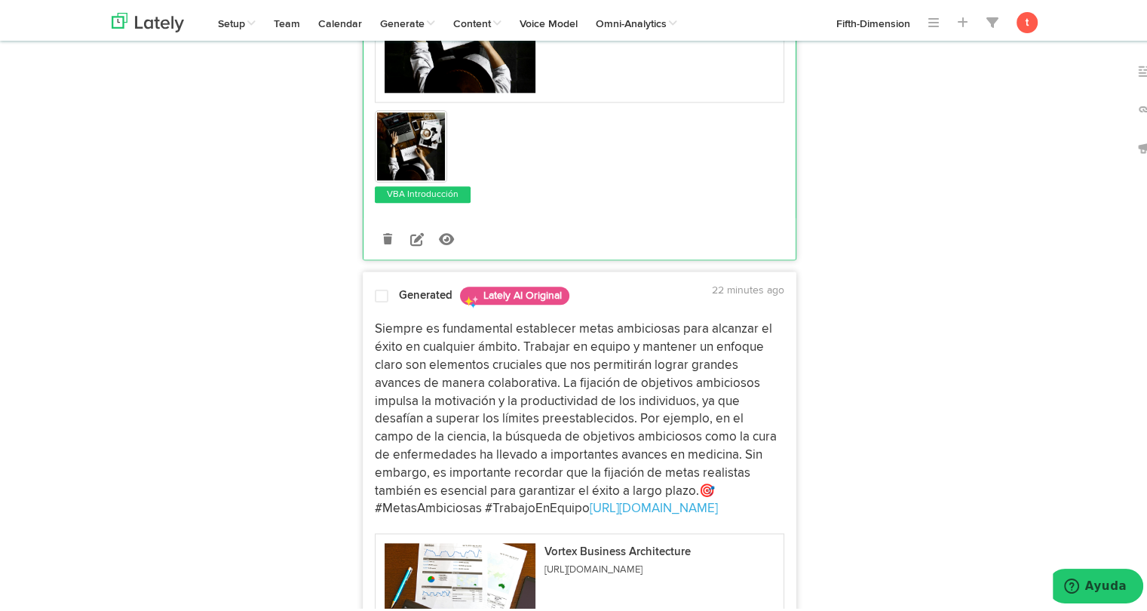
scroll to position [1620, 0]
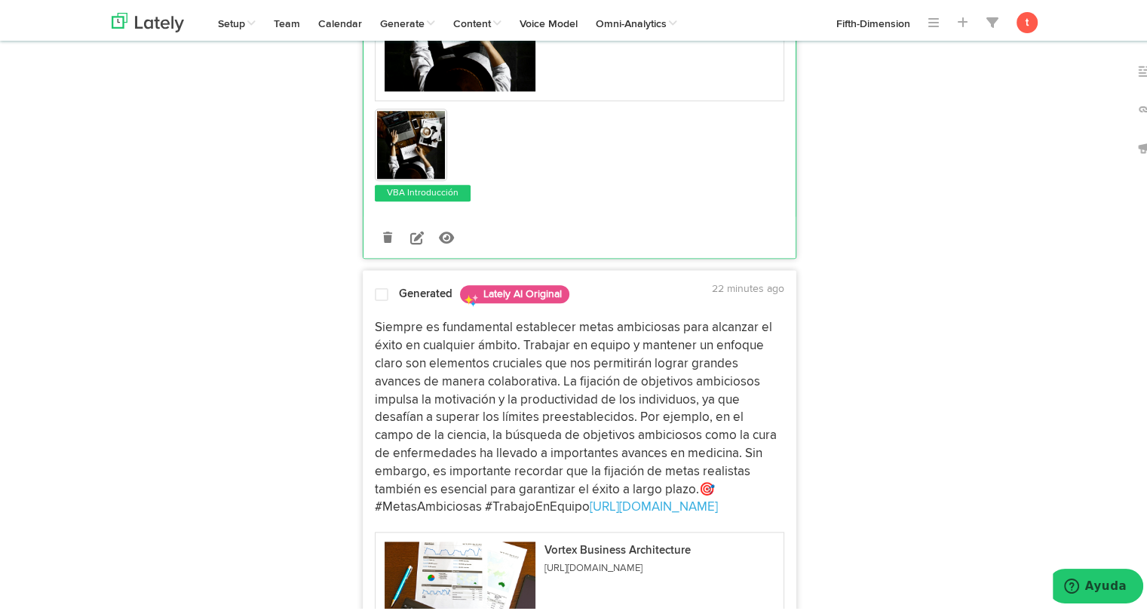
click at [404, 363] on p "Siempre es fundamental establecer metas ambiciosas para alcanzar el éxito en cu…" at bounding box center [579, 415] width 409 height 198
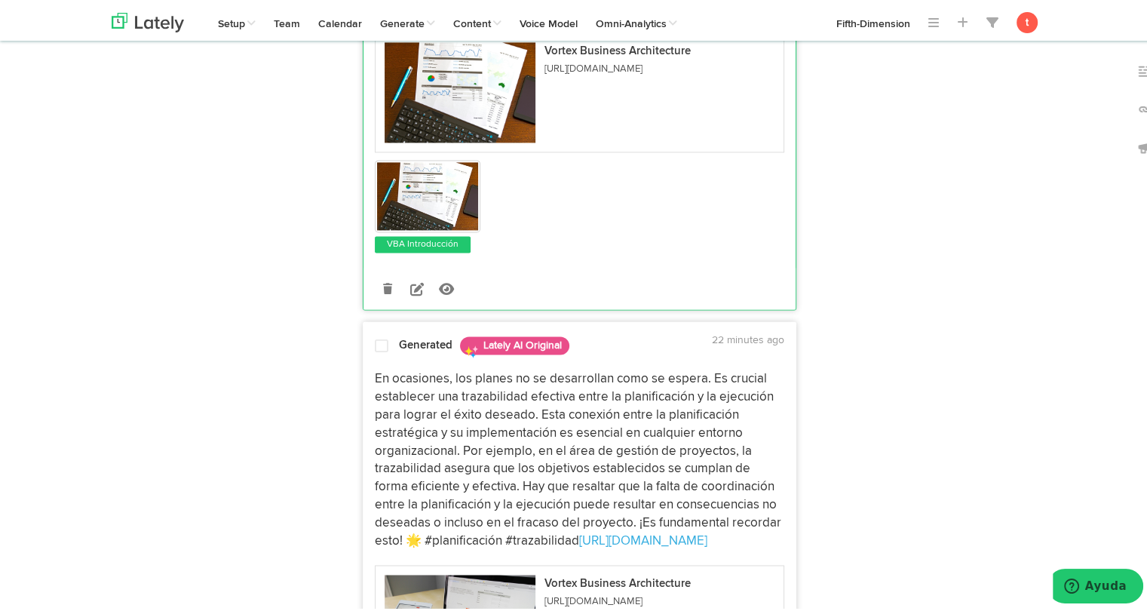
scroll to position [2120, 0]
click at [398, 370] on p "En ocasiones, los planes no se desarrollan como se espera. Es crucial establece…" at bounding box center [579, 456] width 409 height 179
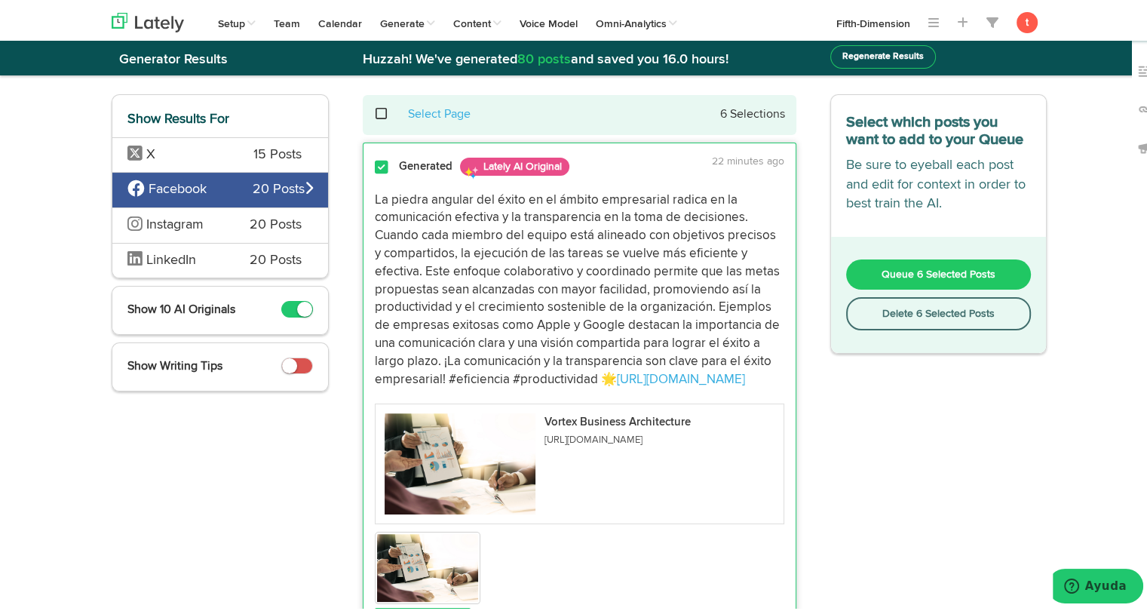
scroll to position [0, 0]
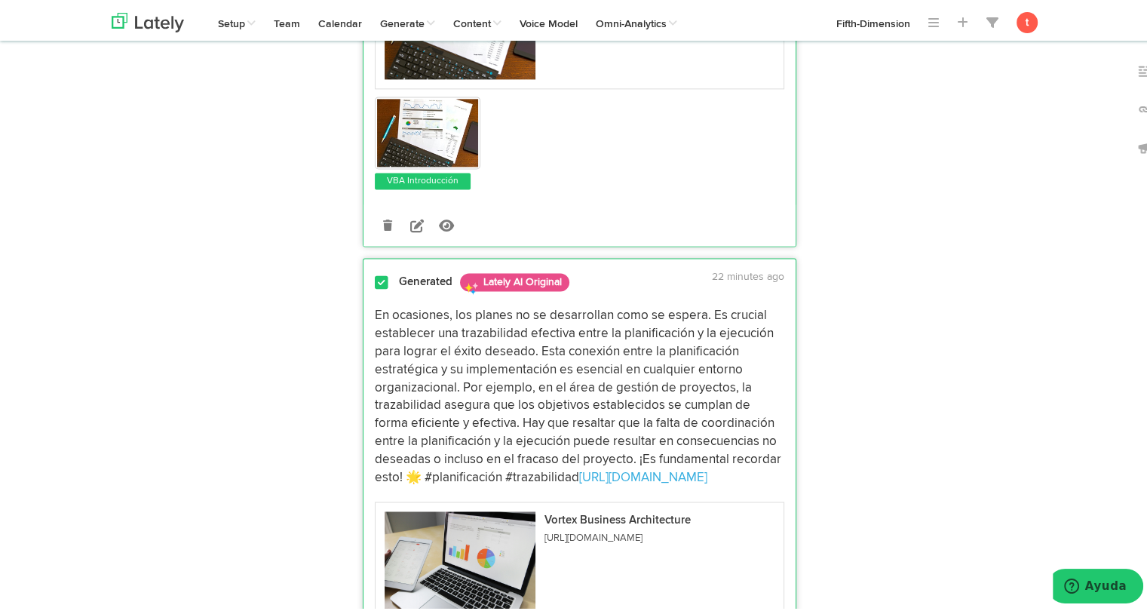
click at [396, 339] on p "En ocasiones, los planes no se desarrollan como se espera. Es crucial establece…" at bounding box center [579, 393] width 409 height 179
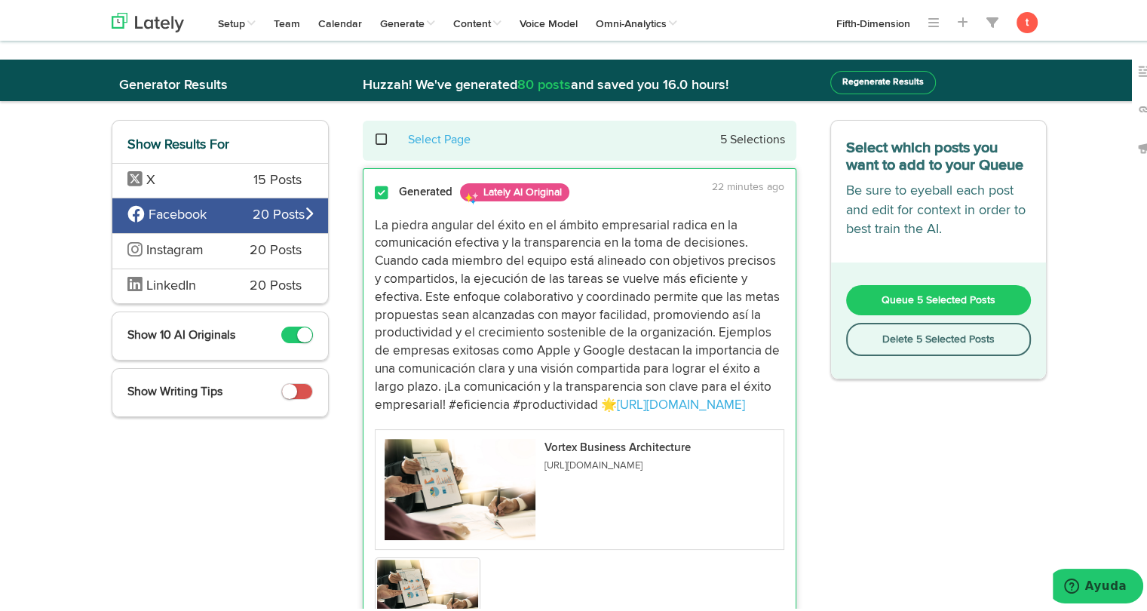
click at [854, 296] on button "Queue 5 Selected Posts" at bounding box center [939, 297] width 186 height 30
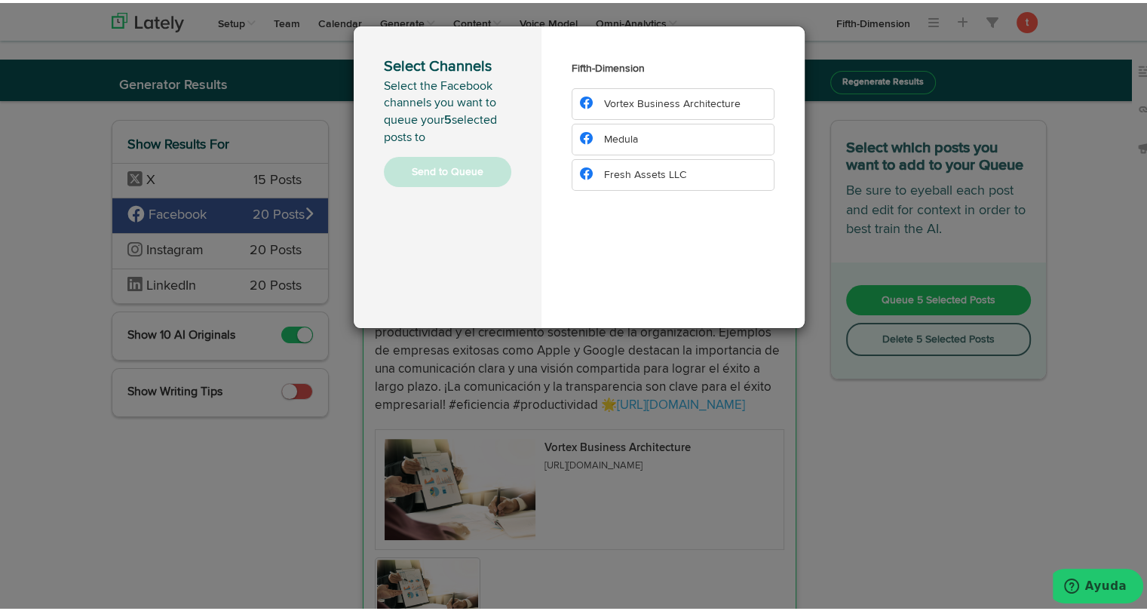
click at [645, 107] on li "Vortex Business Architecture" at bounding box center [673, 101] width 203 height 32
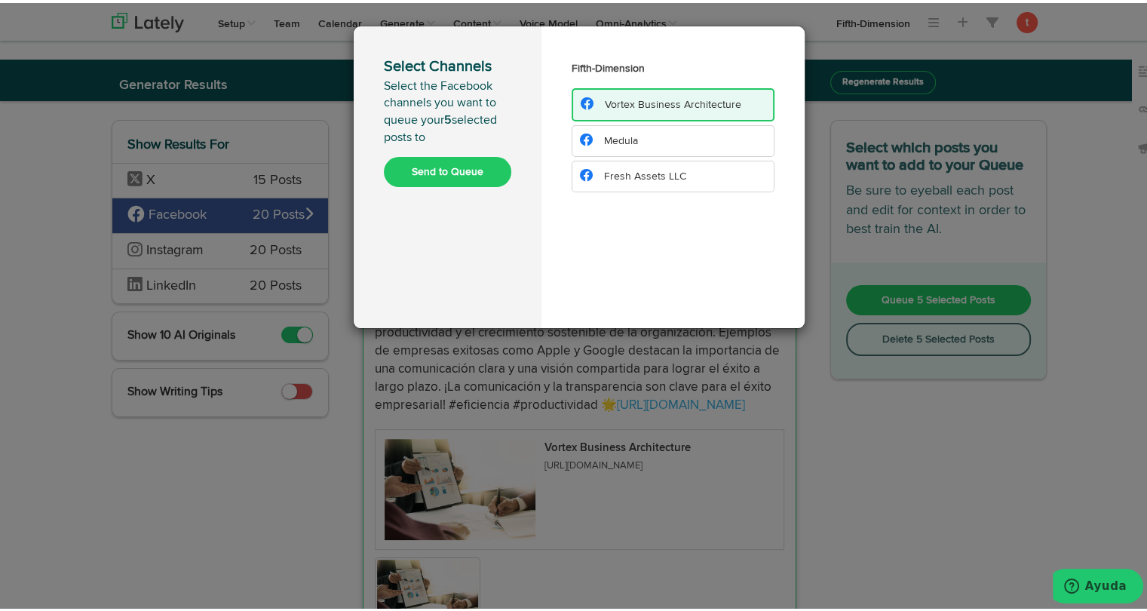
click at [468, 159] on button "Send to Queue" at bounding box center [447, 169] width 127 height 30
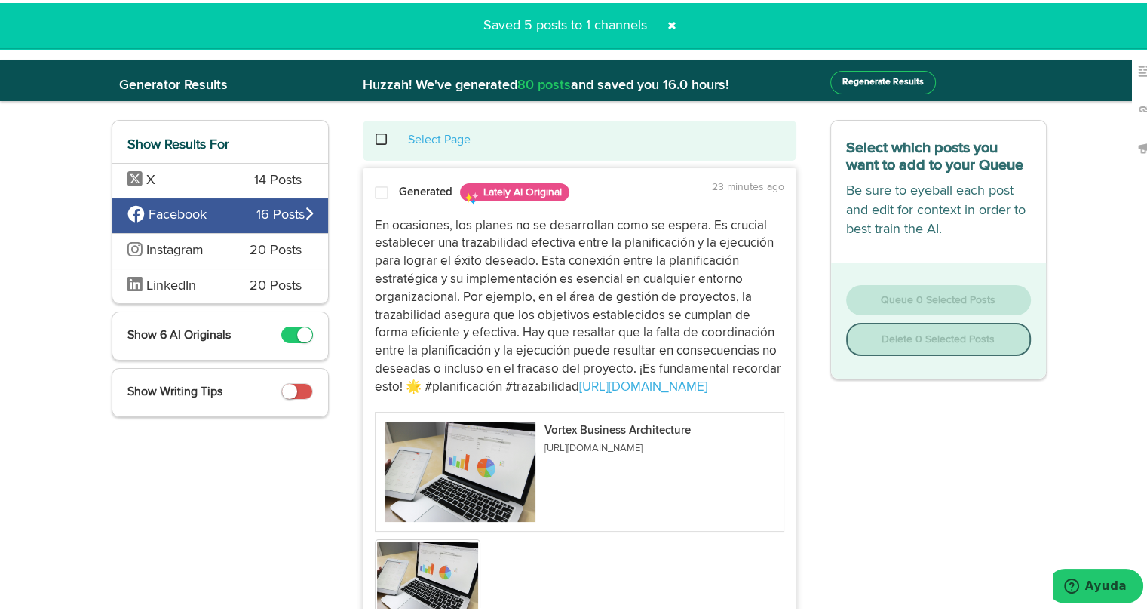
click at [271, 254] on span "20 Posts" at bounding box center [276, 248] width 52 height 20
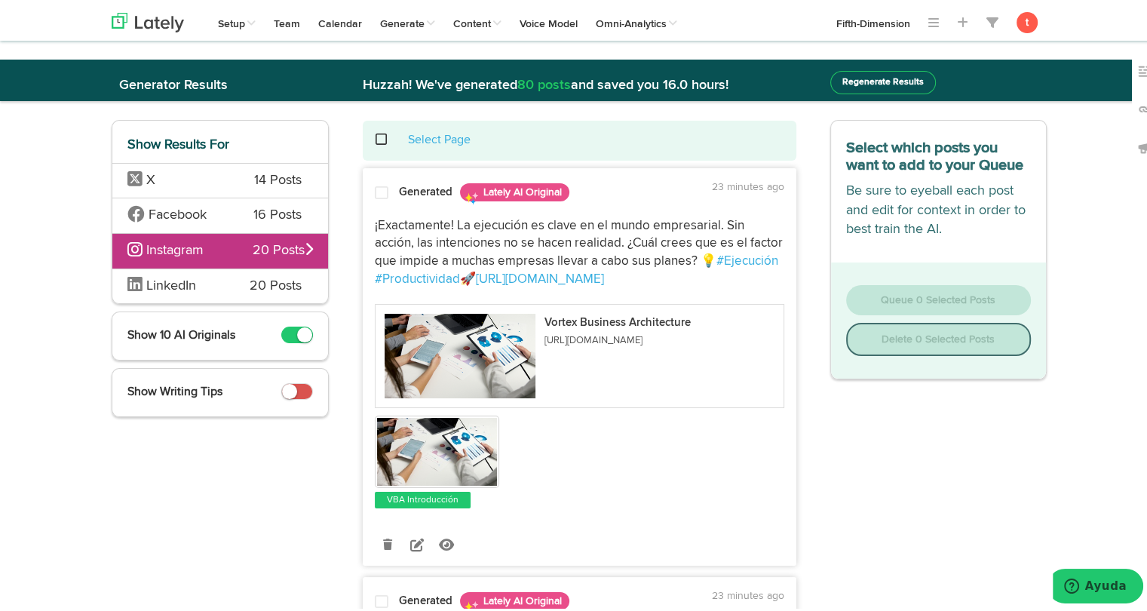
click at [407, 220] on p "¡Exactamente! La ejecución es clave en el mundo empresarial. Sin acción, las in…" at bounding box center [579, 250] width 409 height 72
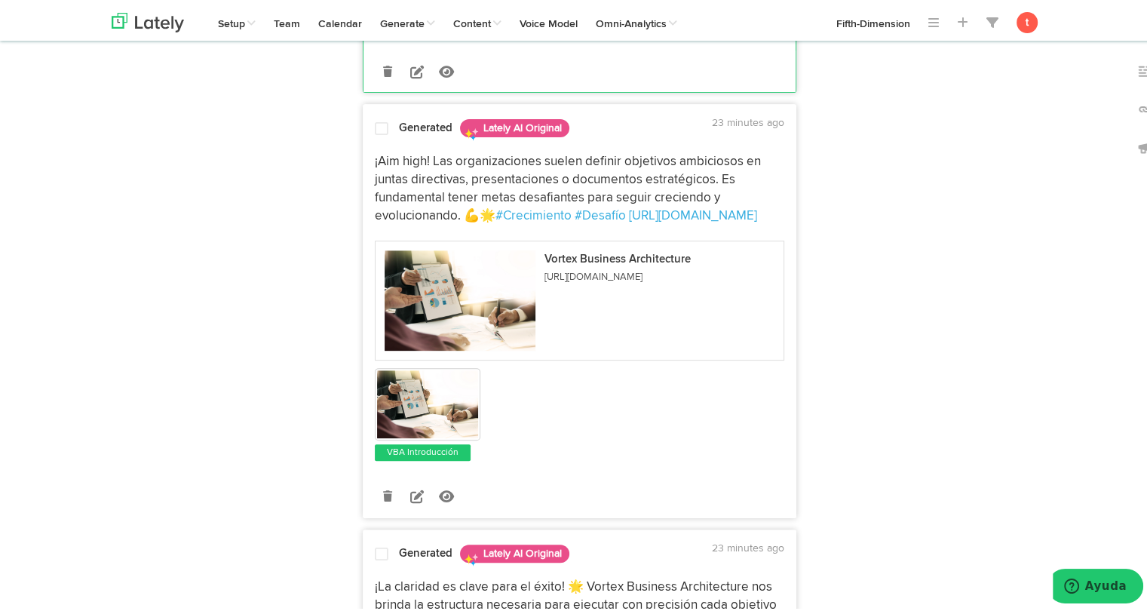
scroll to position [474, 0]
click at [406, 174] on p "¡Aim high! Las organizaciones suelen definir objetivos ambiciosos en juntas dir…" at bounding box center [579, 185] width 409 height 72
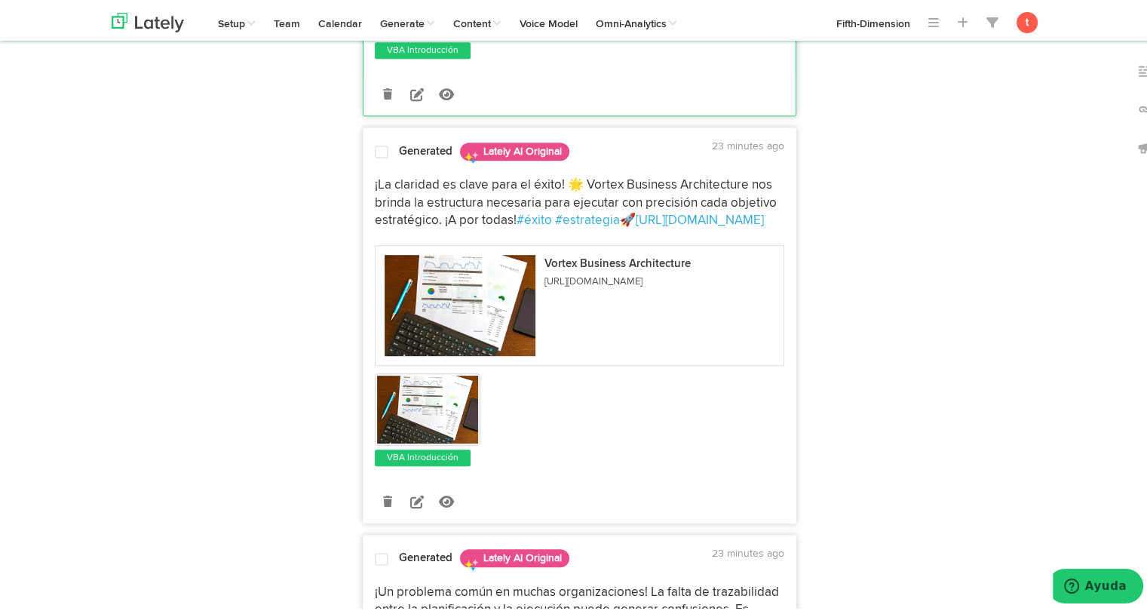
click at [389, 198] on p "¡La claridad es clave para el éxito! 🌟 Vortex Business Architecture nos brinda …" at bounding box center [579, 200] width 409 height 54
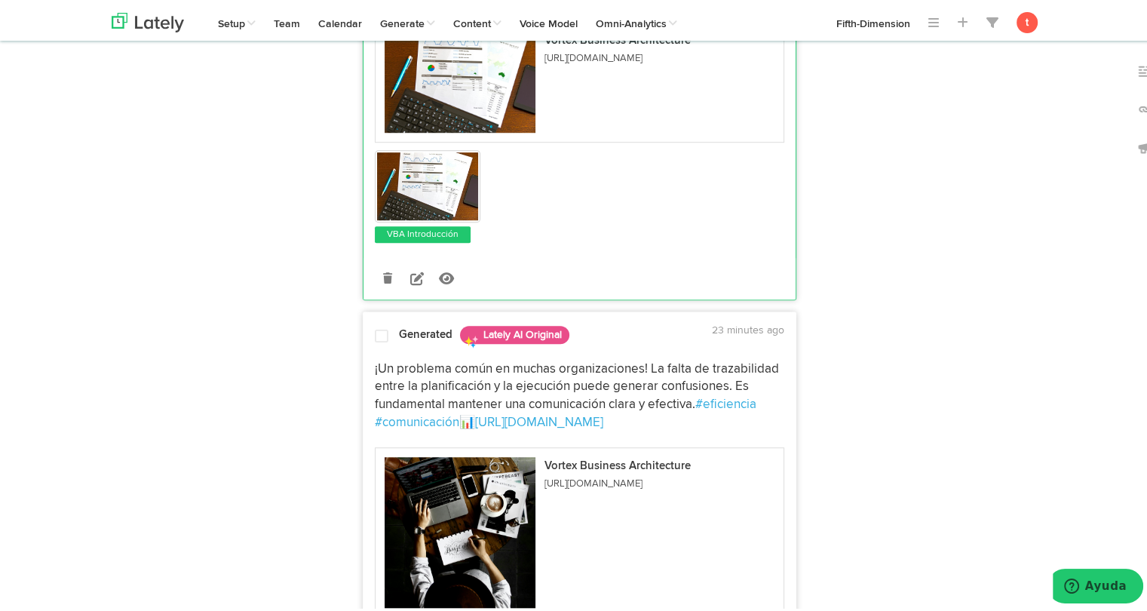
scroll to position [1152, 0]
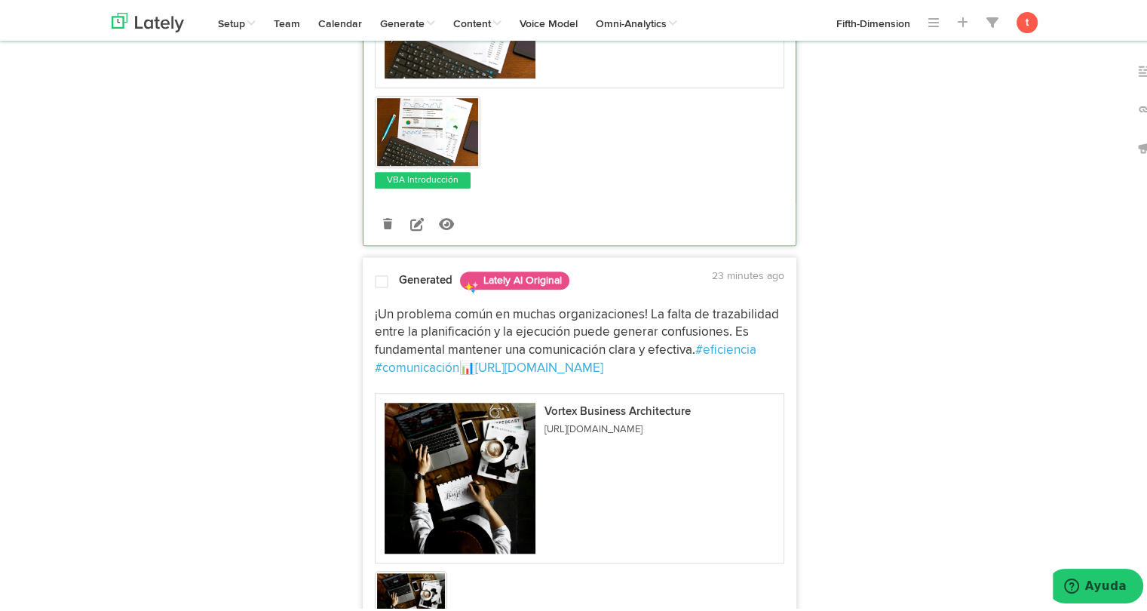
click at [385, 305] on p "¡Un problema común en muchas organizaciones! La falta de trazabilidad entre la …" at bounding box center [579, 339] width 409 height 72
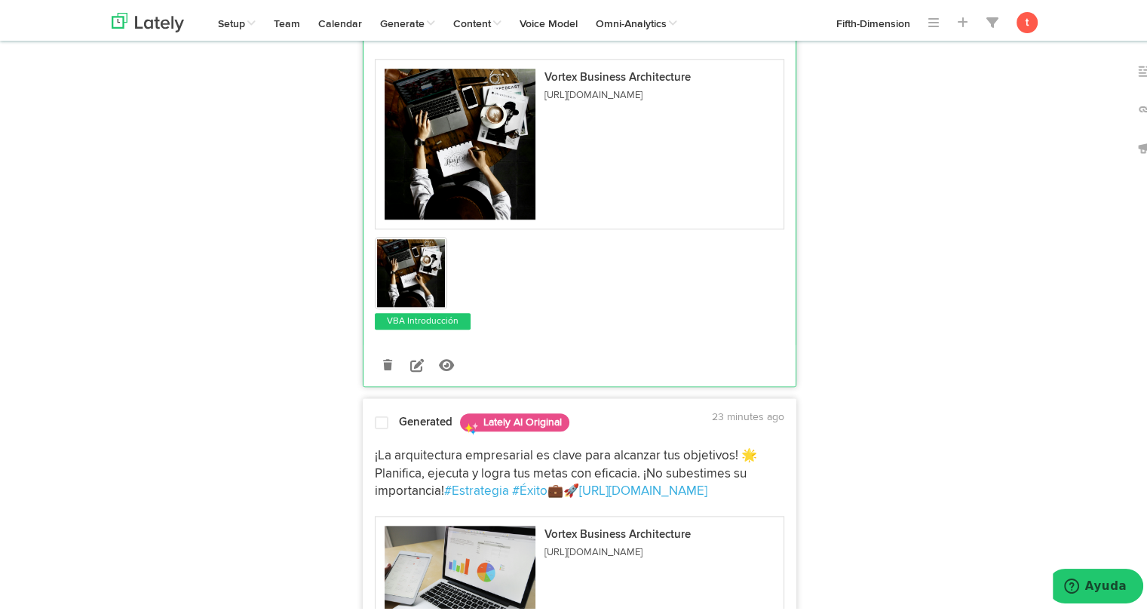
click at [384, 409] on div "Generated Lately AI Original 23 minutes ago" at bounding box center [579, 419] width 432 height 26
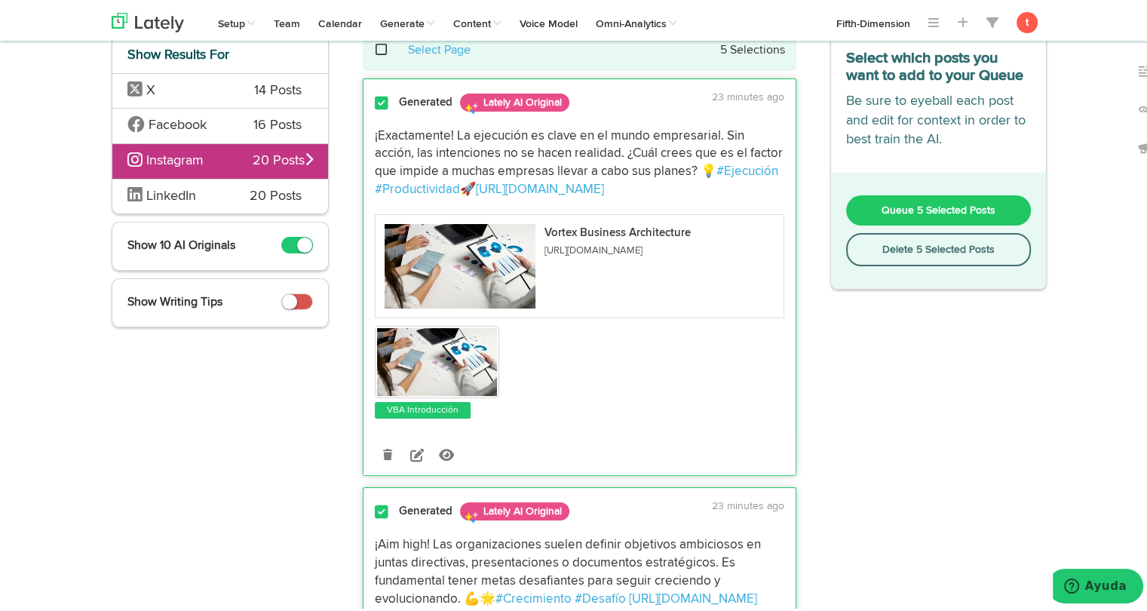
scroll to position [0, 0]
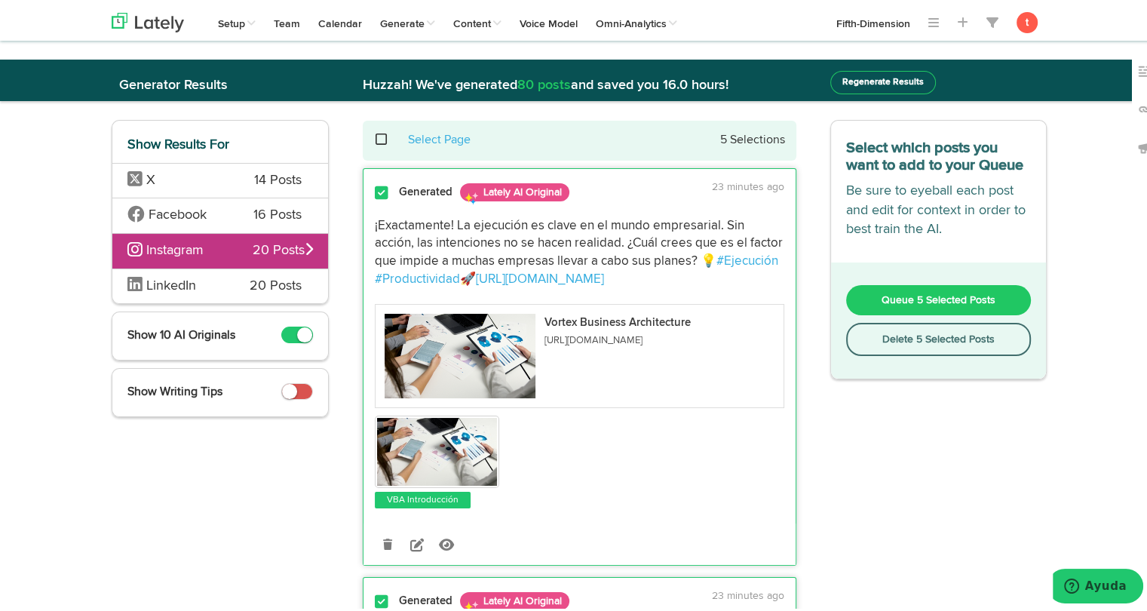
click at [920, 293] on span "Queue 5 Selected Posts" at bounding box center [939, 297] width 114 height 11
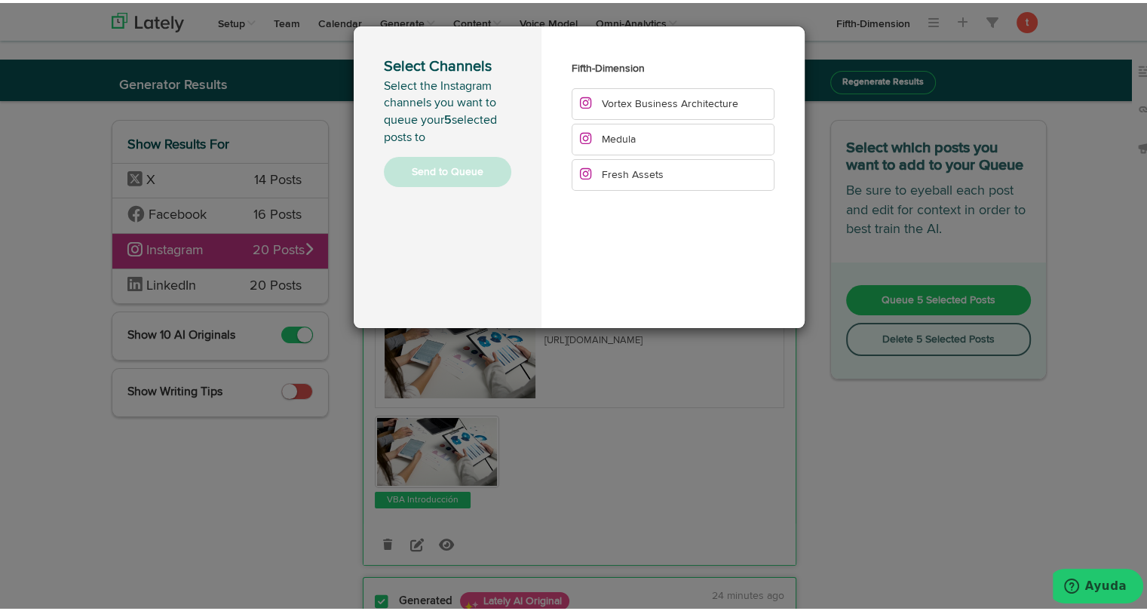
click at [633, 185] on li "Fresh Assets" at bounding box center [673, 172] width 203 height 32
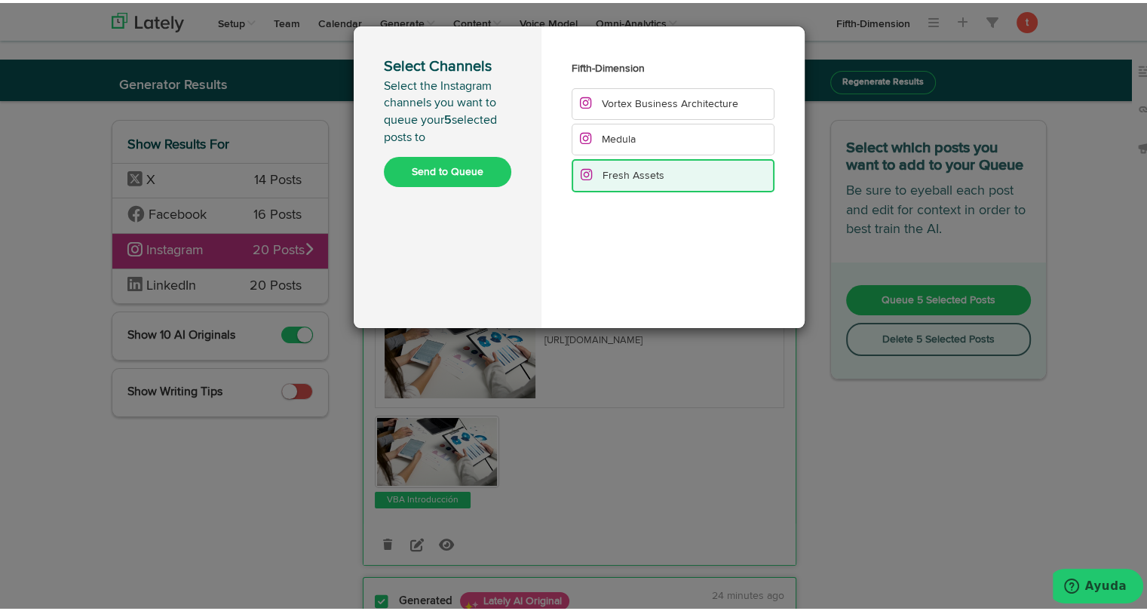
click at [637, 167] on span "Fresh Assets" at bounding box center [634, 172] width 62 height 11
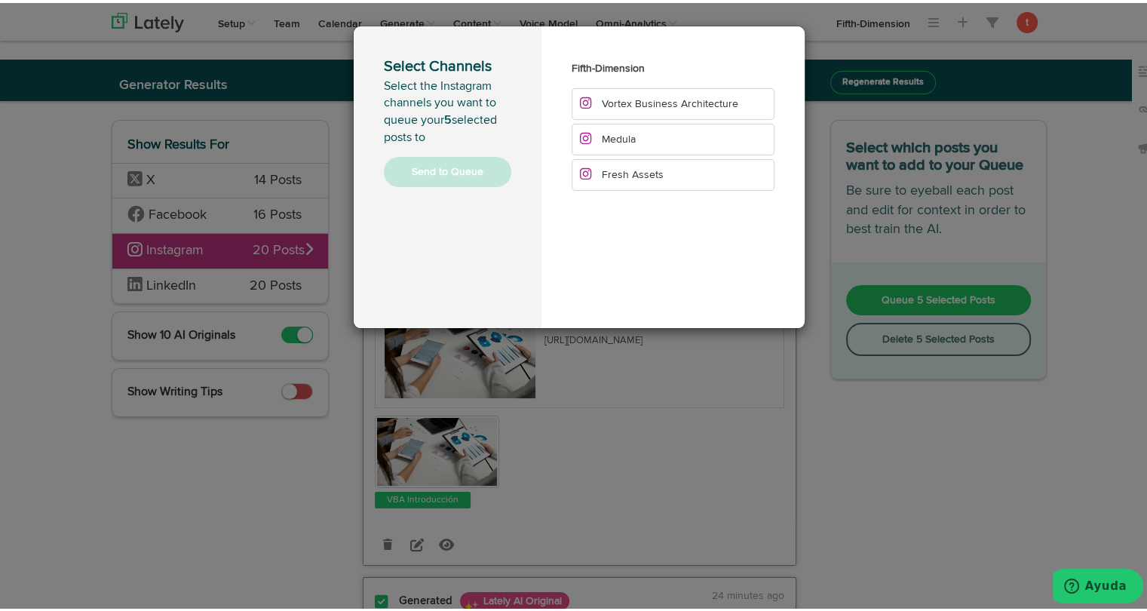
click at [647, 93] on li "Vortex Business Architecture" at bounding box center [673, 101] width 203 height 32
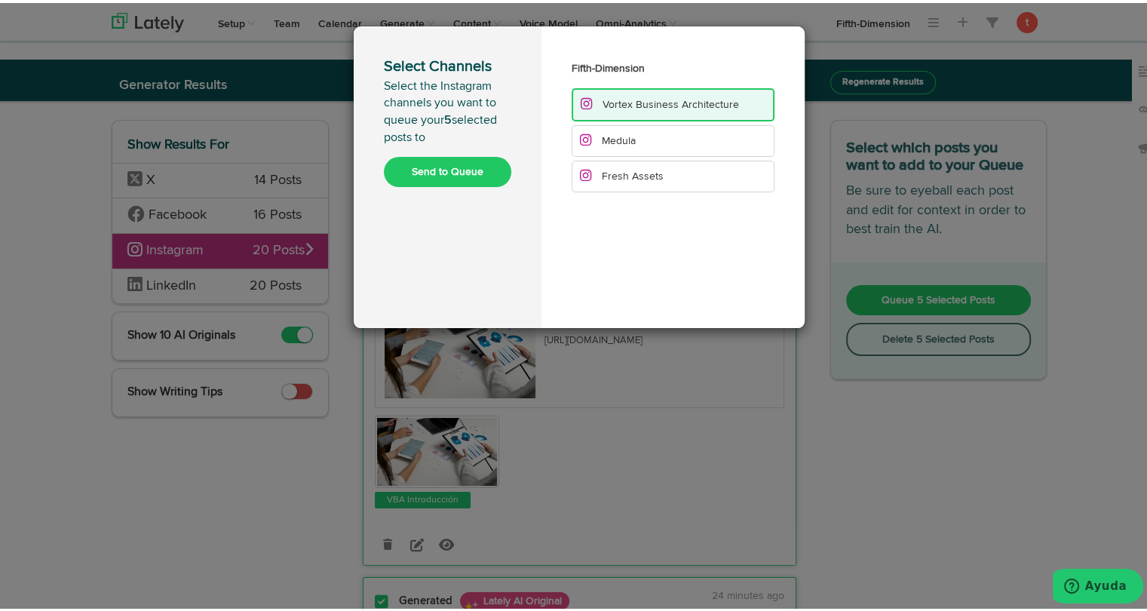
click at [492, 167] on button "Send to Queue" at bounding box center [447, 169] width 127 height 30
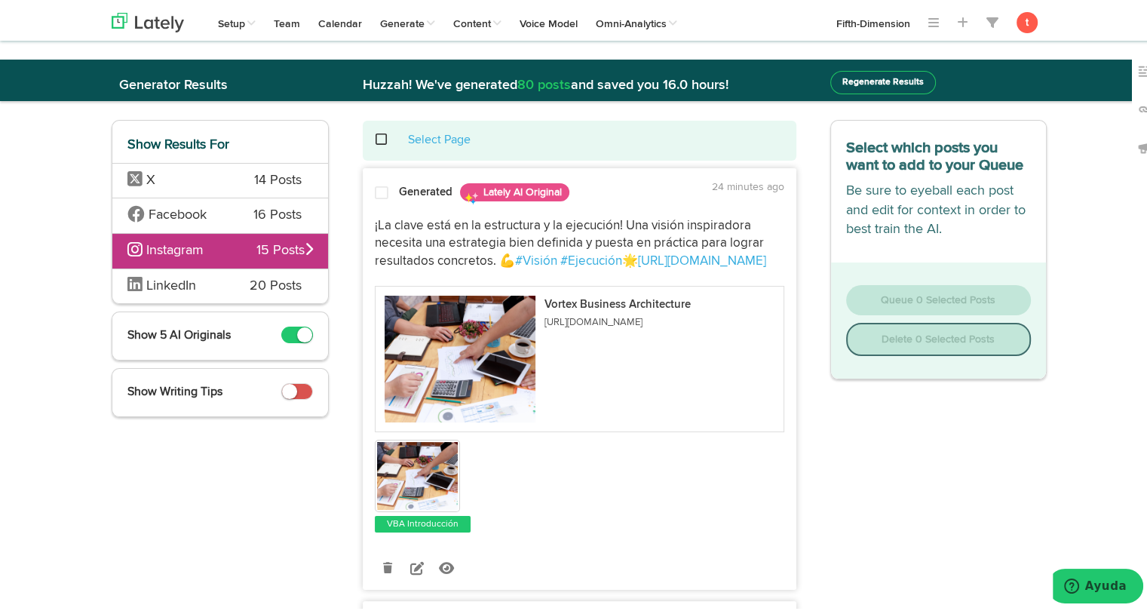
click at [222, 291] on div "LinkedIn 20 Posts" at bounding box center [220, 282] width 216 height 35
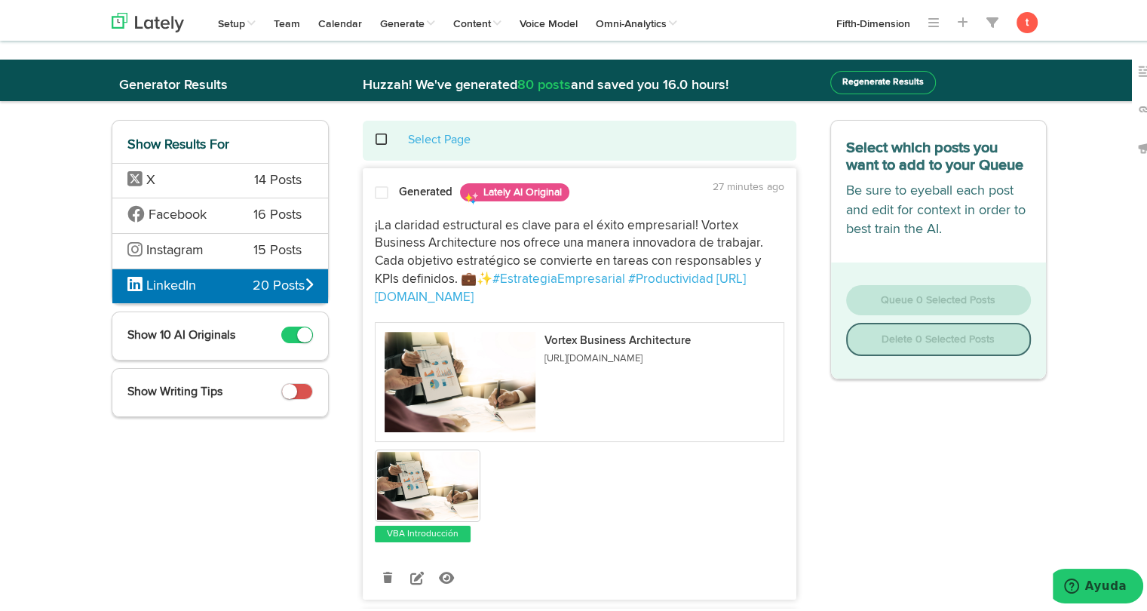
click at [382, 182] on div at bounding box center [381, 192] width 36 height 20
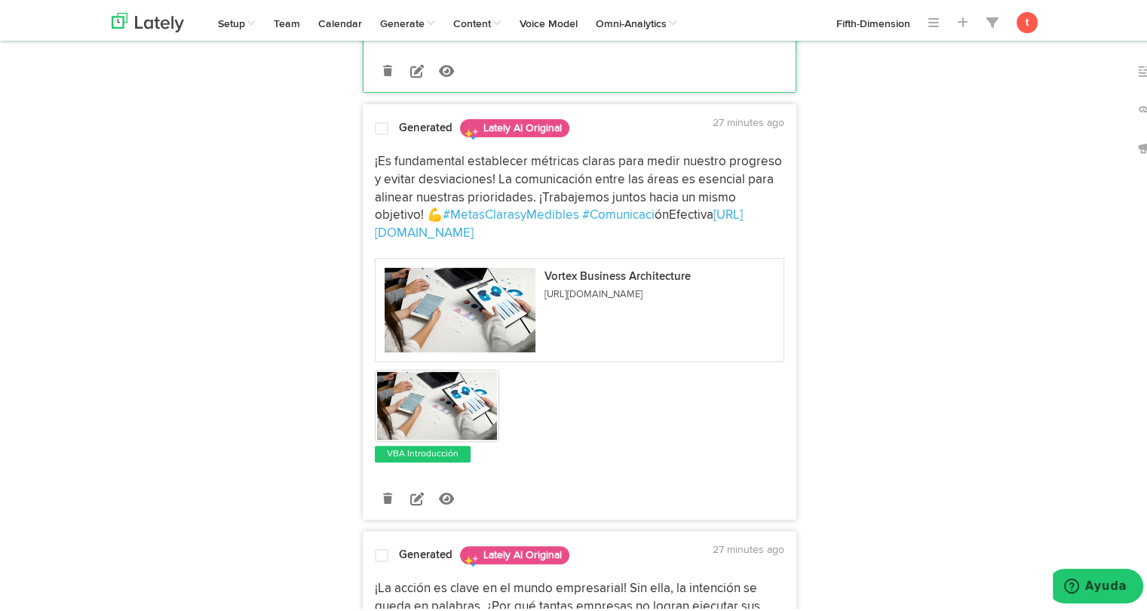
click at [413, 152] on span "¡Es fundamental establecer métricas claras para medir nuestro progreso y evitar…" at bounding box center [580, 185] width 410 height 66
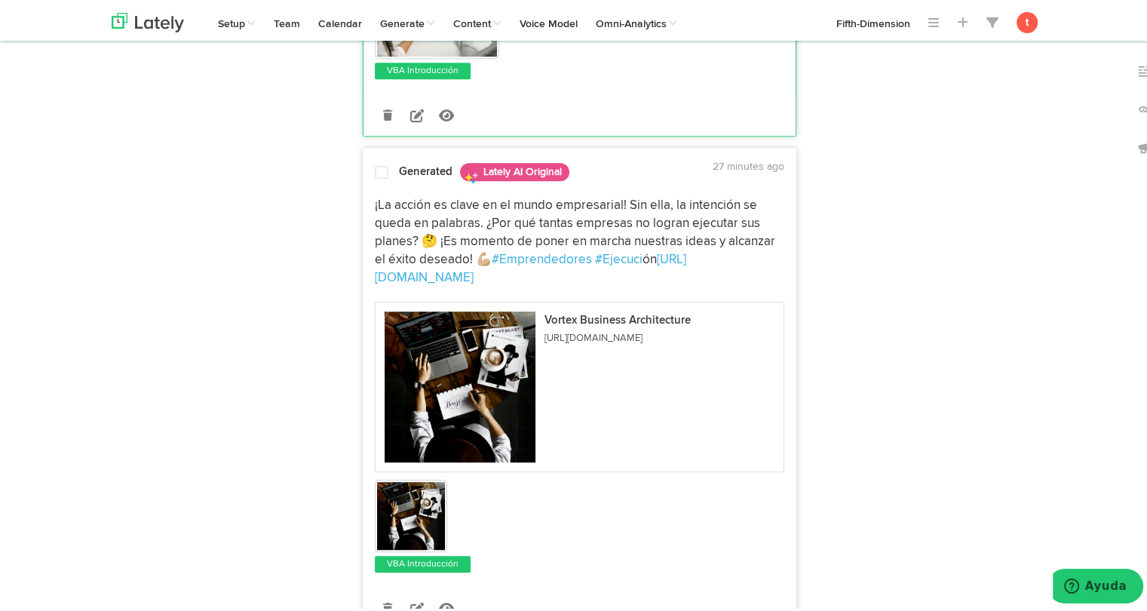
click at [391, 206] on span "¡La acción es clave en el mundo empresarial! Sin ella, la intención se queda en…" at bounding box center [576, 229] width 403 height 66
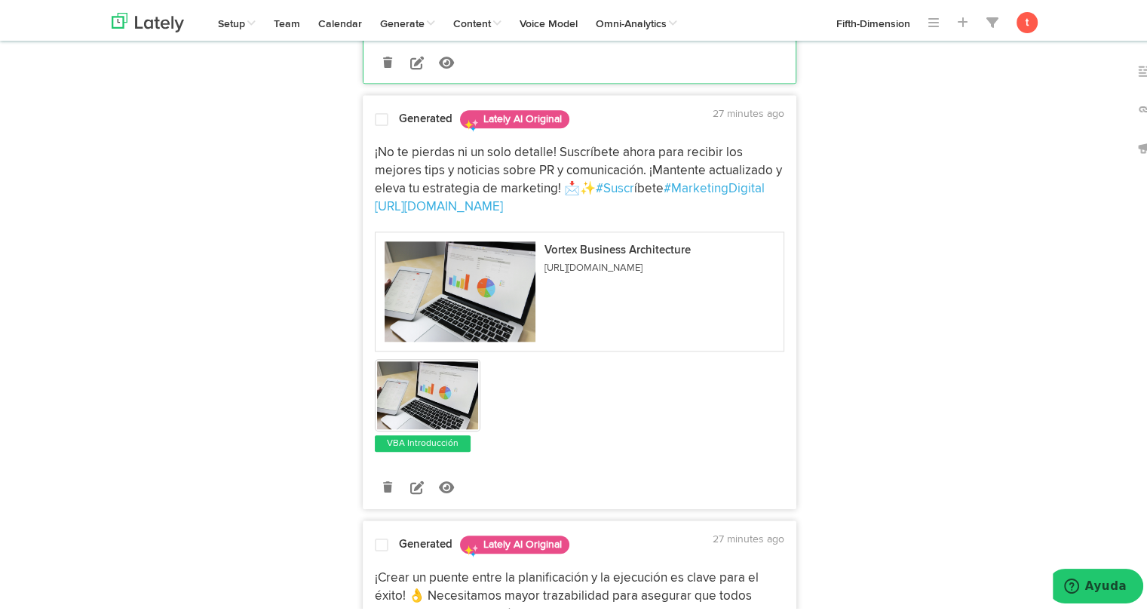
click at [410, 143] on span "¡No te pierdas ni un solo detalle! Suscríbete ahora para recibir los mejores ti…" at bounding box center [580, 167] width 410 height 49
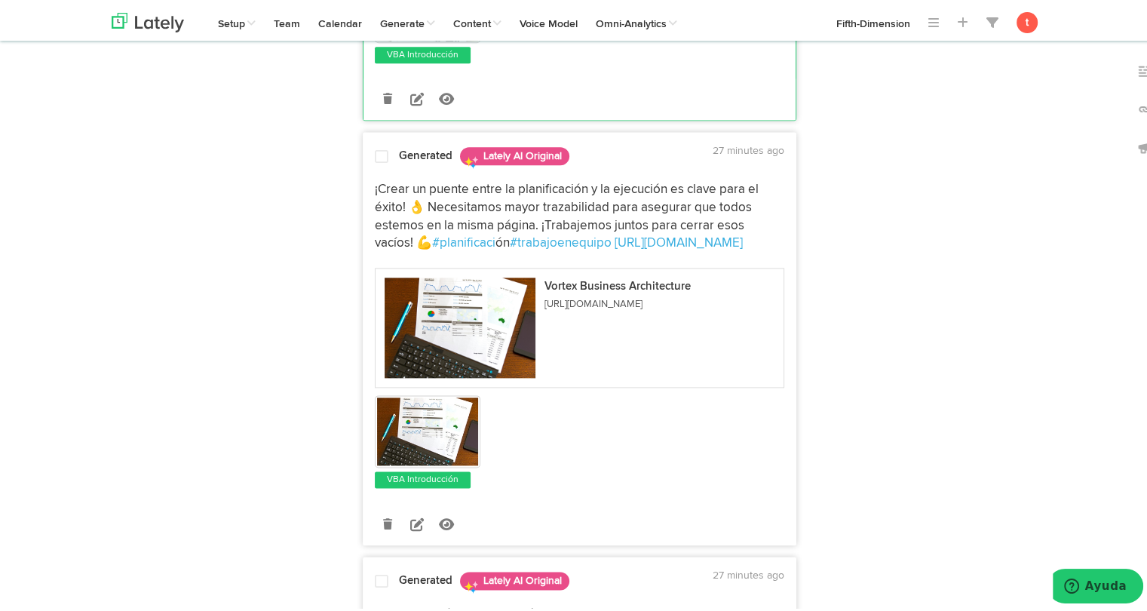
scroll to position [1829, 0]
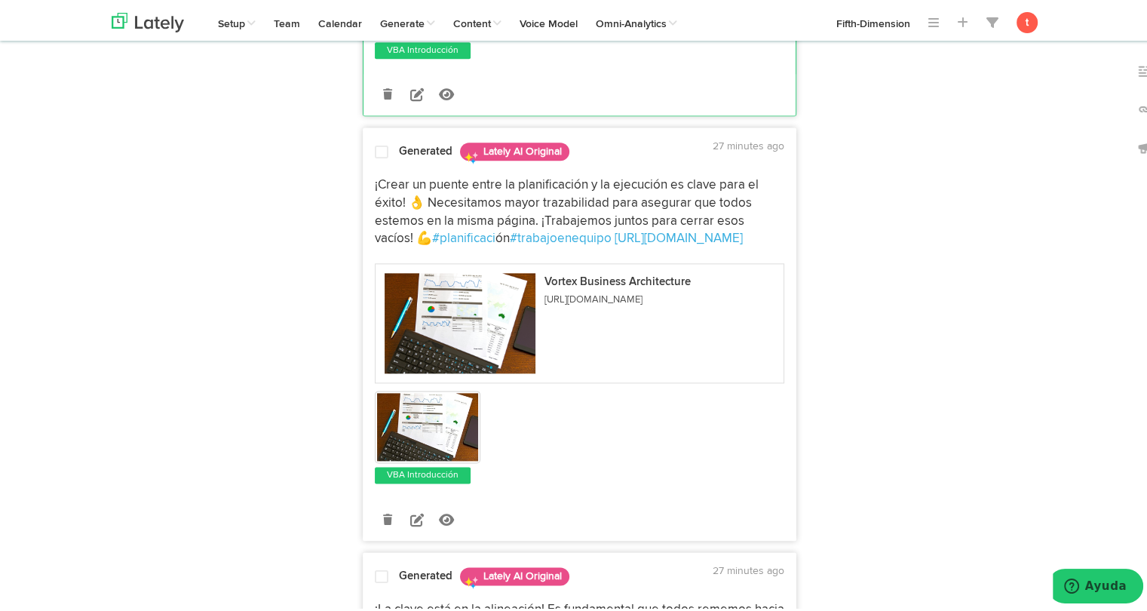
click at [408, 176] on span "¡Crear un puente entre la planificación y la ejecución es clave para el éxito! …" at bounding box center [568, 209] width 387 height 66
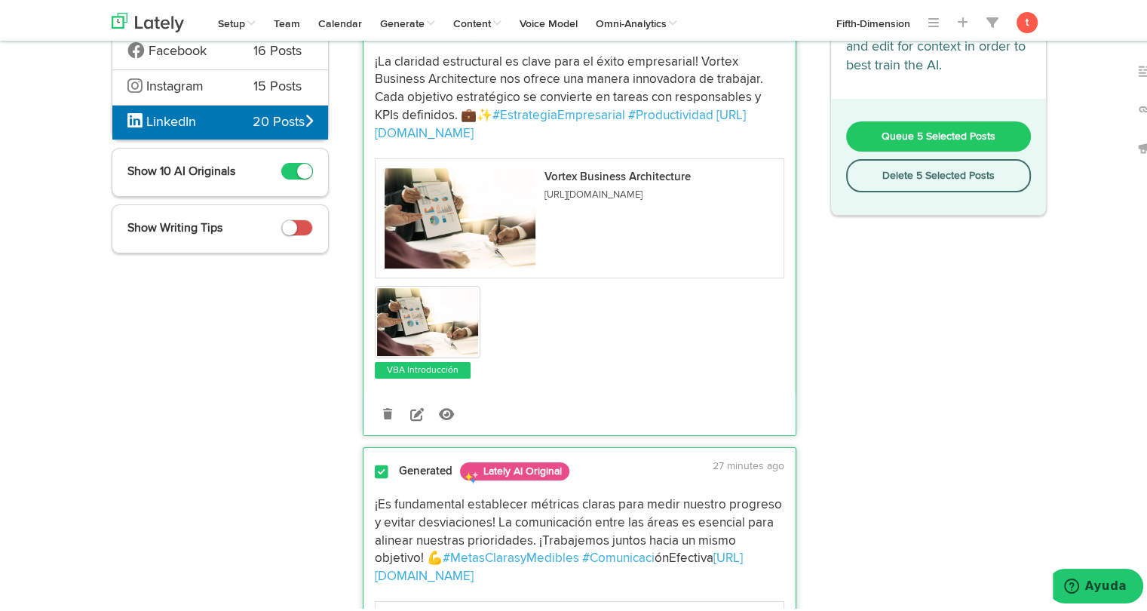
scroll to position [0, 0]
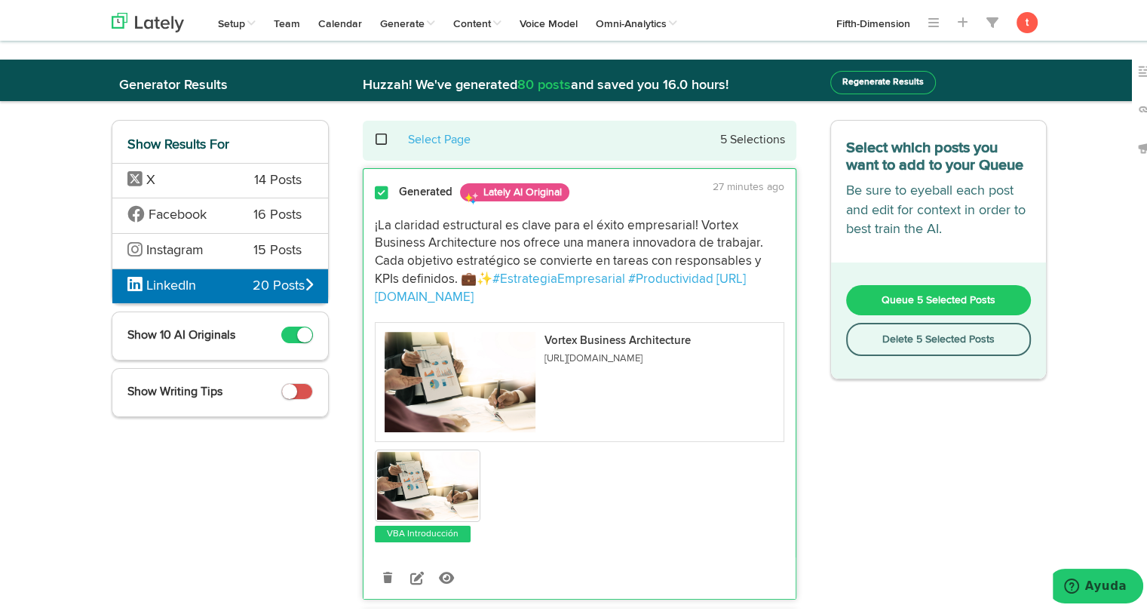
click at [886, 298] on span "Queue 5 Selected Posts" at bounding box center [939, 297] width 114 height 11
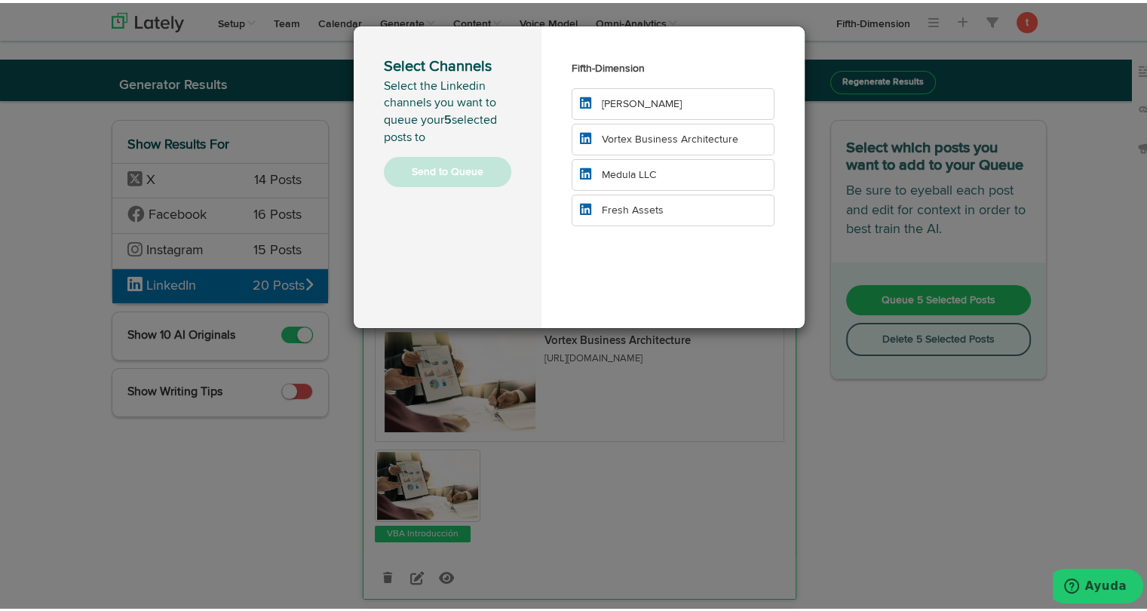
click at [617, 136] on span "Vortex Business Architecture" at bounding box center [670, 136] width 136 height 11
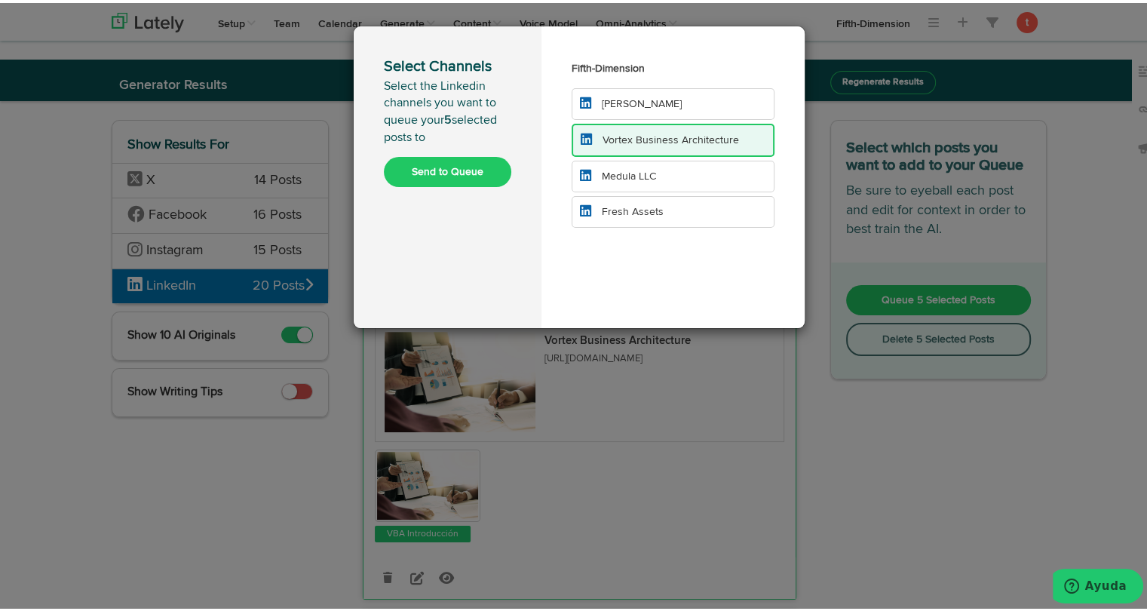
click at [431, 167] on button "Send to Queue" at bounding box center [447, 169] width 127 height 30
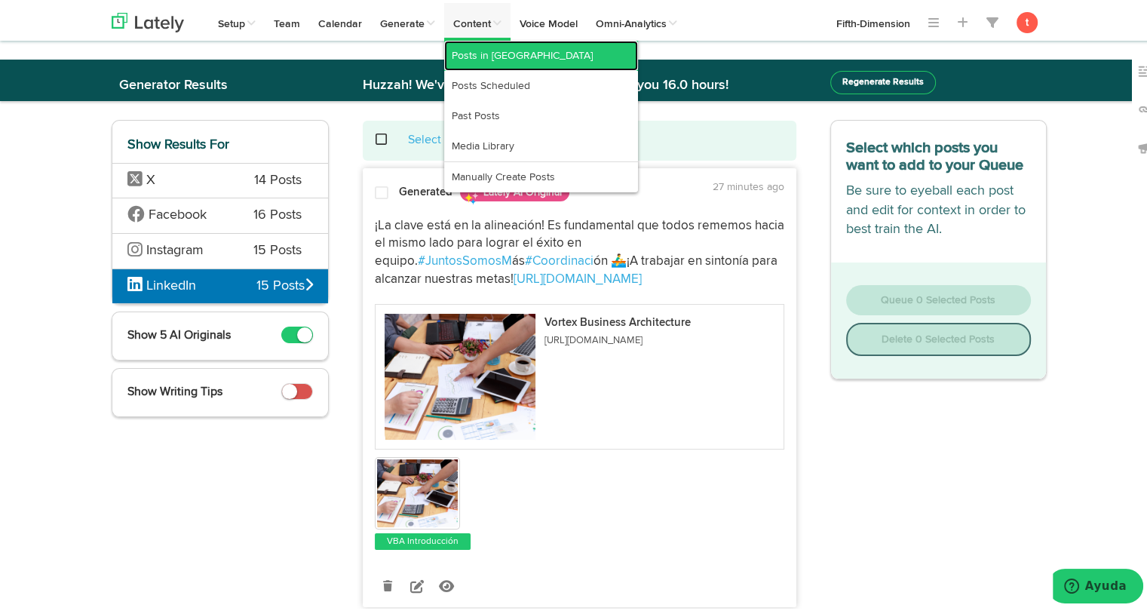
click at [490, 44] on link "Posts in [GEOGRAPHIC_DATA]" at bounding box center [541, 53] width 194 height 30
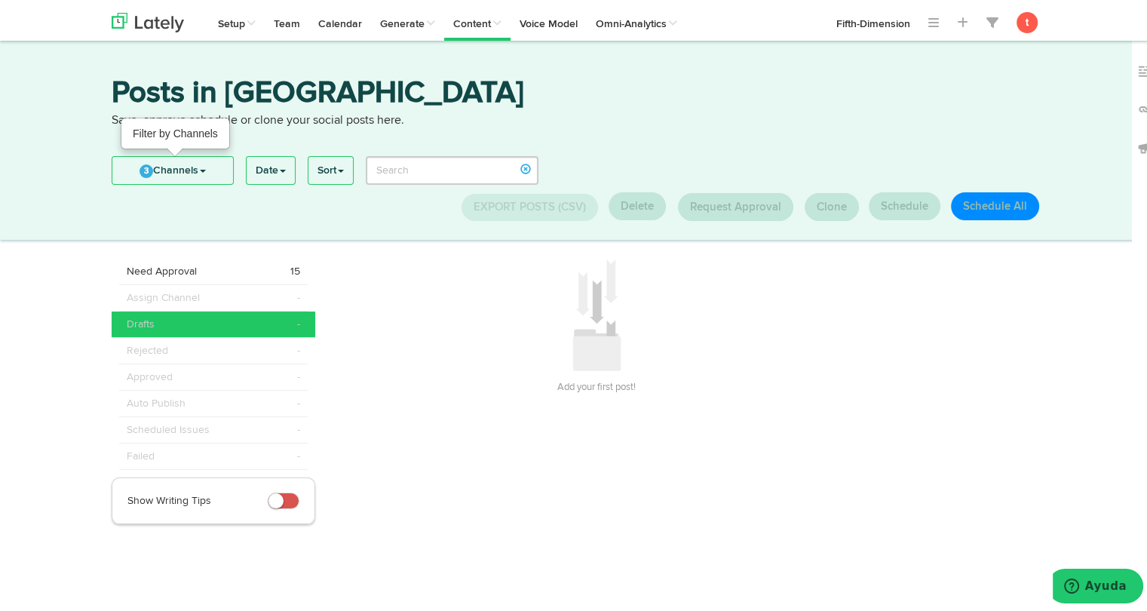
click at [197, 175] on link "3 Channels" at bounding box center [172, 167] width 121 height 27
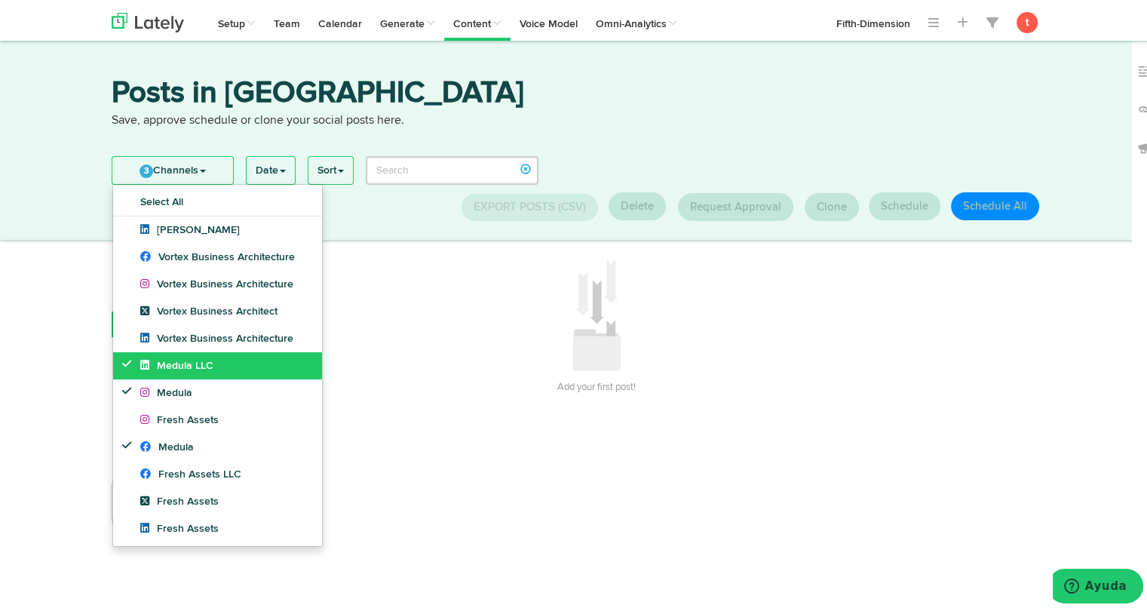
click at [140, 363] on icon at bounding box center [148, 362] width 17 height 11
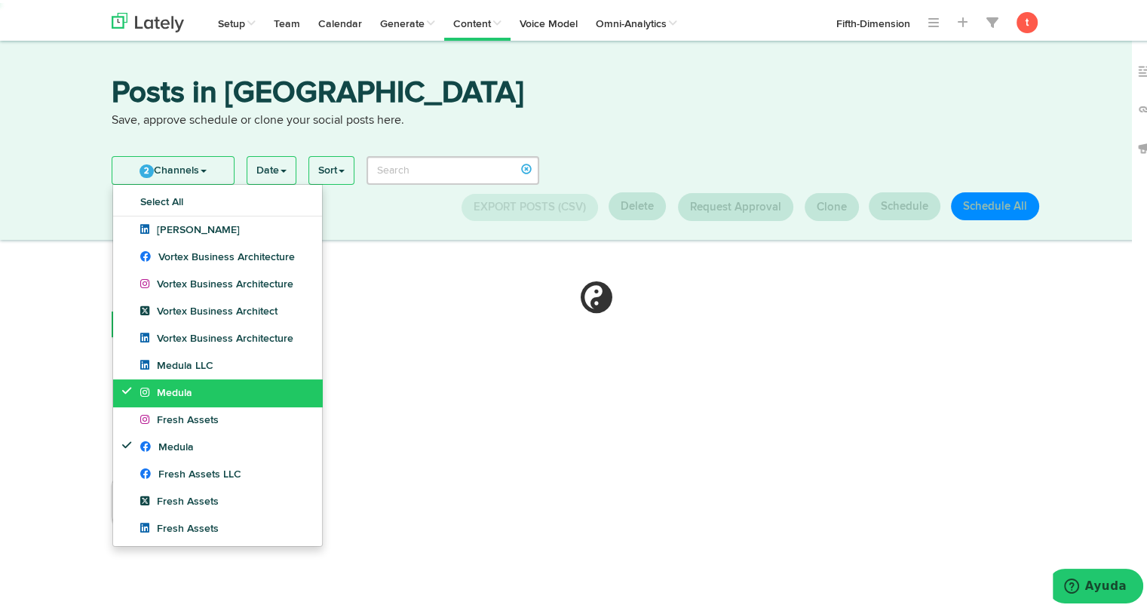
click at [133, 379] on link "Medula" at bounding box center [217, 389] width 209 height 27
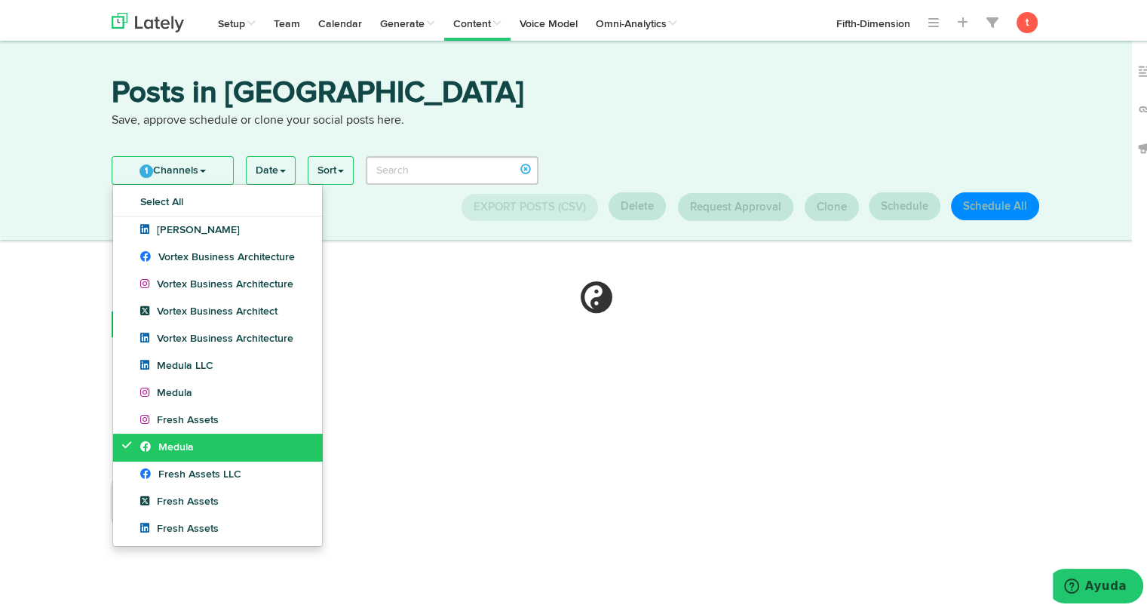
click at [141, 435] on link "Medula" at bounding box center [217, 444] width 209 height 27
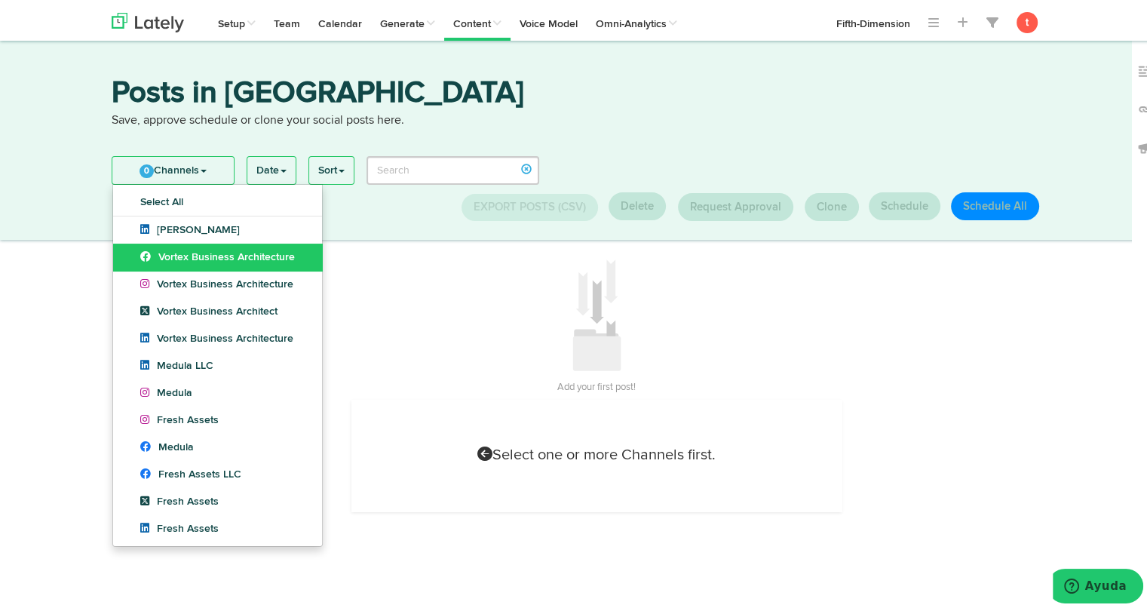
click at [274, 256] on span "Vortex Business Architecture" at bounding box center [217, 254] width 155 height 11
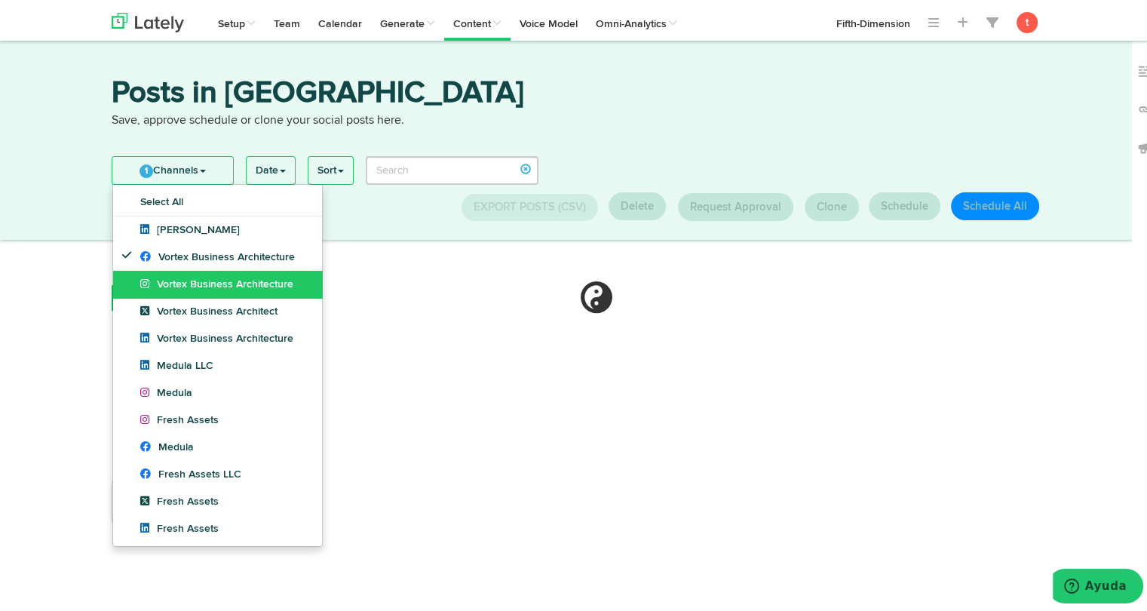
click at [266, 281] on span "Vortex Business Architecture" at bounding box center [216, 281] width 153 height 11
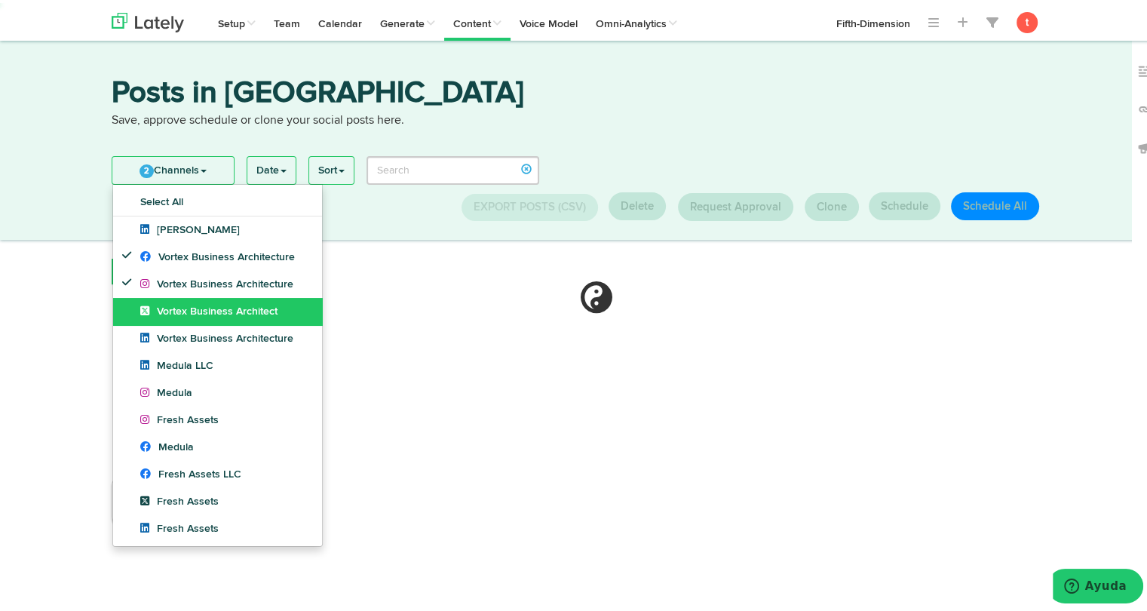
click at [255, 320] on link "Vortex Business Architect" at bounding box center [217, 308] width 209 height 27
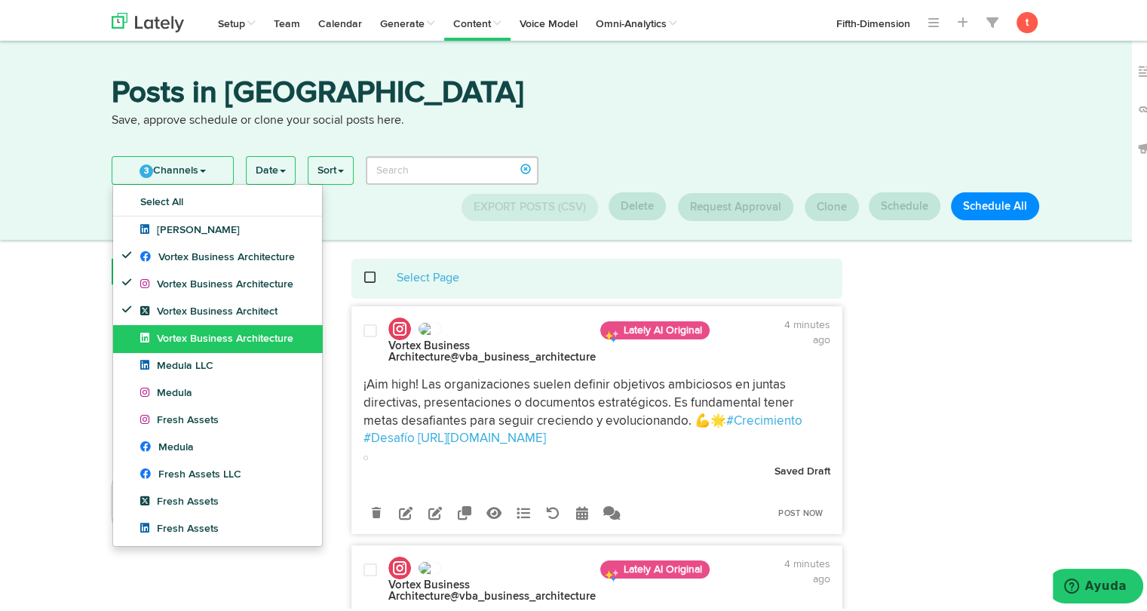
click at [239, 333] on span "Vortex Business Architecture" at bounding box center [216, 335] width 153 height 11
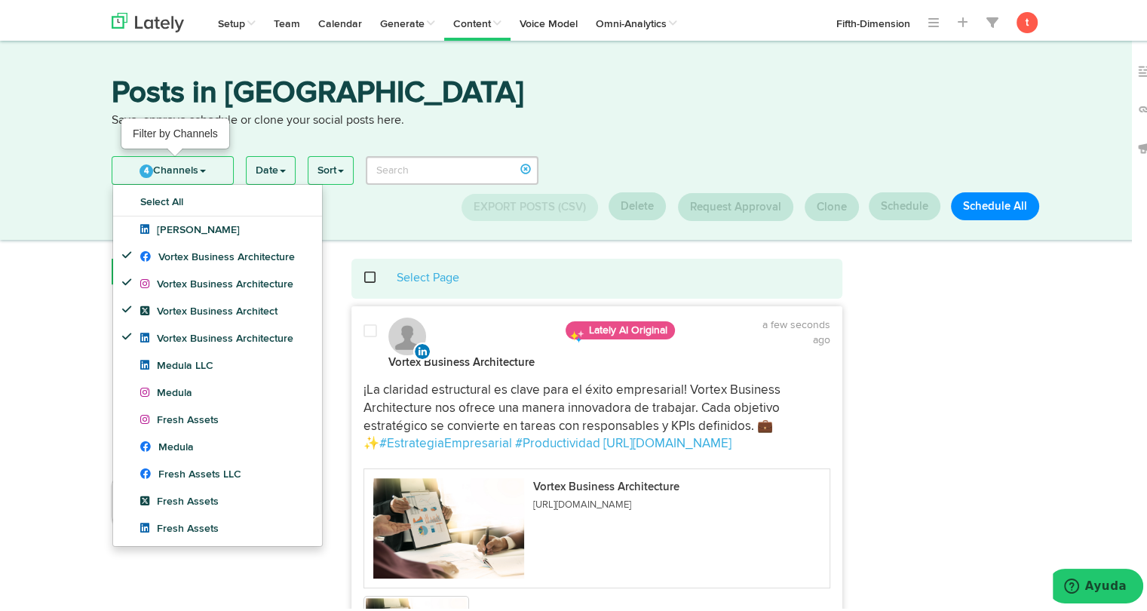
click at [208, 160] on link "4 Channels" at bounding box center [172, 167] width 121 height 27
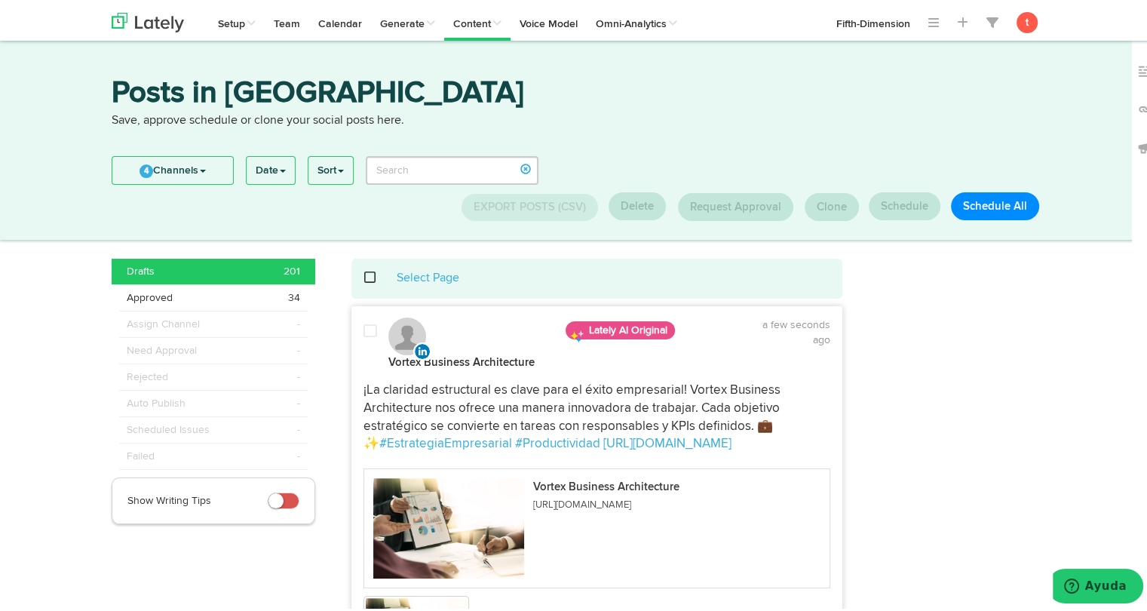
click at [366, 336] on div at bounding box center [370, 344] width 36 height 47
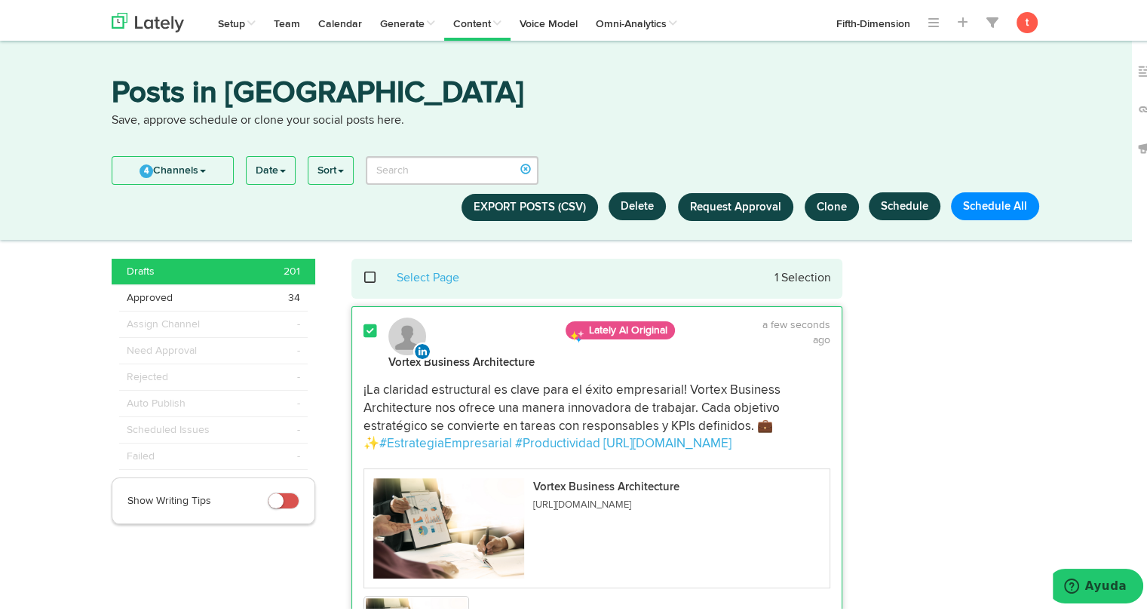
click at [363, 275] on span at bounding box center [378, 274] width 31 height 1
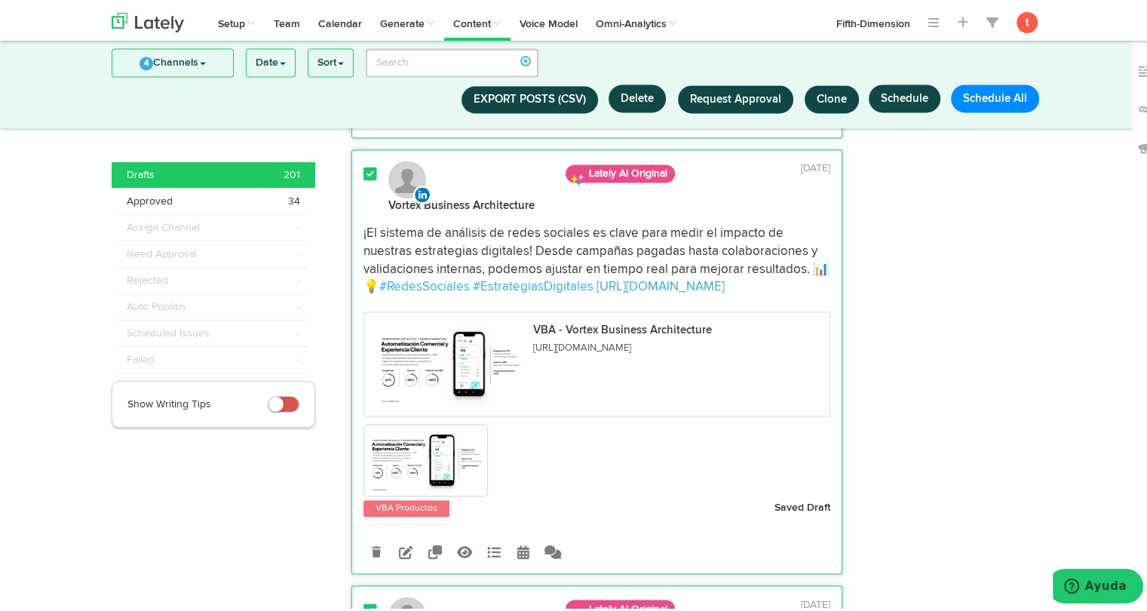
scroll to position [8029, 0]
click at [398, 425] on img at bounding box center [426, 456] width 121 height 68
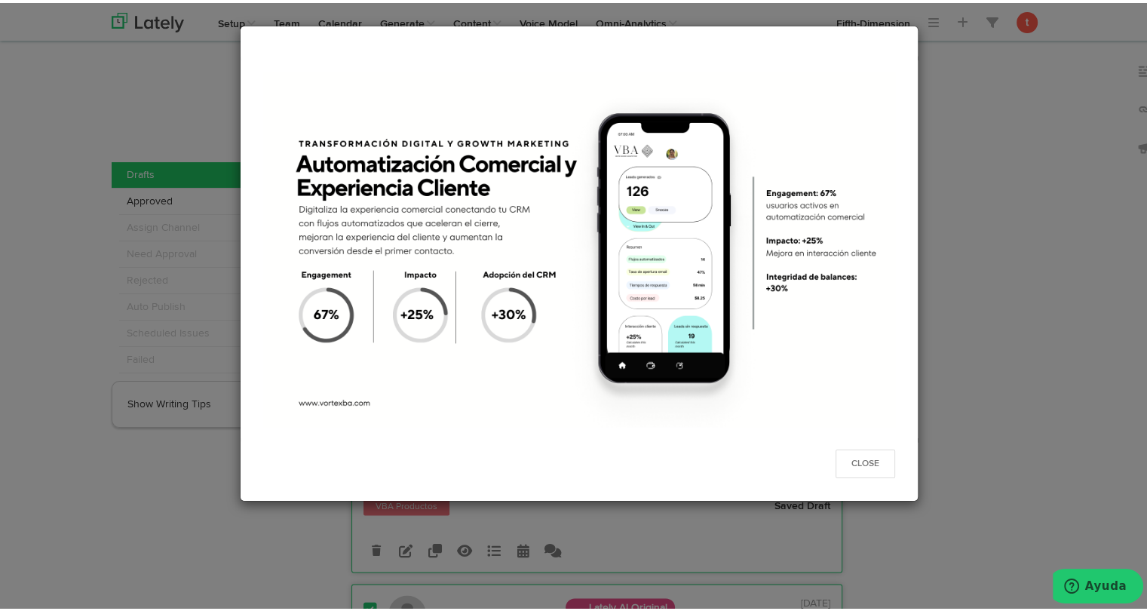
click at [921, 245] on div "Close" at bounding box center [579, 305] width 1158 height 611
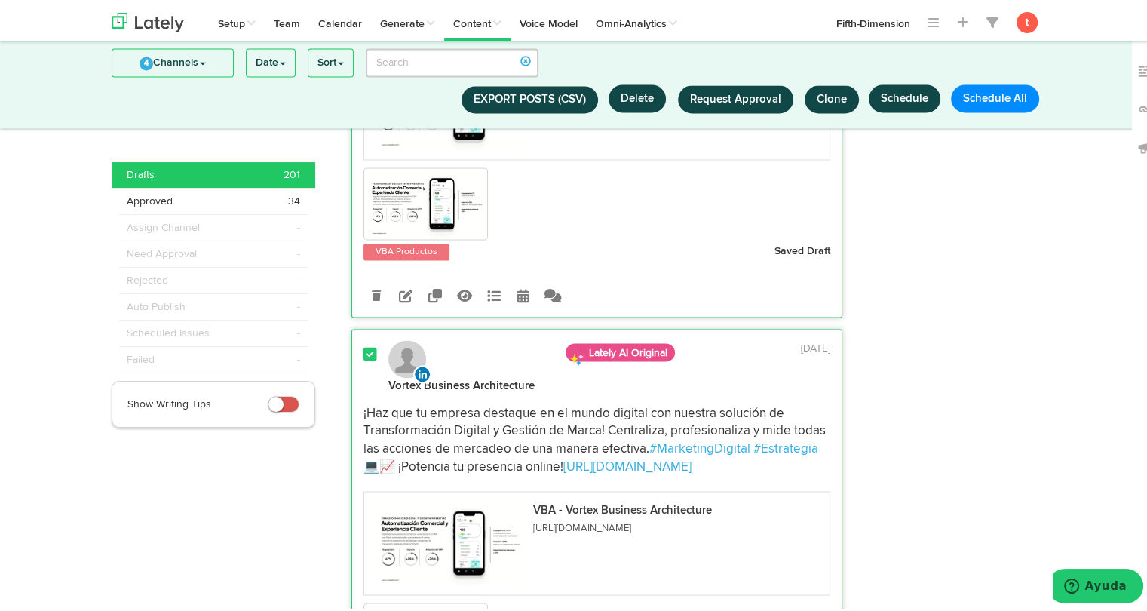
scroll to position [8275, 0]
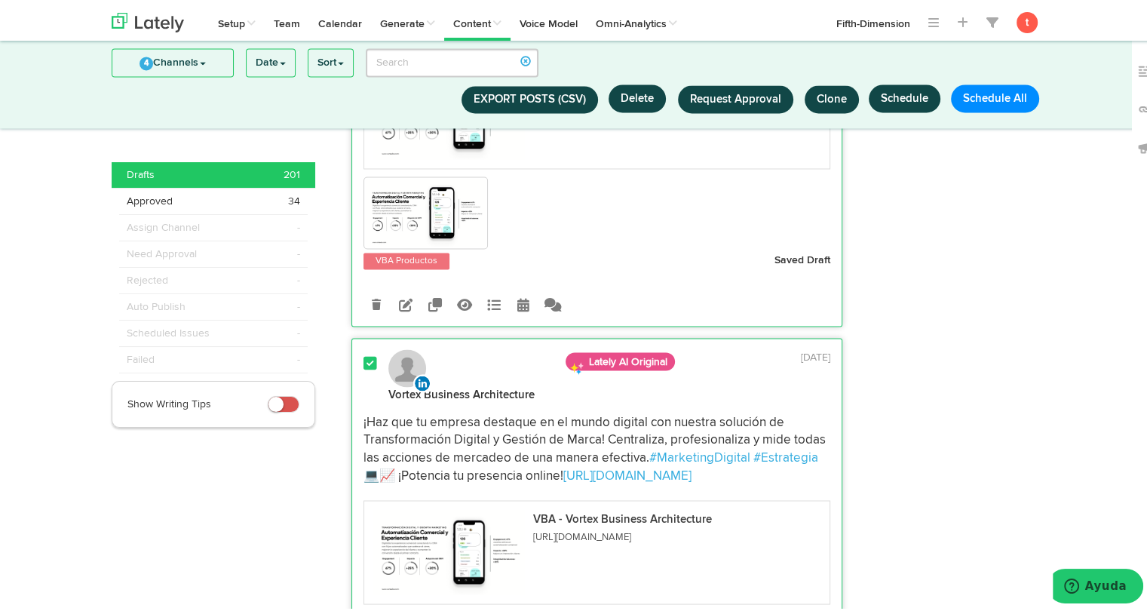
click at [366, 352] on span at bounding box center [370, 359] width 14 height 15
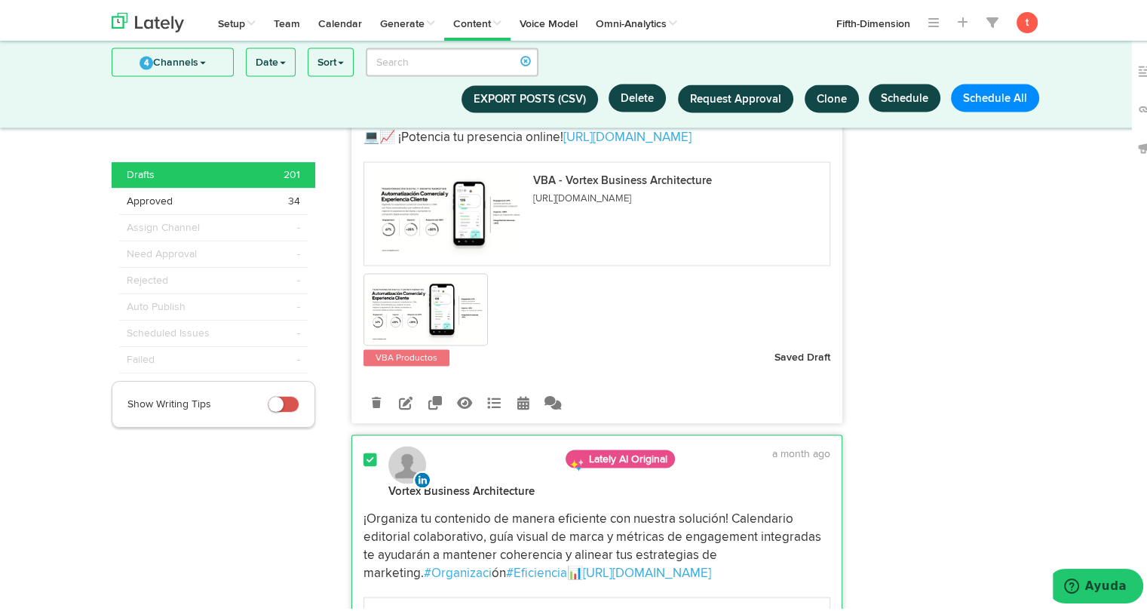
scroll to position [8617, 0]
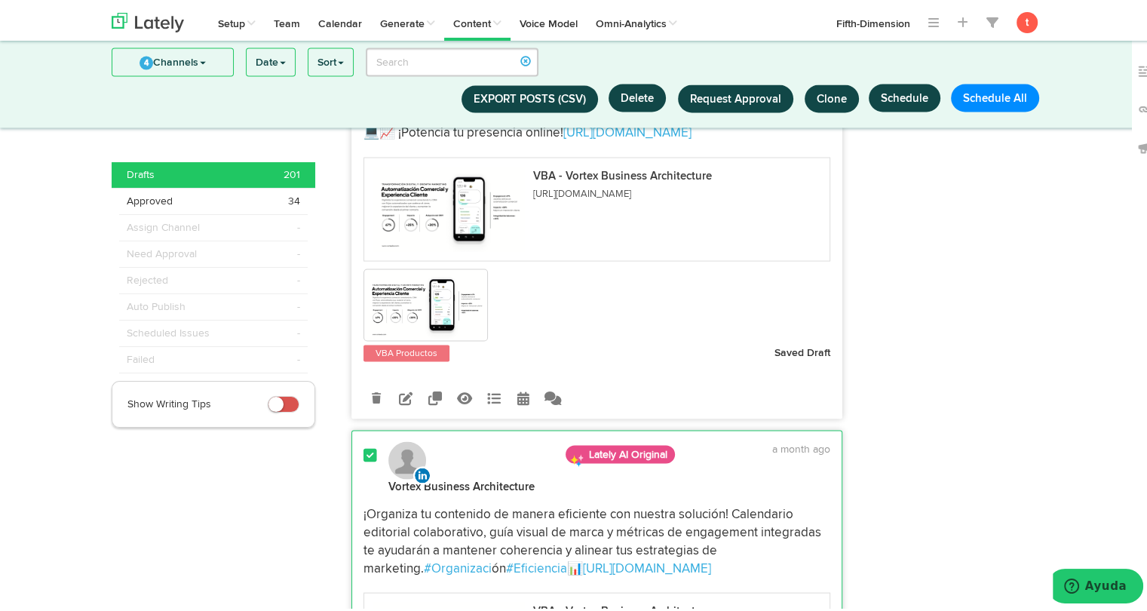
click at [363, 445] on span at bounding box center [370, 452] width 14 height 15
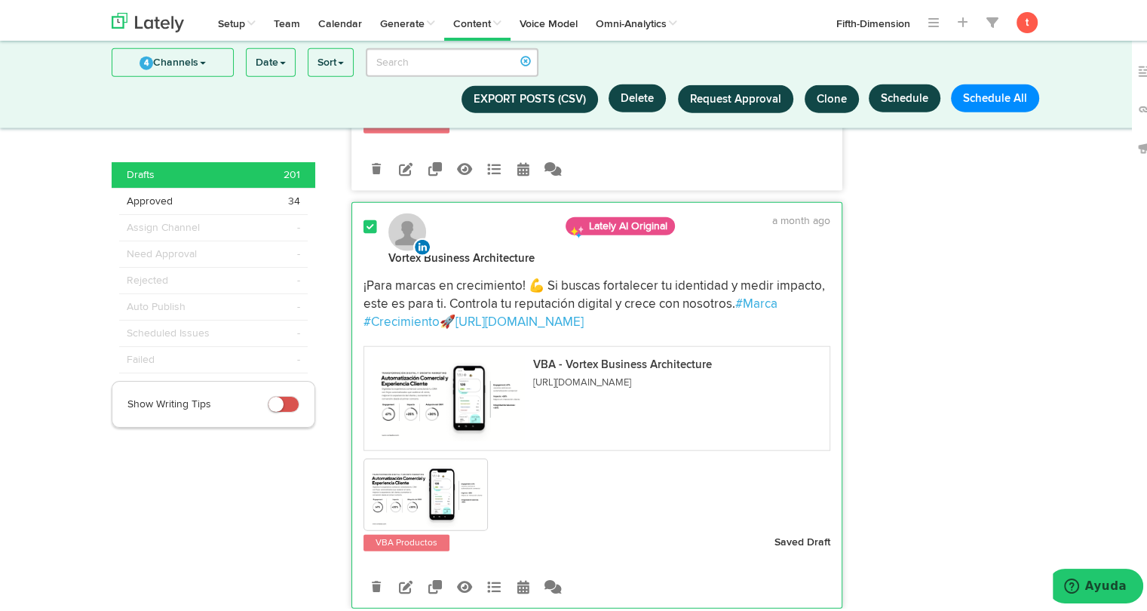
scroll to position [9282, 0]
click at [366, 266] on div "¡Para marcas en crecimiento! 💪 Si buscas fortalecer tu identidad y medir impact…" at bounding box center [597, 408] width 490 height 284
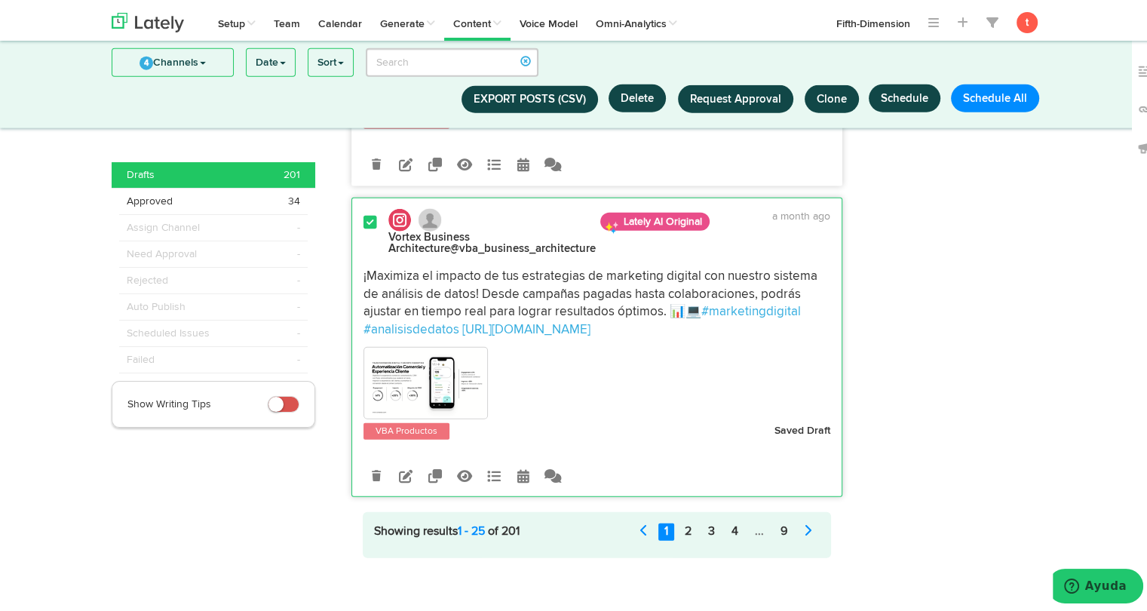
scroll to position [9671, 0]
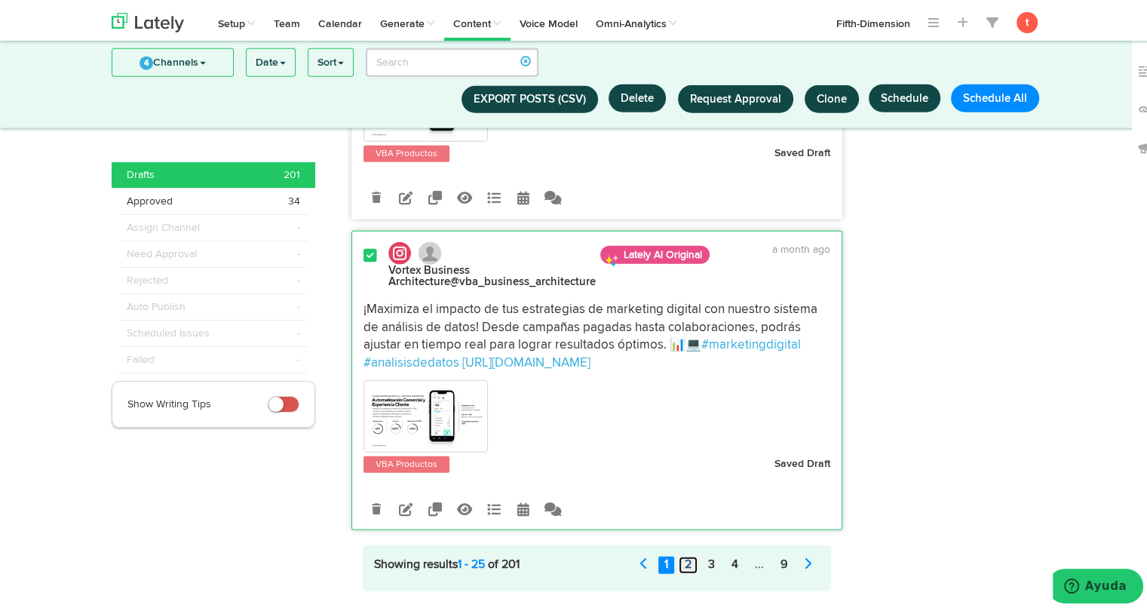
click at [682, 554] on link "2" at bounding box center [688, 562] width 19 height 17
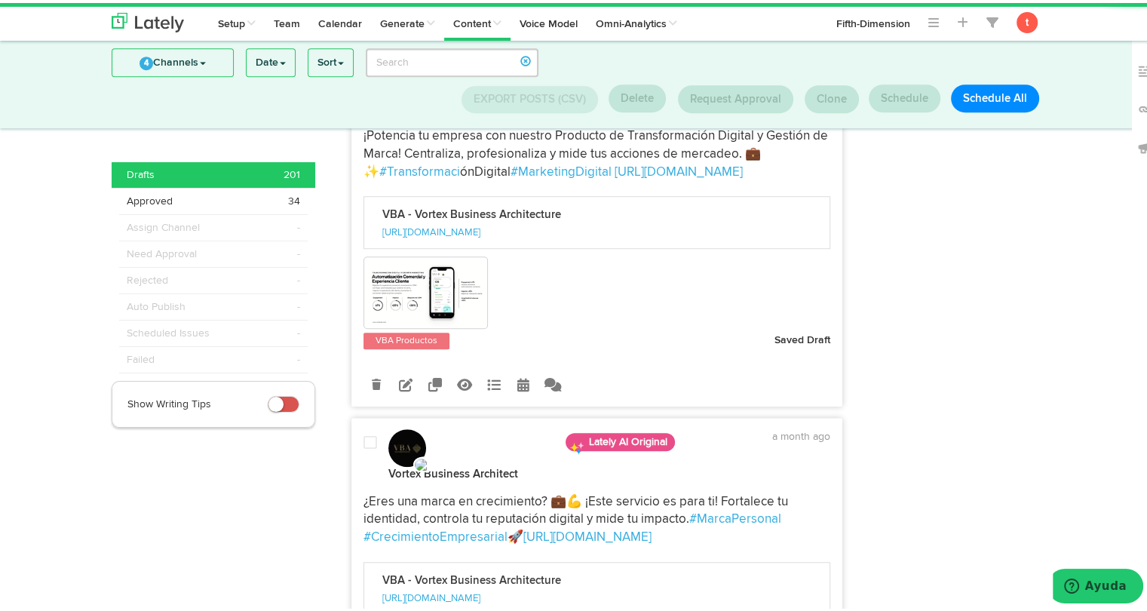
scroll to position [0, 0]
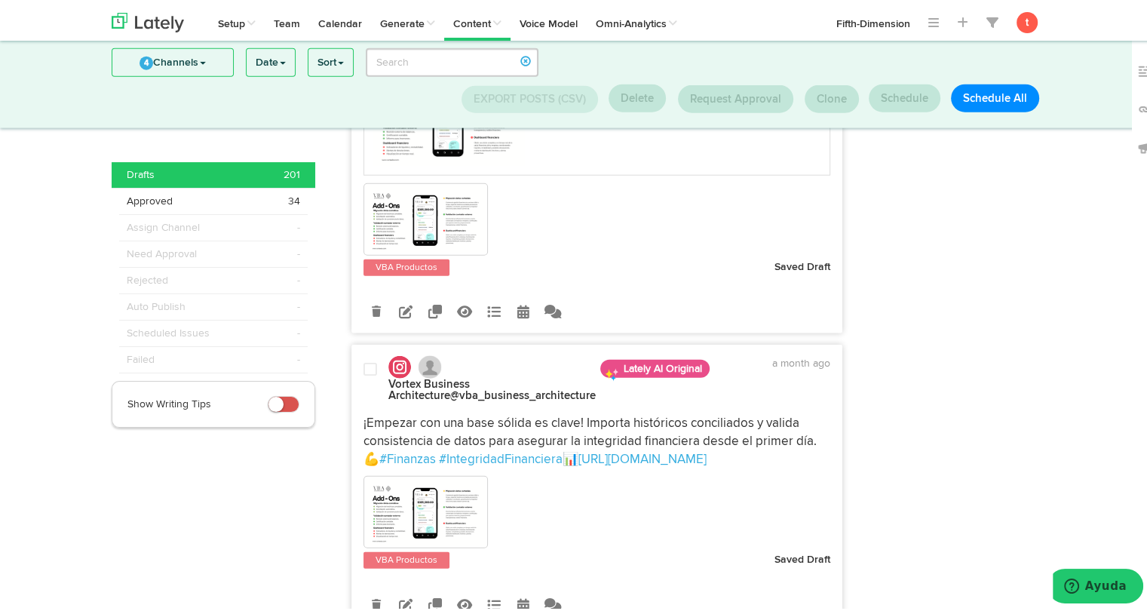
scroll to position [9505, 0]
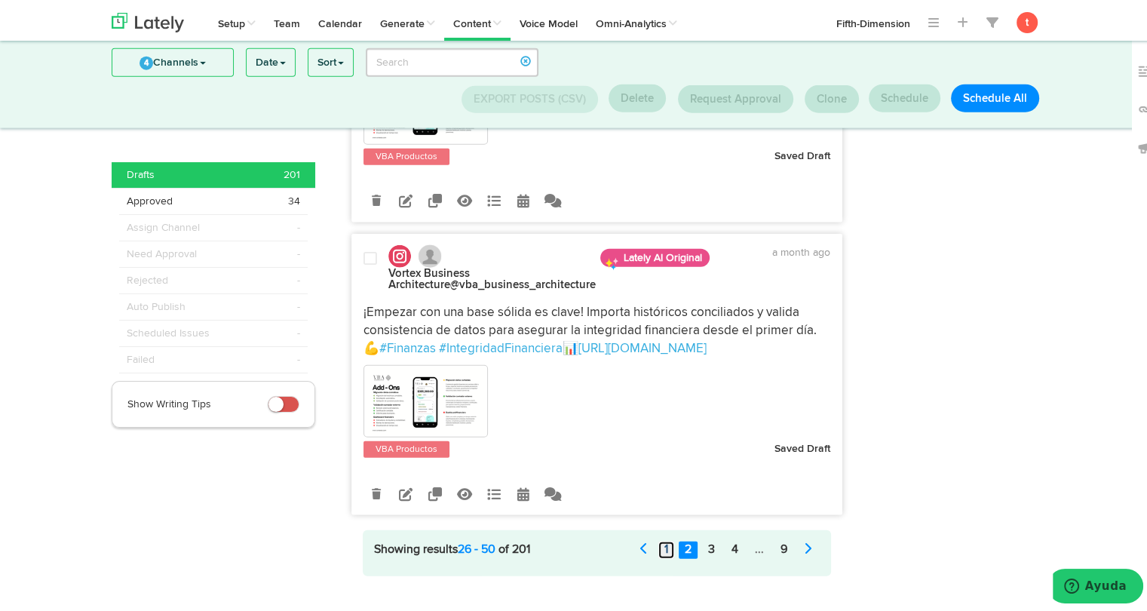
click at [661, 538] on link "1" at bounding box center [666, 546] width 16 height 17
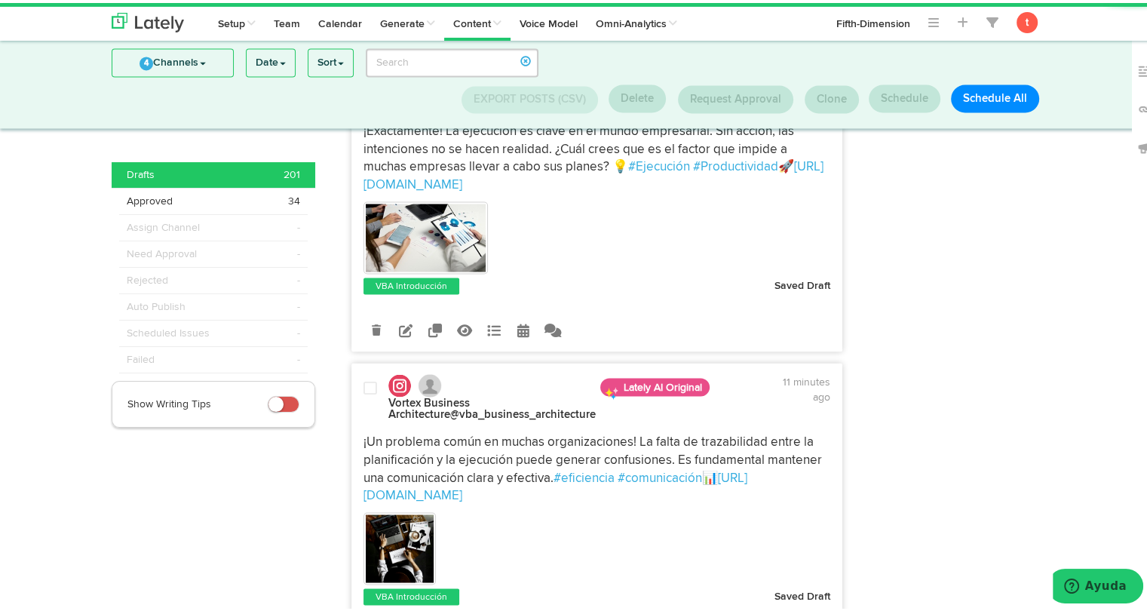
scroll to position [0, 0]
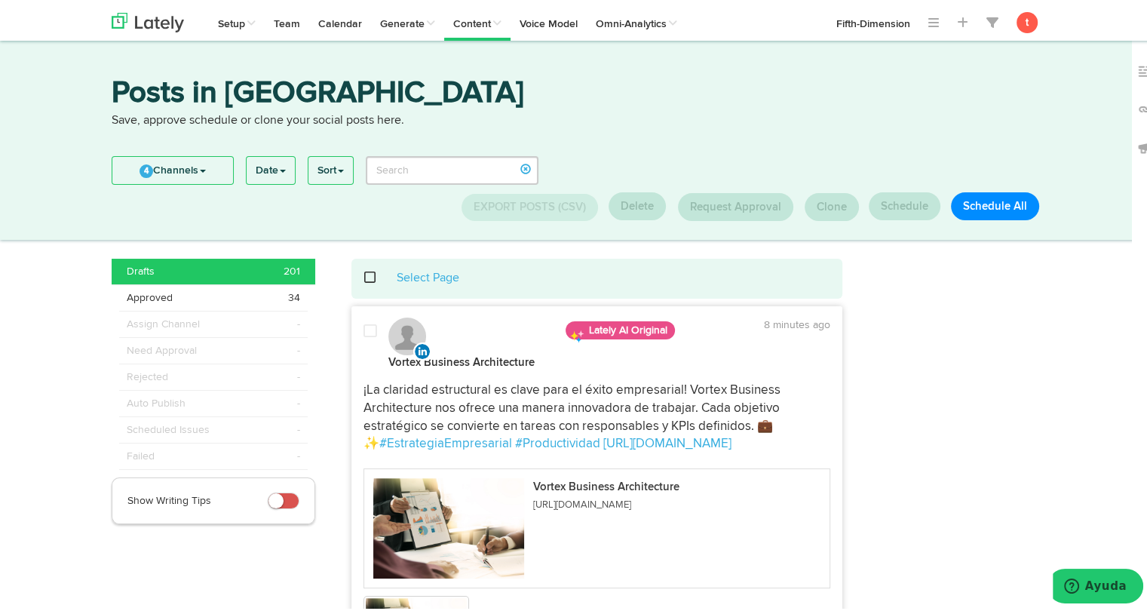
click at [363, 275] on span at bounding box center [378, 274] width 31 height 1
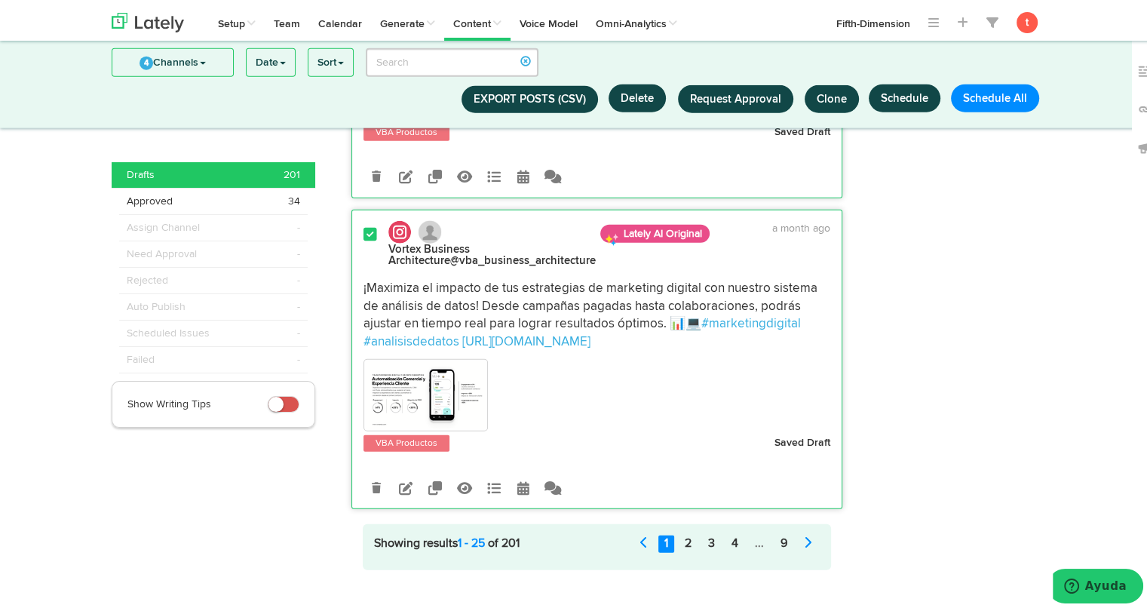
scroll to position [9704, 0]
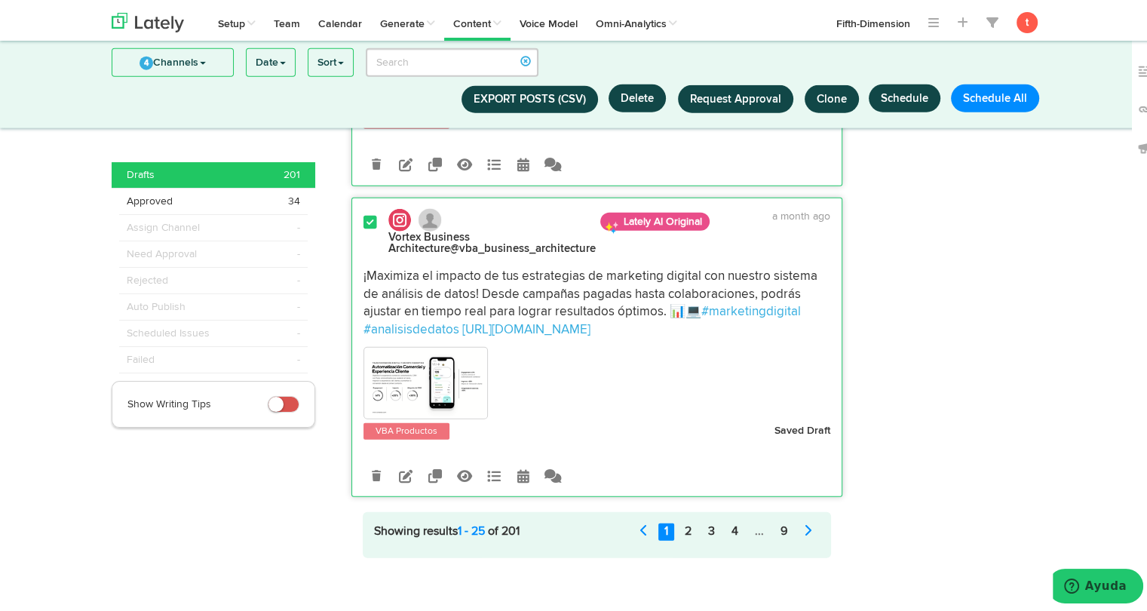
click at [363, 213] on span at bounding box center [370, 219] width 14 height 15
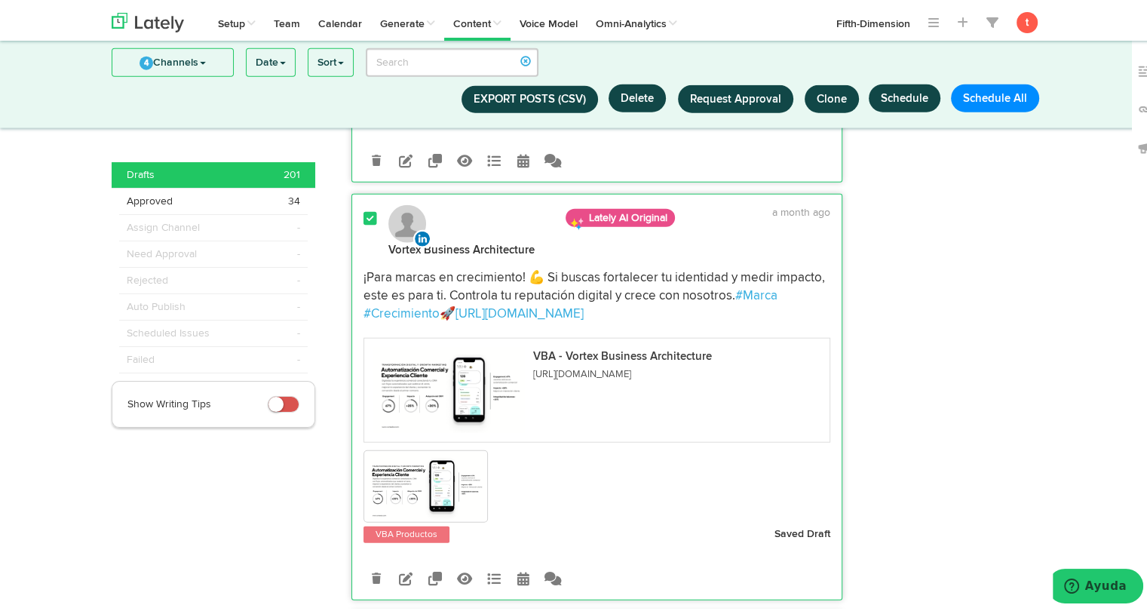
scroll to position [9288, 0]
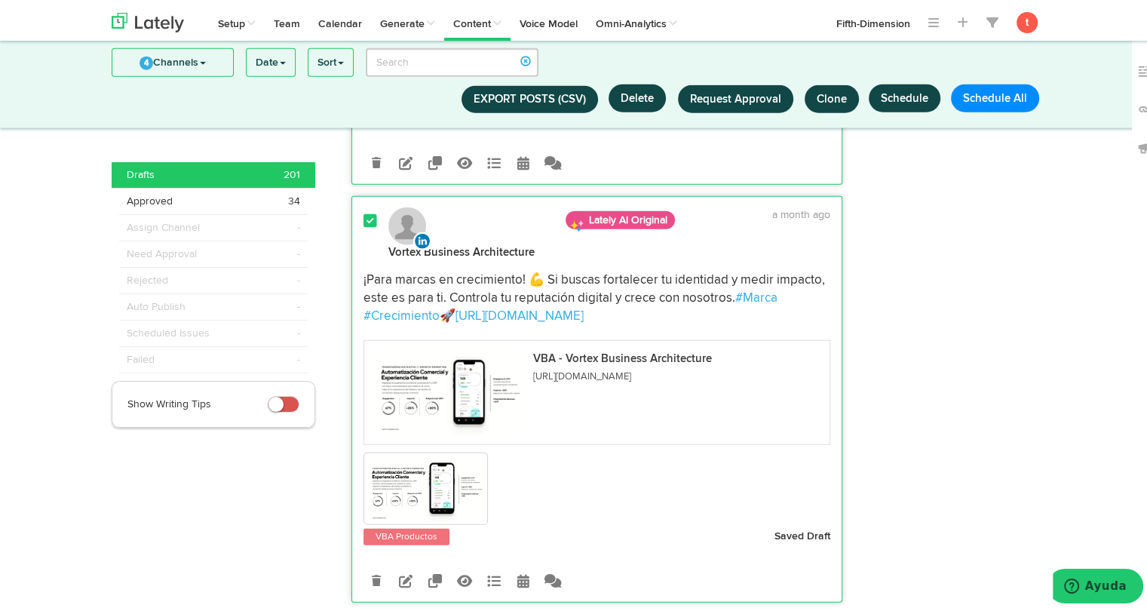
click at [363, 210] on span at bounding box center [370, 217] width 14 height 15
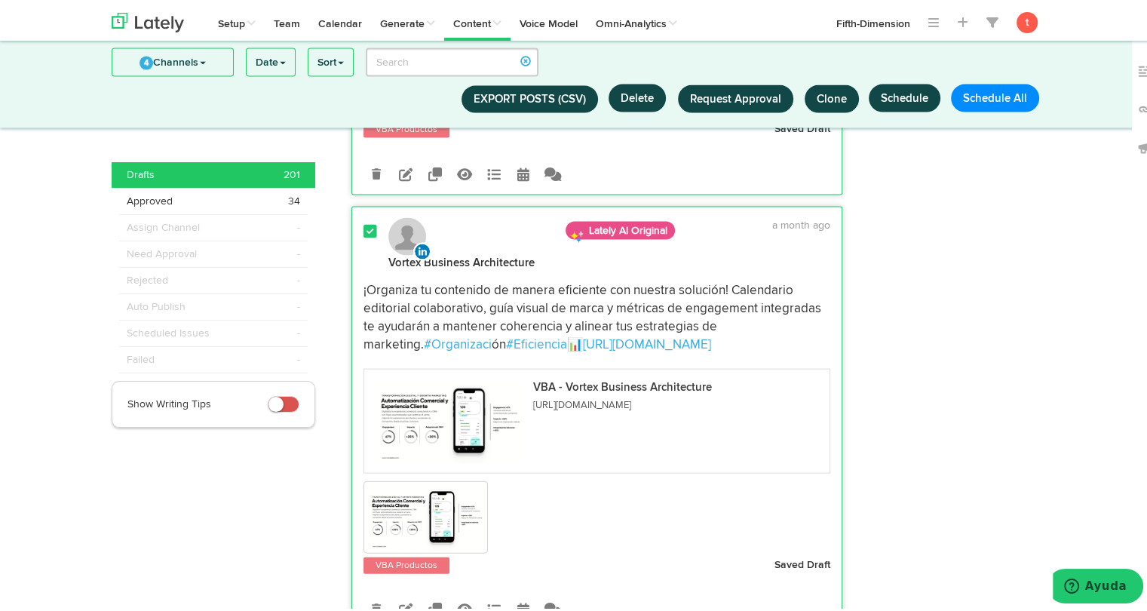
scroll to position [8759, 0]
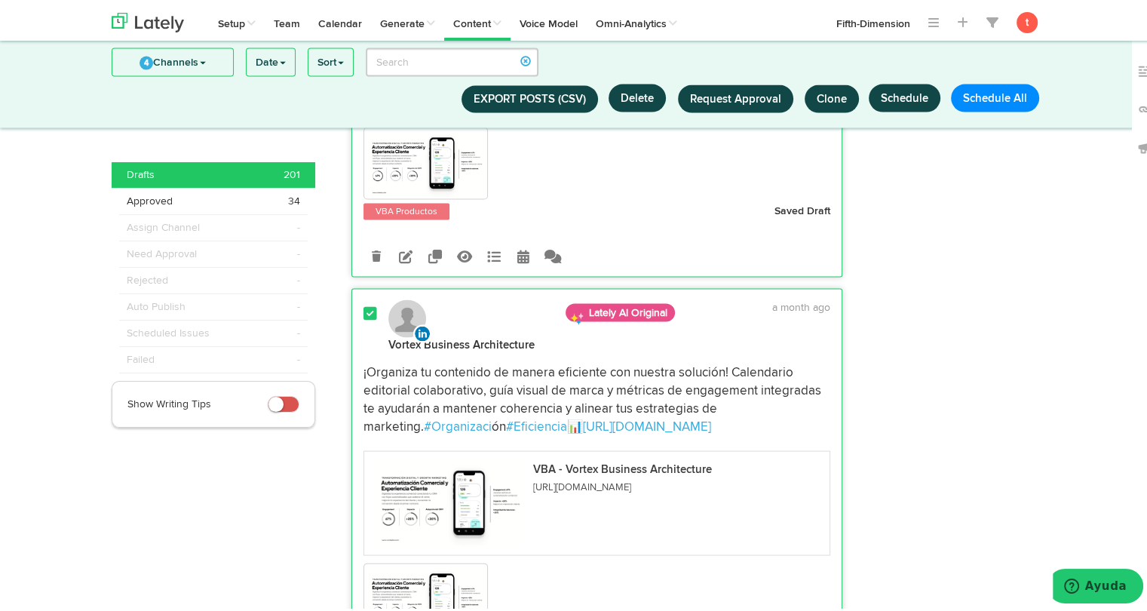
click at [363, 303] on span at bounding box center [370, 310] width 14 height 15
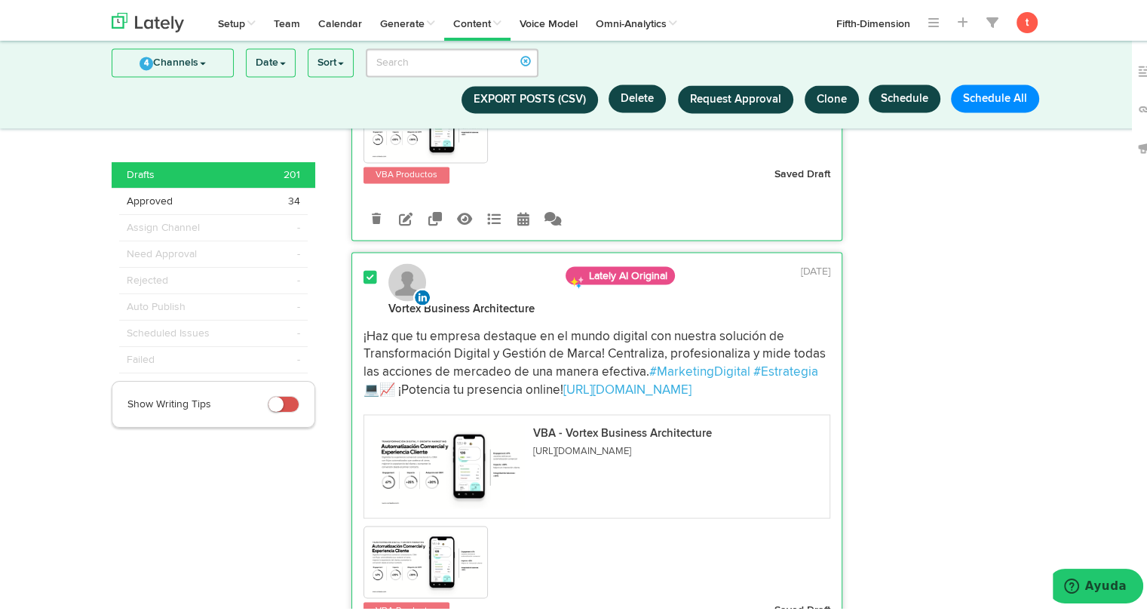
scroll to position [8359, 0]
click at [363, 268] on span at bounding box center [370, 275] width 14 height 15
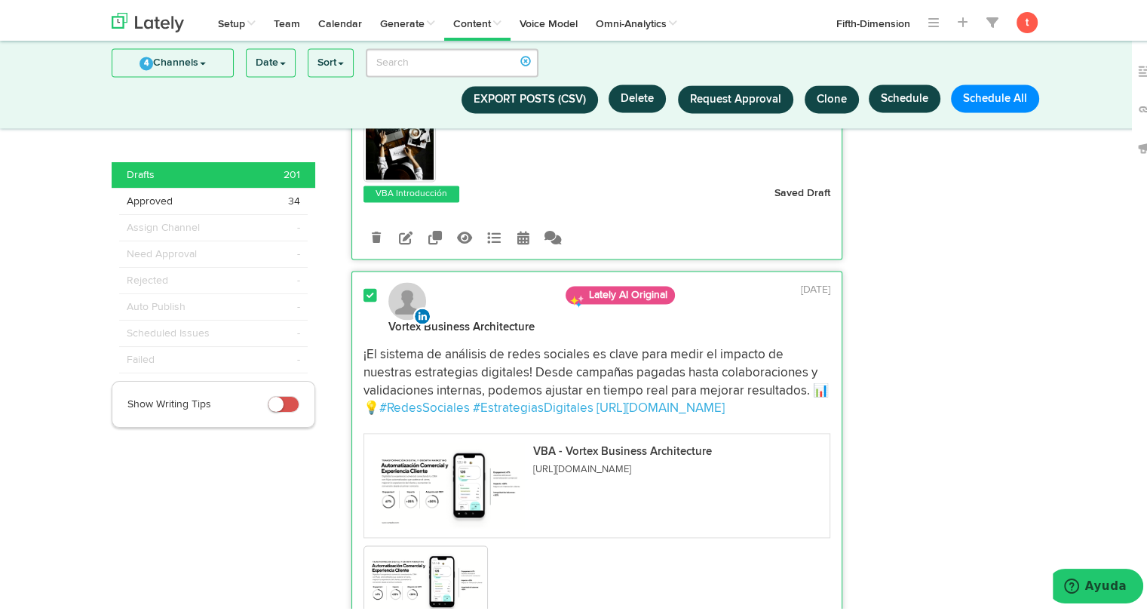
scroll to position [7904, 0]
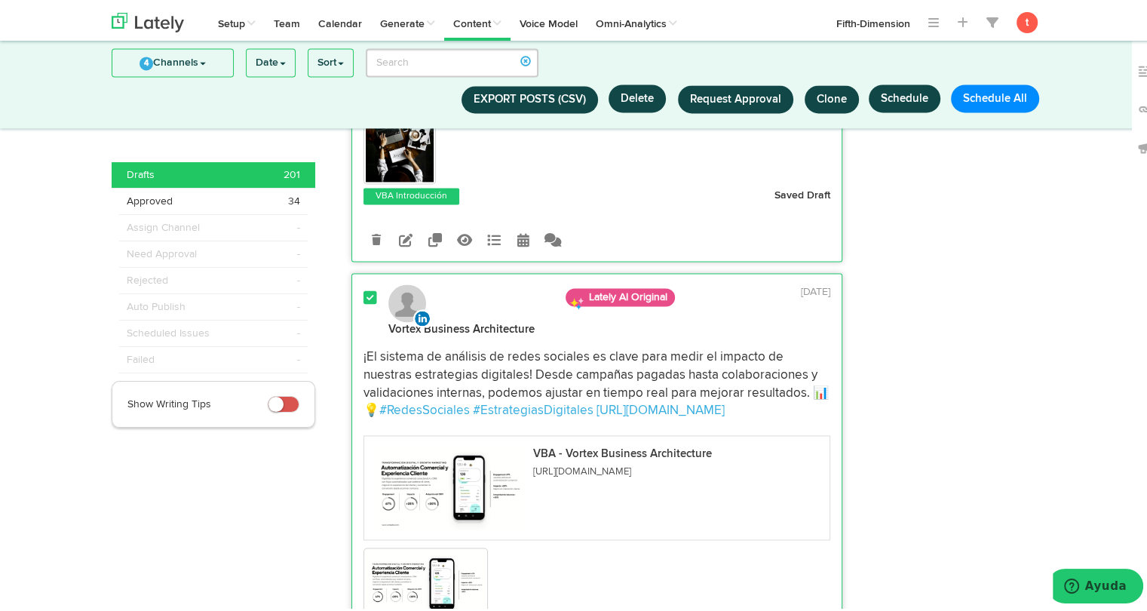
click at [363, 287] on span at bounding box center [370, 294] width 14 height 15
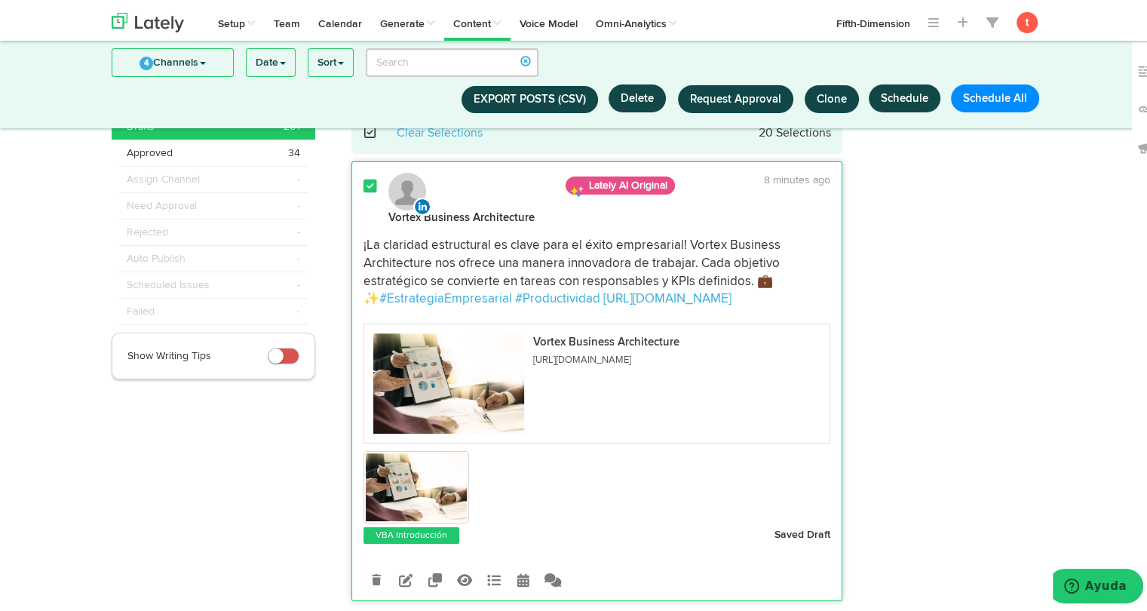
scroll to position [0, 0]
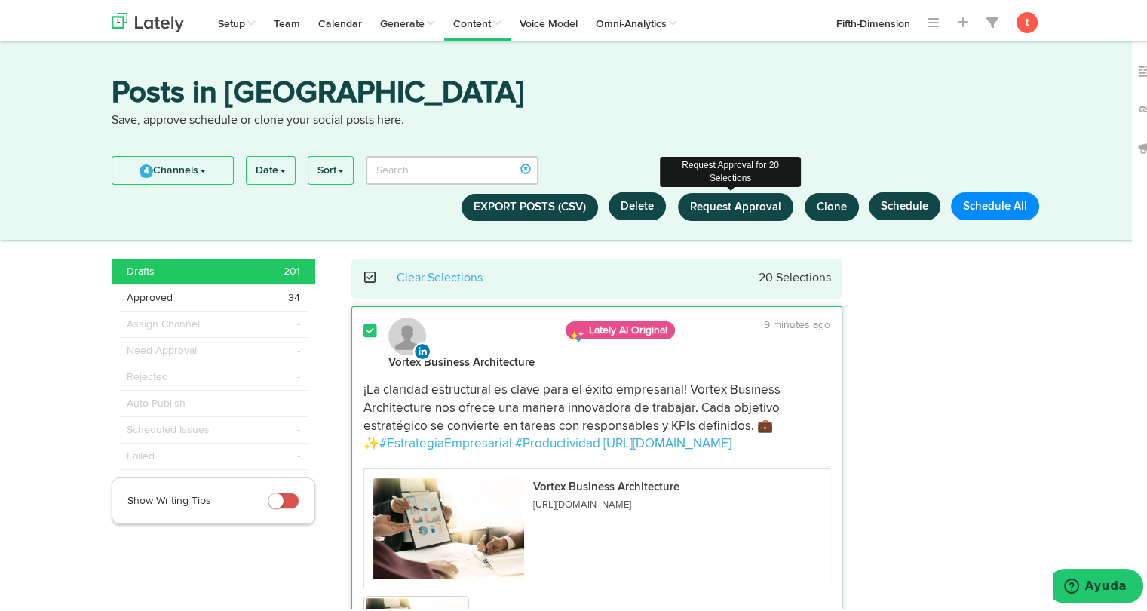
click at [727, 207] on span "Request Approval" at bounding box center [735, 203] width 91 height 11
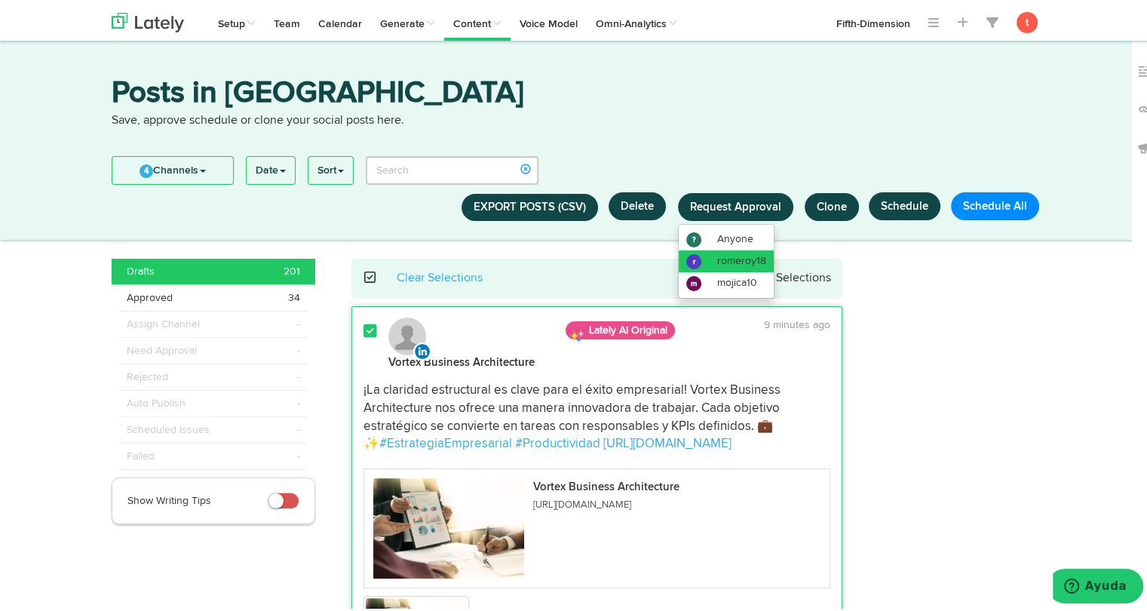
click at [722, 253] on span "romeroy18" at bounding box center [741, 258] width 49 height 11
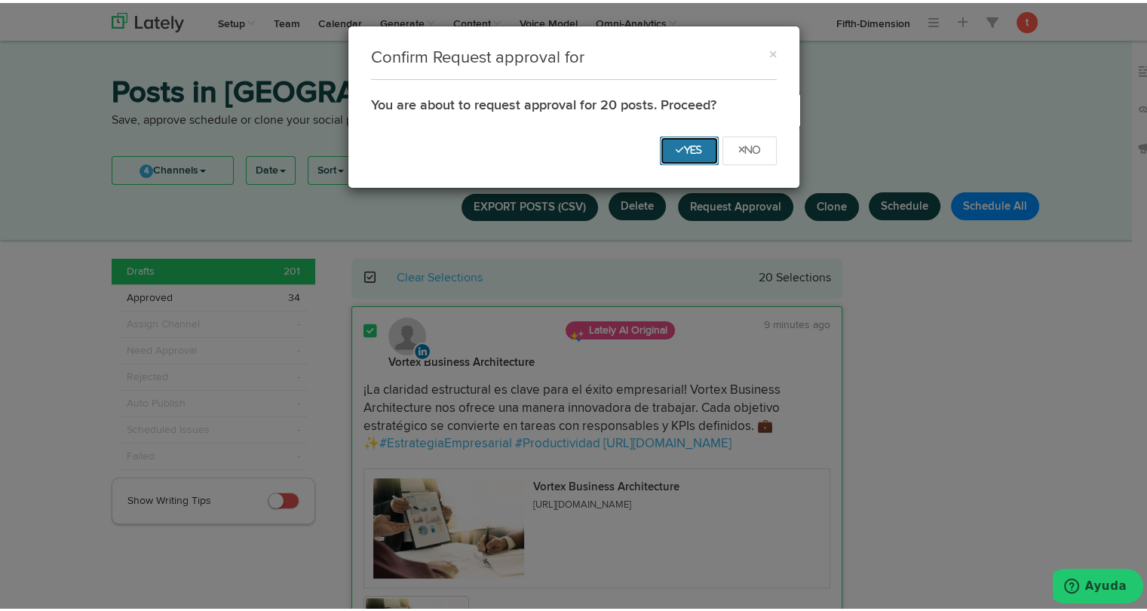
click at [679, 146] on icon "Yes" at bounding box center [689, 147] width 27 height 9
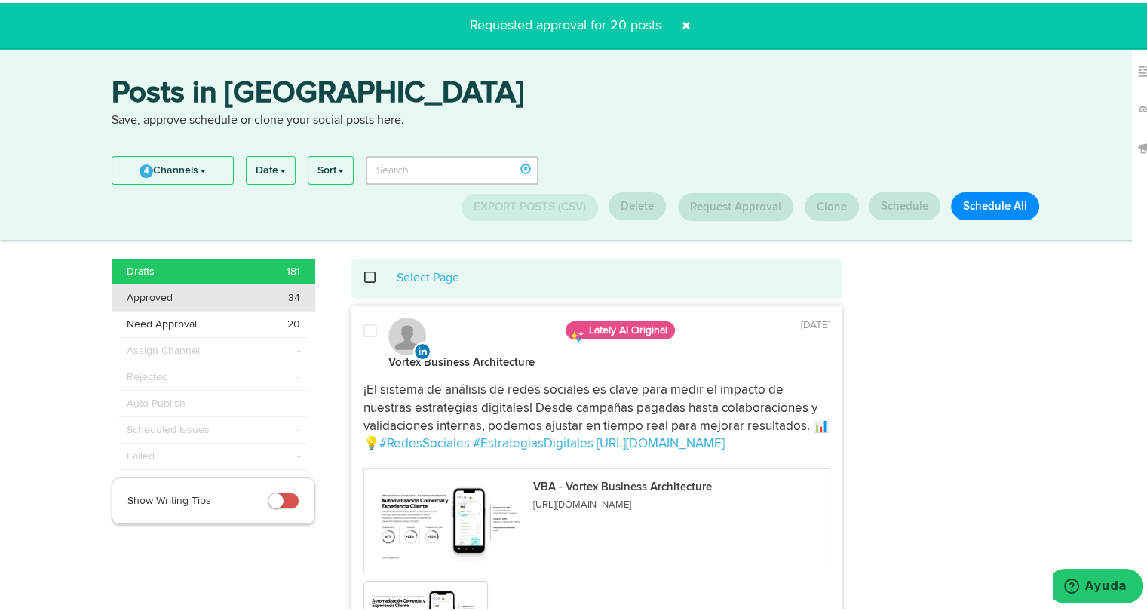
click at [210, 289] on div "Approved 34" at bounding box center [213, 294] width 173 height 15
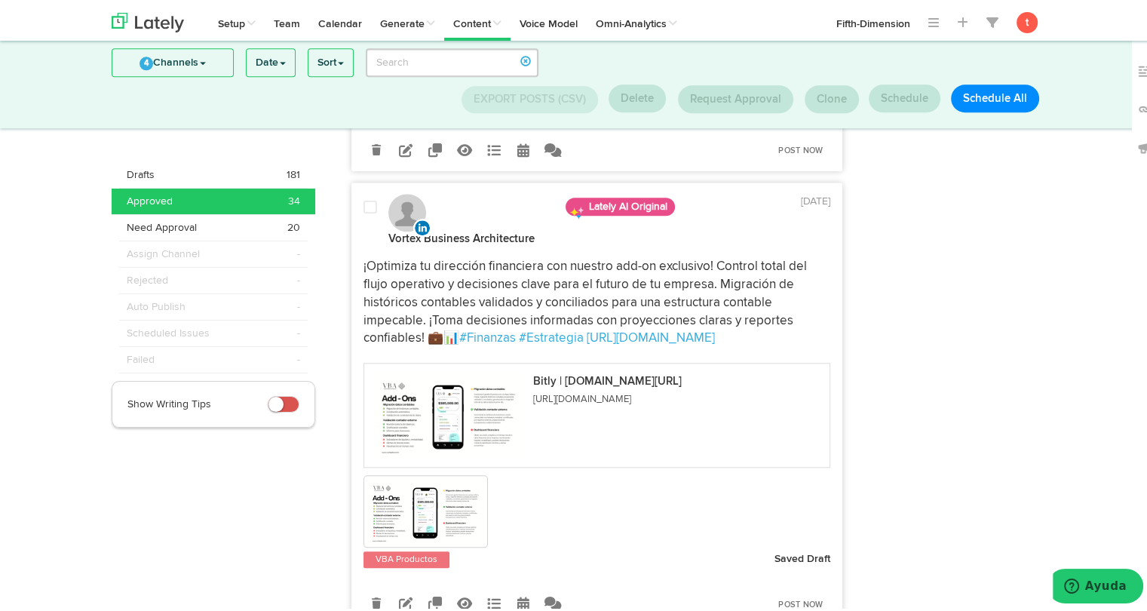
scroll to position [7234, 0]
click at [391, 473] on img at bounding box center [426, 507] width 121 height 68
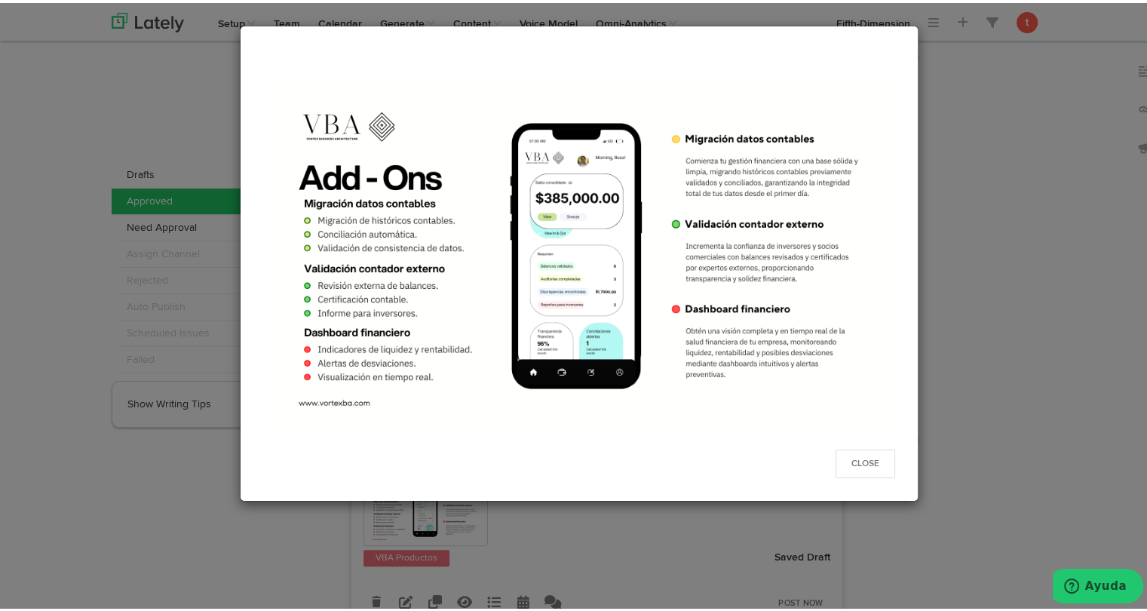
click at [920, 350] on div "Close" at bounding box center [579, 305] width 1158 height 611
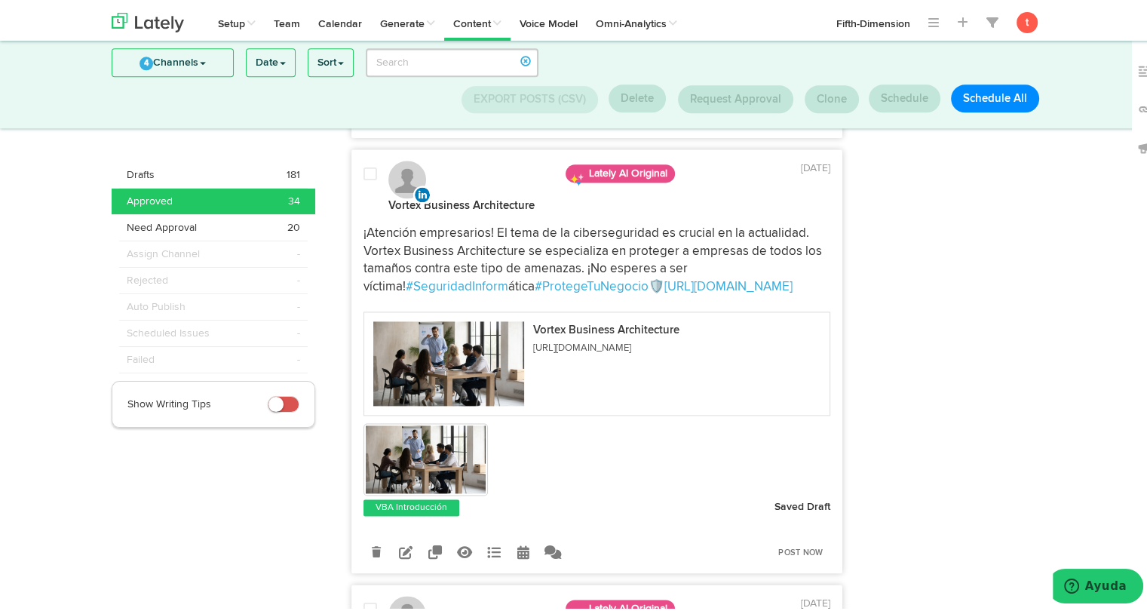
scroll to position [7722, 0]
